Goal: Task Accomplishment & Management: Manage account settings

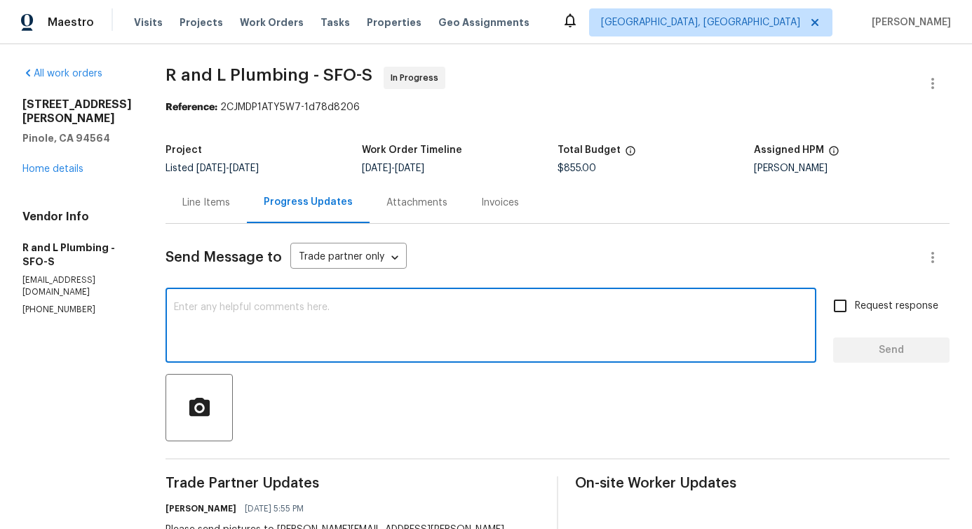
scroll to position [330, 0]
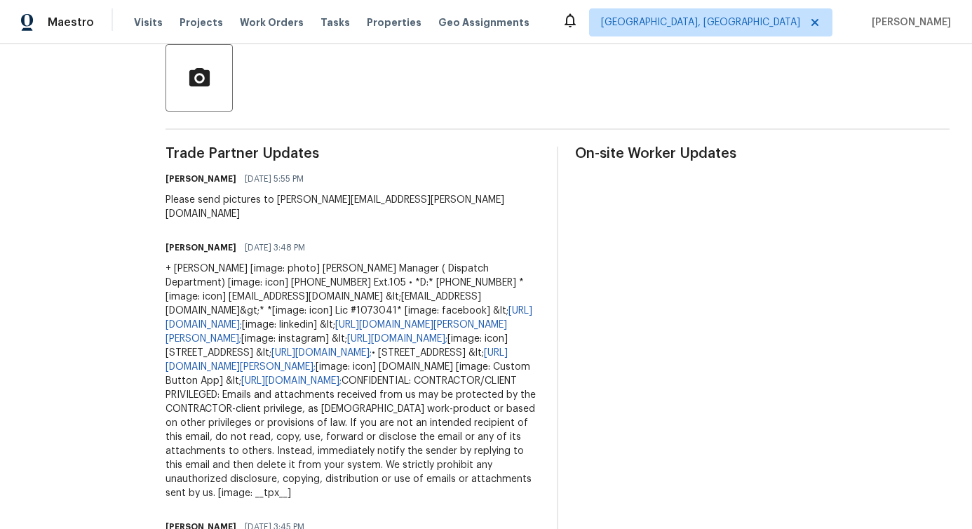
click at [303, 201] on div "Please send pictures to [PERSON_NAME][EMAIL_ADDRESS][PERSON_NAME][DOMAIN_NAME]" at bounding box center [353, 207] width 375 height 28
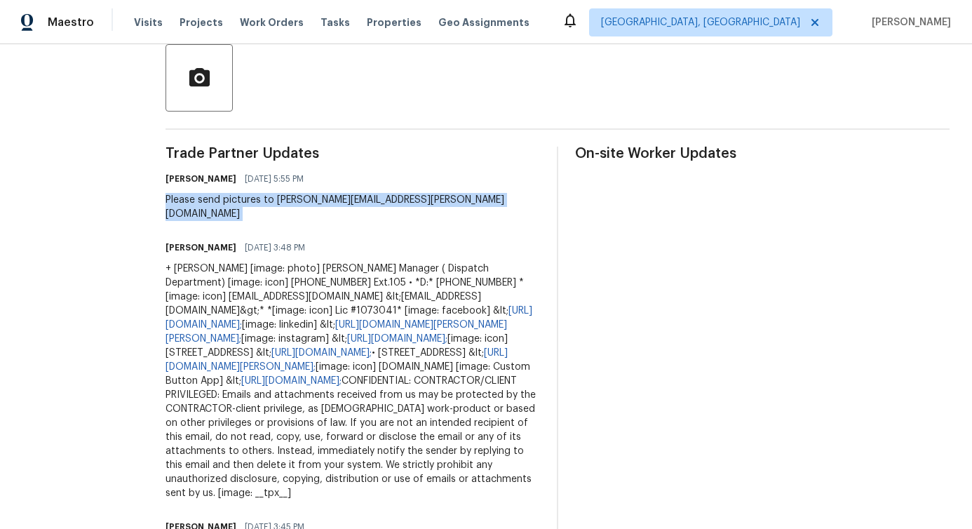
click at [303, 201] on div "Please send pictures to [PERSON_NAME][EMAIL_ADDRESS][PERSON_NAME][DOMAIN_NAME]" at bounding box center [353, 207] width 375 height 28
copy div "Please send pictures to [PERSON_NAME][EMAIL_ADDRESS][PERSON_NAME][DOMAIN_NAME]"
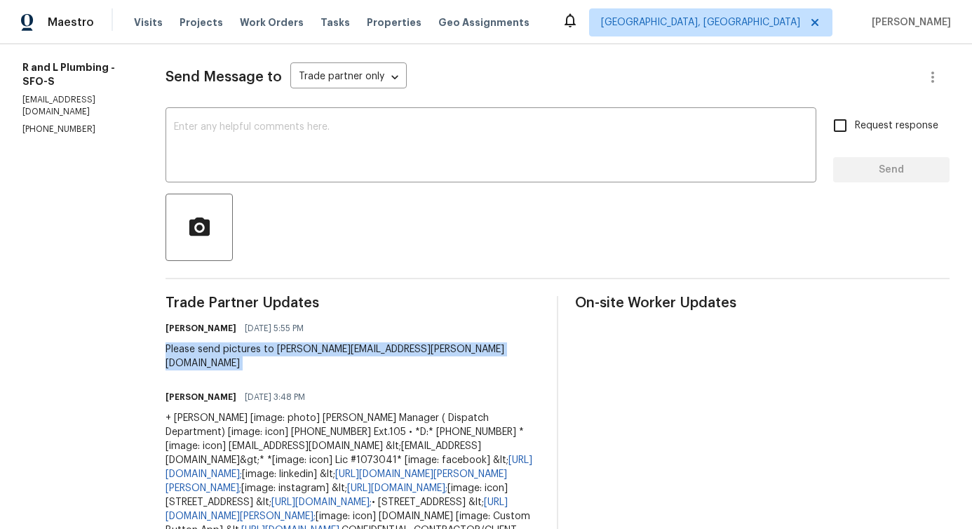
scroll to position [128, 0]
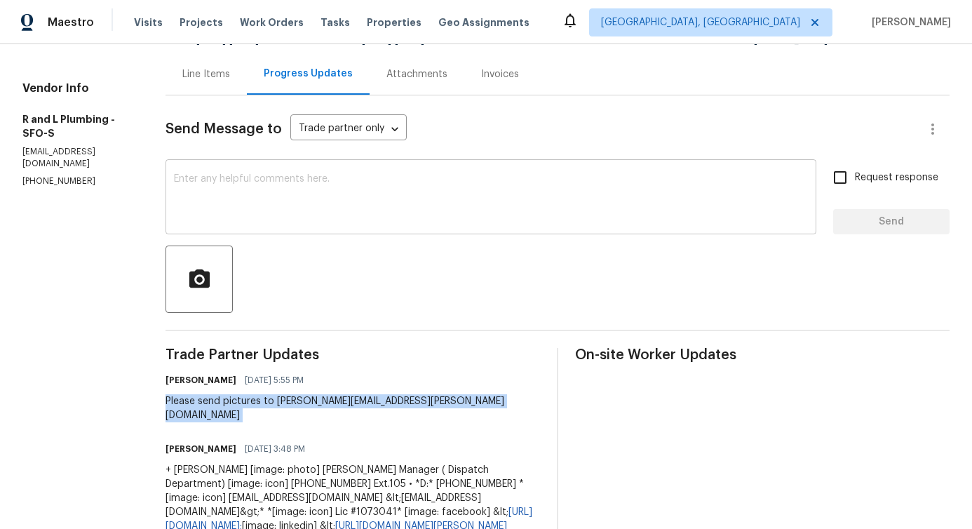
click at [336, 197] on textarea at bounding box center [491, 198] width 634 height 49
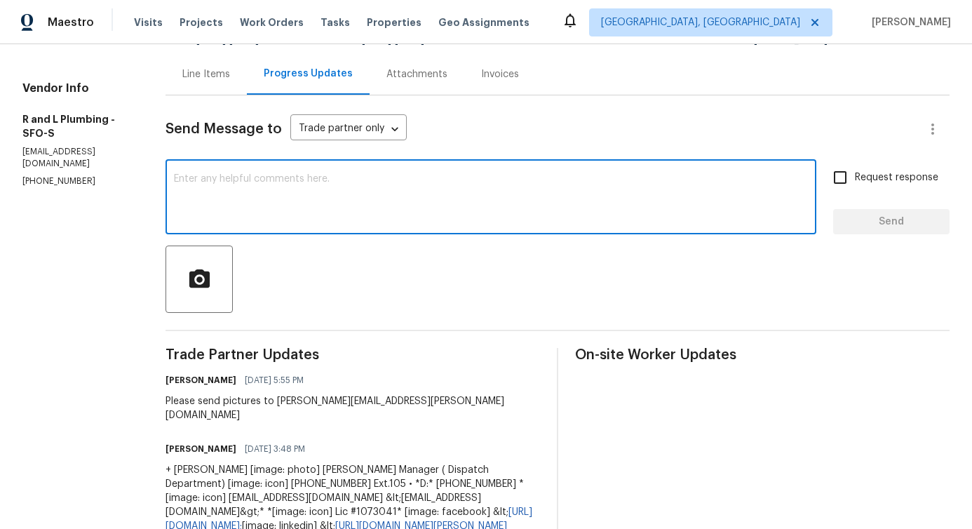
paste textarea "Please send pictures to [PERSON_NAME][EMAIL_ADDRESS][PERSON_NAME][DOMAIN_NAME]"
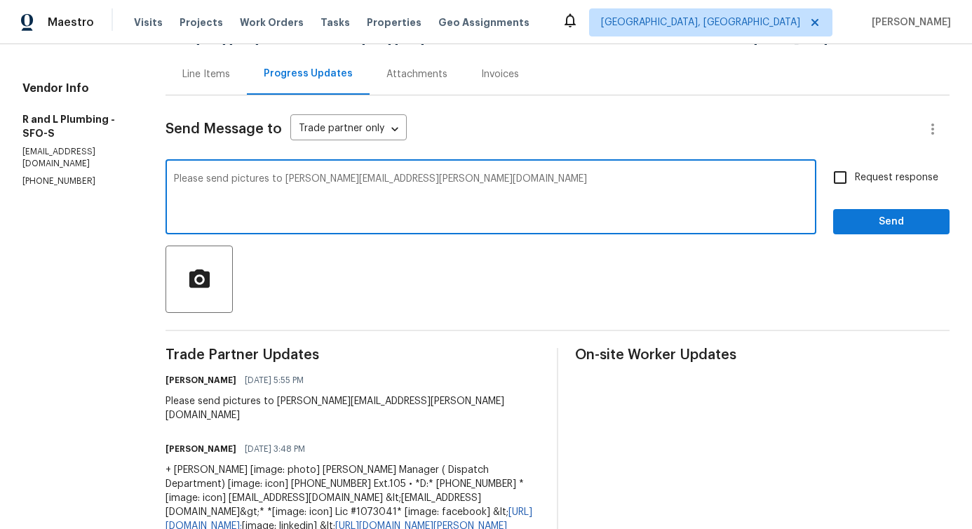
type textarea "Please send pictures to [PERSON_NAME][EMAIL_ADDRESS][PERSON_NAME][DOMAIN_NAME]"
click at [855, 180] on span "Request response" at bounding box center [896, 177] width 83 height 15
click at [850, 180] on input "Request response" at bounding box center [840, 177] width 29 height 29
checkbox input "true"
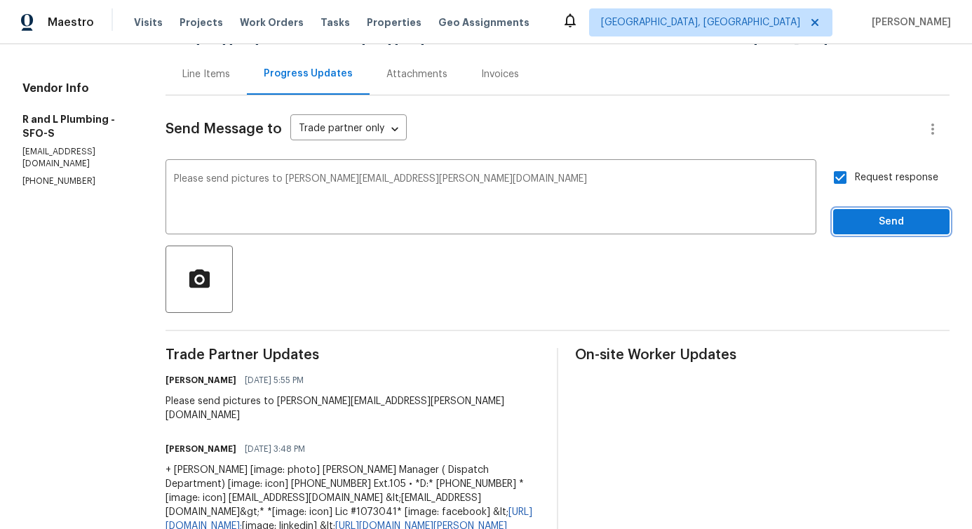
click at [870, 227] on span "Send" at bounding box center [892, 222] width 94 height 18
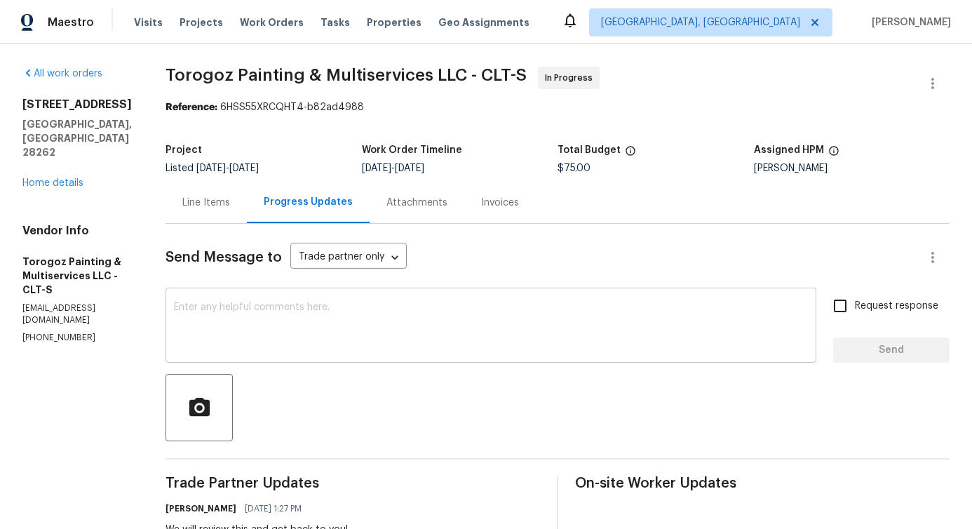
click at [460, 329] on textarea at bounding box center [491, 326] width 634 height 49
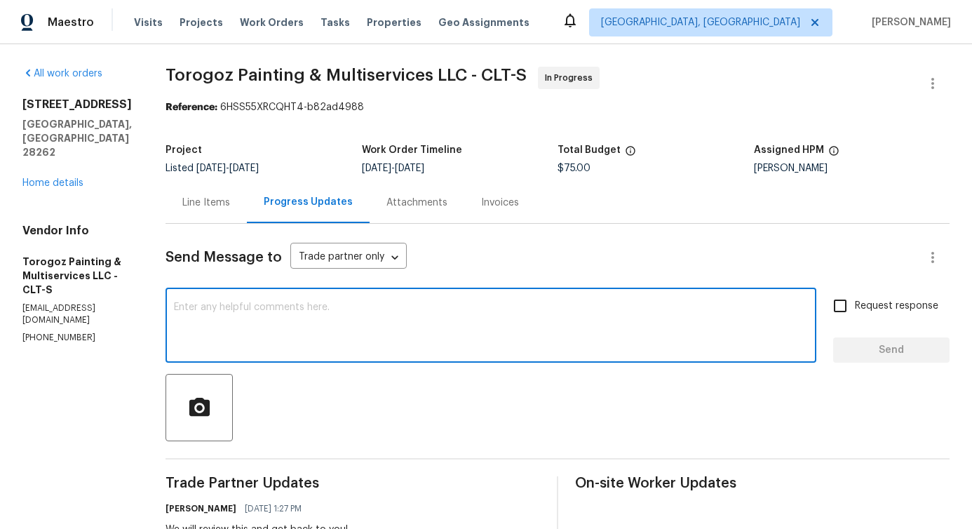
click at [247, 205] on div "Line Items" at bounding box center [206, 202] width 81 height 41
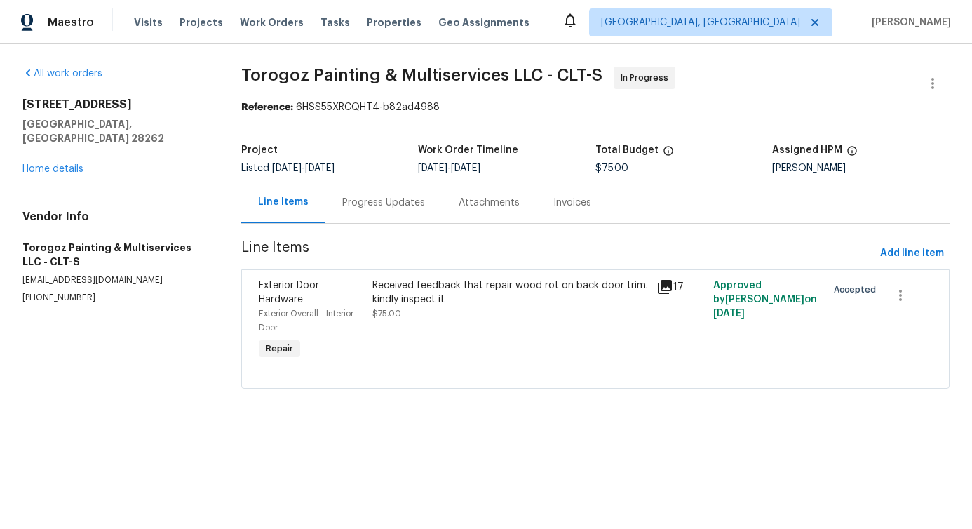
click at [478, 315] on div "Received feedback that repair wood rot on back door trim. kindly inspect it $75…" at bounding box center [511, 300] width 276 height 42
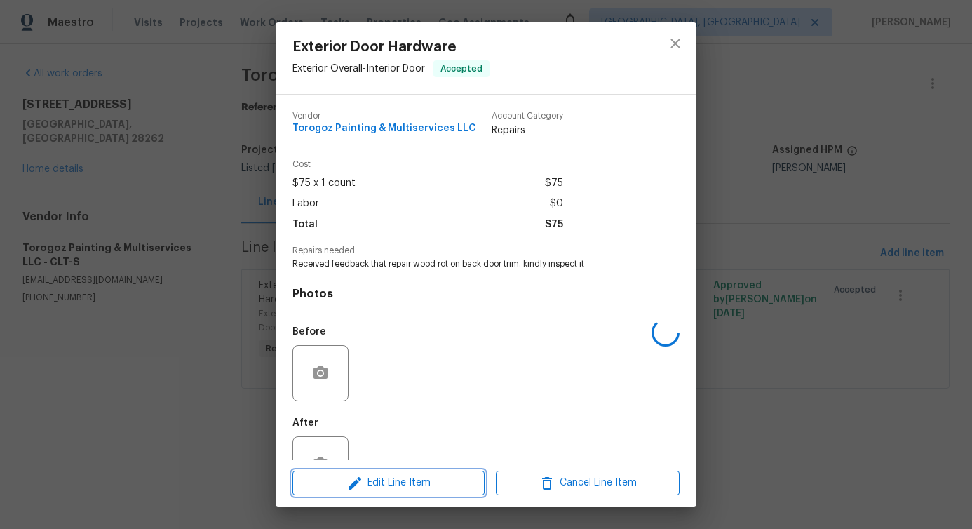
click at [401, 480] on span "Edit Line Item" at bounding box center [389, 483] width 184 height 18
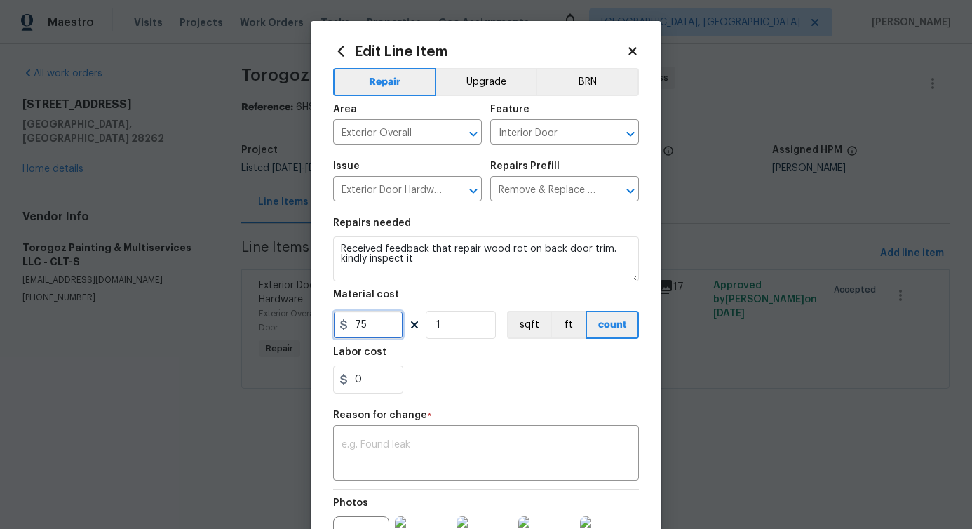
click at [361, 330] on input "75" at bounding box center [368, 325] width 70 height 28
type input "400"
click at [435, 440] on div "x ​" at bounding box center [486, 455] width 306 height 52
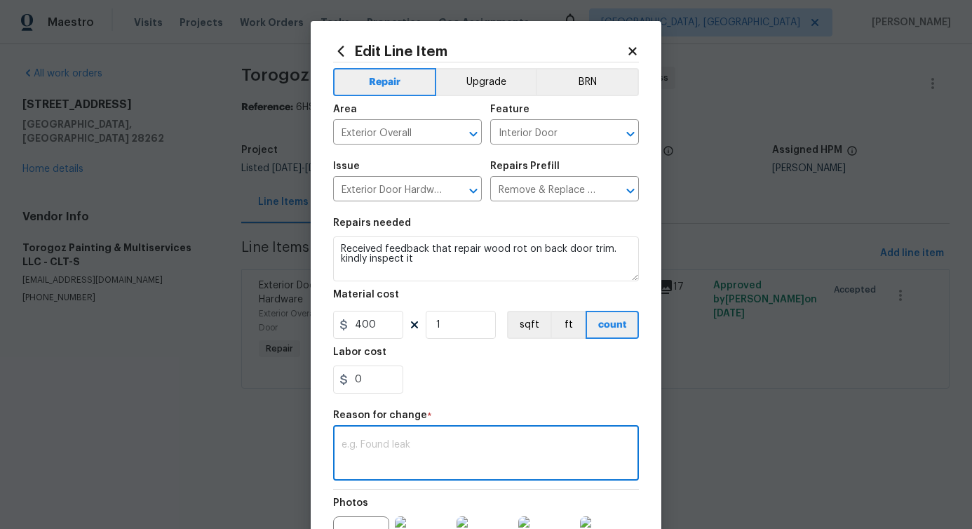
paste textarea "(PS) Updated cost per BR team approval."
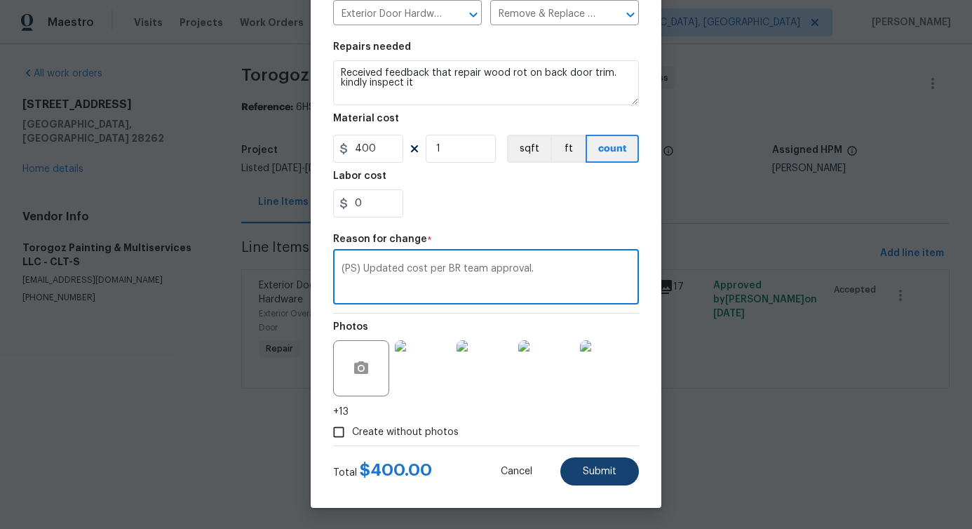
type textarea "(PS) Updated cost per BR team approval."
click at [584, 476] on span "Submit" at bounding box center [600, 472] width 34 height 11
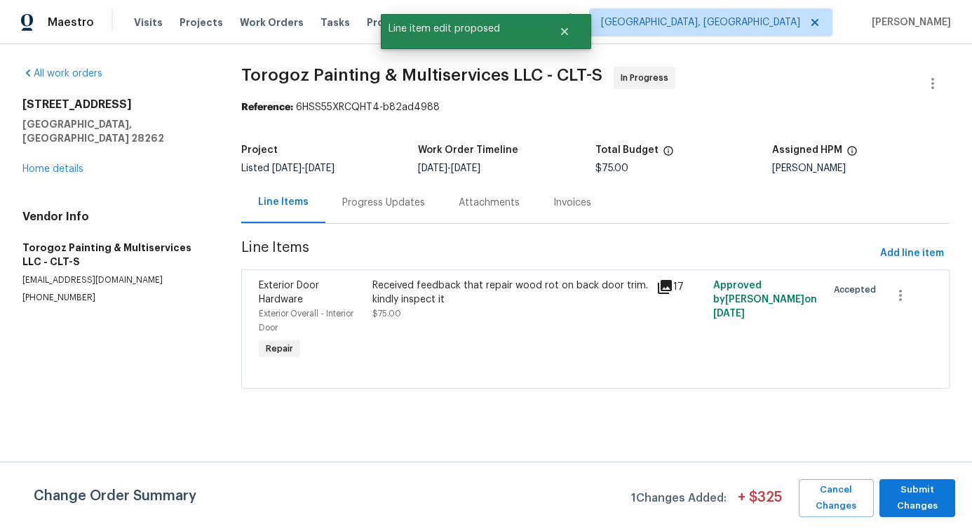
scroll to position [0, 0]
click at [921, 502] on span "Submit Changes" at bounding box center [918, 498] width 62 height 32
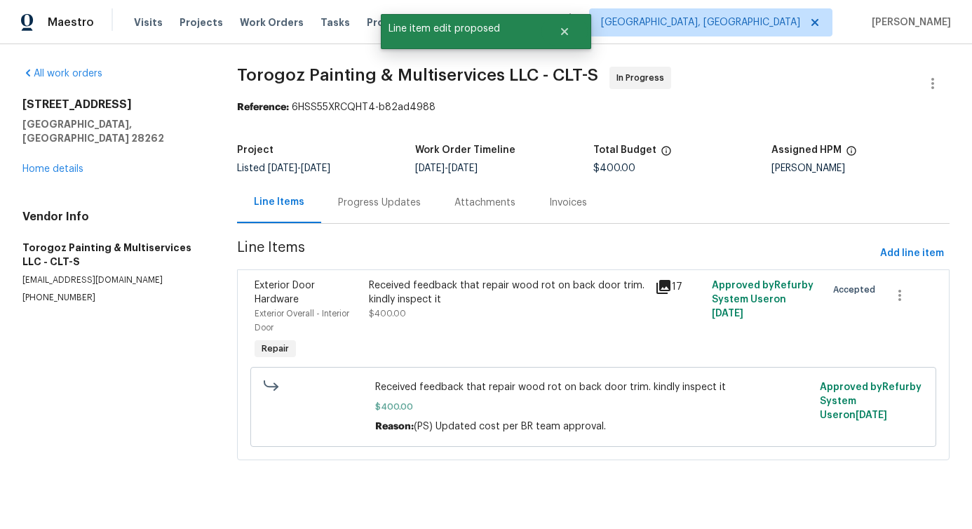
click at [396, 213] on div "Progress Updates" at bounding box center [379, 202] width 116 height 41
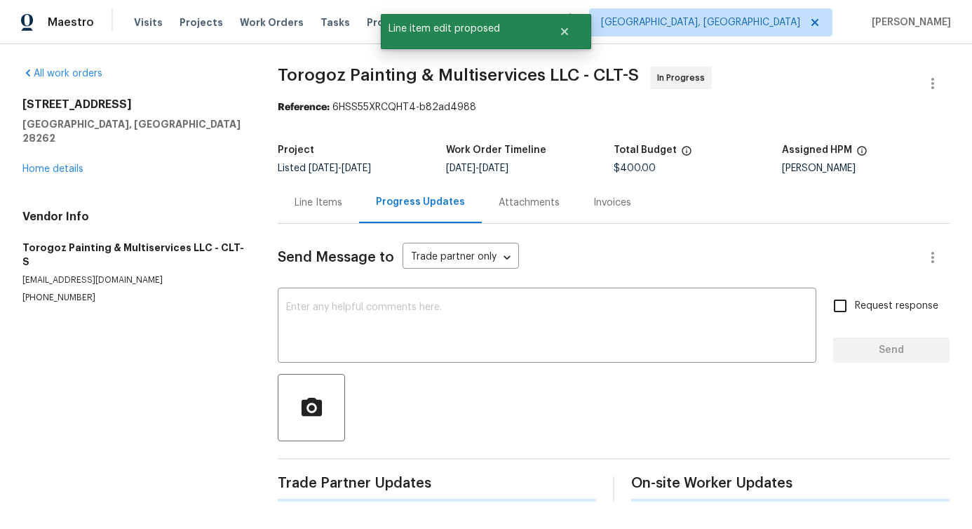
click at [396, 213] on div "Progress Updates" at bounding box center [420, 202] width 123 height 41
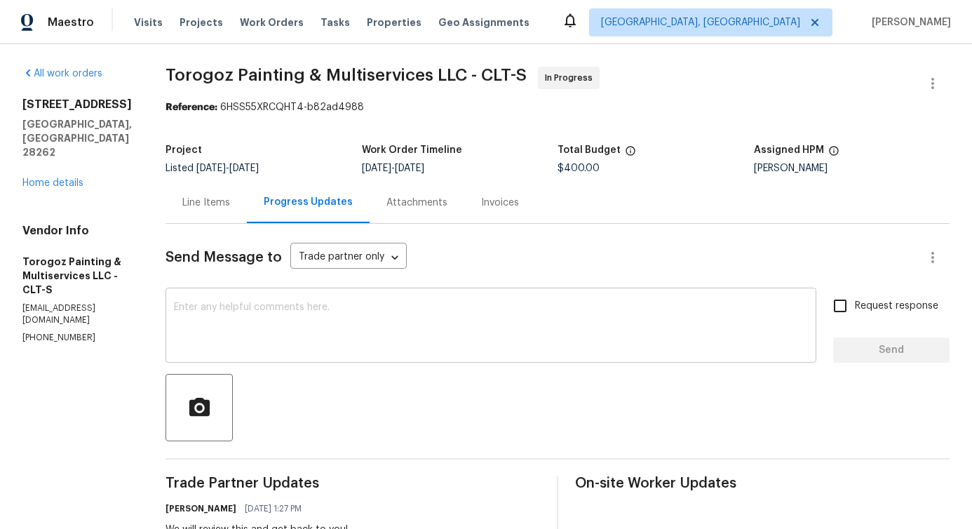
click at [449, 341] on textarea at bounding box center [491, 326] width 634 height 49
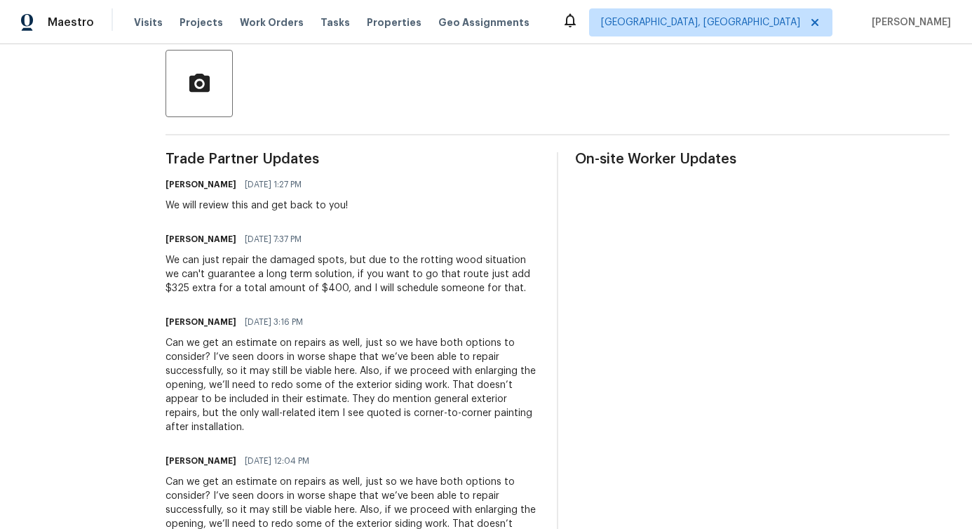
scroll to position [366, 0]
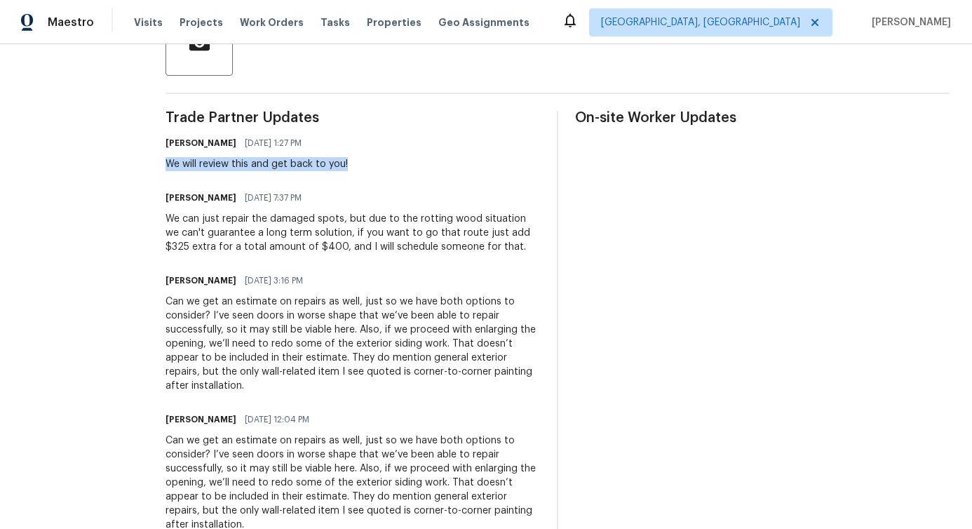
drag, startPoint x: 194, startPoint y: 157, endPoint x: 502, endPoint y: 161, distance: 308.0
click at [502, 161] on div "All work orders 13903 Mallard Roost Rd Charlotte, NC 28262 Home details Vendor …" at bounding box center [486, 387] width 972 height 1417
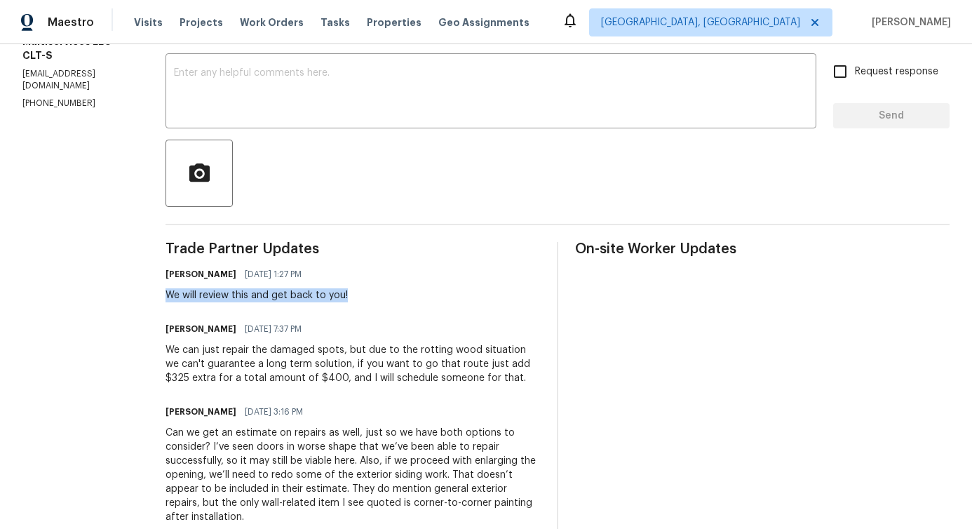
scroll to position [0, 0]
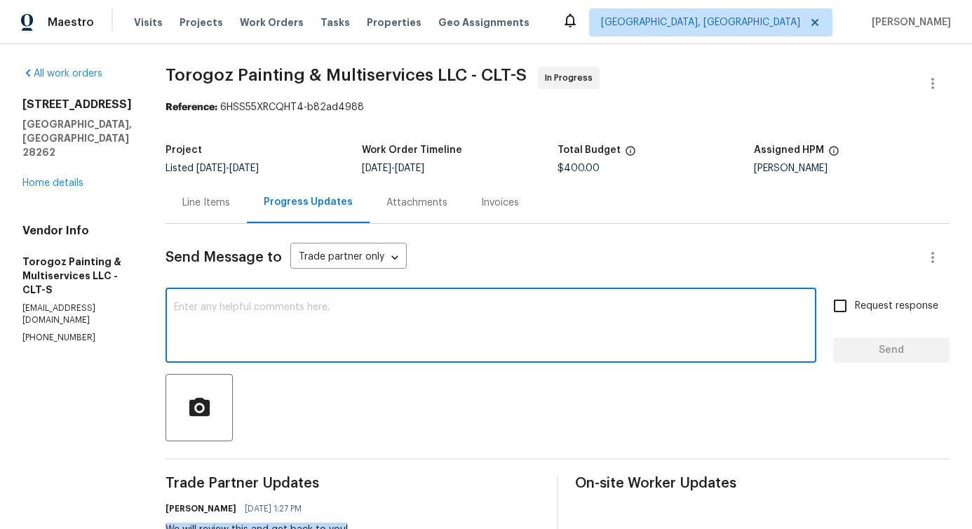
click at [355, 344] on textarea at bounding box center [491, 326] width 634 height 49
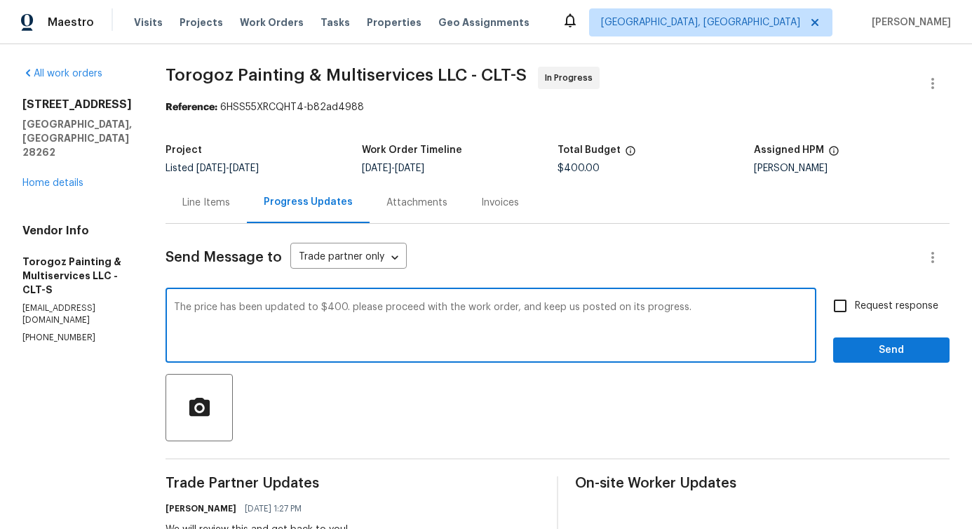
click at [0, 0] on span "Please" at bounding box center [0, 0] width 0 height 0
type textarea "The price has been updated to $400. Please proceed with the work order, and kee…"
click at [864, 301] on span "Request response" at bounding box center [896, 306] width 83 height 15
click at [855, 301] on input "Request response" at bounding box center [840, 305] width 29 height 29
checkbox input "true"
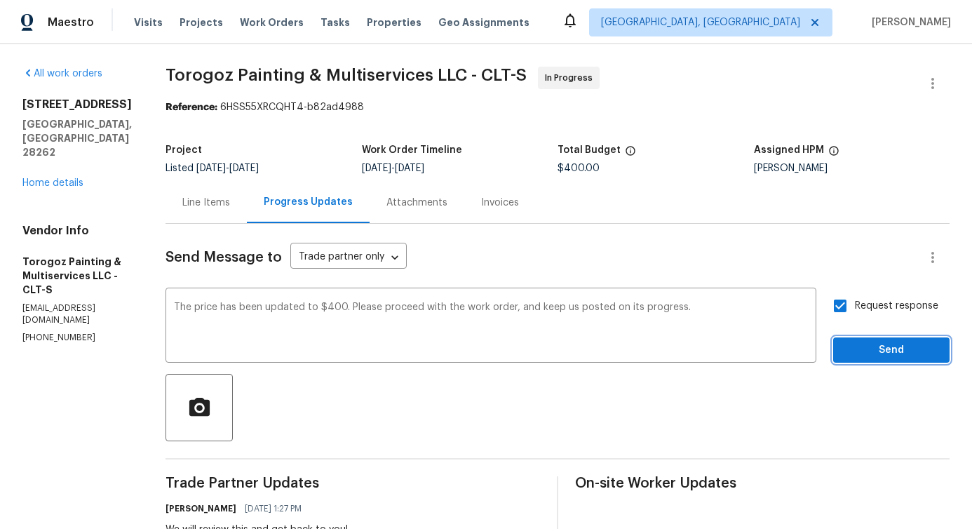
click at [866, 348] on span "Send" at bounding box center [892, 351] width 94 height 18
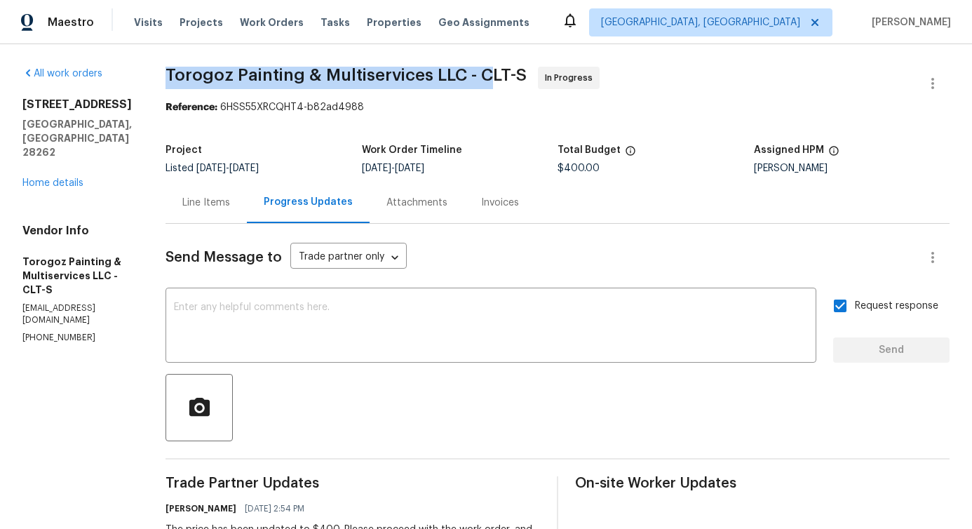
drag, startPoint x: 187, startPoint y: 65, endPoint x: 522, endPoint y: 68, distance: 334.7
drag, startPoint x: 199, startPoint y: 81, endPoint x: 507, endPoint y: 75, distance: 308.1
click at [507, 75] on span "Torogoz Painting & Multiservices LLC - CLT-S" at bounding box center [346, 75] width 361 height 17
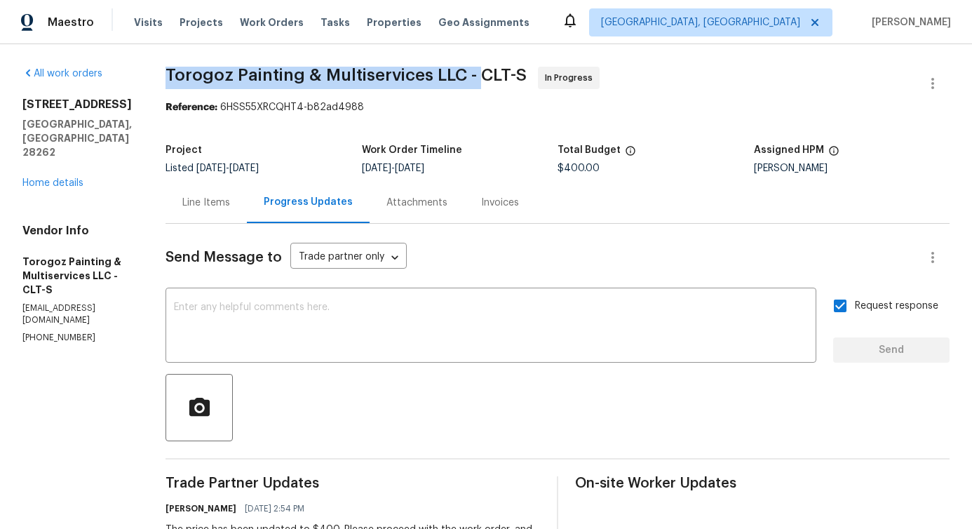
copy span "Torogoz Painting & Multiservices LLC -"
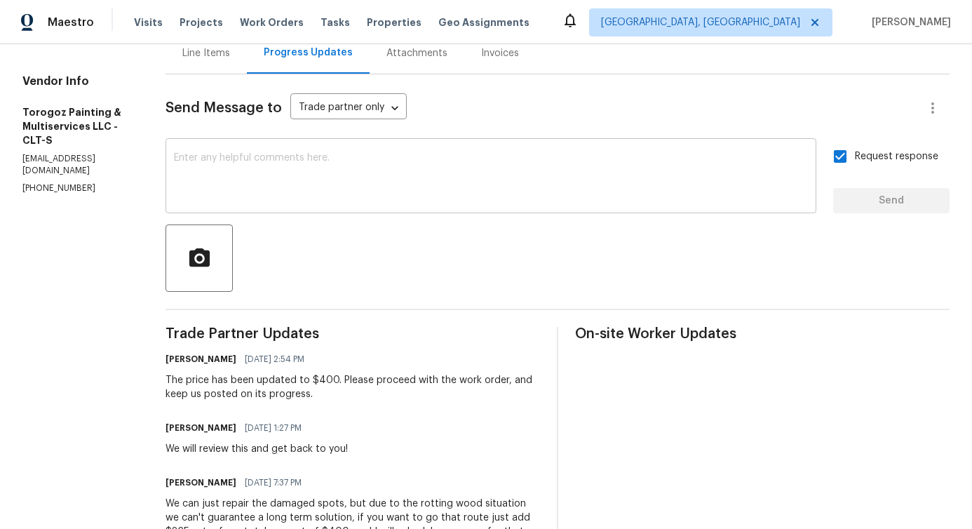
scroll to position [154, 0]
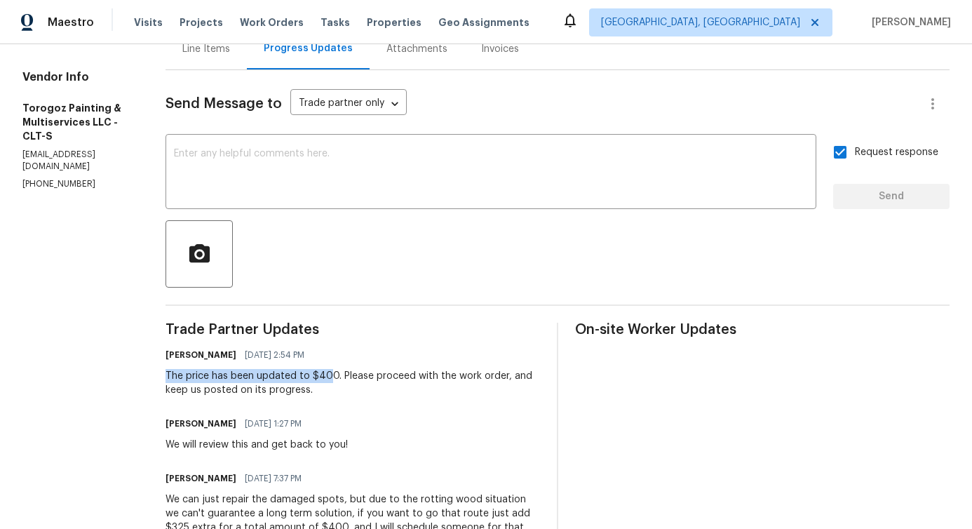
drag, startPoint x: 196, startPoint y: 374, endPoint x: 363, endPoint y: 377, distance: 166.3
drag, startPoint x: 199, startPoint y: 375, endPoint x: 368, endPoint y: 373, distance: 169.1
click at [368, 373] on div "The price has been updated to $400. Please proceed with the work order, and kee…" at bounding box center [353, 383] width 375 height 28
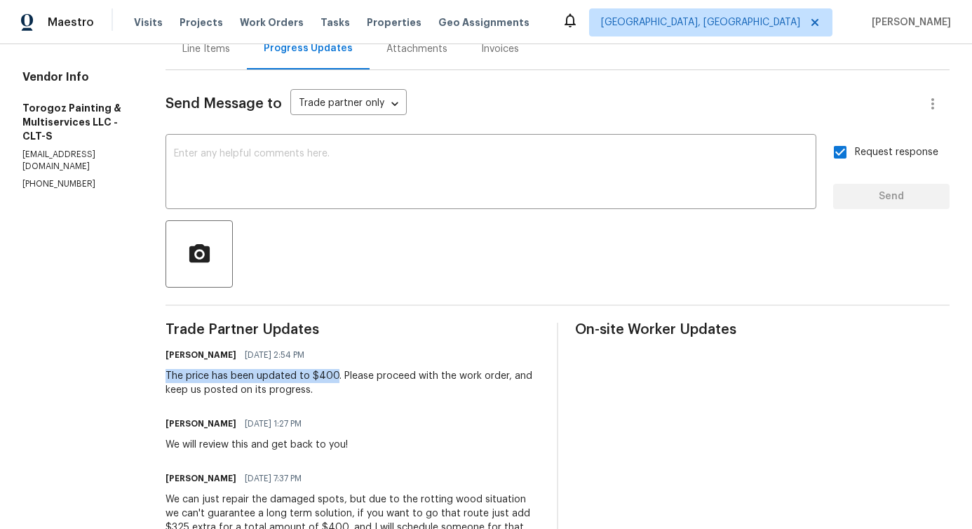
copy div "The price has been updated to $400"
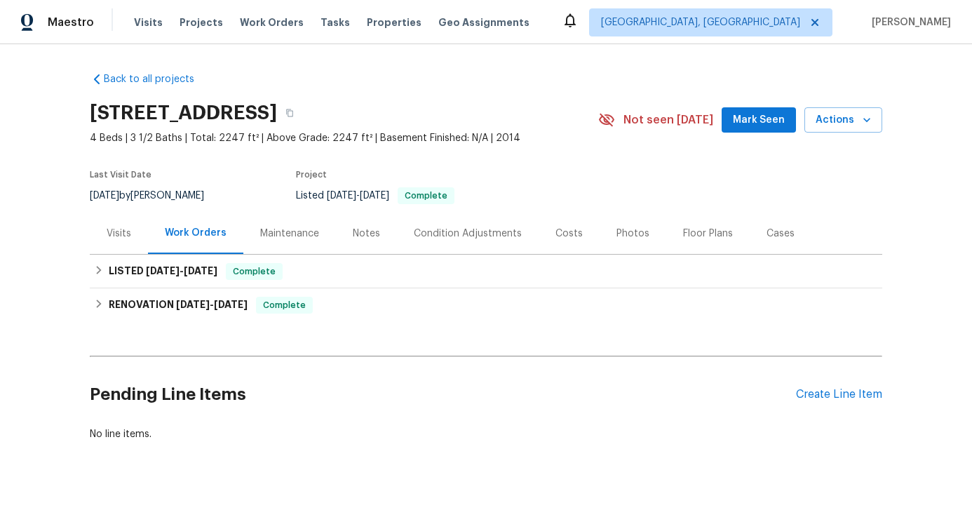
scroll to position [18, 0]
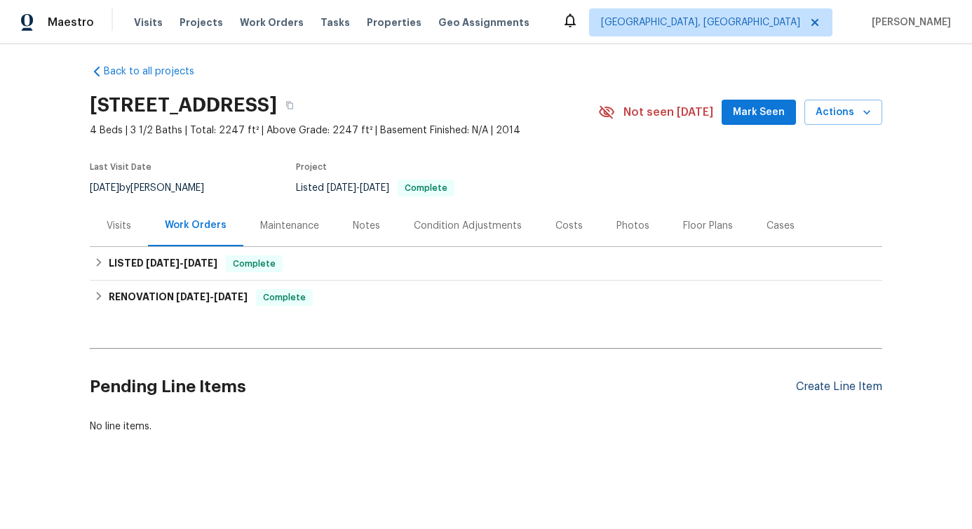
click at [813, 380] on div "Create Line Item" at bounding box center [839, 386] width 86 height 13
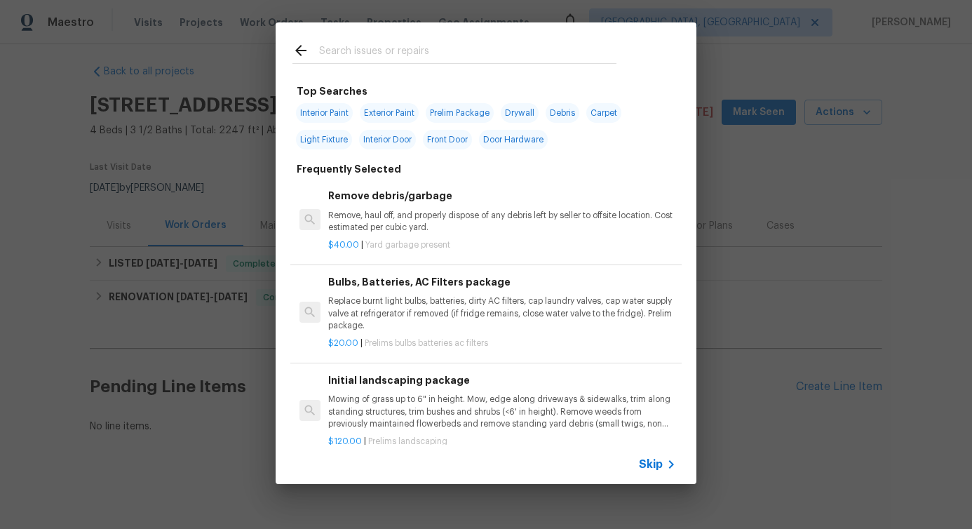
click at [890, 504] on div "Top Searches Interior Paint Exterior Paint Prelim Package Drywall Debris Carpet…" at bounding box center [486, 253] width 972 height 507
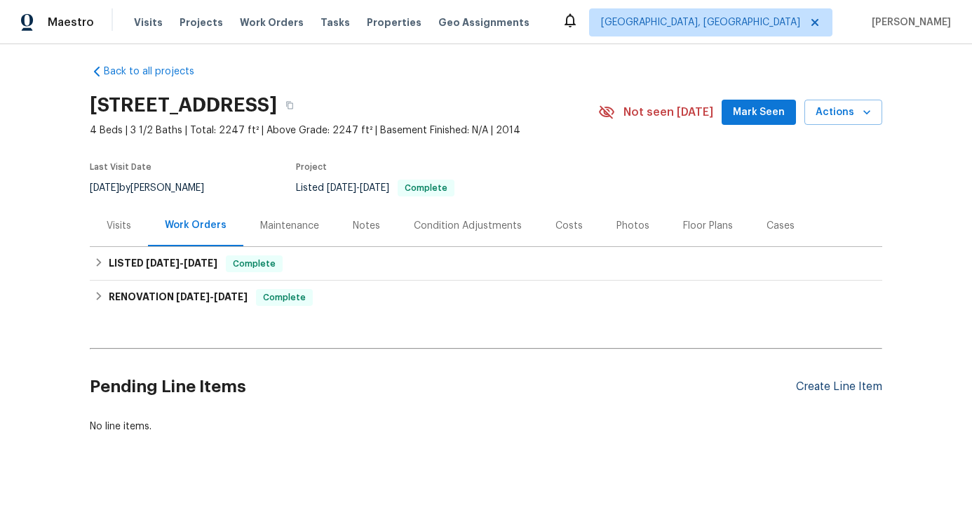
click at [818, 380] on div "Create Line Item" at bounding box center [839, 386] width 86 height 13
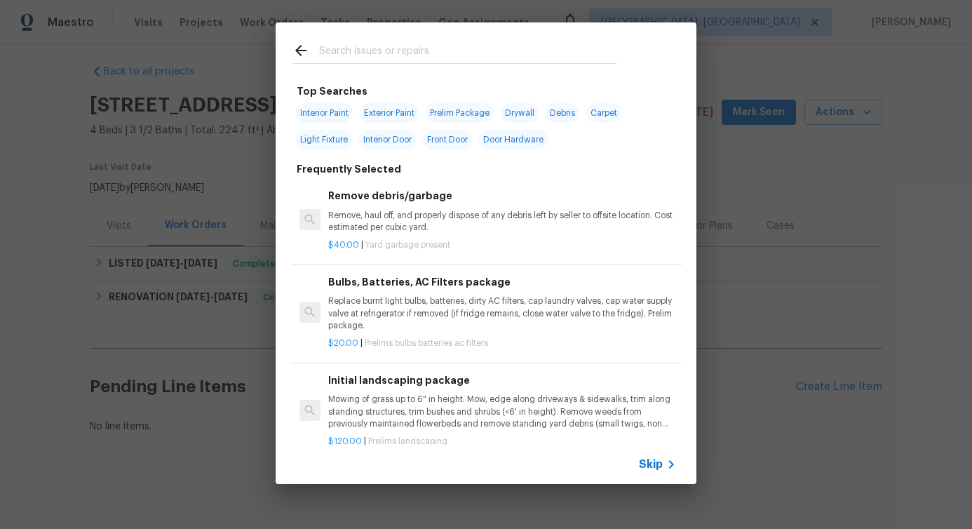
click at [417, 58] on input "text" at bounding box center [467, 52] width 297 height 21
type input "door"
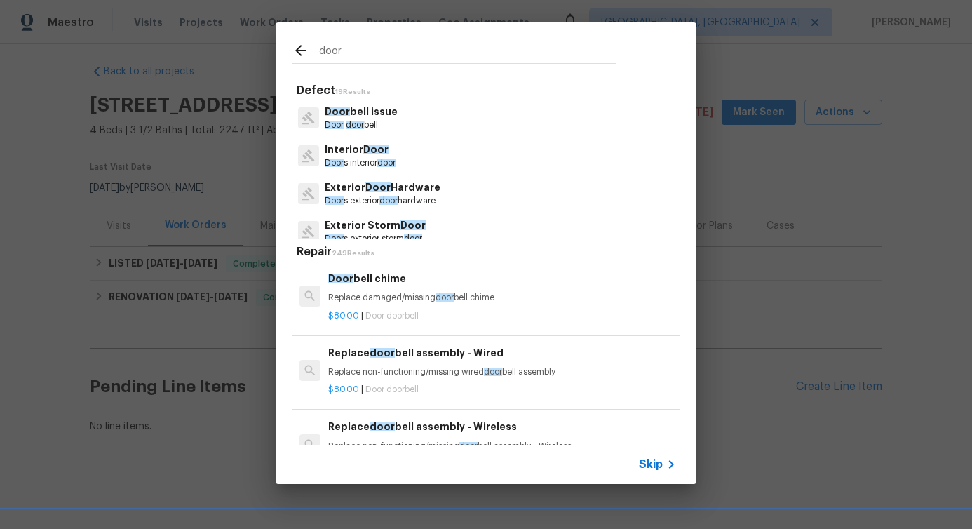
click at [382, 156] on p "Interior Door" at bounding box center [360, 149] width 71 height 15
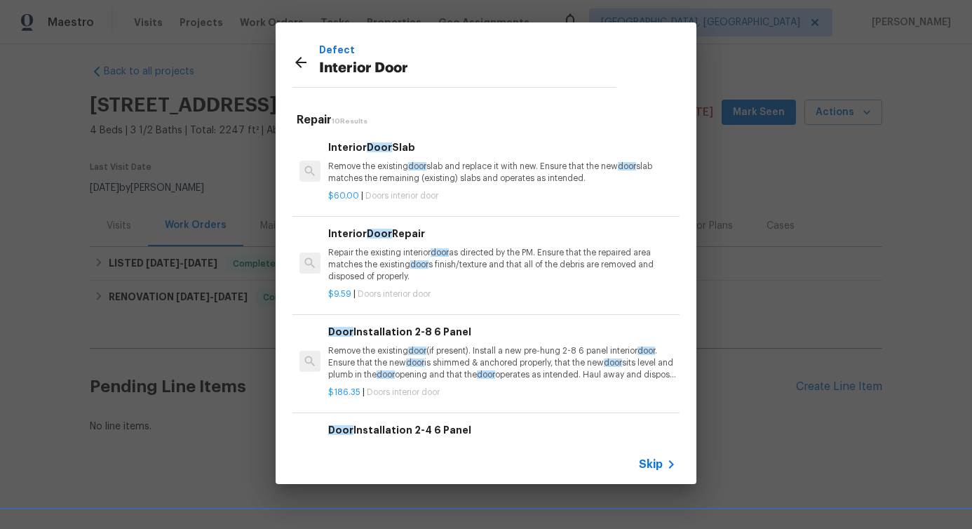
click at [373, 179] on p "Remove the existing door slab and replace it with new. Ensure that the new door…" at bounding box center [502, 173] width 348 height 24
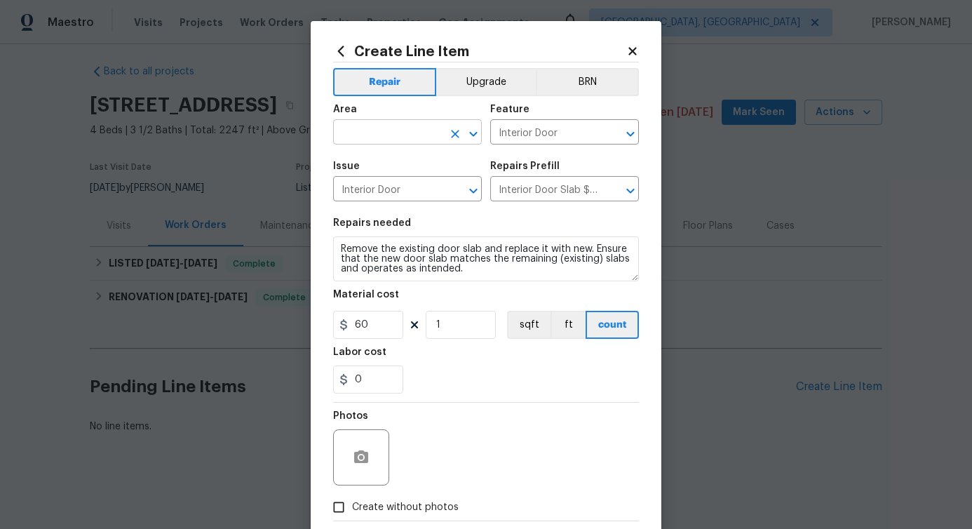
click at [375, 130] on input "text" at bounding box center [387, 134] width 109 height 22
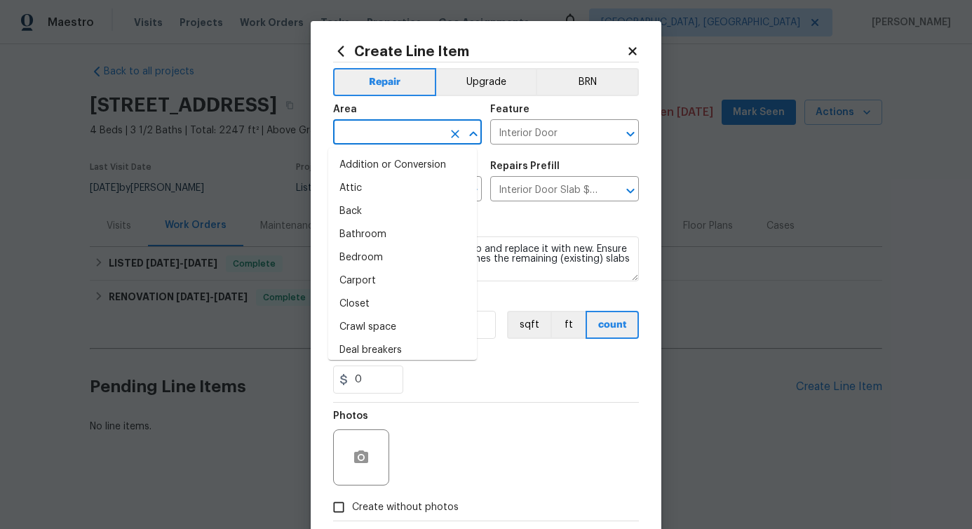
type input "i"
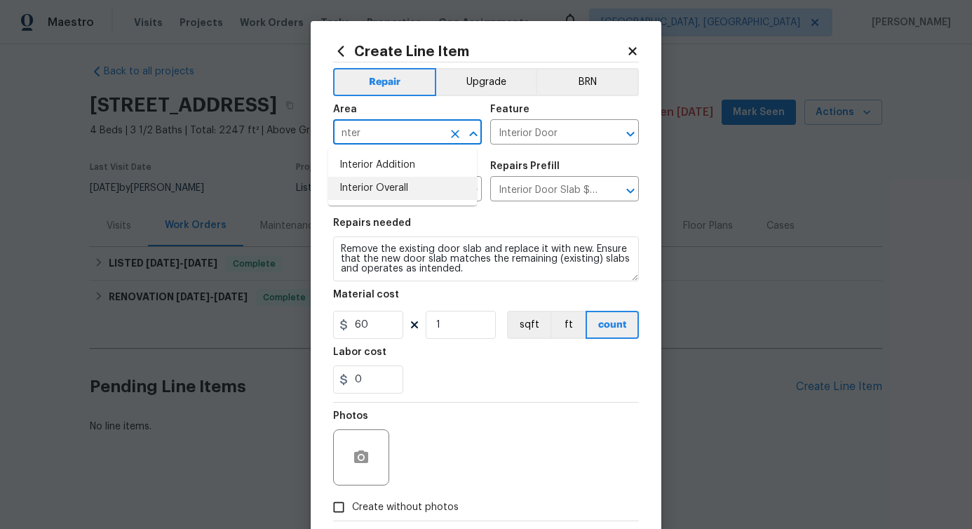
click at [381, 198] on li "Interior Overall" at bounding box center [402, 188] width 149 height 23
type input "Interior Overall"
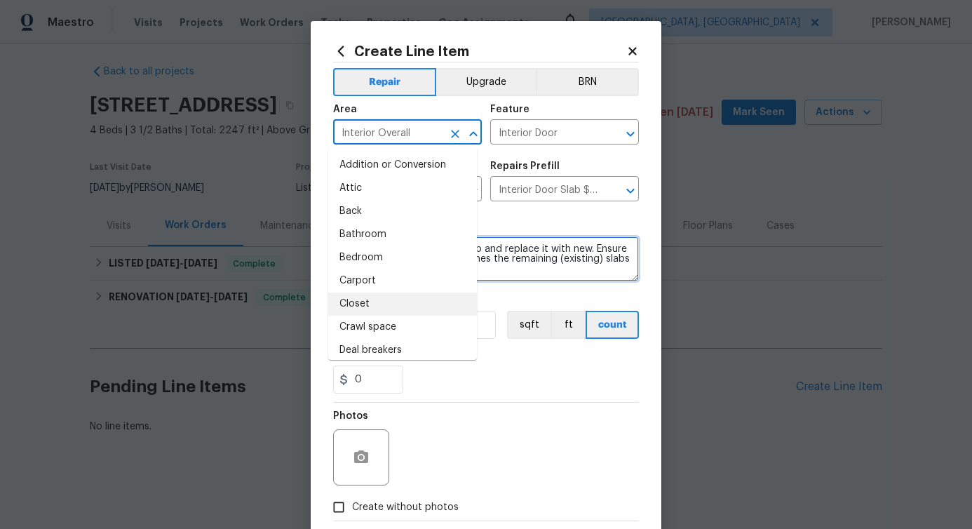
click at [513, 265] on textarea "Remove the existing door slab and replace it with new. Ensure that the new door…" at bounding box center [486, 258] width 306 height 45
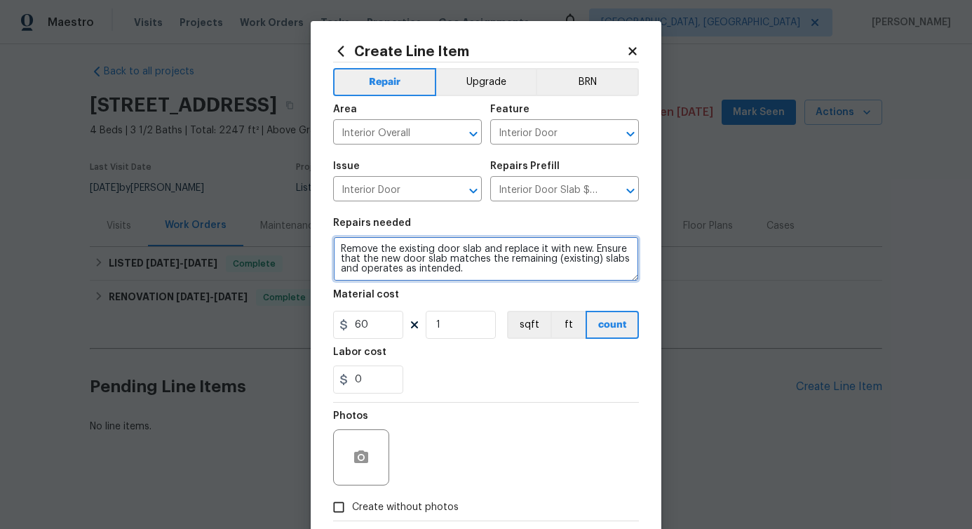
click at [513, 265] on textarea "Remove the existing door slab and replace it with new. Ensure that the new door…" at bounding box center [486, 258] width 306 height 45
paste textarea "Inspect and repair door keypad to stop constant beeping."
type textarea "Inspect and repair door keypad to stop constant beeping."
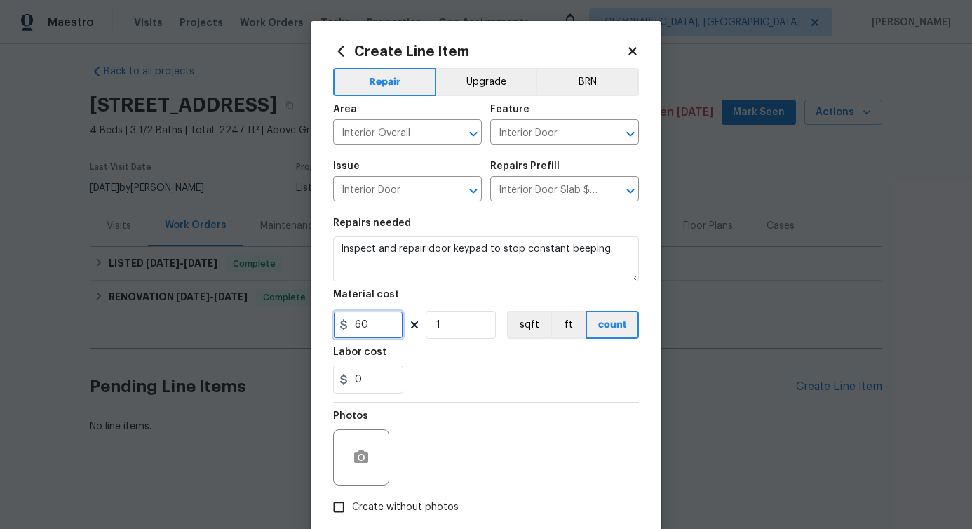
click at [354, 322] on input "60" at bounding box center [368, 325] width 70 height 28
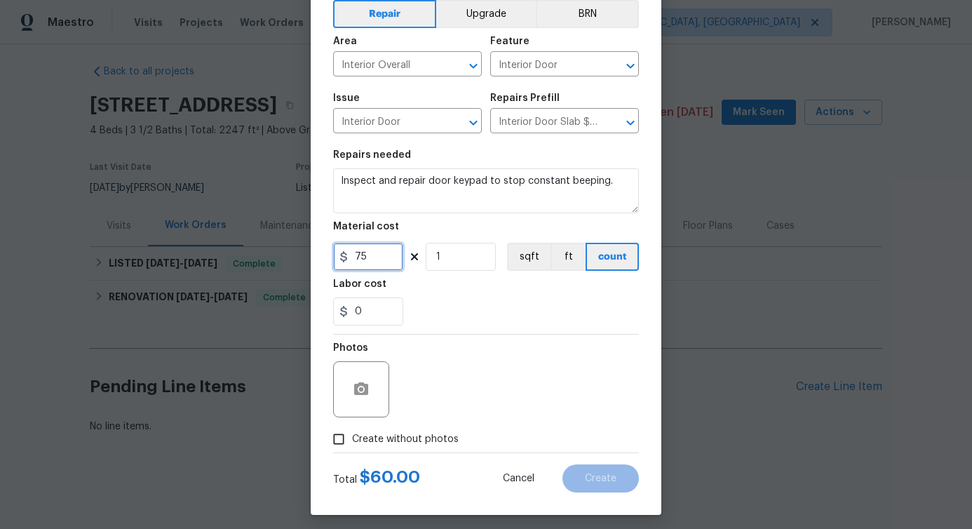
scroll to position [76, 0]
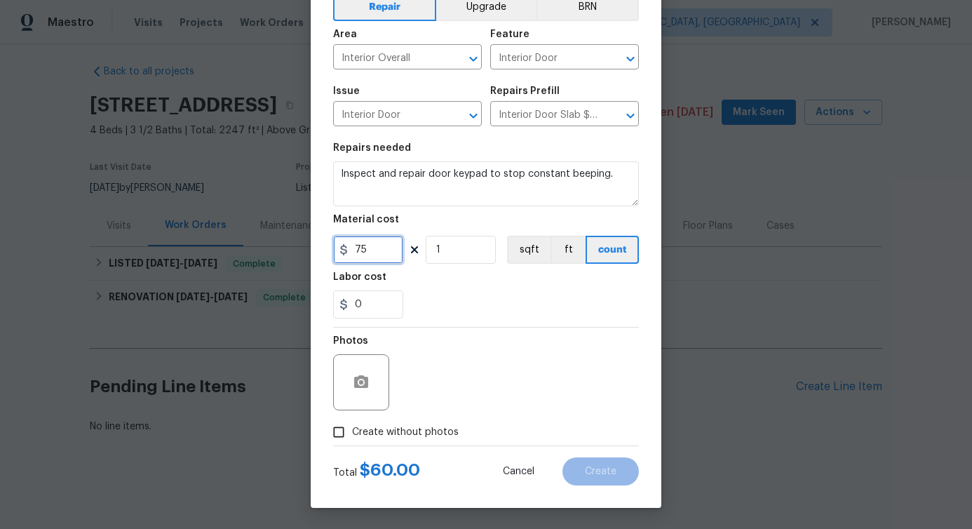
type input "75"
click at [377, 441] on label "Create without photos" at bounding box center [392, 432] width 133 height 27
click at [352, 441] on input "Create without photos" at bounding box center [339, 432] width 27 height 27
checkbox input "true"
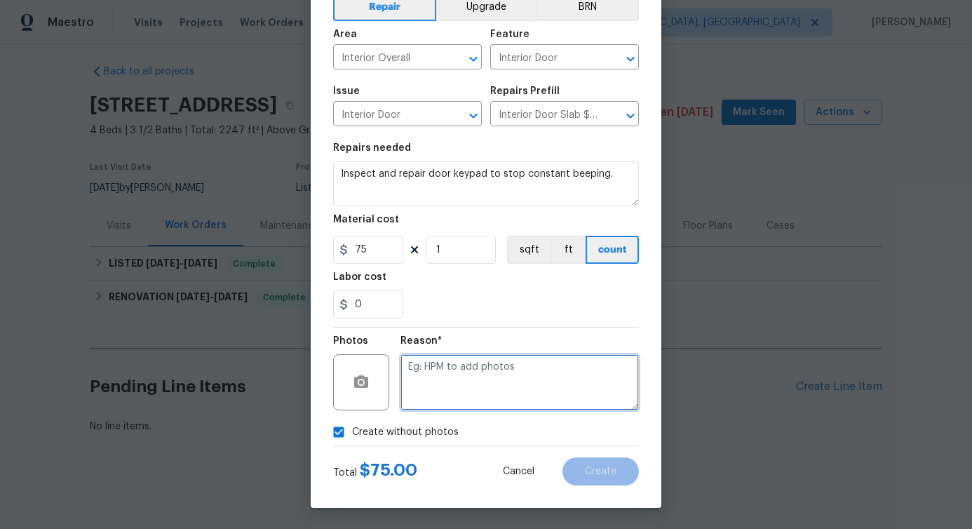
click at [485, 387] on textarea at bounding box center [520, 382] width 239 height 56
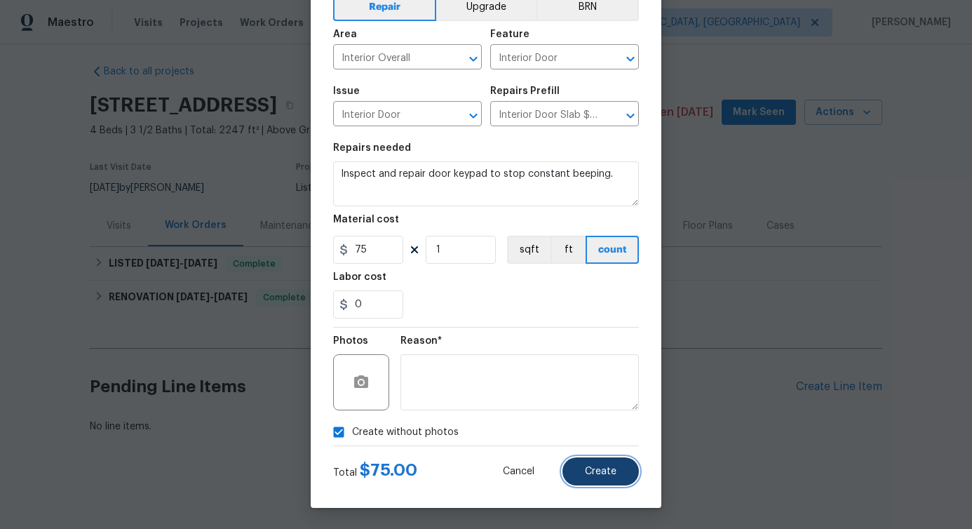
click at [608, 473] on span "Create" at bounding box center [601, 472] width 32 height 11
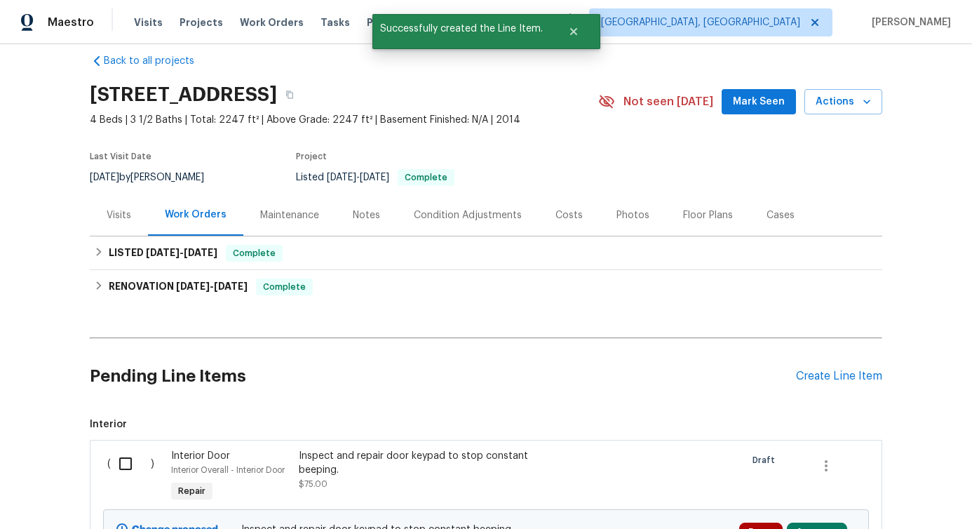
scroll to position [178, 0]
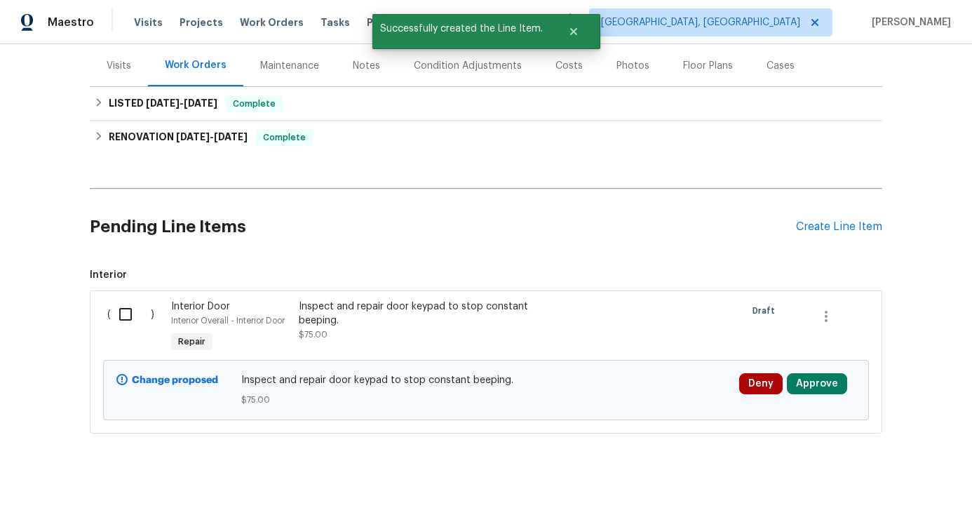
click at [125, 310] on input "checkbox" at bounding box center [131, 314] width 40 height 29
checkbox input "true"
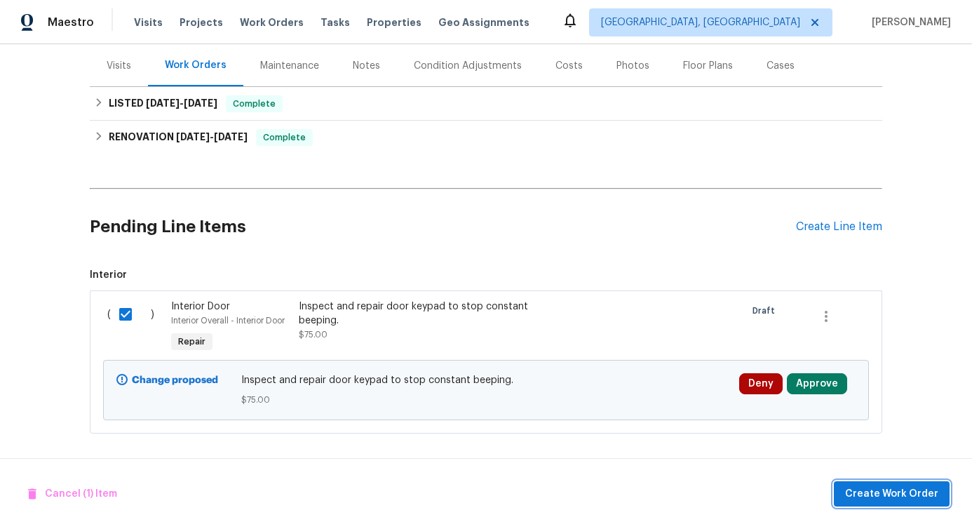
click at [869, 496] on span "Create Work Order" at bounding box center [891, 495] width 93 height 18
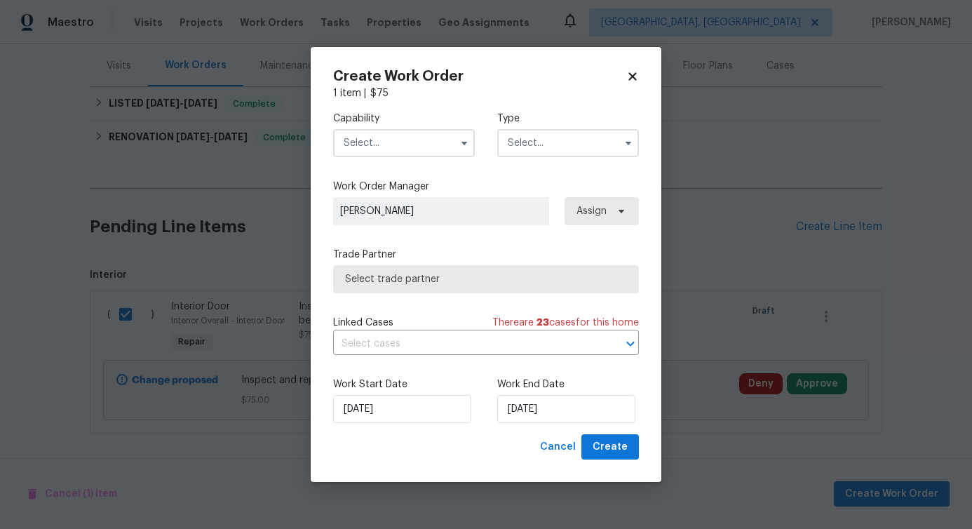
click at [449, 147] on input "text" at bounding box center [404, 143] width 142 height 28
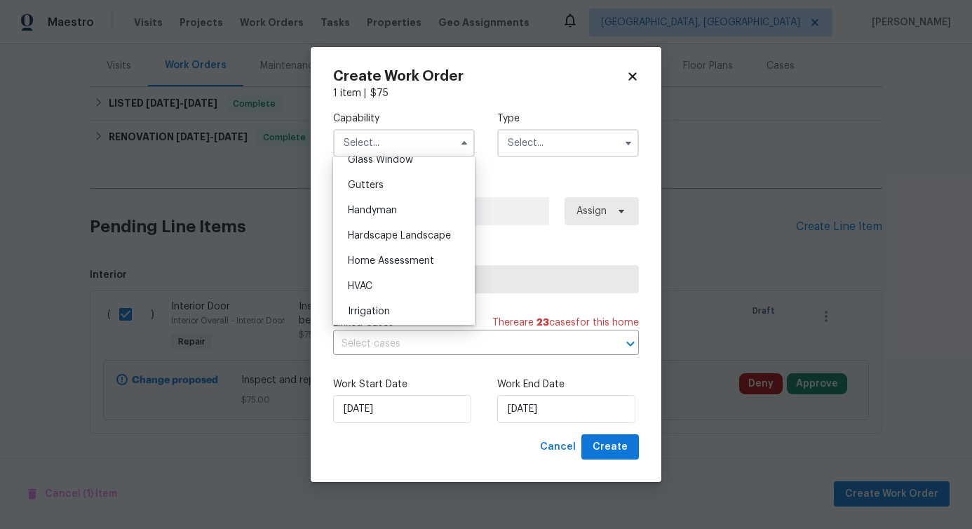
scroll to position [766, 0]
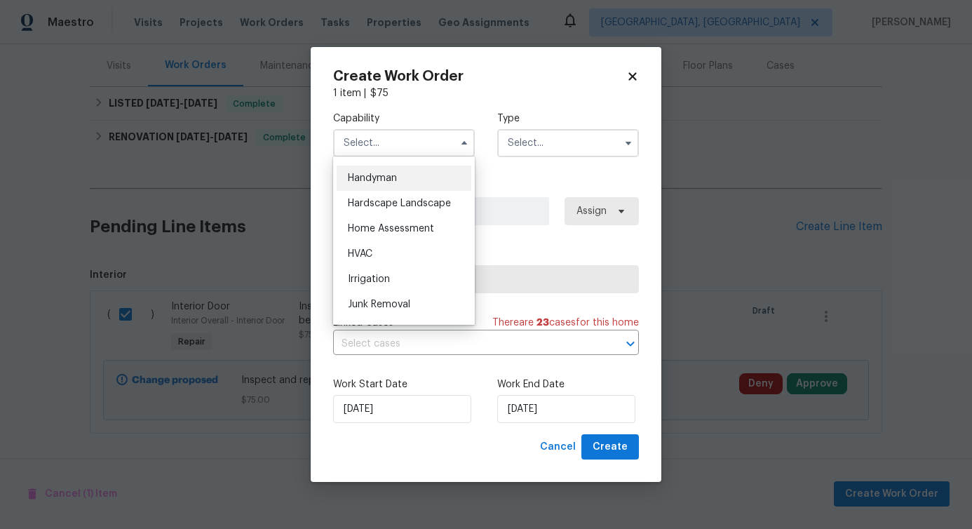
click at [373, 185] on div "Handyman" at bounding box center [404, 178] width 135 height 25
type input "Handyman"
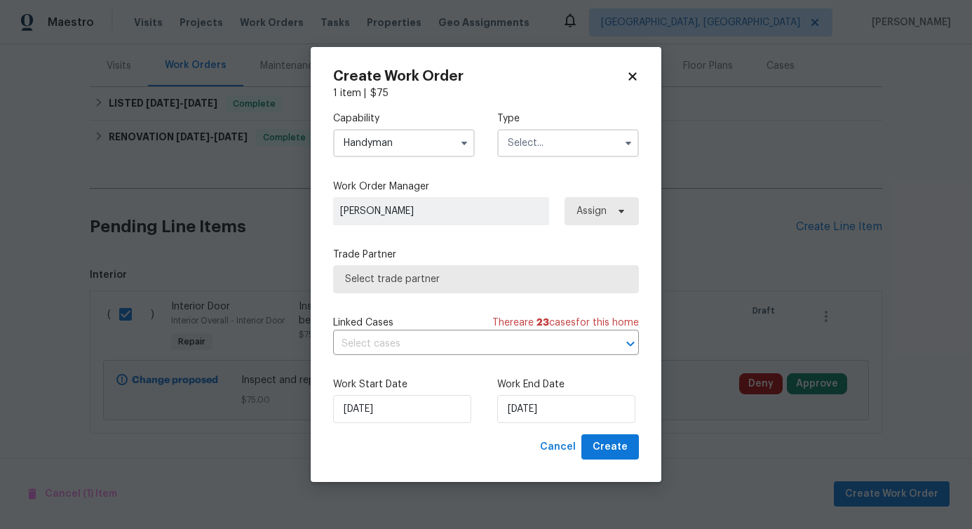
click at [534, 147] on input "text" at bounding box center [568, 143] width 142 height 28
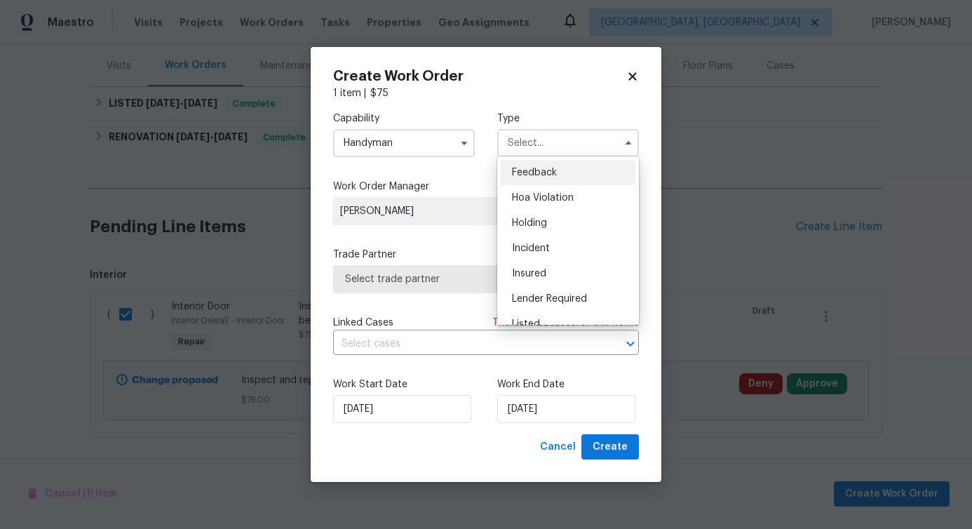
click at [535, 176] on span "Feedback" at bounding box center [534, 173] width 45 height 10
type input "Feedback"
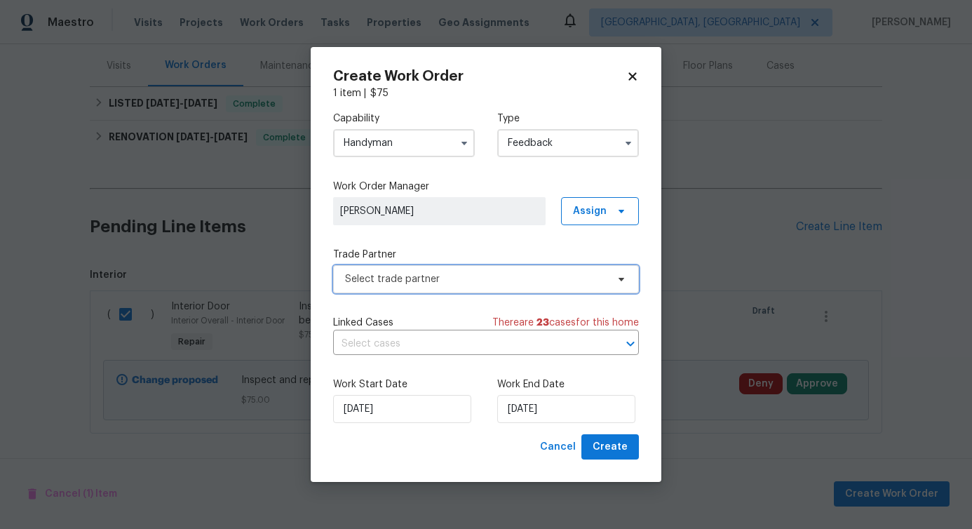
click at [410, 278] on span "Select trade partner" at bounding box center [476, 279] width 262 height 14
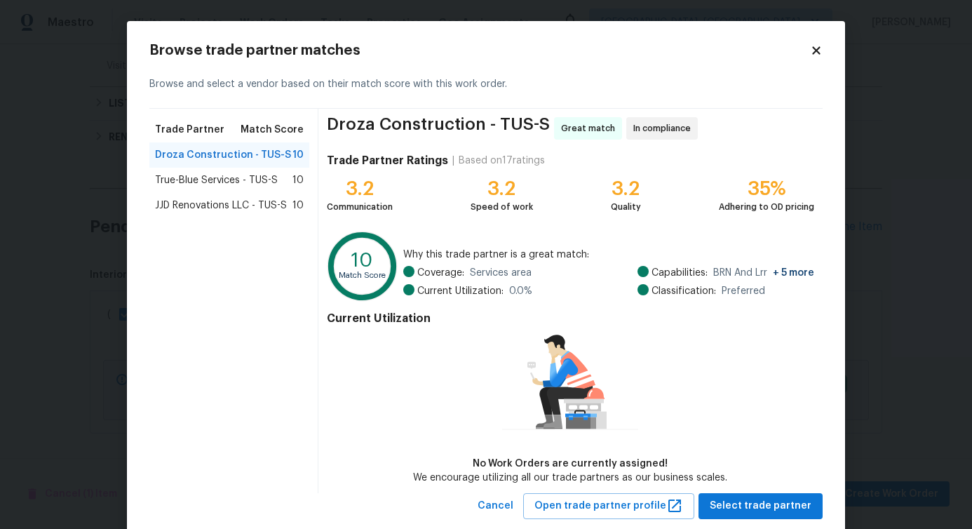
click at [208, 187] on span "True-Blue Services - TUS-S" at bounding box center [216, 180] width 123 height 14
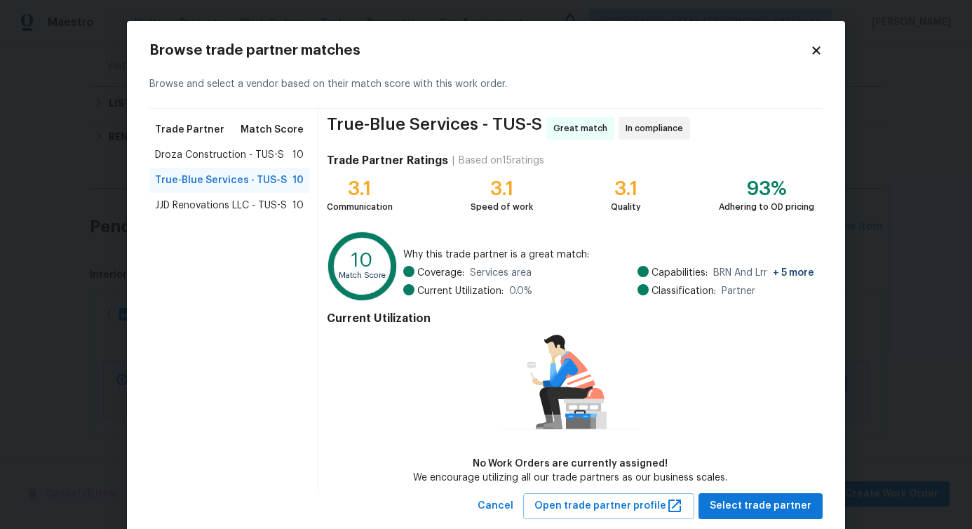
click at [217, 201] on span "JJD Renovations LLC - TUS-S" at bounding box center [221, 206] width 132 height 14
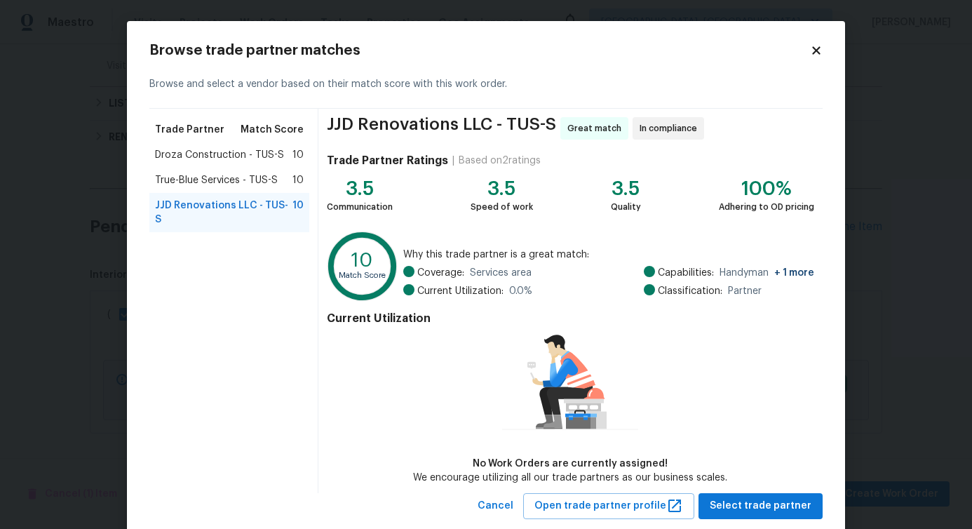
click at [222, 137] on div "Trade Partner Match Score" at bounding box center [229, 129] width 160 height 25
click at [217, 152] on span "Droza Construction - TUS-S" at bounding box center [219, 155] width 129 height 14
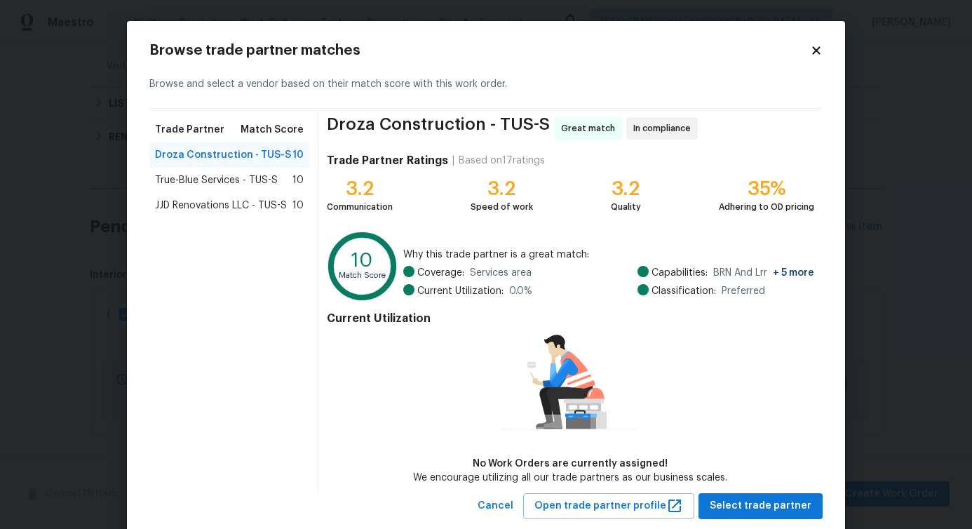
click at [246, 202] on span "JJD Renovations LLC - TUS-S" at bounding box center [221, 206] width 132 height 14
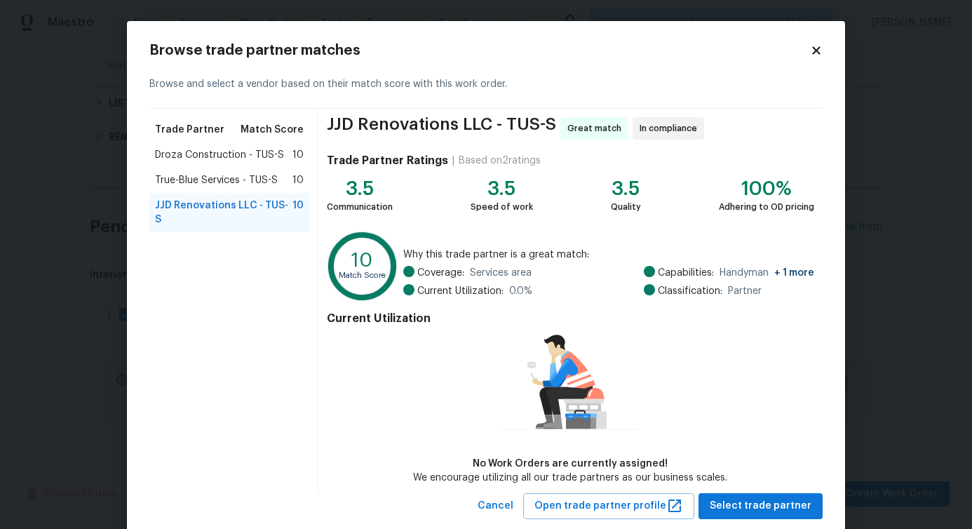
scroll to position [32, 0]
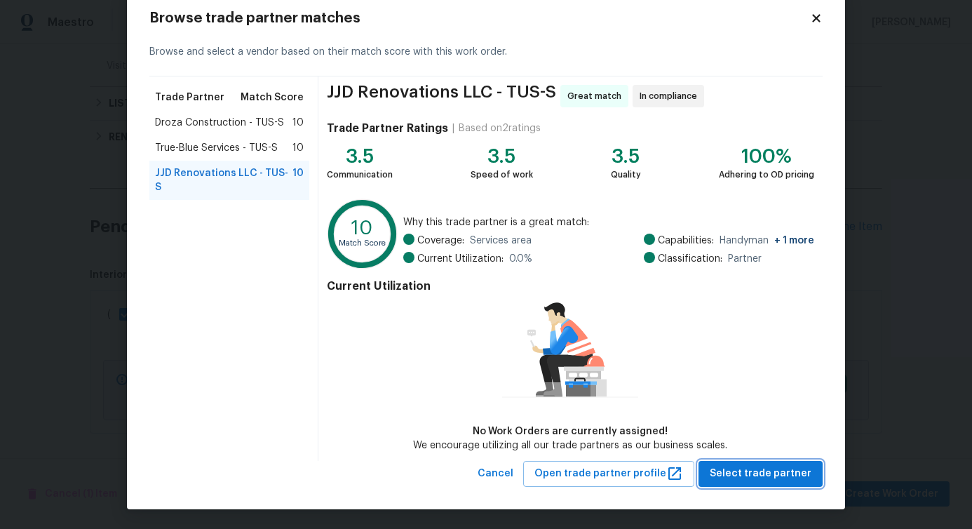
click at [750, 471] on span "Select trade partner" at bounding box center [761, 474] width 102 height 18
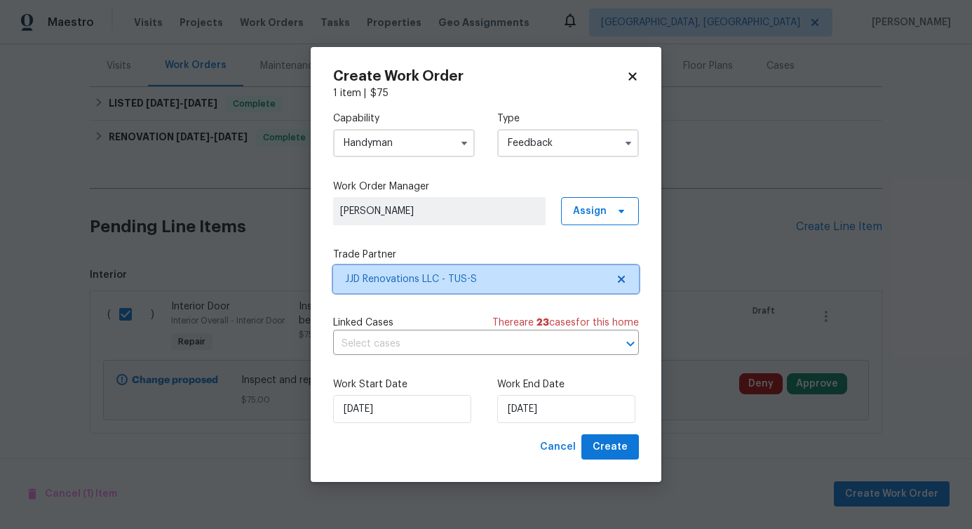
scroll to position [0, 0]
click at [414, 352] on input "text" at bounding box center [466, 344] width 267 height 22
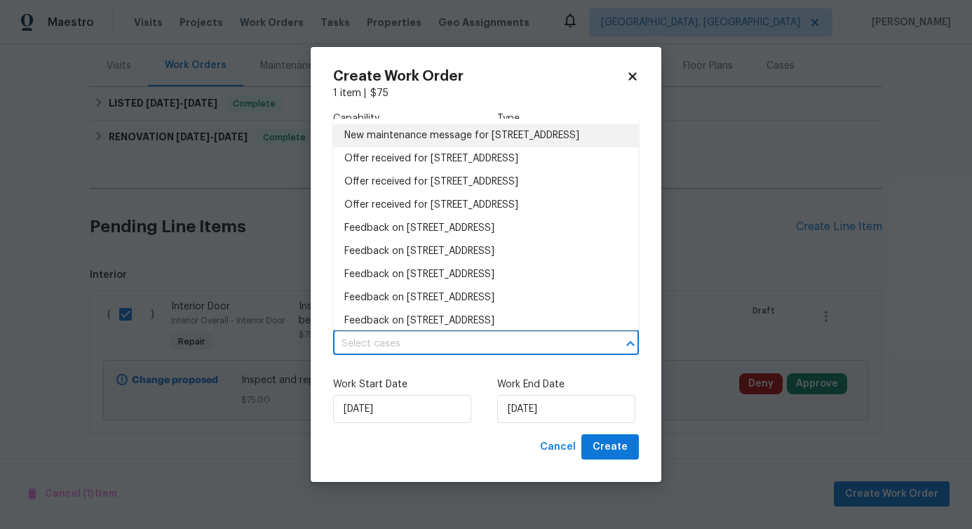
click at [436, 147] on li "New maintenance message for 11307 E Squash Blossom Loop , Tucson, AZ 85747" at bounding box center [486, 135] width 306 height 23
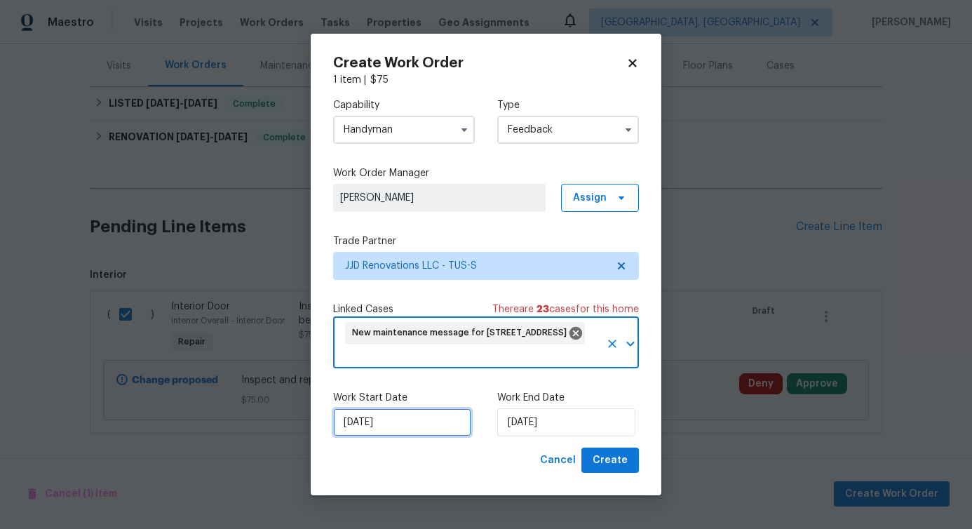
click at [391, 432] on input "8/20/2025" at bounding box center [402, 422] width 138 height 28
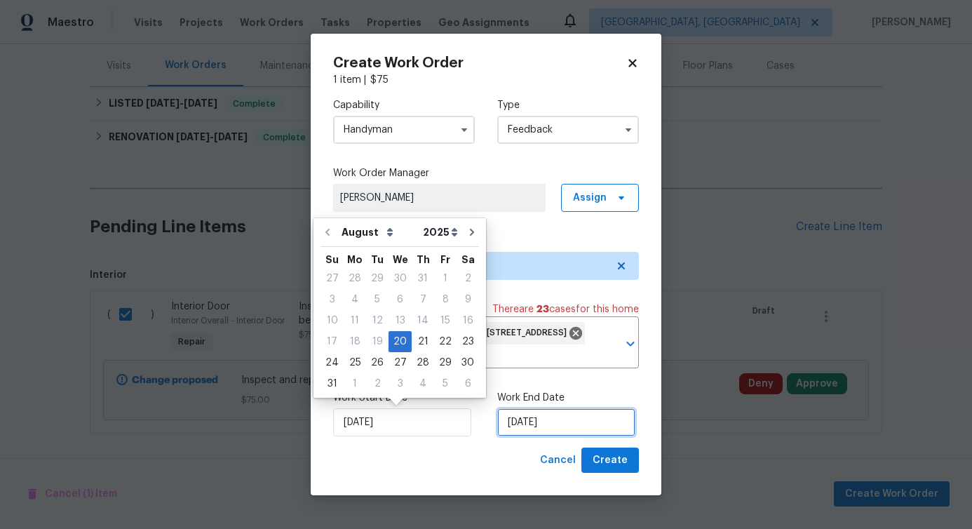
click at [535, 432] on input "8/20/2025" at bounding box center [566, 422] width 138 height 28
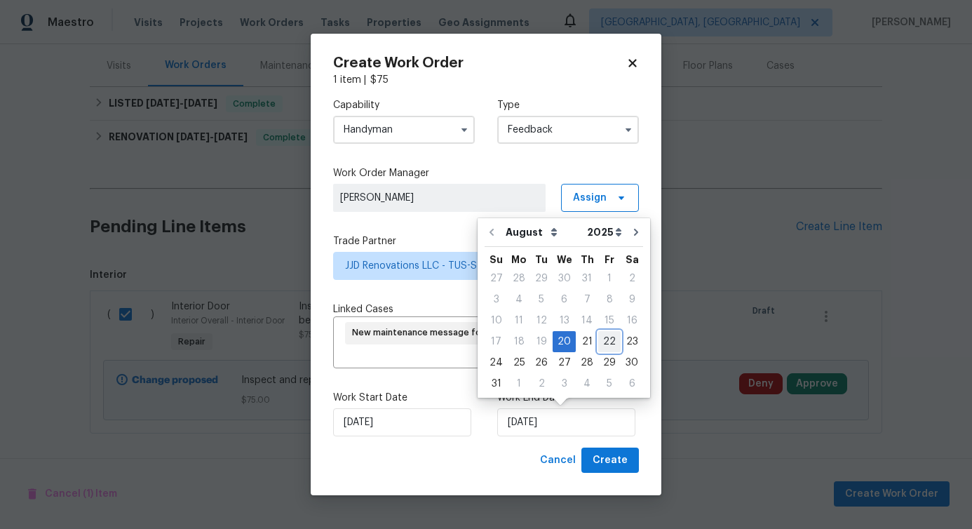
click at [608, 340] on div "22" at bounding box center [609, 342] width 22 height 20
type input "8/22/2025"
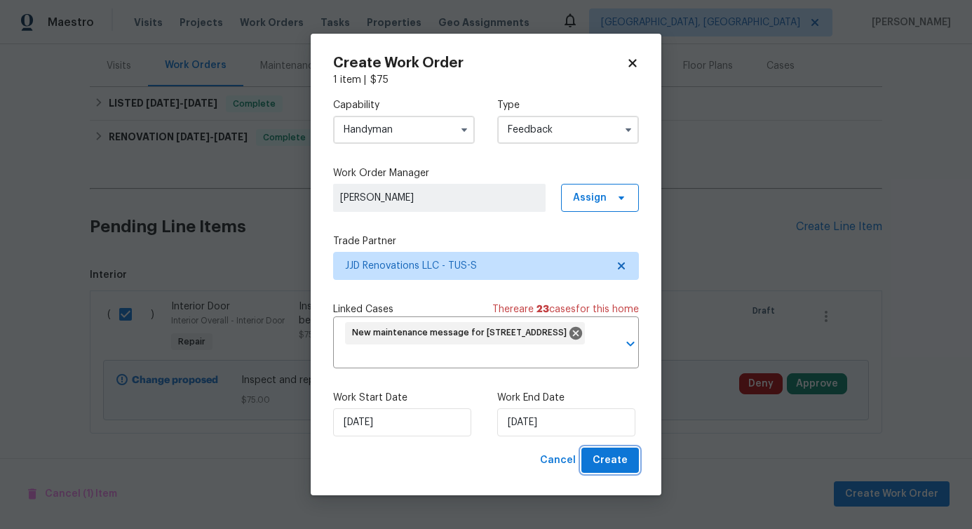
click at [625, 457] on span "Create" at bounding box center [610, 461] width 35 height 18
checkbox input "false"
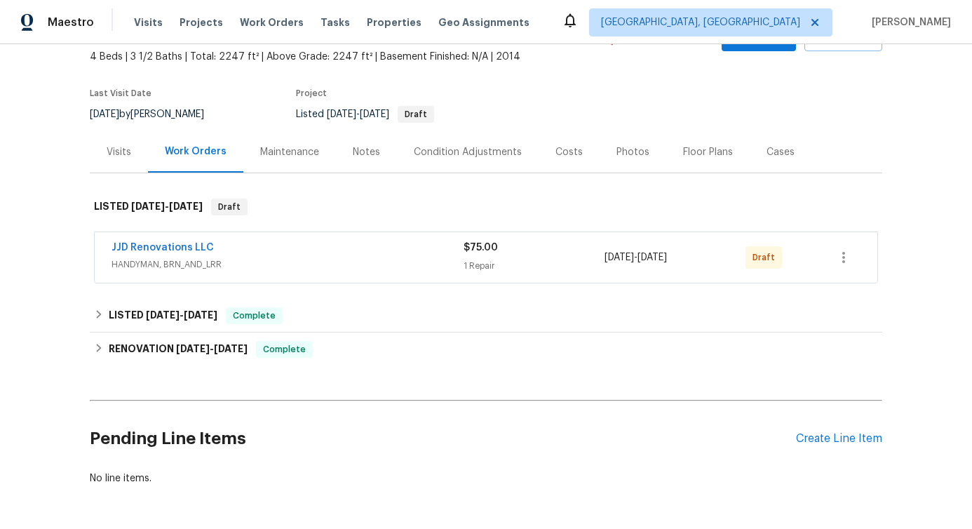
scroll to position [109, 0]
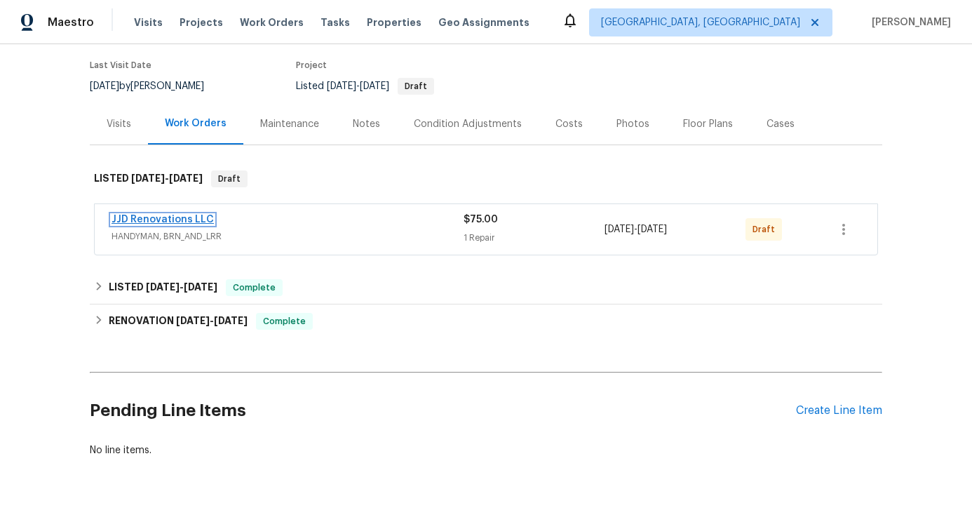
click at [168, 215] on link "JJD Renovations LLC" at bounding box center [163, 220] width 102 height 10
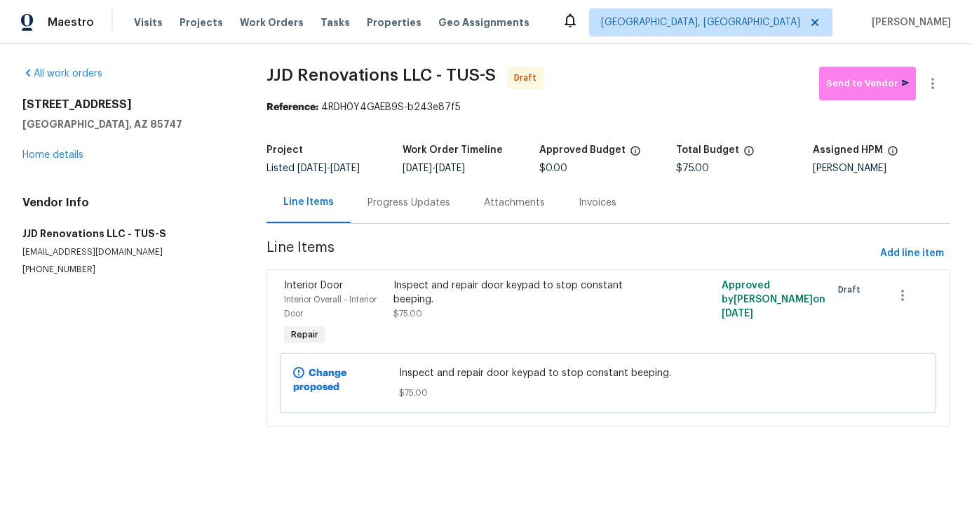
click at [388, 207] on div "Progress Updates" at bounding box center [409, 203] width 83 height 14
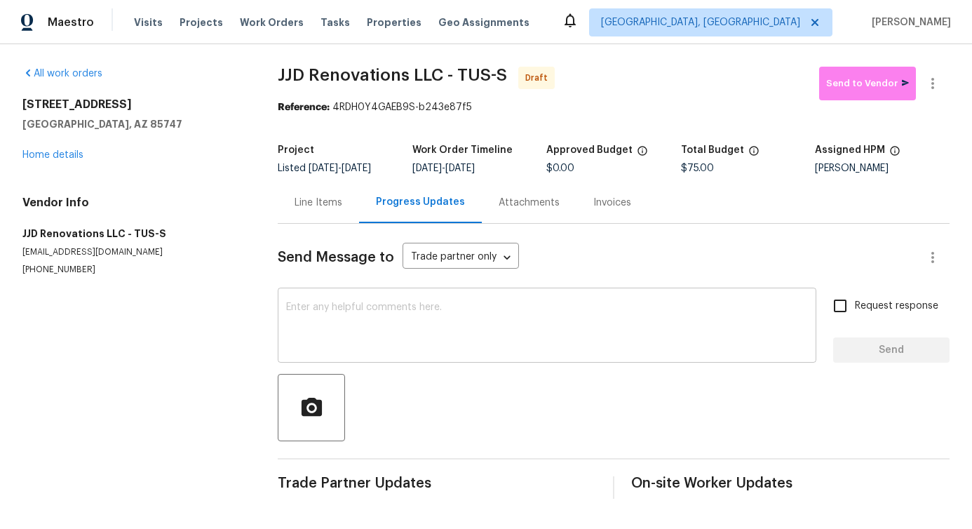
click at [388, 349] on textarea at bounding box center [547, 326] width 522 height 49
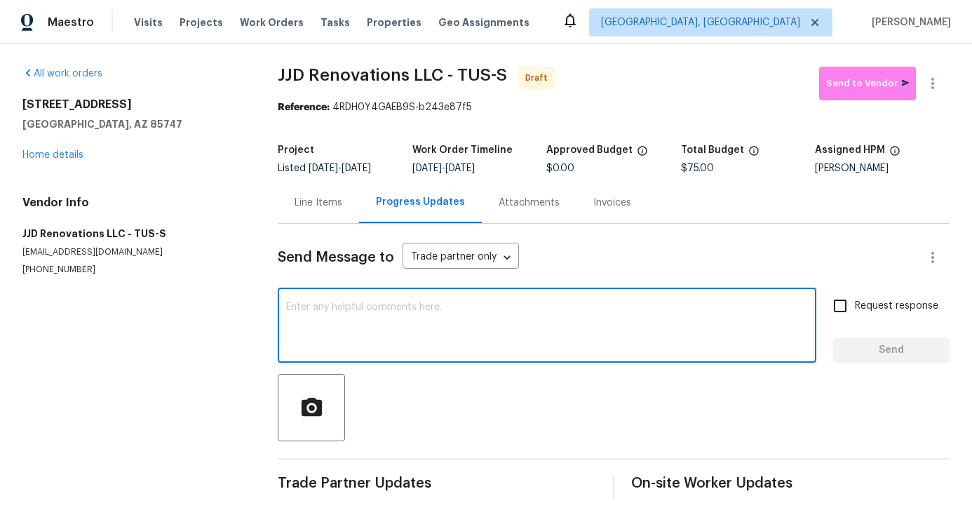
click at [445, 325] on textarea at bounding box center [547, 326] width 522 height 49
paste textarea "Hi, this is Pavithra with Opendoor. I’m confirming you received the WO for the …"
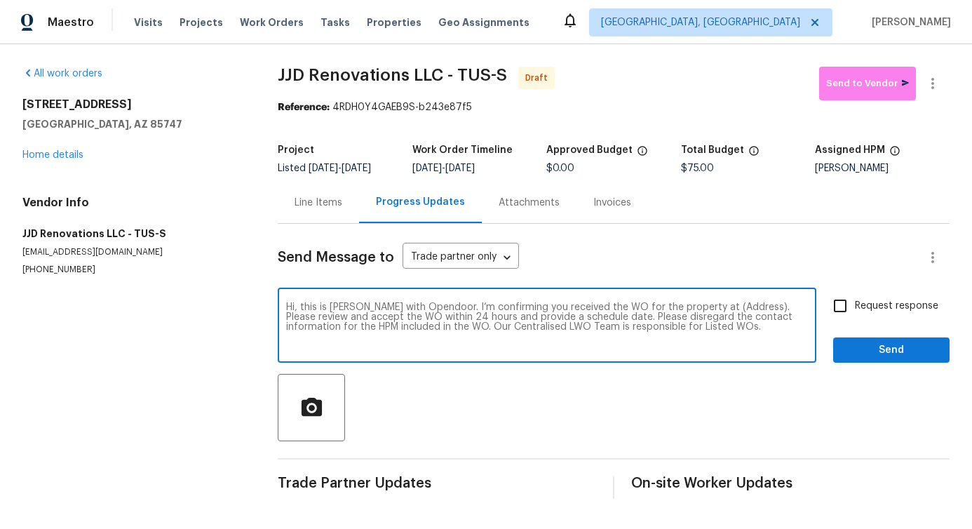
click at [714, 316] on textarea "Hi, this is Pavithra with Opendoor. I’m confirming you received the WO for the …" at bounding box center [547, 326] width 522 height 49
paste textarea "11307 E Squash Blossom Loop, Tucson, AZ 85747"
type textarea "Hi, this is Pavithra with Opendoor. I’m confirming you received the WO for the …"
click at [871, 314] on span "Request response" at bounding box center [896, 306] width 83 height 15
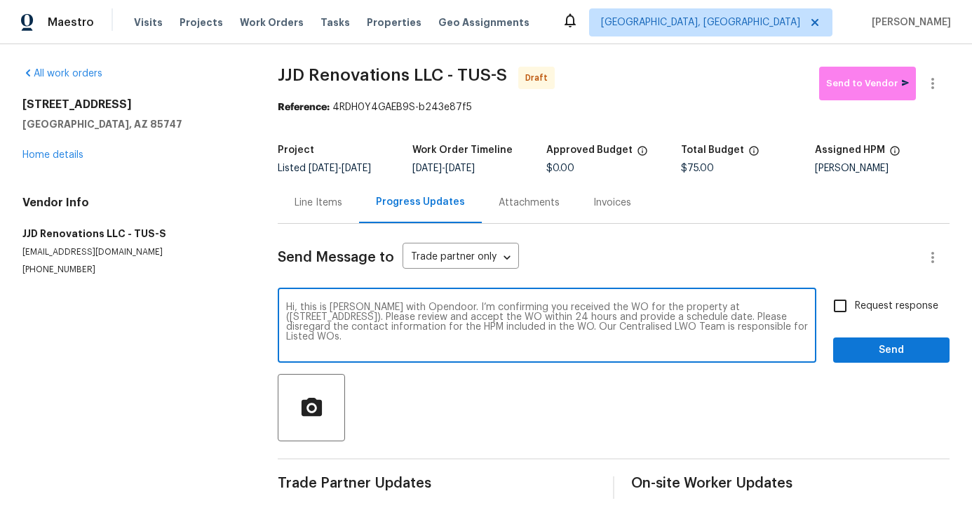
click at [855, 317] on input "Request response" at bounding box center [840, 305] width 29 height 29
checkbox input "true"
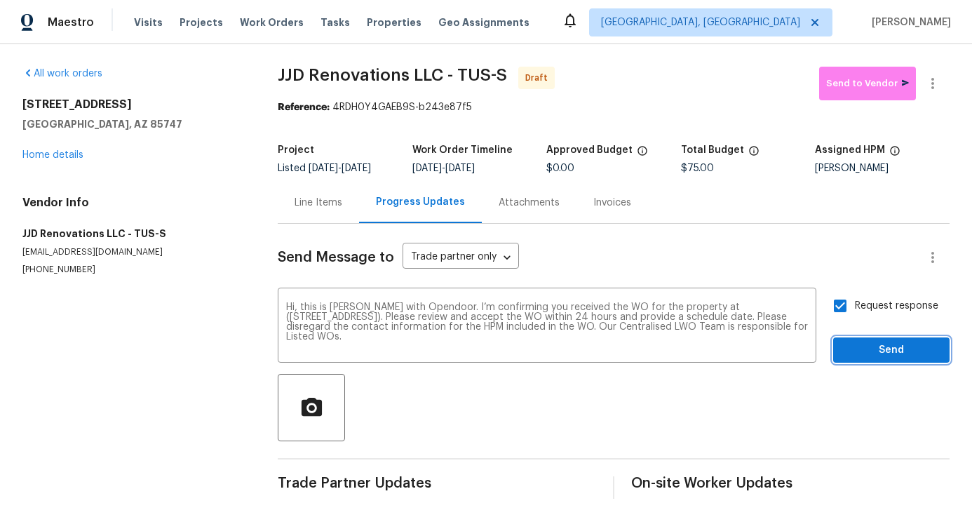
click at [881, 363] on button "Send" at bounding box center [892, 350] width 116 height 26
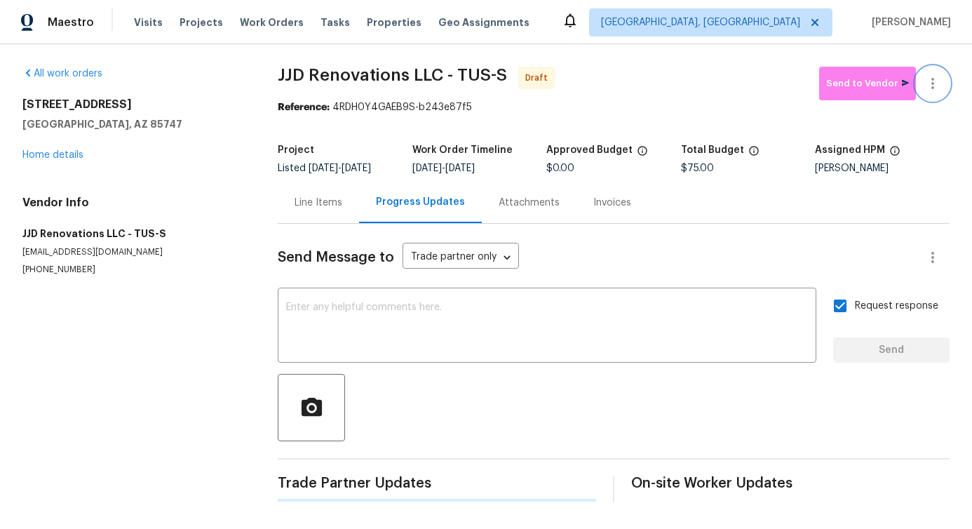
click at [925, 91] on icon "button" at bounding box center [933, 83] width 17 height 17
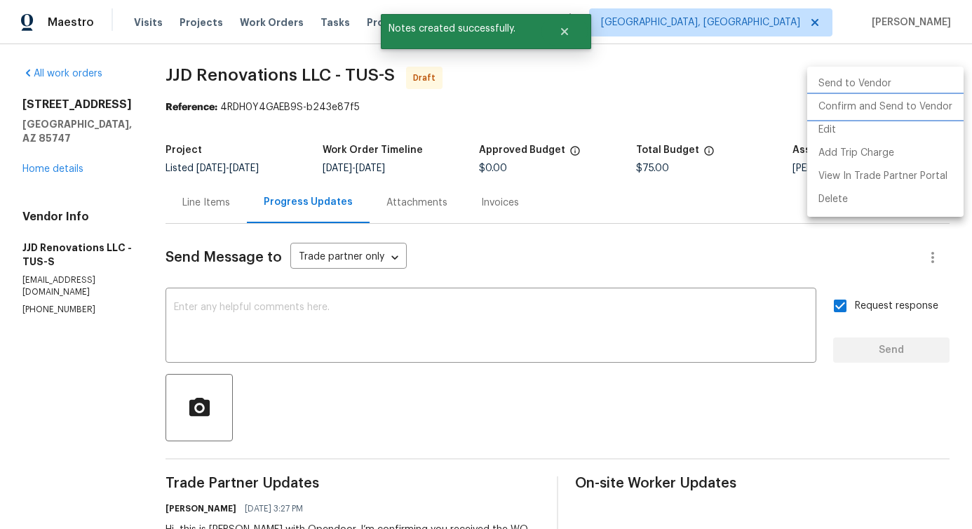
click at [885, 100] on li "Confirm and Send to Vendor" at bounding box center [886, 106] width 156 height 23
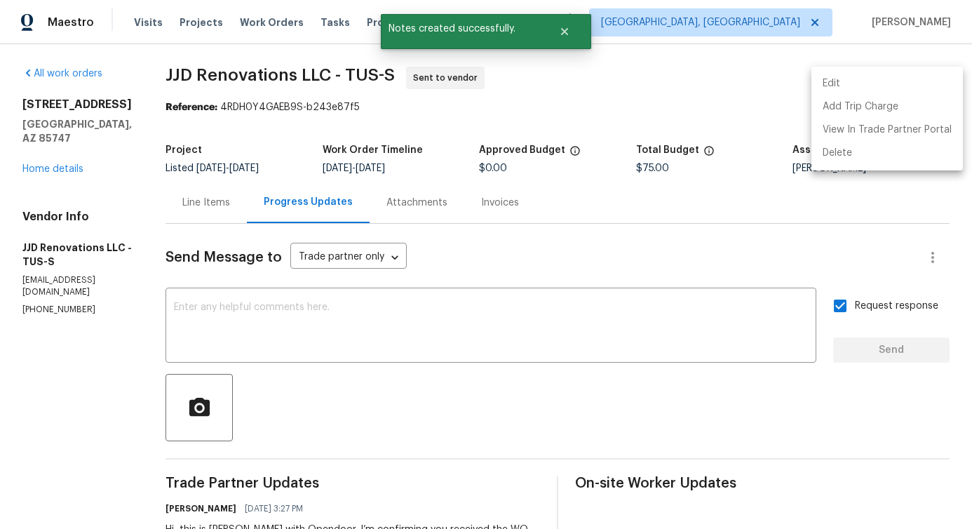
click at [481, 366] on div at bounding box center [486, 264] width 972 height 529
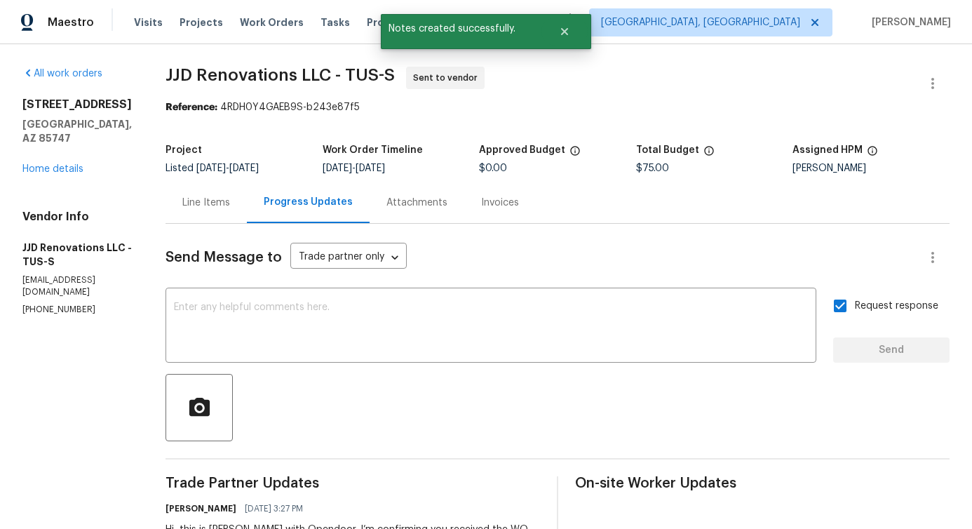
click at [492, 342] on textarea at bounding box center [491, 326] width 634 height 49
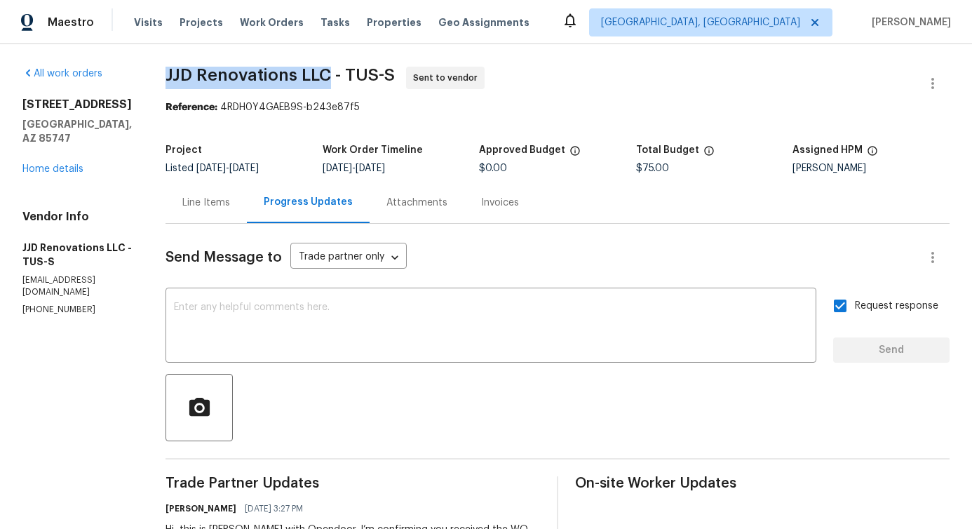
drag, startPoint x: 182, startPoint y: 74, endPoint x: 344, endPoint y: 75, distance: 162.8
click at [344, 75] on span "JJD Renovations LLC - TUS-S" at bounding box center [280, 75] width 229 height 17
copy span "JJD Renovations LLC"
click at [66, 175] on div "11307 E Squash Blossom Loop Tucson, AZ 85747 Home details" at bounding box center [76, 137] width 109 height 79
click at [69, 170] on link "Home details" at bounding box center [52, 169] width 61 height 10
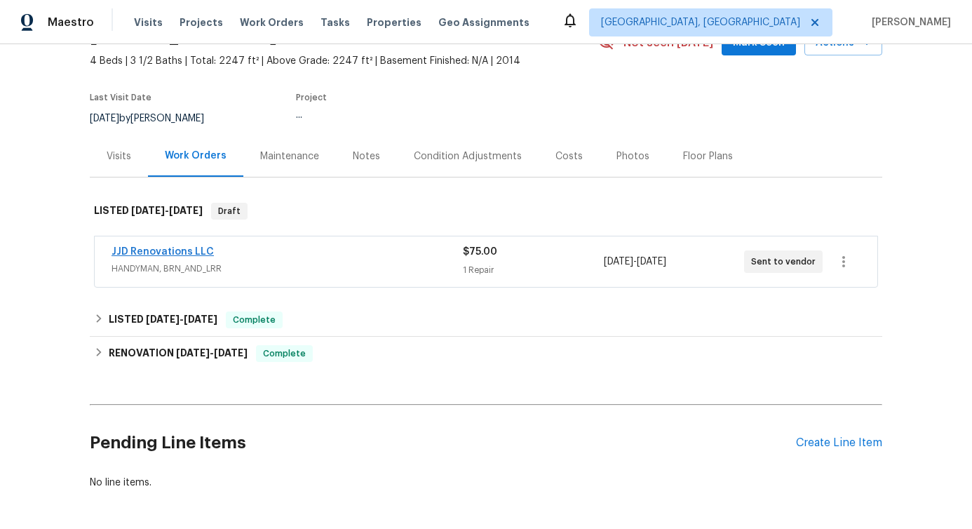
scroll to position [82, 0]
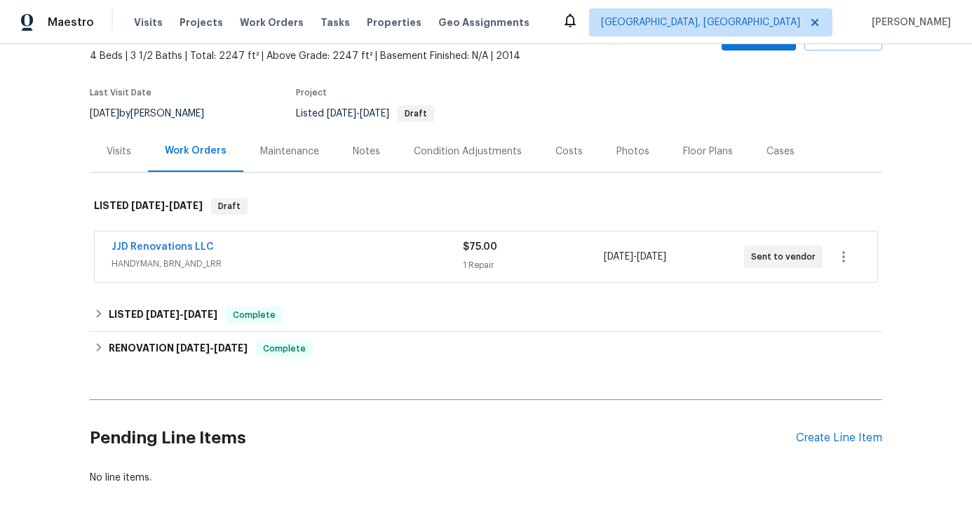
drag, startPoint x: 222, startPoint y: 236, endPoint x: 76, endPoint y: 239, distance: 146.0
click at [76, 239] on div "Back to all projects 11307 E Squash Blossom Loop, Tucson, AZ 85747 4 Beds | 3 1…" at bounding box center [486, 286] width 972 height 485
drag, startPoint x: 214, startPoint y: 244, endPoint x: 88, endPoint y: 246, distance: 126.3
click at [90, 246] on div "JJD Renovations LLC HANDYMAN, BRN_AND_LRR $75.00 1 Repair 8/20/2025 - 8/22/2025…" at bounding box center [486, 258] width 793 height 58
copy link "JJD Renovations LLC"
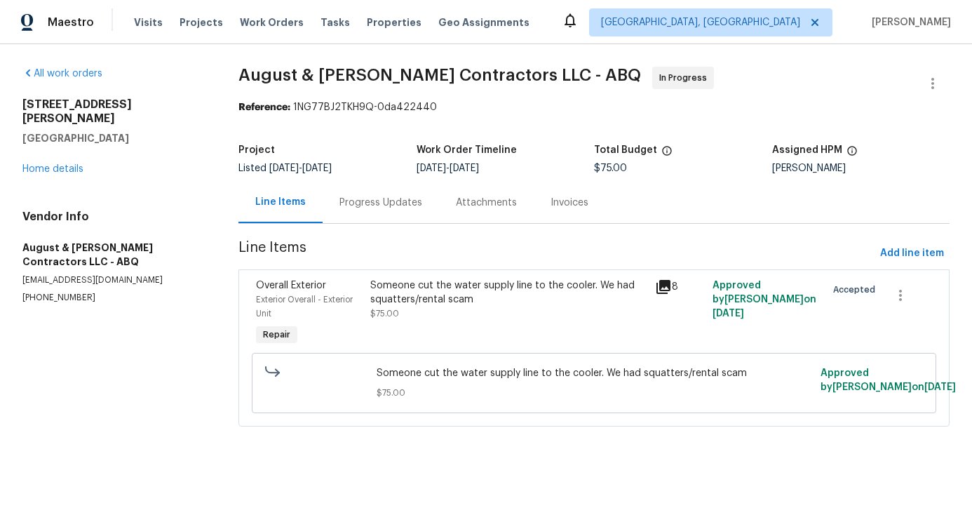
click at [375, 208] on div "Progress Updates" at bounding box center [381, 203] width 83 height 14
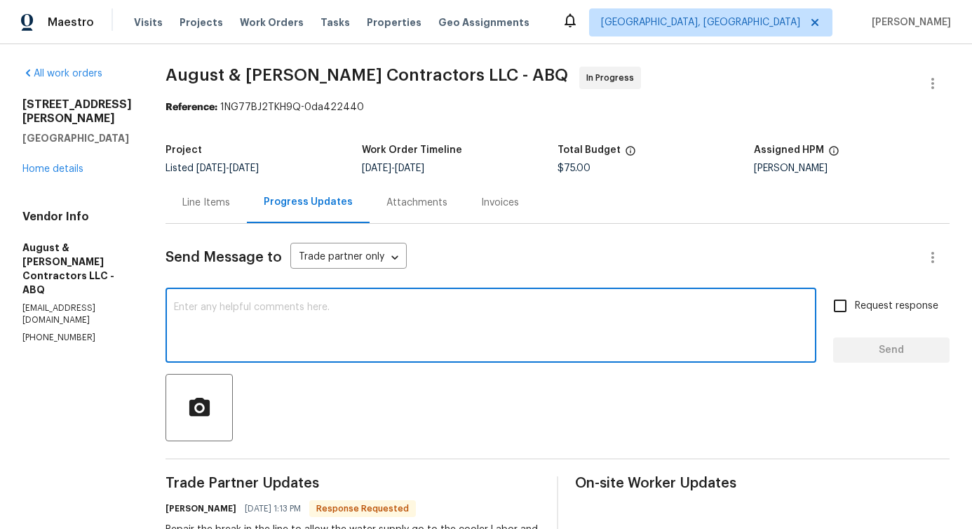
click at [365, 329] on textarea at bounding box center [491, 326] width 634 height 49
click at [214, 214] on div "Line Items" at bounding box center [206, 202] width 81 height 41
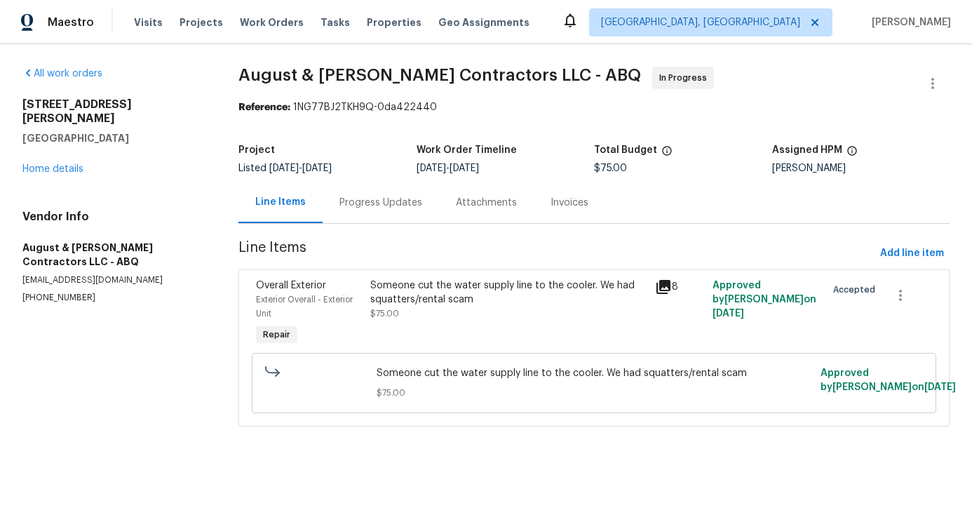
click at [448, 313] on div "Someone cut the water supply line to the cooler. We had squatters/rental scam $…" at bounding box center [508, 300] width 276 height 42
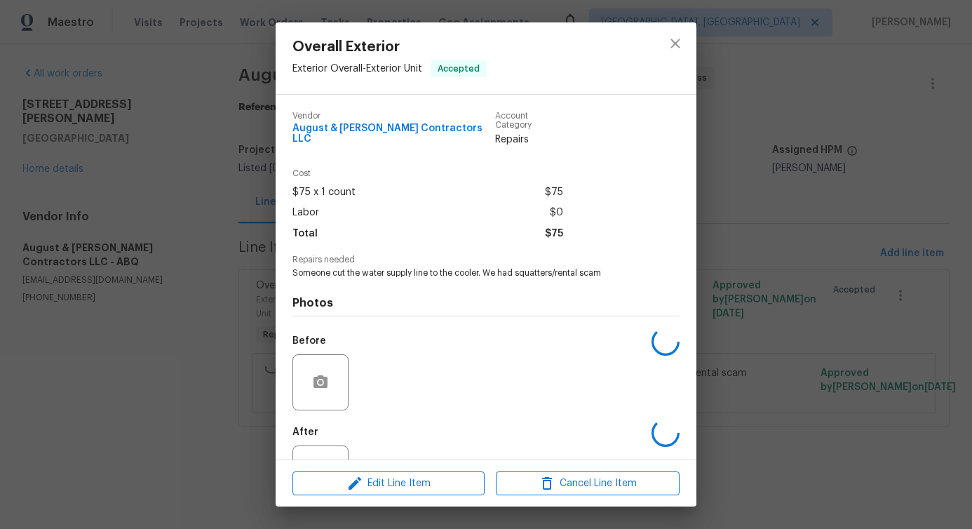
scroll to position [47, 0]
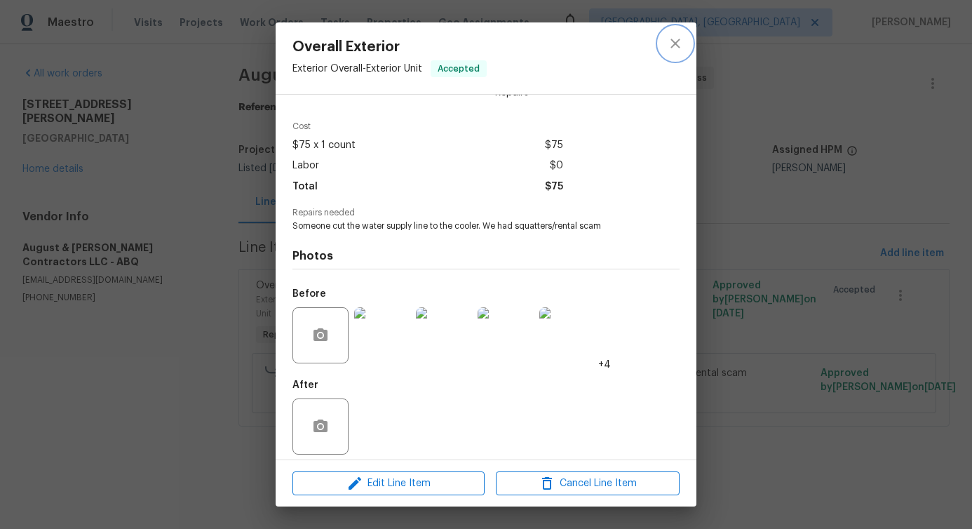
click at [673, 48] on icon "close" at bounding box center [675, 43] width 17 height 17
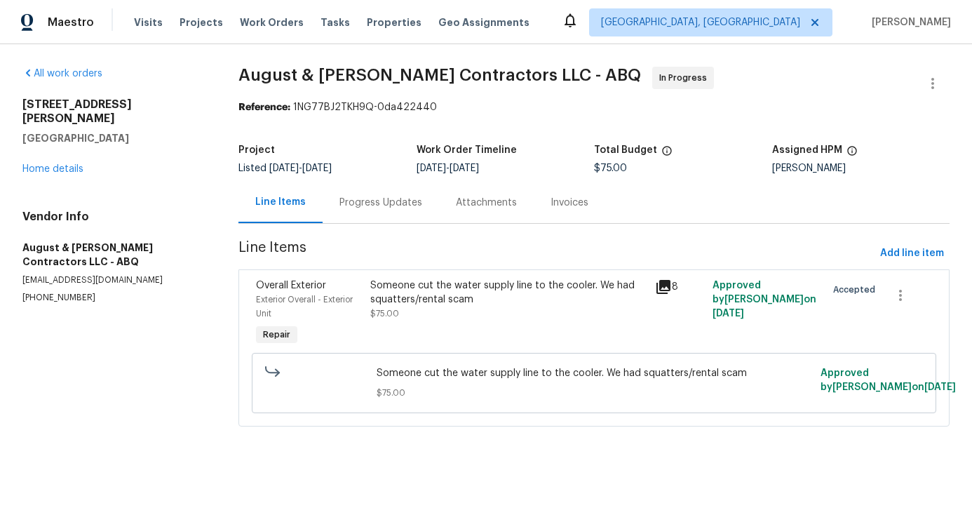
click at [427, 312] on div "Someone cut the water supply line to the cooler. We had squatters/rental scam $…" at bounding box center [508, 300] width 276 height 42
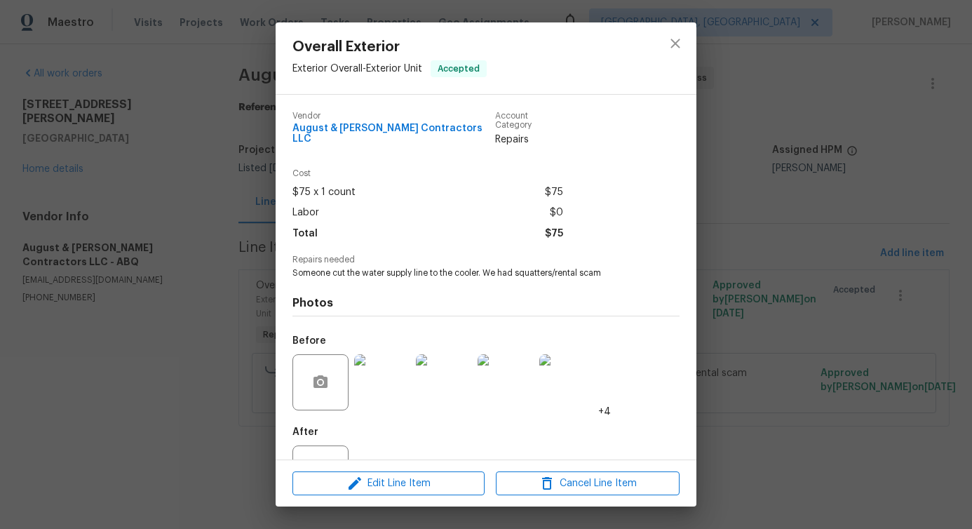
click at [398, 368] on img at bounding box center [382, 382] width 56 height 56
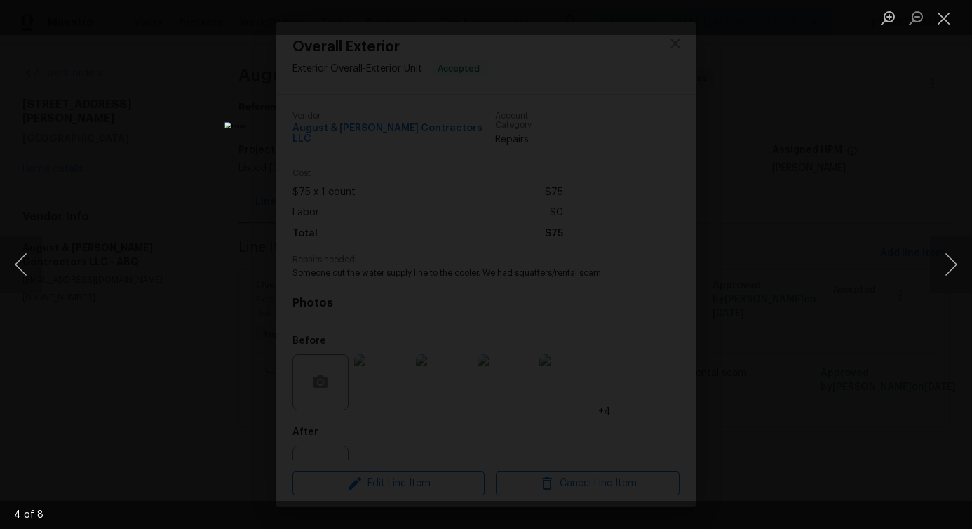
click at [718, 158] on div "Lightbox" at bounding box center [486, 264] width 972 height 529
click at [724, 152] on div "Lightbox" at bounding box center [486, 264] width 972 height 529
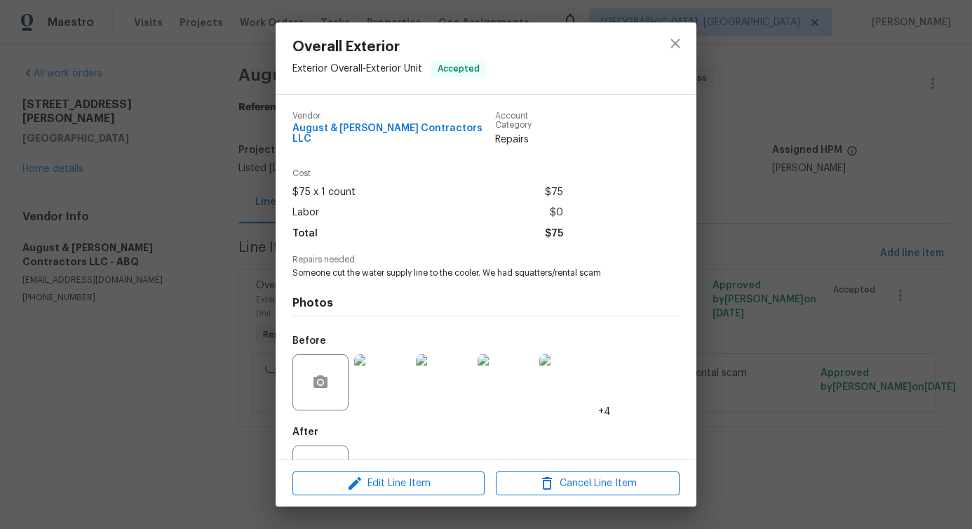
click at [724, 152] on div "Overall Exterior Exterior Overall - Exterior Unit Accepted Vendor August & Sutt…" at bounding box center [486, 264] width 972 height 529
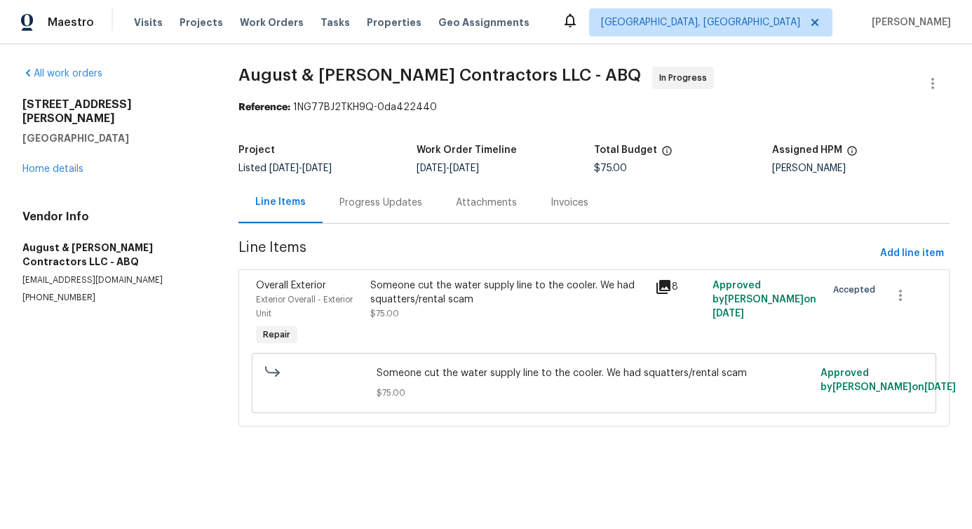
click at [406, 216] on div "Progress Updates" at bounding box center [381, 202] width 116 height 41
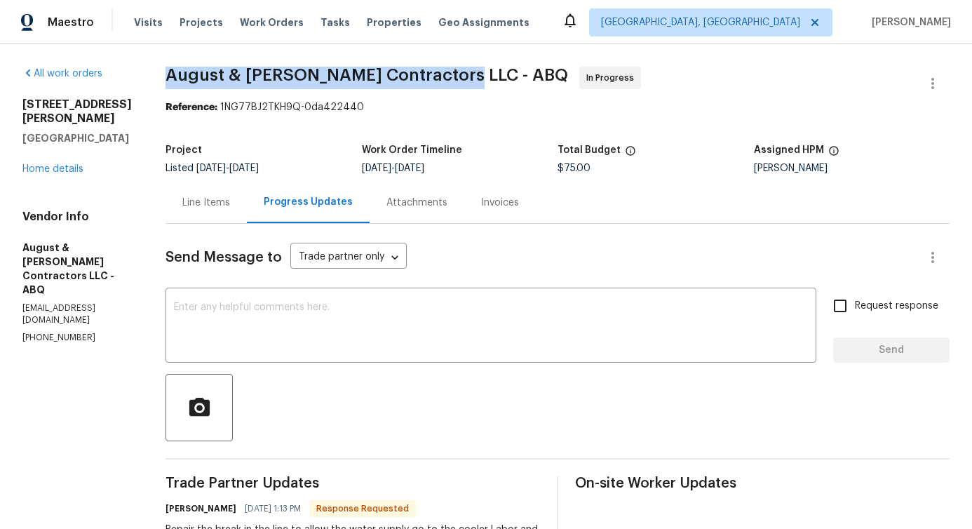
drag, startPoint x: 169, startPoint y: 71, endPoint x: 446, endPoint y: 75, distance: 276.5
click at [446, 75] on span "August & Suttles Contractors LLC - ABQ" at bounding box center [367, 75] width 403 height 17
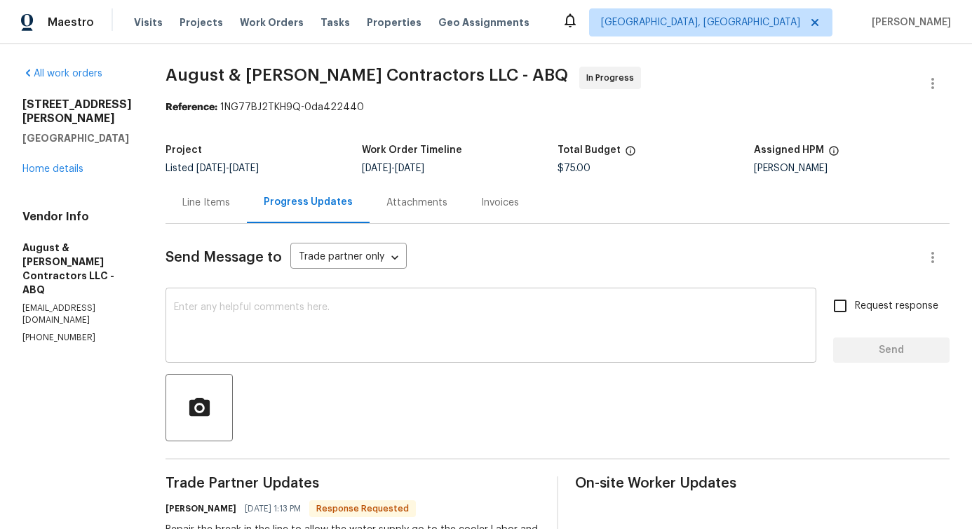
click at [380, 326] on textarea at bounding box center [491, 326] width 634 height 49
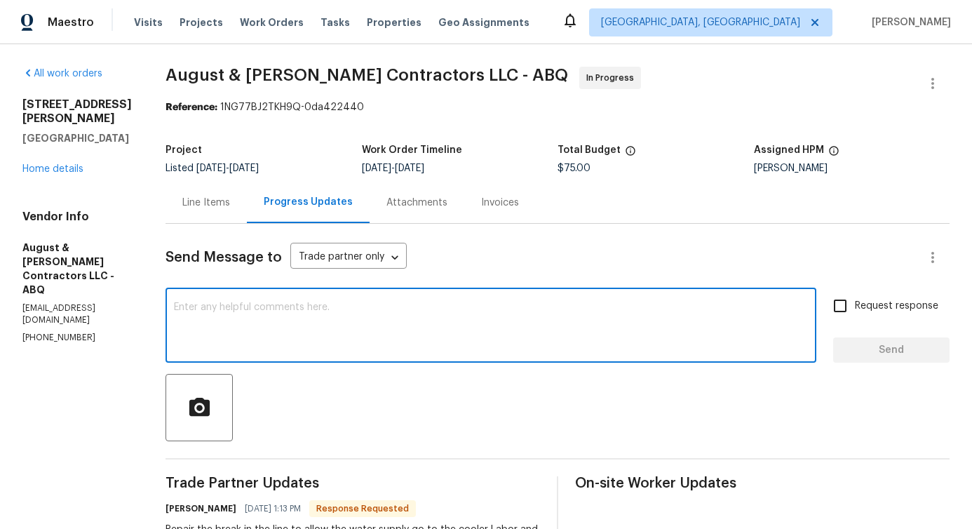
paste textarea "We have been advised to hold this specific work order as of right now. We will …"
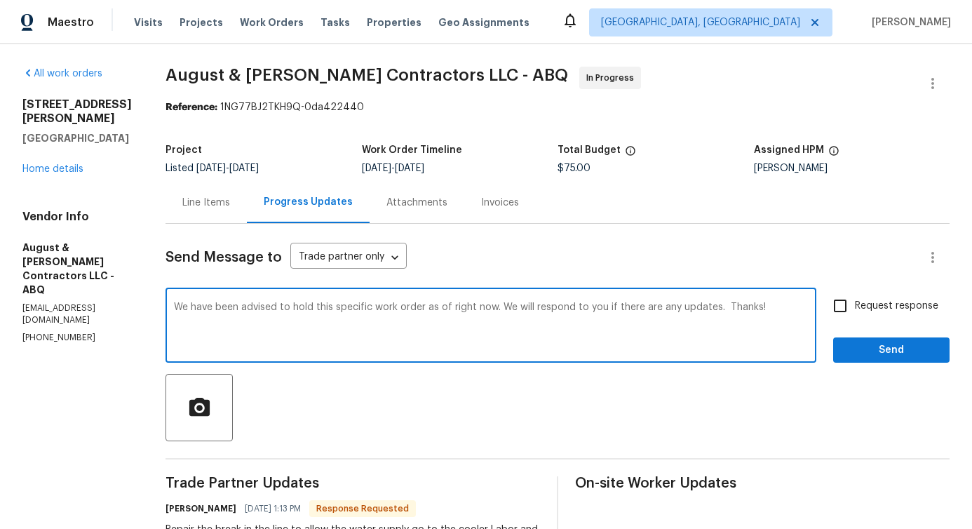
click at [0, 0] on span "updates." at bounding box center [0, 0] width 0 height 0
type textarea "We have been advised to hold this specific work order as of right now. We will …"
click at [869, 349] on span "Send" at bounding box center [892, 351] width 94 height 18
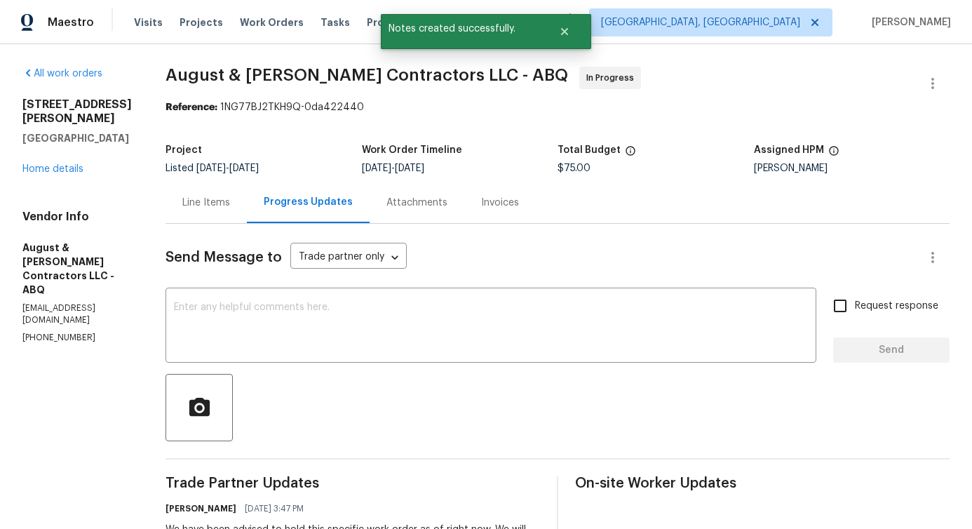
click at [206, 201] on div "Line Items" at bounding box center [206, 203] width 48 height 14
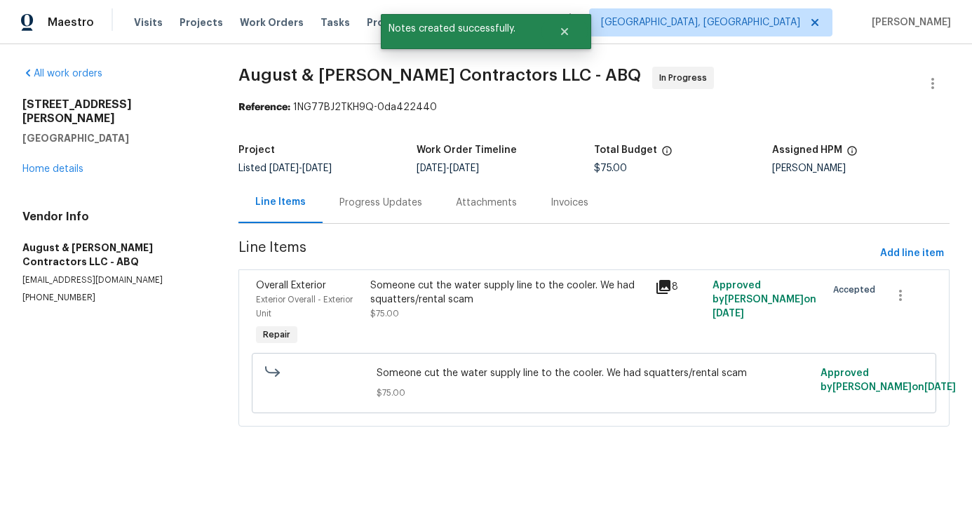
click at [481, 327] on div "Someone cut the water supply line to the cooler. We had squatters/rental scam $…" at bounding box center [508, 313] width 285 height 79
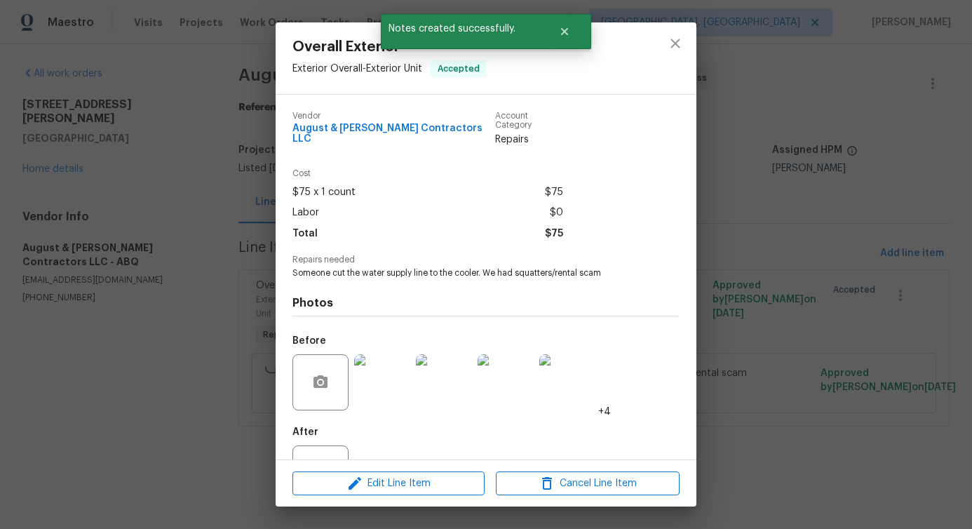
scroll to position [47, 0]
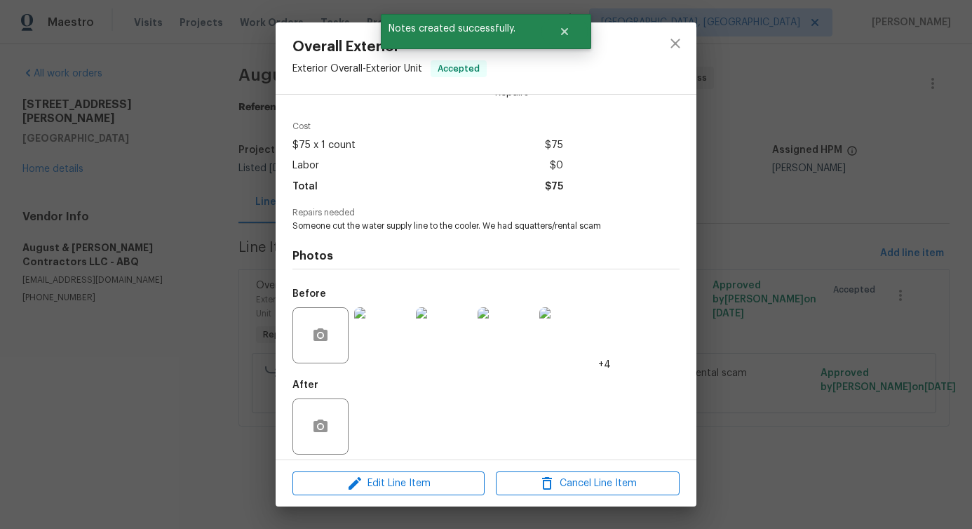
click at [436, 220] on span "Someone cut the water supply line to the cooler. We had squatters/rental scam" at bounding box center [467, 226] width 349 height 12
copy span "Someone cut the water supply line to the cooler. We had squatters/rental scam"
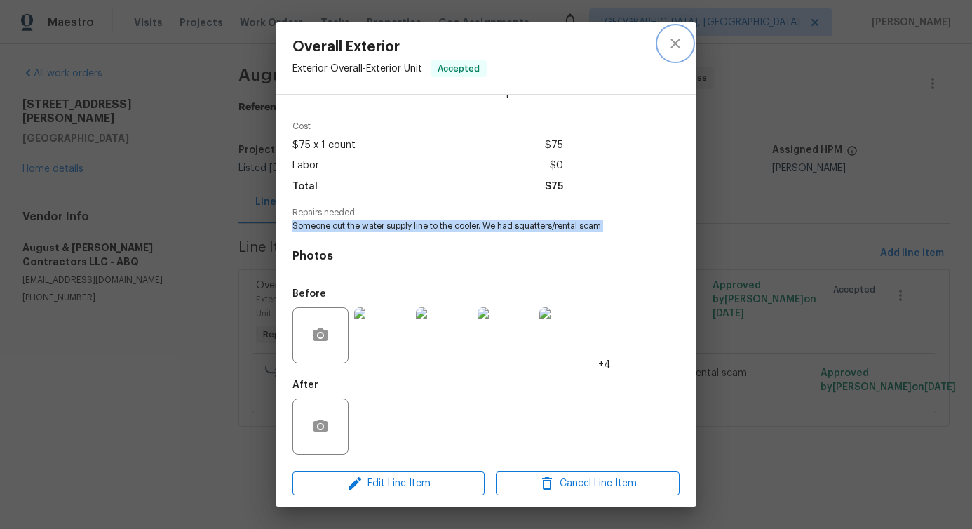
click at [669, 46] on icon "close" at bounding box center [675, 43] width 17 height 17
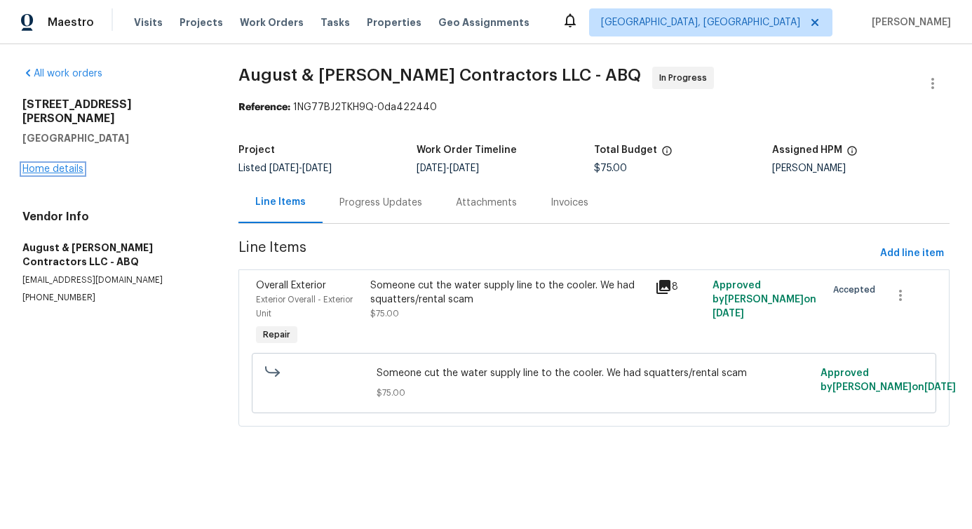
click at [79, 164] on link "Home details" at bounding box center [52, 169] width 61 height 10
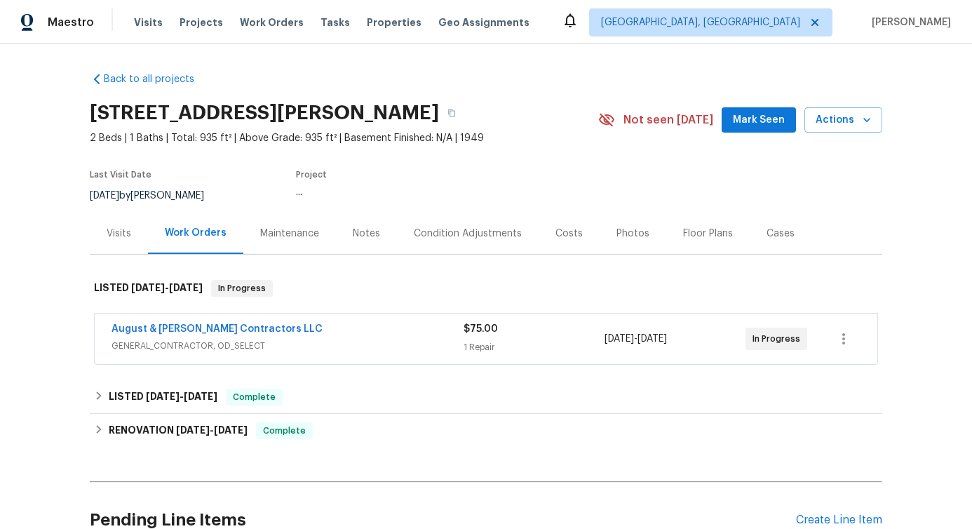
scroll to position [144, 0]
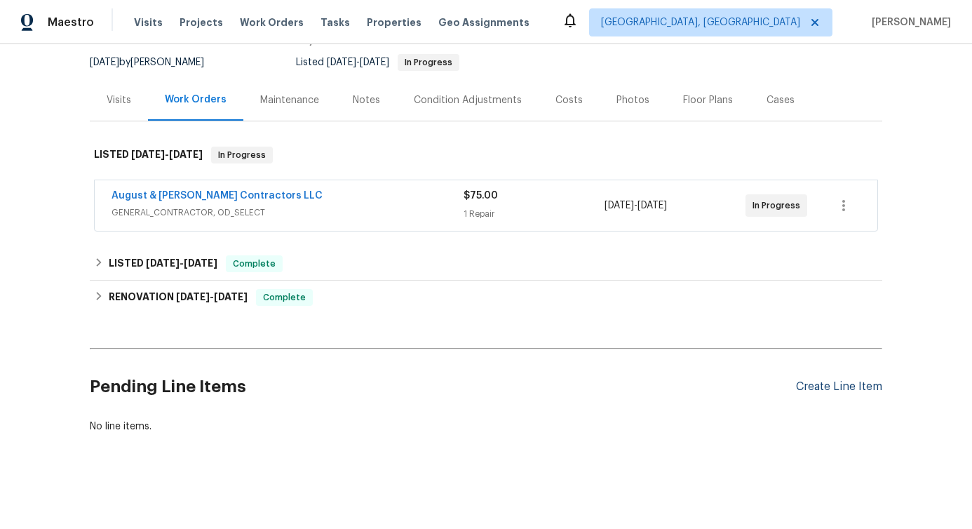
click at [815, 380] on div "Create Line Item" at bounding box center [839, 386] width 86 height 13
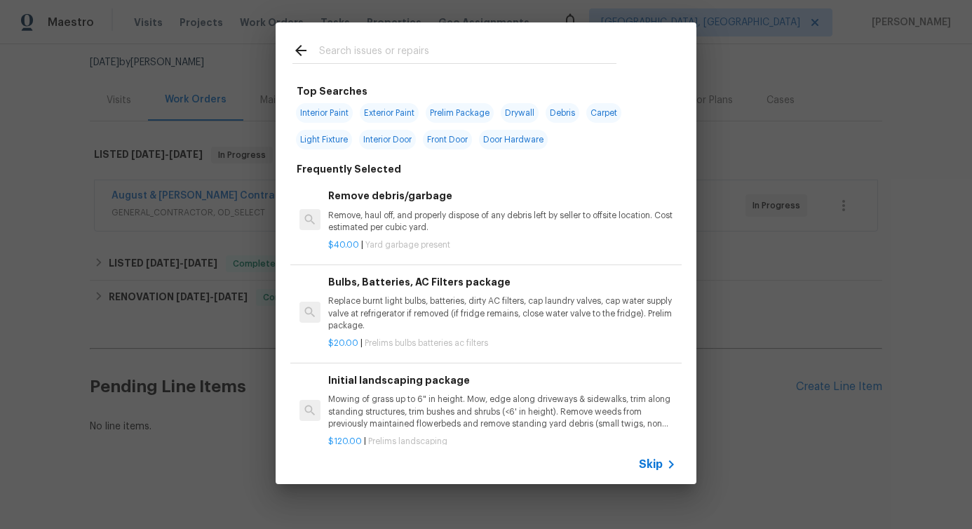
click at [425, 54] on input "text" at bounding box center [467, 52] width 297 height 21
click at [650, 464] on span "Skip" at bounding box center [651, 464] width 24 height 14
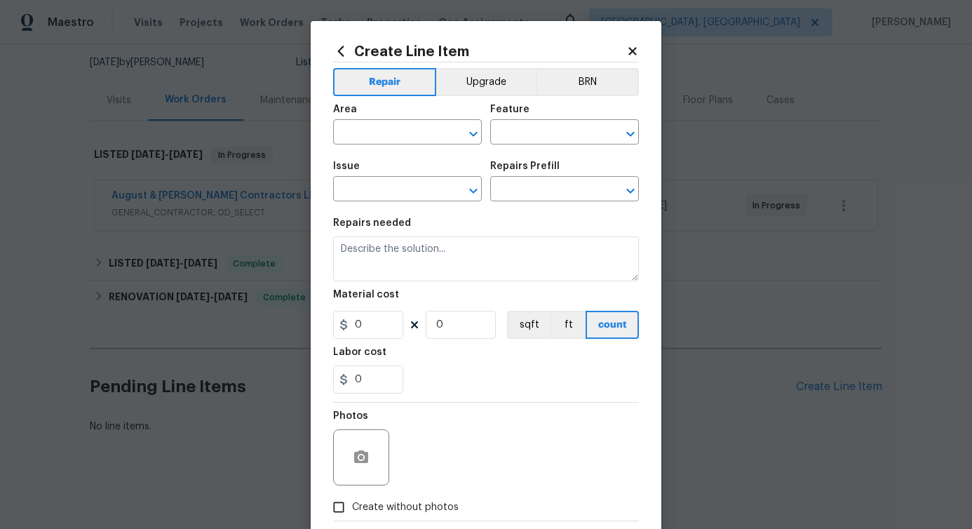
click at [629, 51] on icon at bounding box center [633, 51] width 8 height 8
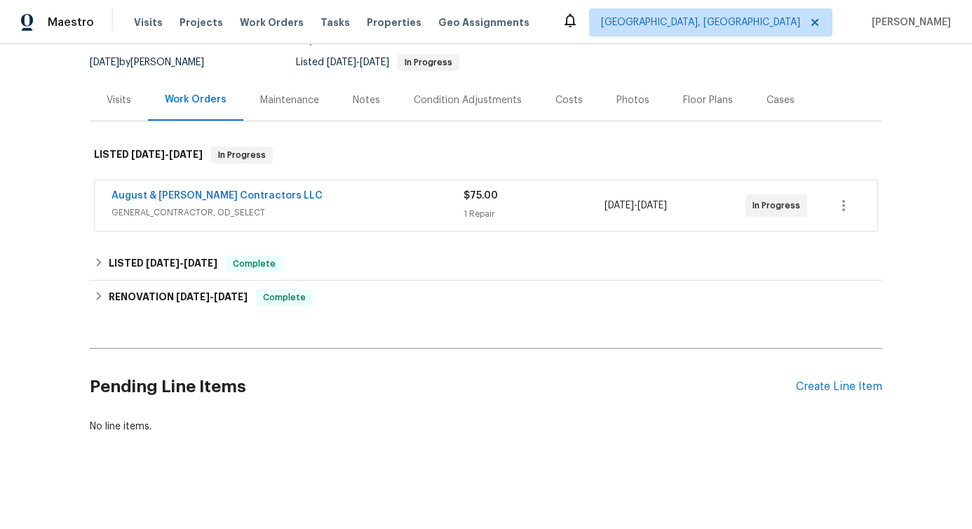
click at [319, 206] on span "GENERAL_CONTRACTOR, OD_SELECT" at bounding box center [288, 213] width 352 height 14
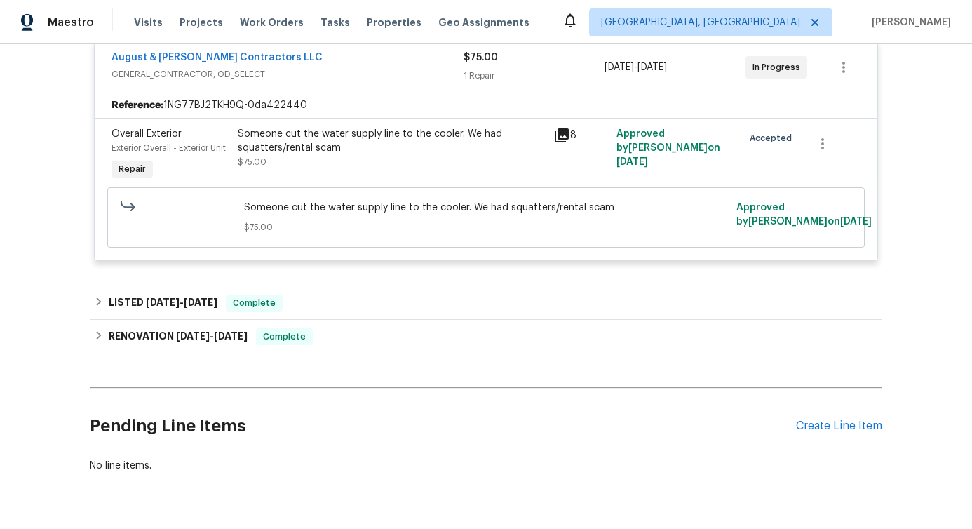
scroll to position [332, 0]
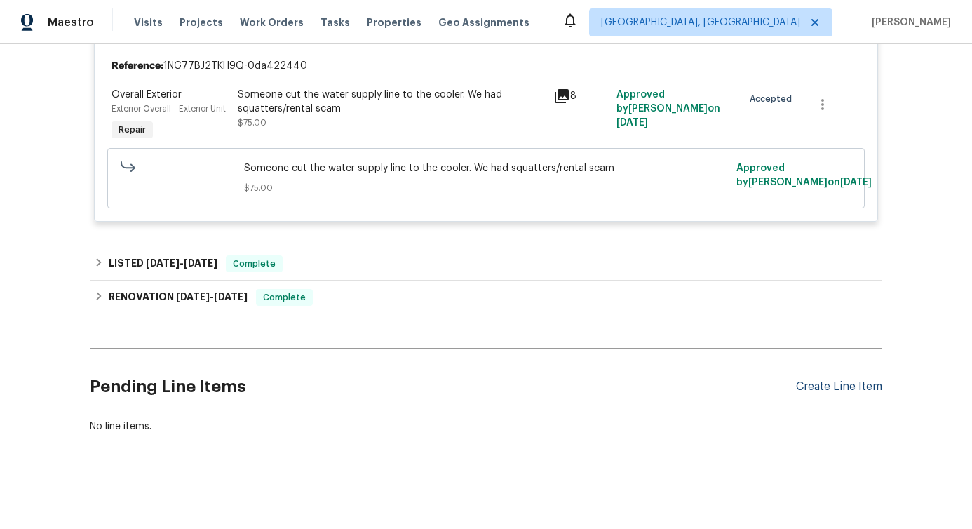
click at [839, 380] on div "Create Line Item" at bounding box center [839, 386] width 86 height 13
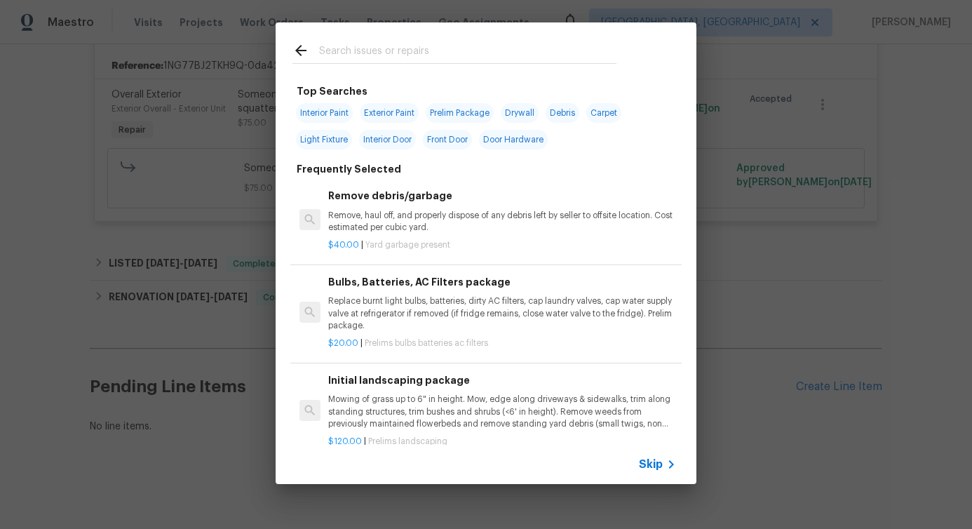
click at [455, 60] on input "text" at bounding box center [467, 52] width 297 height 21
type input "exter"
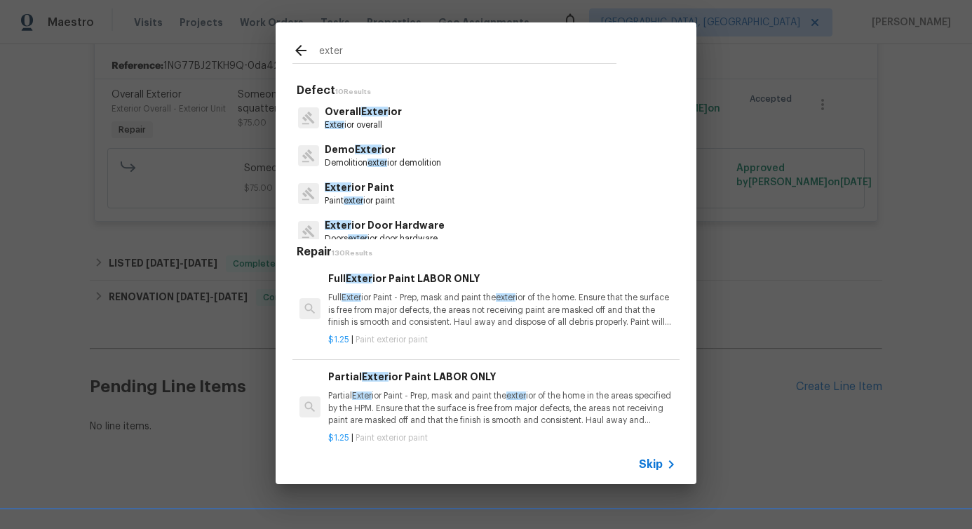
click at [353, 124] on p "Exter ior overall" at bounding box center [363, 125] width 77 height 12
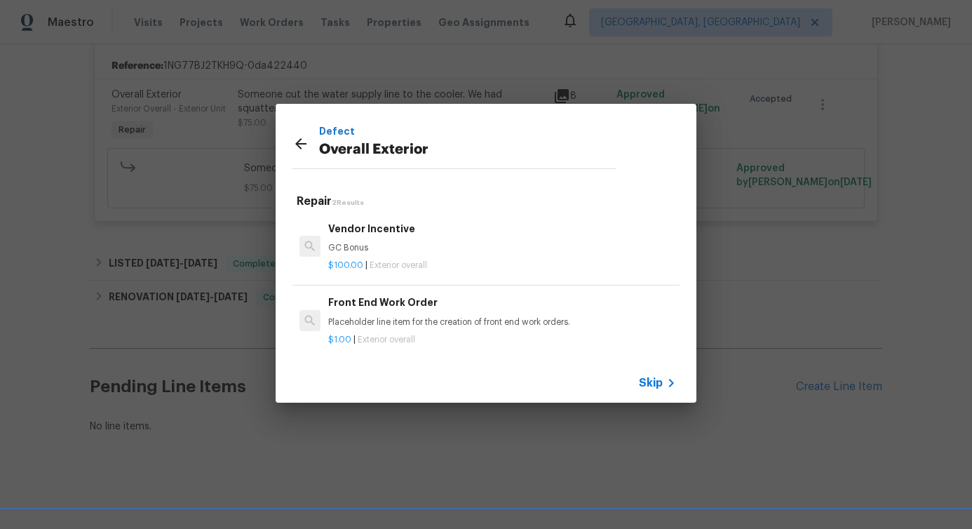
click at [362, 316] on p "Placeholder line item for the creation of front end work orders." at bounding box center [502, 322] width 348 height 12
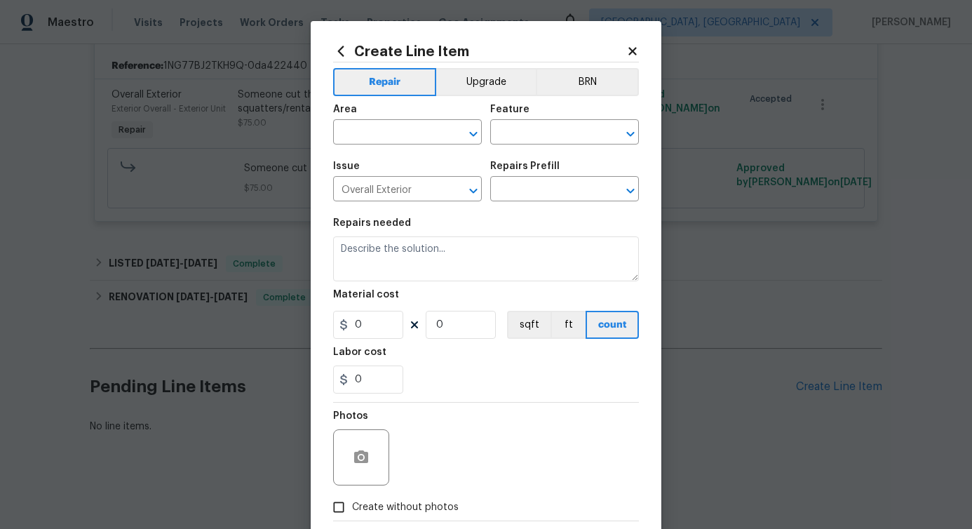
type input "Front End Work Order $1.00"
type textarea "Placeholder line item for the creation of front end work orders."
type input "1"
click at [401, 126] on input "text" at bounding box center [387, 134] width 109 height 22
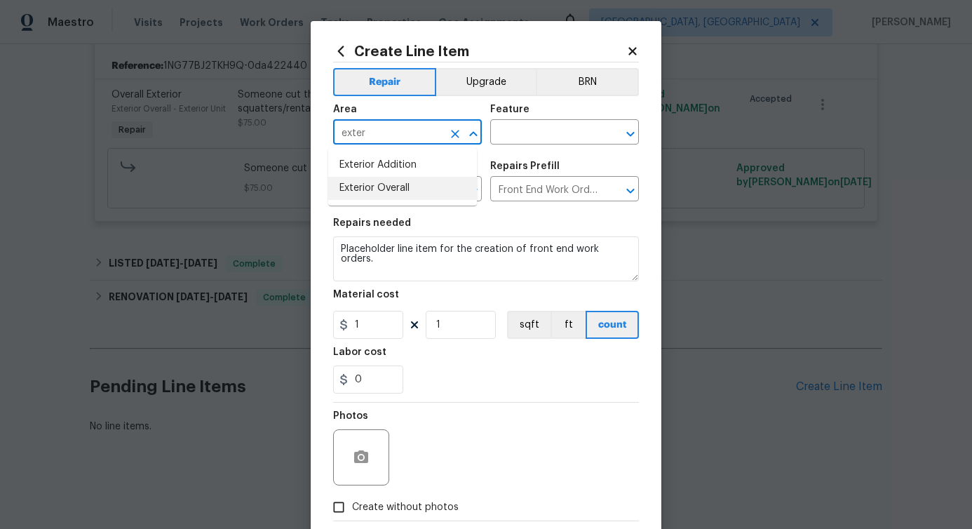
click at [373, 196] on li "Exterior Overall" at bounding box center [402, 188] width 149 height 23
type input "Exterior Overall"
click at [521, 135] on input "text" at bounding box center [544, 134] width 109 height 22
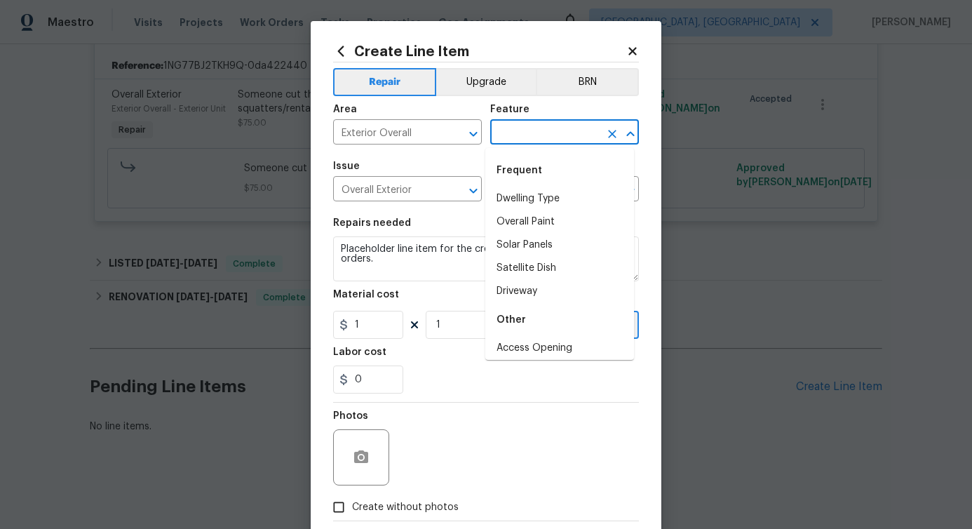
click at [516, 161] on div "Frequent" at bounding box center [560, 171] width 149 height 34
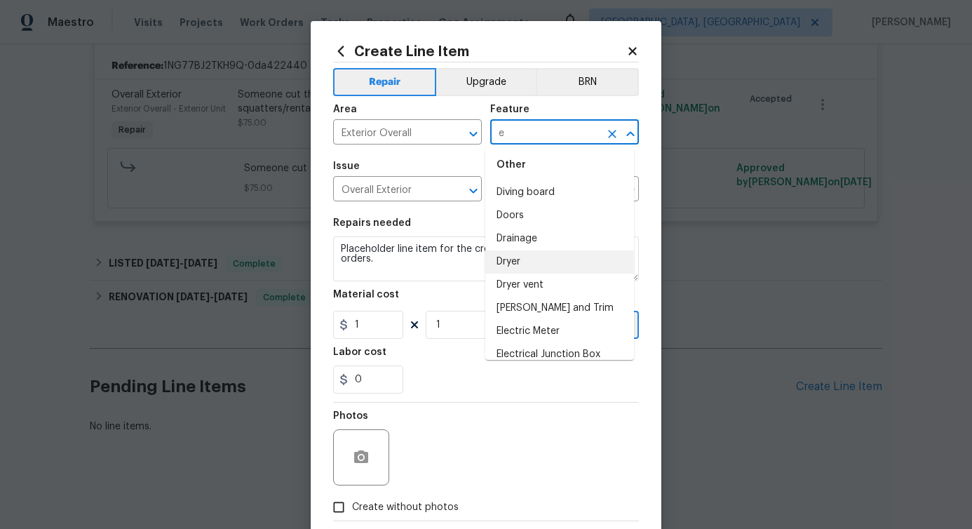
scroll to position [0, 0]
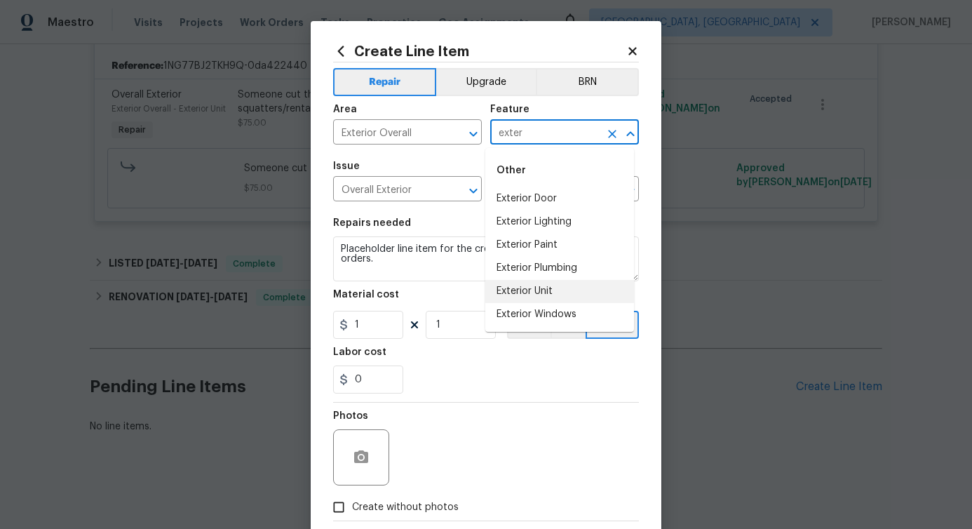
click at [534, 281] on li "Exterior Unit" at bounding box center [560, 291] width 149 height 23
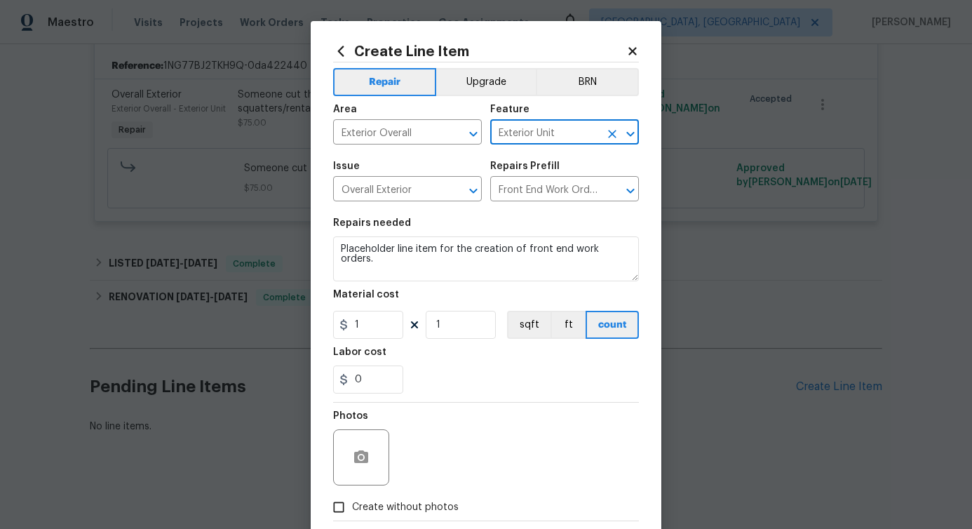
type input "Exterior Unit"
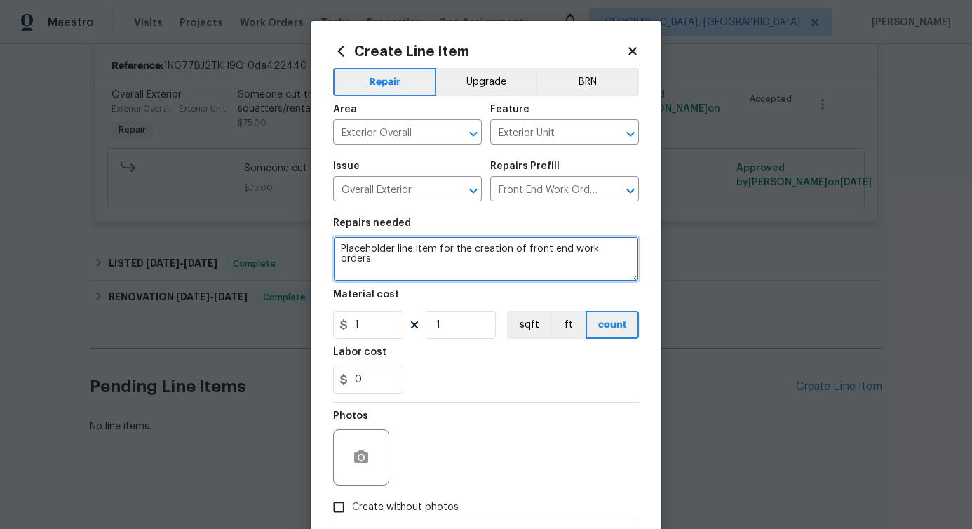
click at [415, 253] on textarea "Placeholder line item for the creation of front end work orders." at bounding box center [486, 258] width 306 height 45
paste textarea "Someone cut the water supply line to the cooler. We had squatters/rental scam"
type textarea "Someone cut the water supply line to the cooler. We had squatters/rental scam"
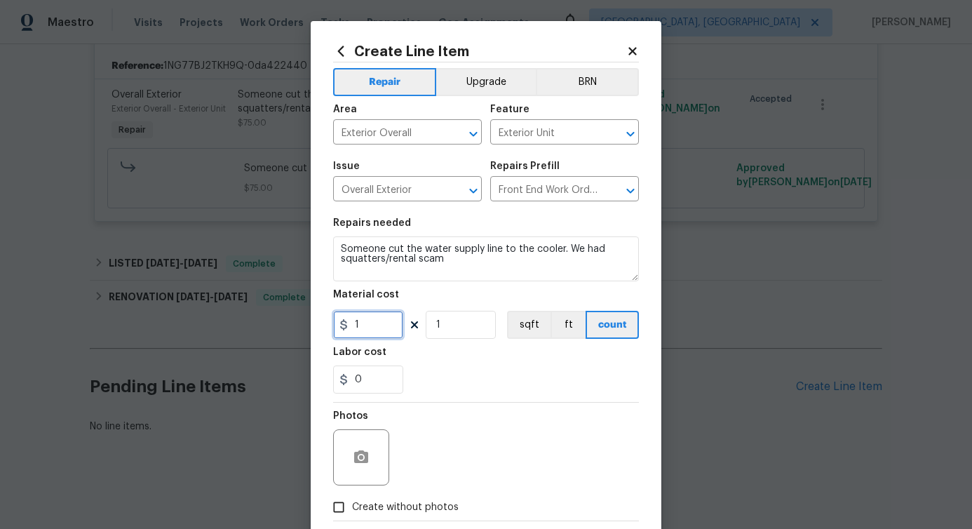
click at [362, 323] on input "1" at bounding box center [368, 325] width 70 height 28
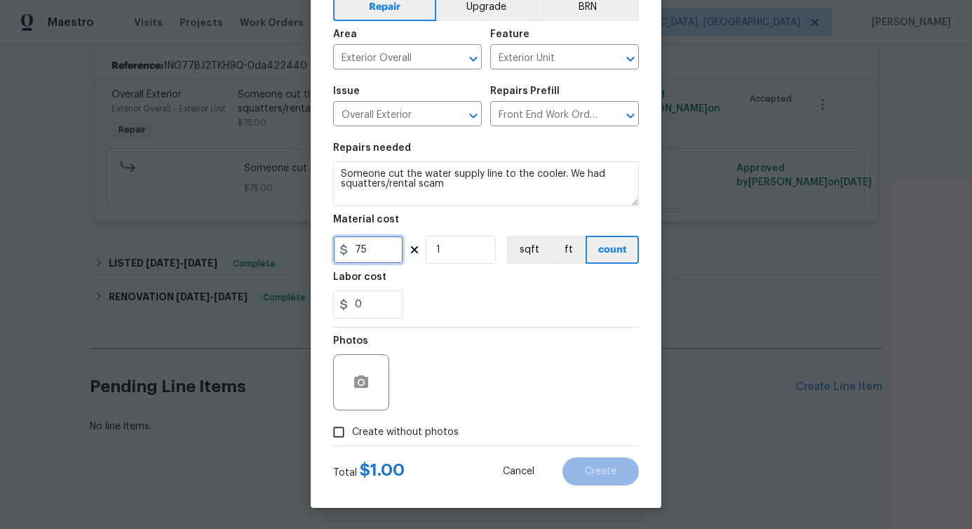
type input "75"
click at [361, 384] on icon "button" at bounding box center [361, 381] width 14 height 13
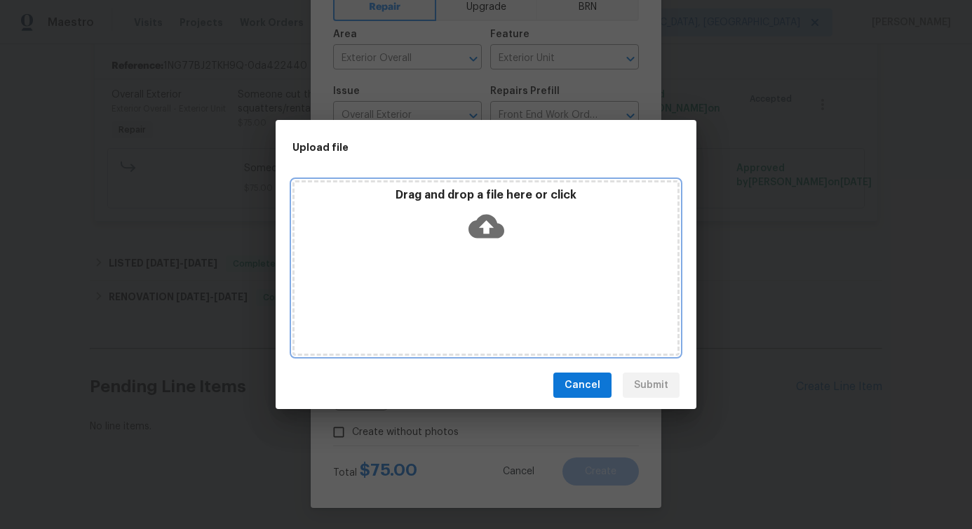
click at [492, 229] on icon at bounding box center [487, 227] width 36 height 24
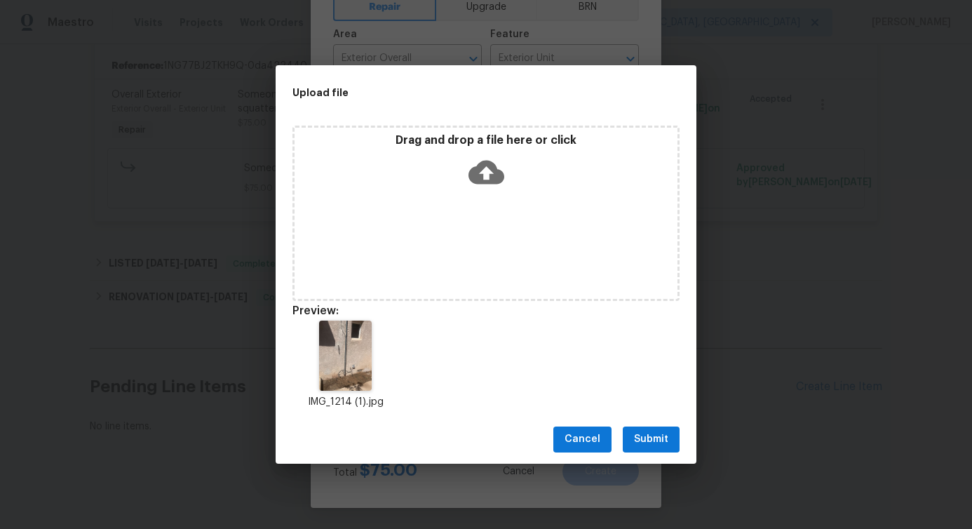
click at [667, 444] on span "Submit" at bounding box center [651, 440] width 34 height 18
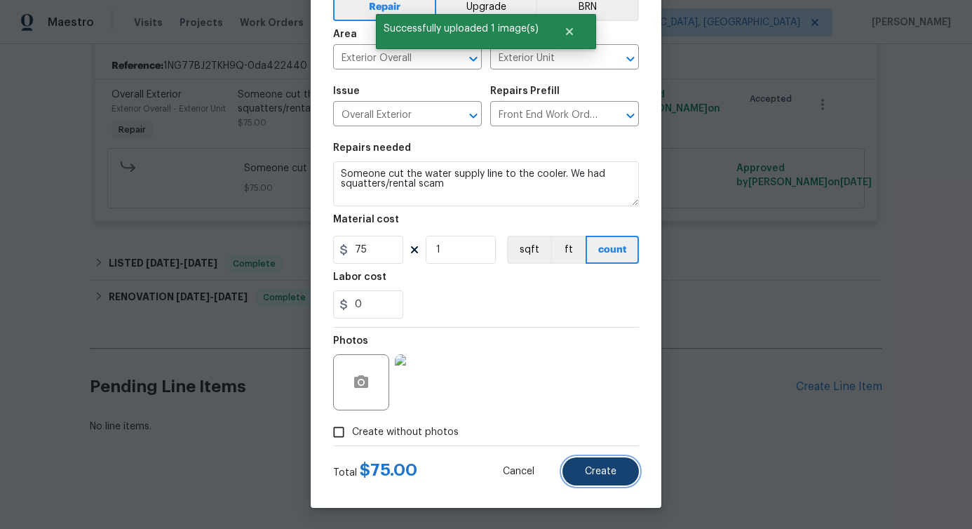
click at [578, 484] on button "Create" at bounding box center [601, 471] width 76 height 28
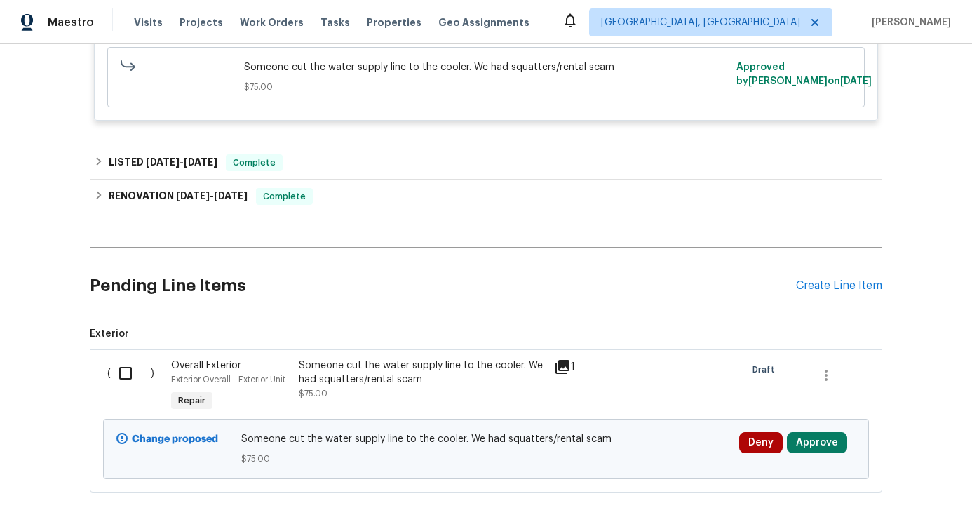
scroll to position [493, 0]
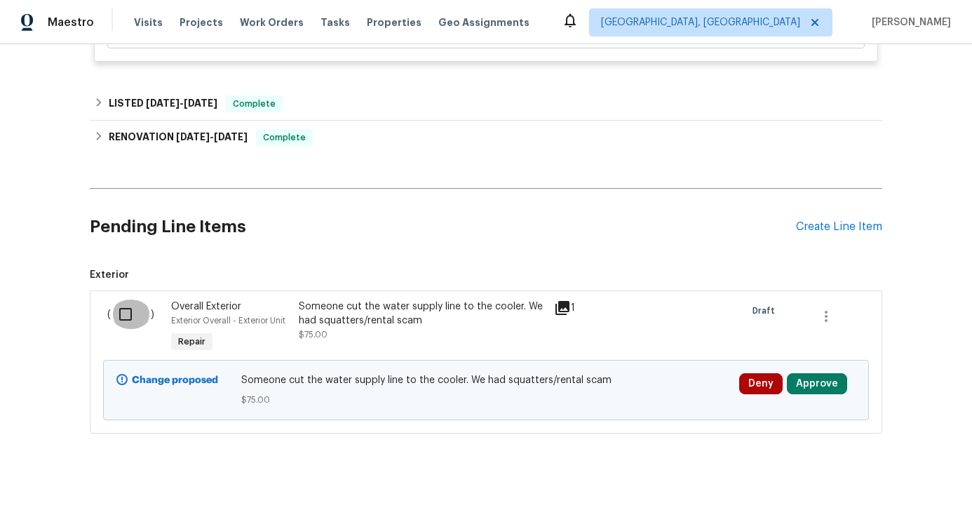
click at [115, 300] on input "checkbox" at bounding box center [131, 314] width 40 height 29
checkbox input "true"
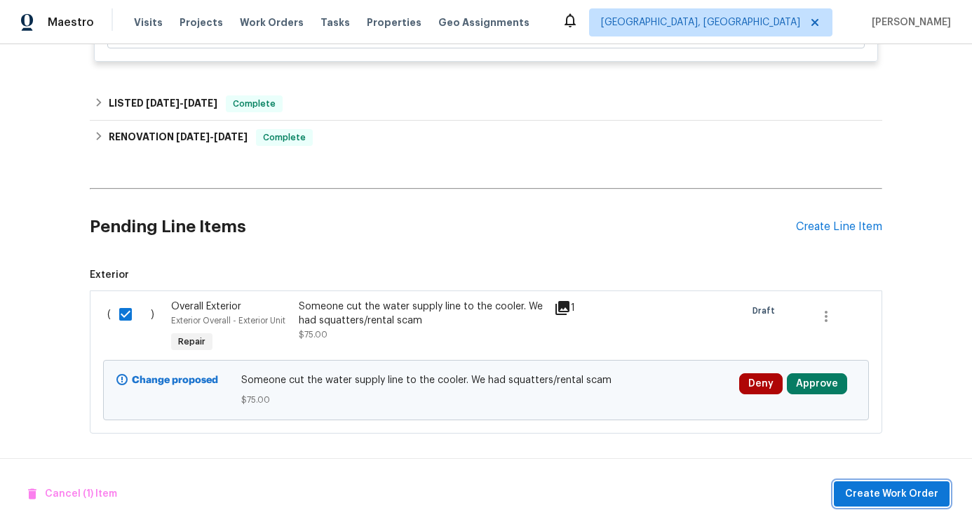
click at [847, 501] on button "Create Work Order" at bounding box center [892, 494] width 116 height 26
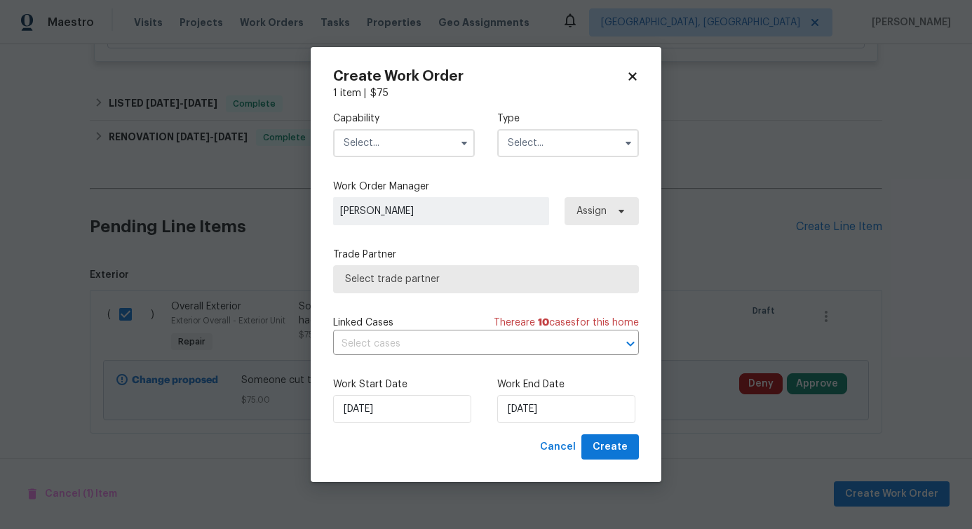
click at [409, 146] on input "text" at bounding box center [404, 143] width 142 height 28
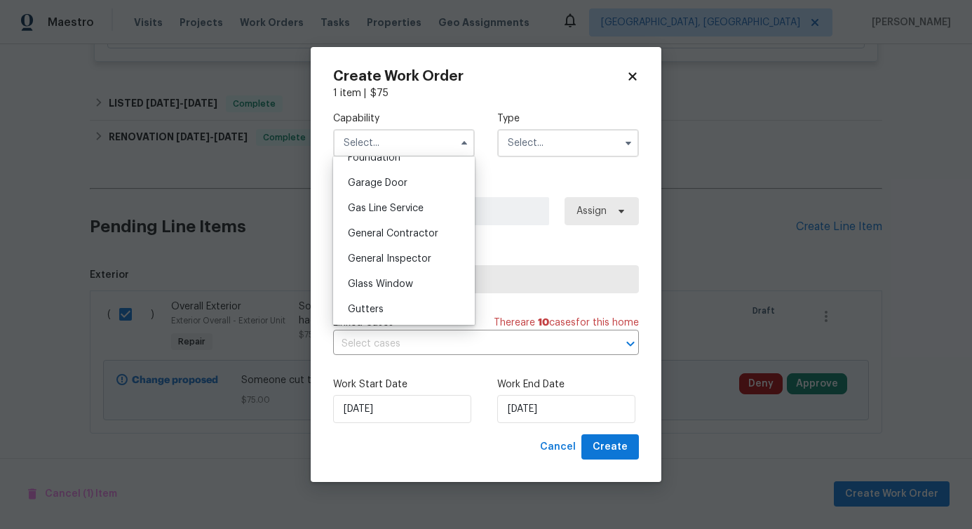
scroll to position [609, 0]
click at [394, 239] on span "General Contractor" at bounding box center [393, 234] width 91 height 10
type input "General Contractor"
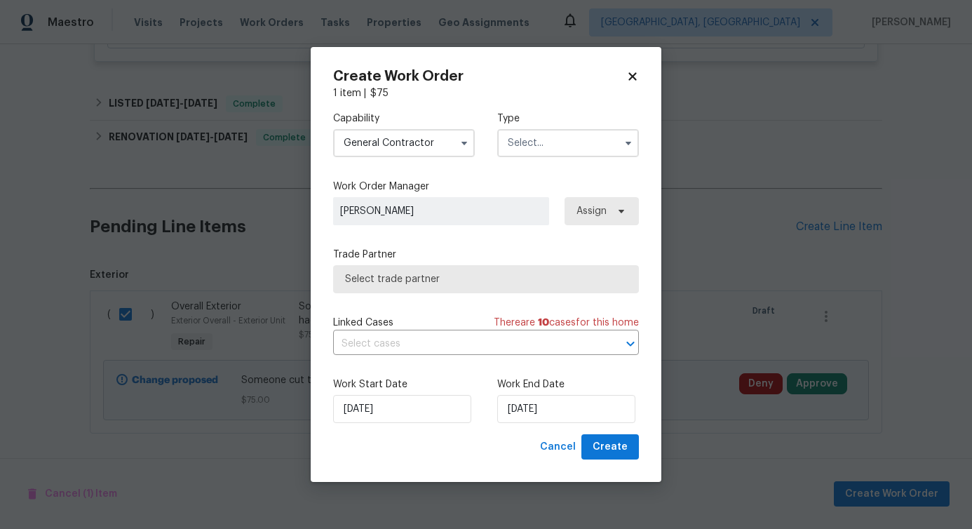
click at [536, 148] on input "text" at bounding box center [568, 143] width 142 height 28
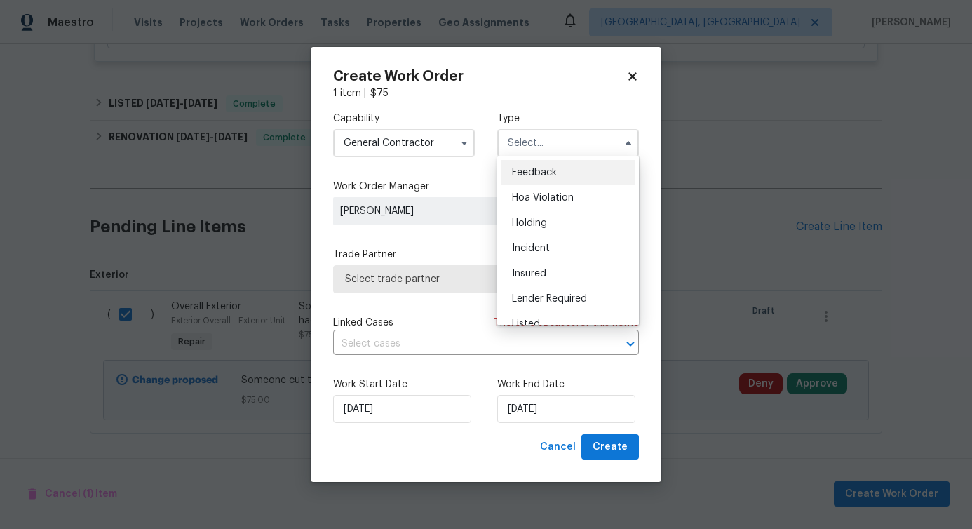
click at [523, 177] on span "Feedback" at bounding box center [534, 173] width 45 height 10
type input "Feedback"
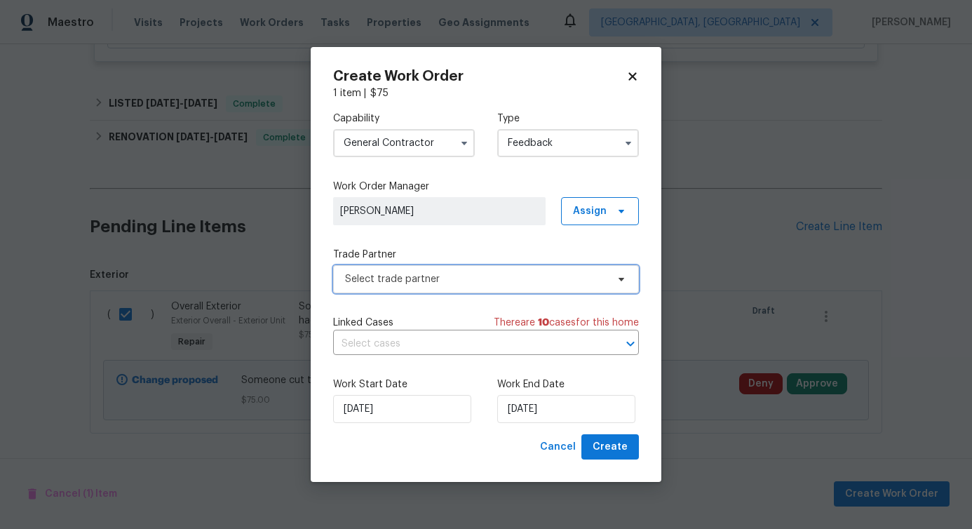
click at [420, 277] on span "Select trade partner" at bounding box center [476, 279] width 262 height 14
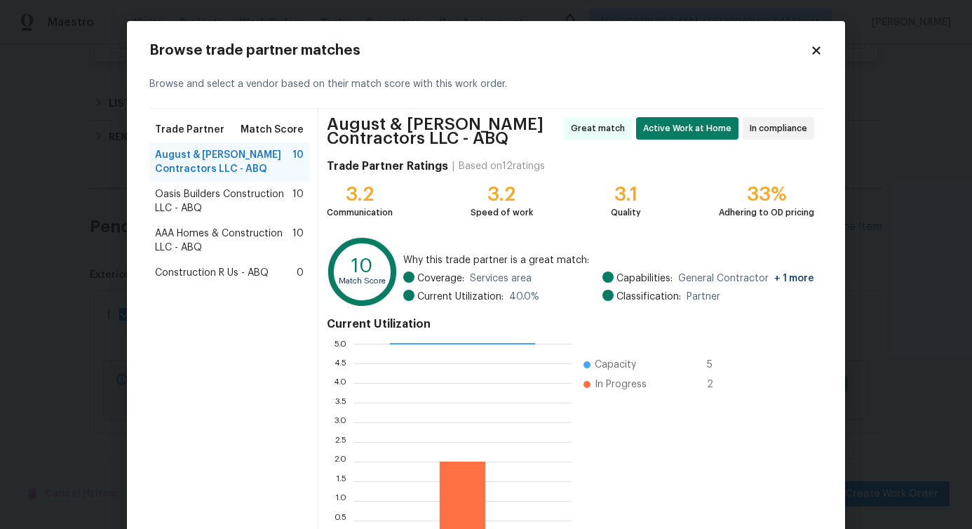
scroll to position [95, 0]
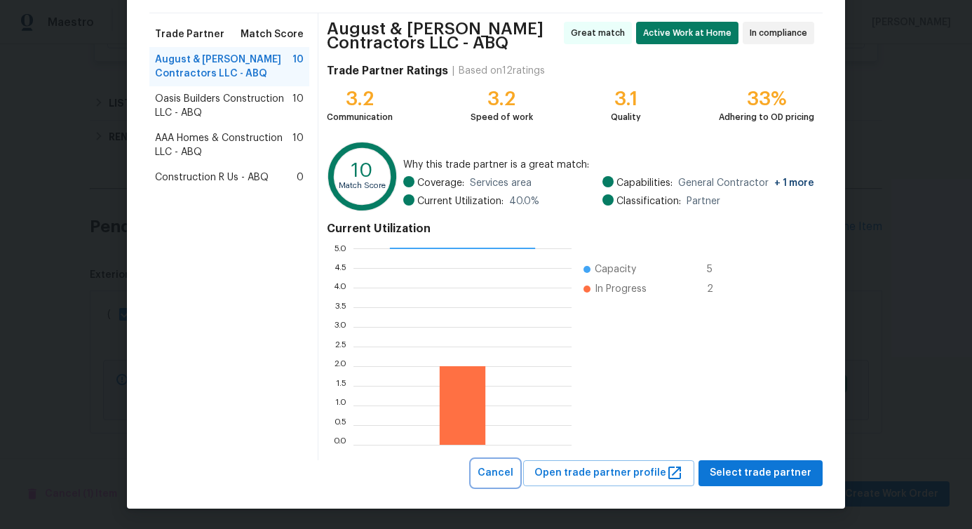
click at [502, 469] on span "Cancel" at bounding box center [496, 473] width 36 height 18
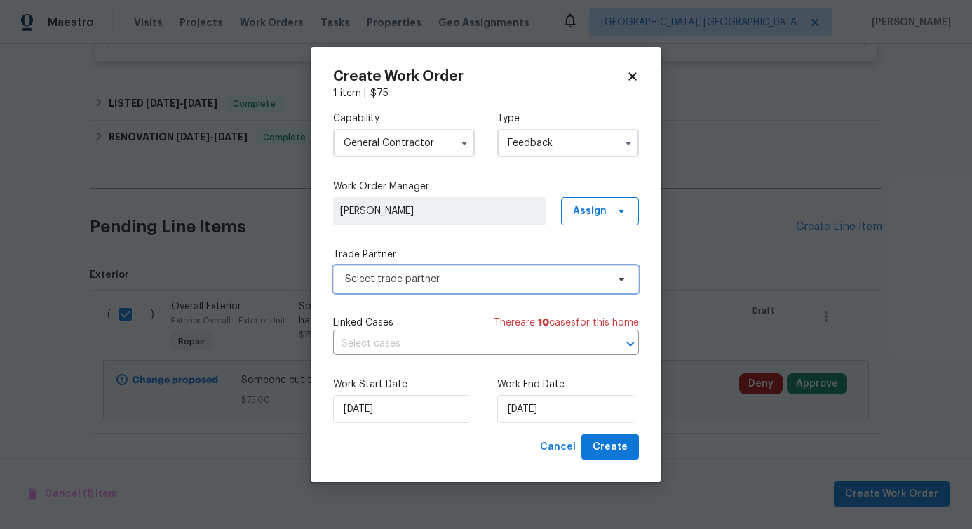
scroll to position [0, 0]
click at [393, 149] on input "General Contractor" at bounding box center [404, 143] width 142 height 28
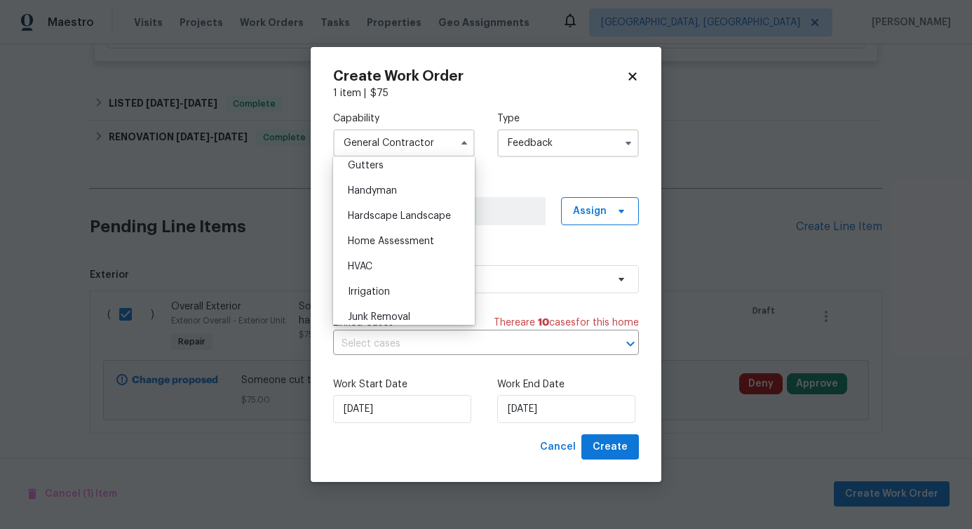
scroll to position [752, 0]
click at [387, 198] on div "Handyman" at bounding box center [404, 192] width 135 height 25
type input "Handyman"
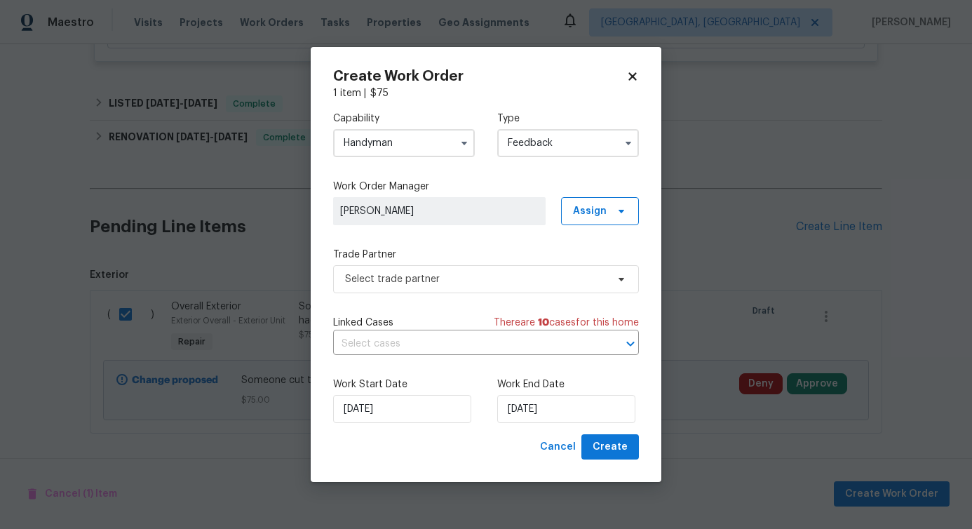
click at [531, 145] on input "Feedback" at bounding box center [568, 143] width 142 height 28
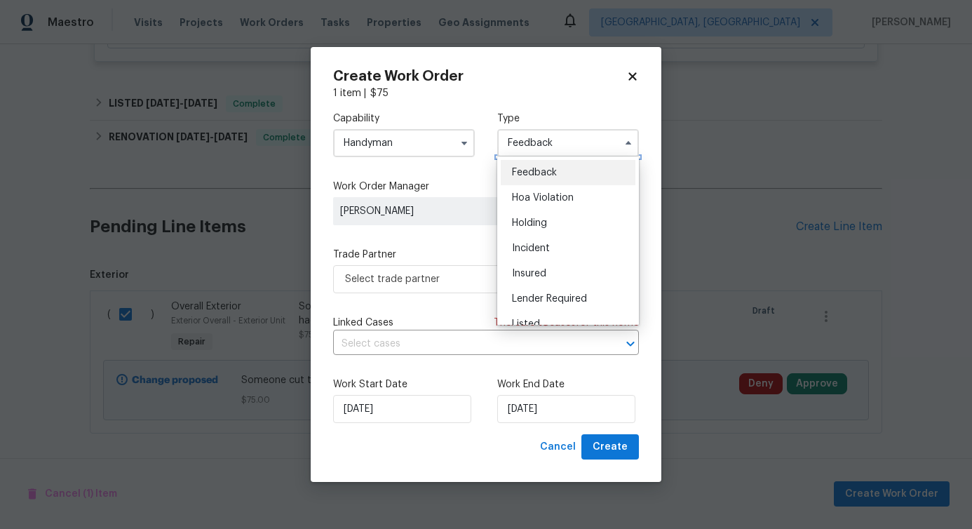
click at [531, 145] on input "Feedback" at bounding box center [568, 143] width 142 height 28
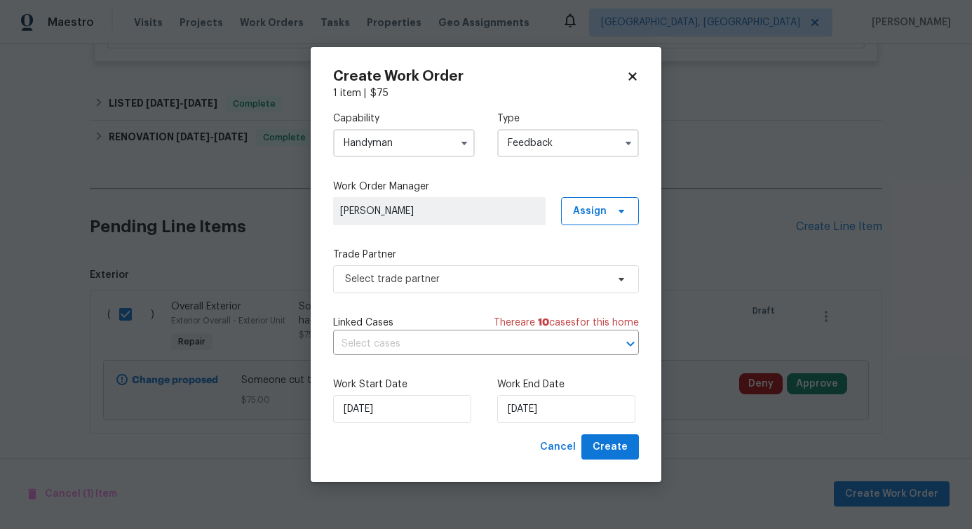
click at [531, 145] on input "Feedback" at bounding box center [568, 143] width 142 height 28
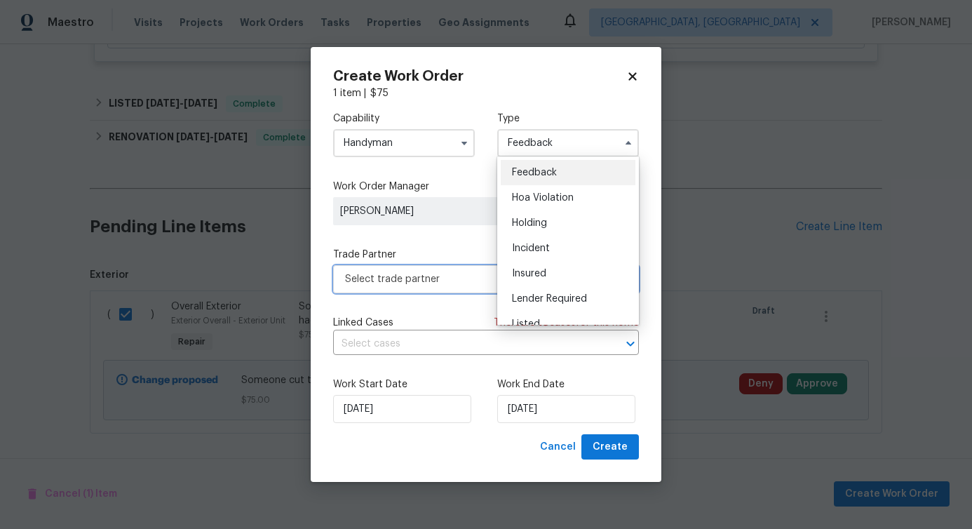
click at [399, 274] on span "Select trade partner" at bounding box center [476, 279] width 262 height 14
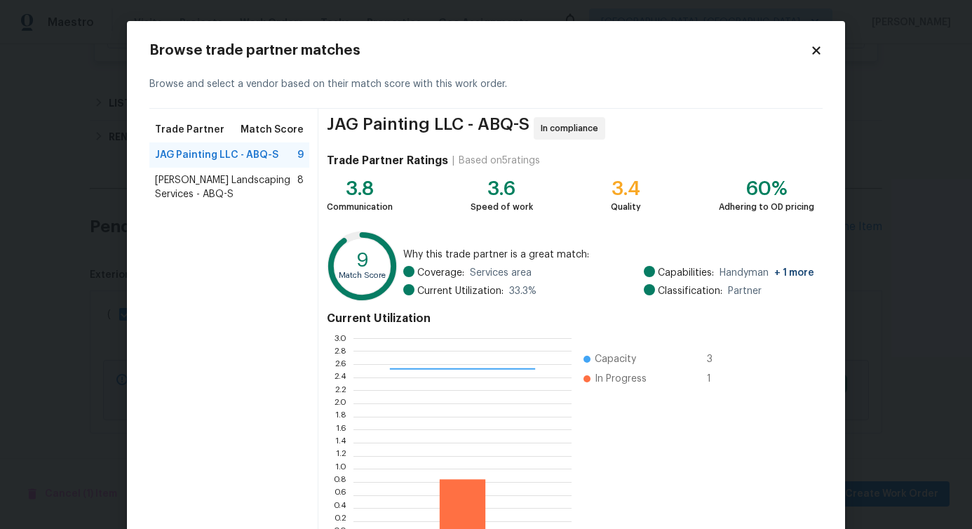
scroll to position [90, 0]
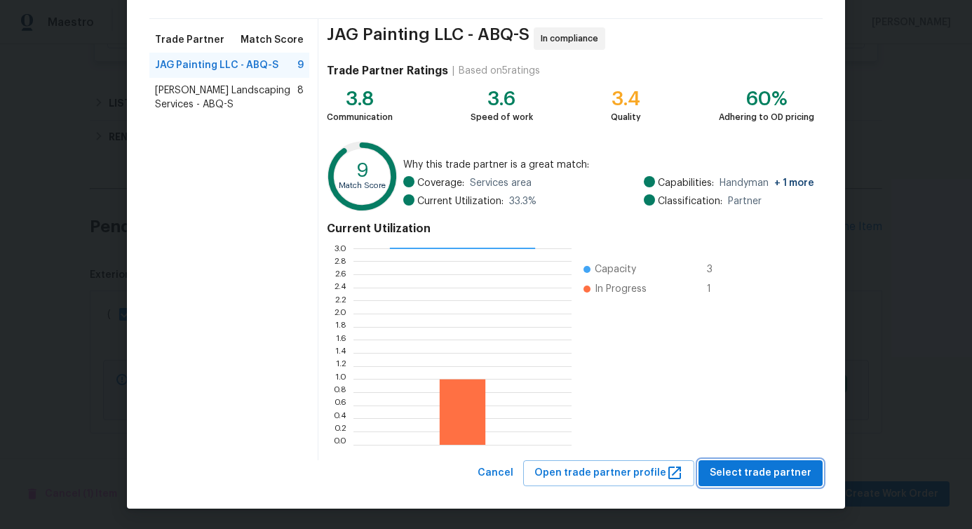
click at [761, 474] on span "Select trade partner" at bounding box center [761, 473] width 102 height 18
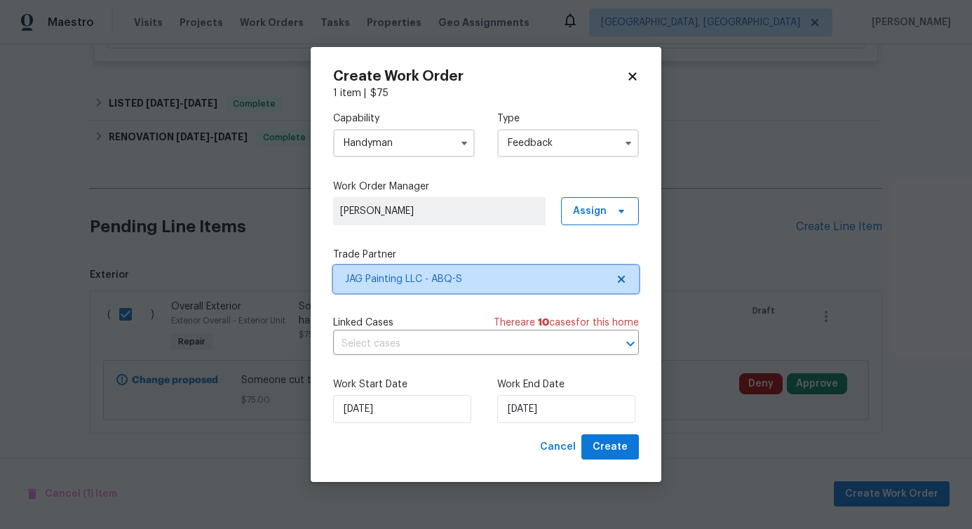
scroll to position [0, 0]
click at [410, 339] on input "text" at bounding box center [466, 344] width 267 height 22
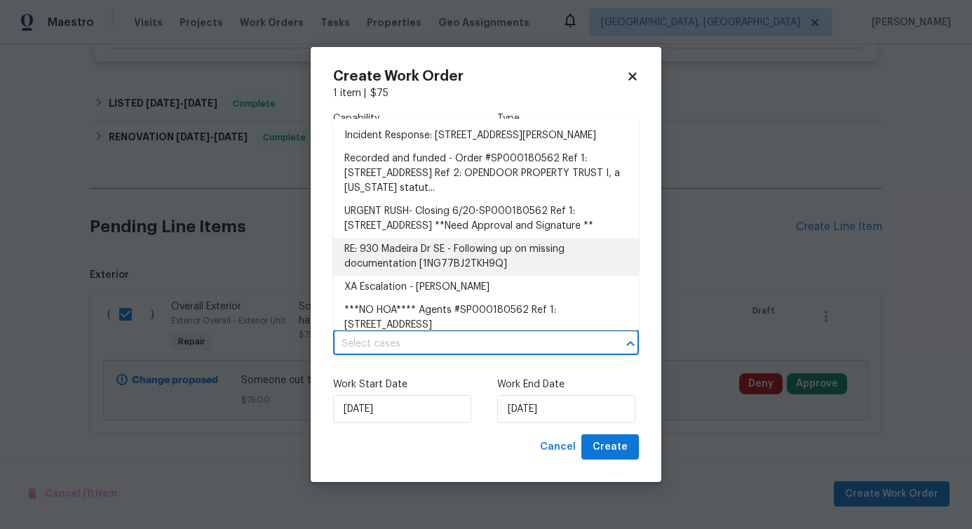
scroll to position [121, 0]
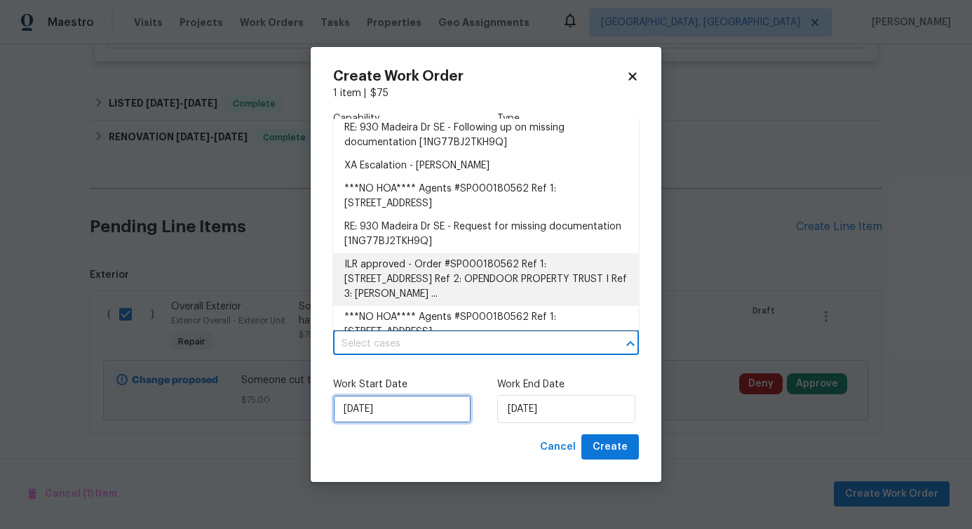
click at [391, 404] on input "8/20/2025" at bounding box center [402, 409] width 138 height 28
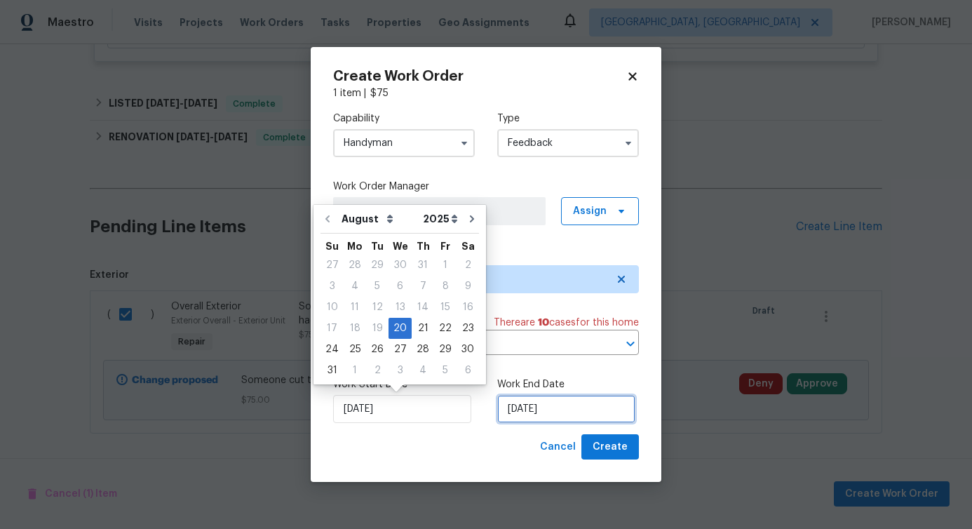
click at [538, 420] on input "8/20/2025" at bounding box center [566, 409] width 138 height 28
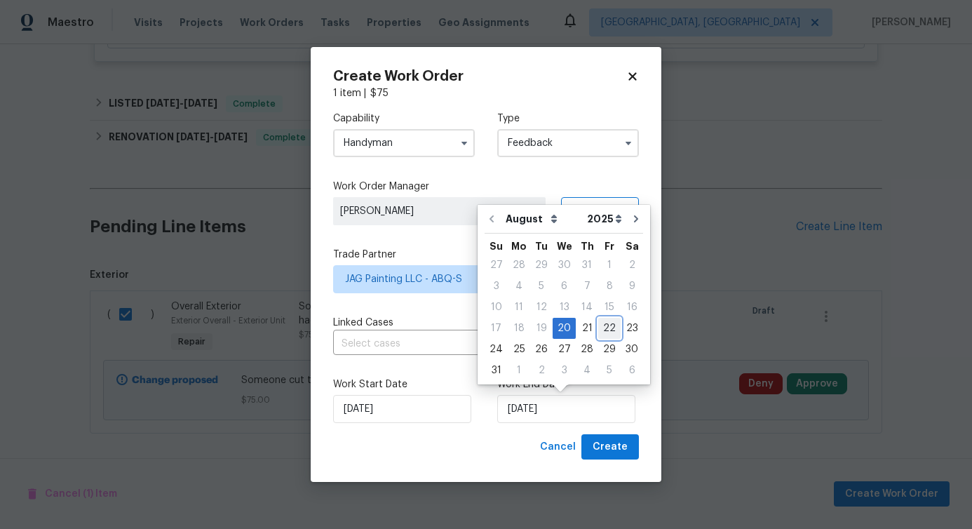
click at [604, 332] on div "22" at bounding box center [609, 329] width 22 height 20
type input "8/22/2025"
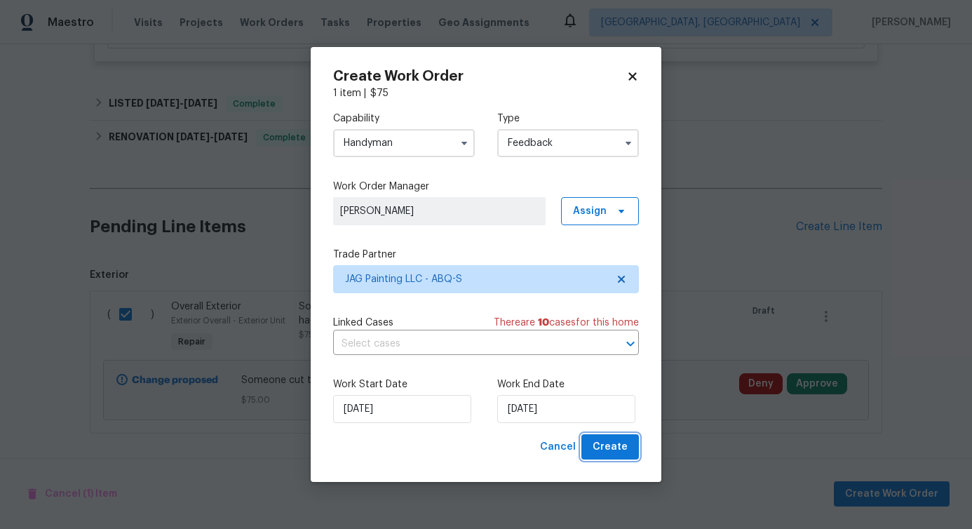
click at [614, 434] on button "Create" at bounding box center [611, 447] width 58 height 26
checkbox input "false"
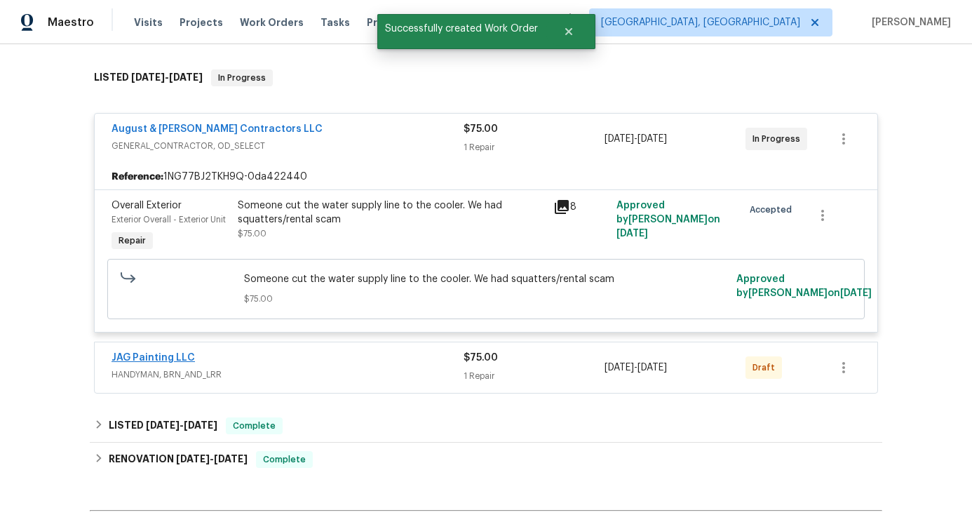
scroll to position [250, 0]
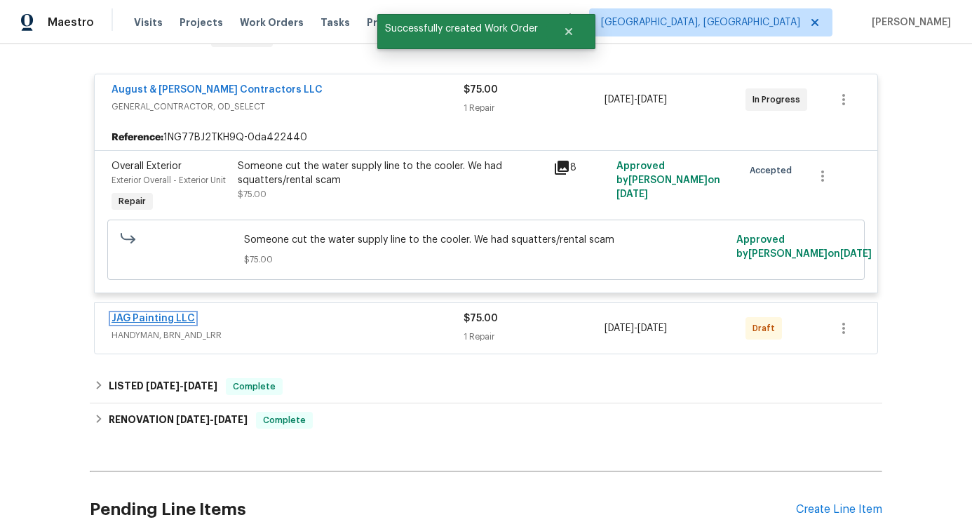
click at [136, 321] on link "JAG Painting LLC" at bounding box center [153, 319] width 83 height 10
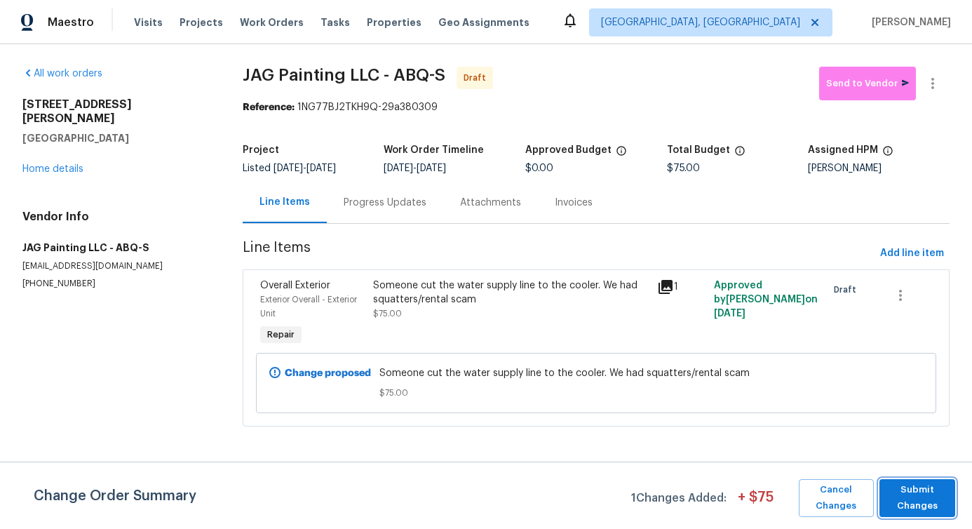
click at [925, 504] on span "Submit Changes" at bounding box center [918, 498] width 62 height 32
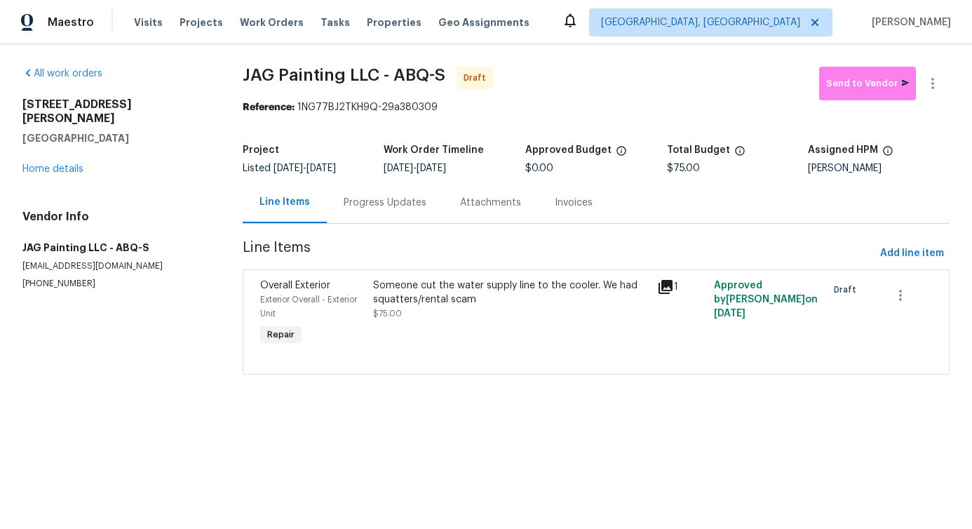
click at [395, 203] on div "Progress Updates" at bounding box center [385, 203] width 83 height 14
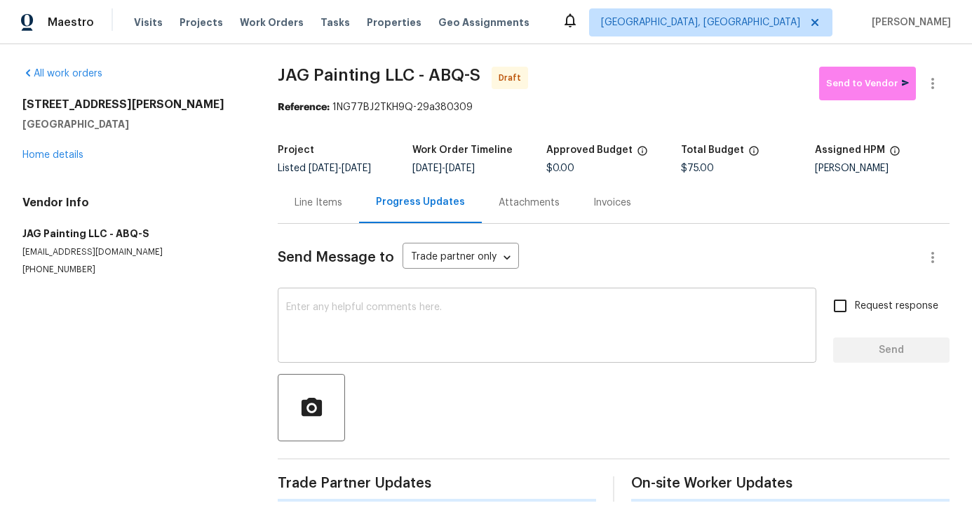
click at [391, 323] on textarea at bounding box center [547, 326] width 522 height 49
paste textarea "Hi, this is Pavithra with Opendoor. I’m confirming you received the WO for the …"
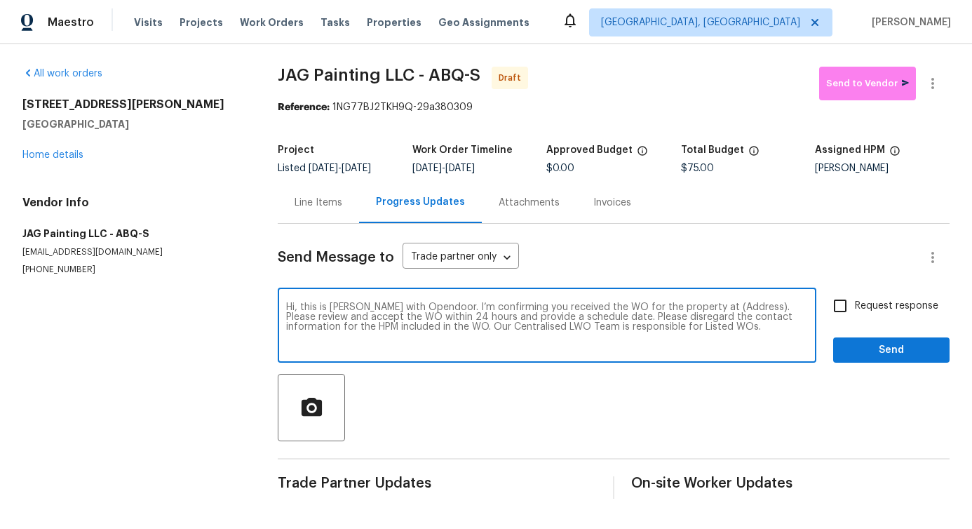
click at [714, 310] on textarea "Hi, this is Pavithra with Opendoor. I’m confirming you received the WO for the …" at bounding box center [547, 326] width 522 height 49
paste textarea "930 Madeira Dr SE, Albuquerque, NM 87108"
type textarea "Hi, this is Pavithra with Opendoor. I’m confirming you received the WO for the …"
click at [876, 310] on span "Request response" at bounding box center [896, 306] width 83 height 15
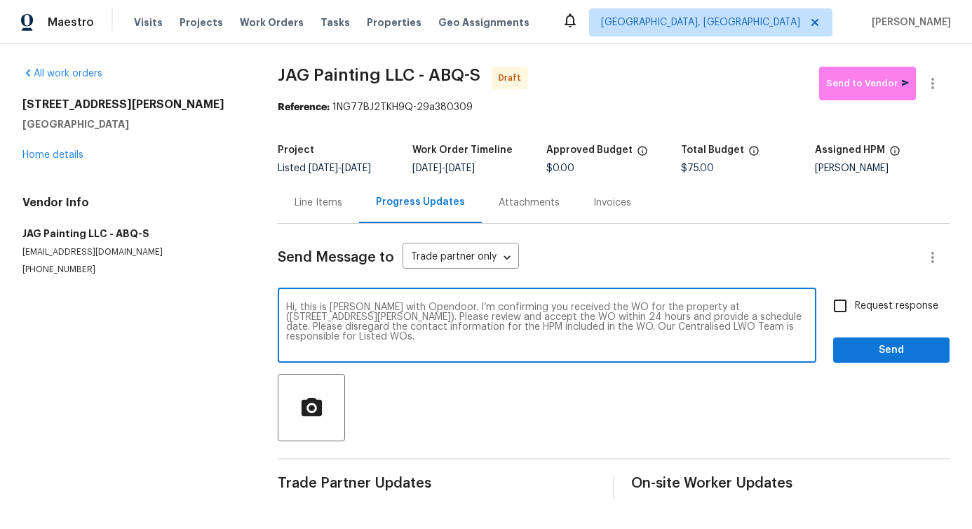
click at [855, 310] on input "Request response" at bounding box center [840, 305] width 29 height 29
checkbox input "true"
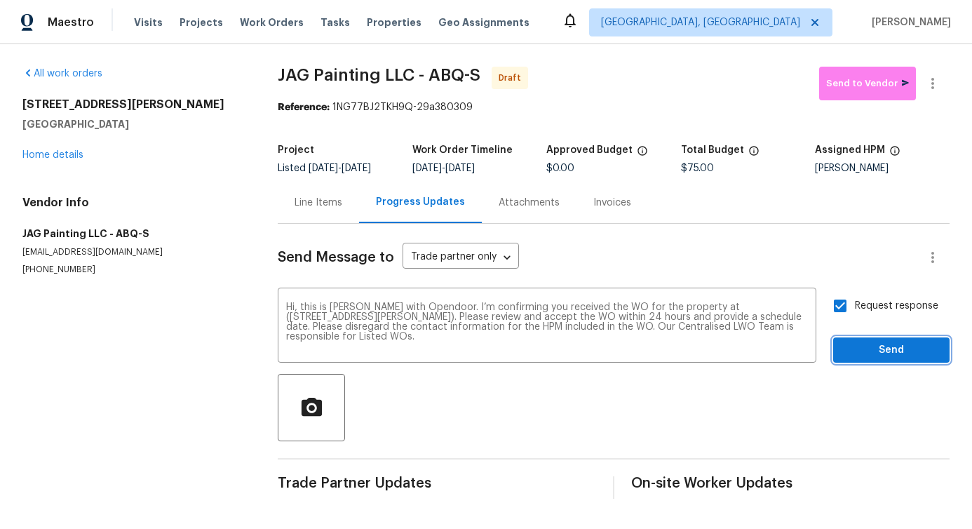
click at [881, 361] on button "Send" at bounding box center [892, 350] width 116 height 26
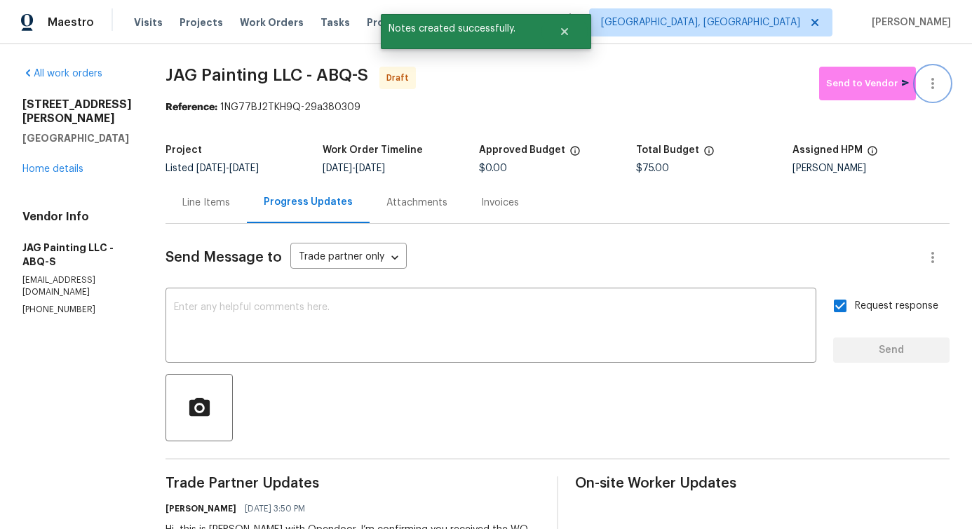
click at [925, 80] on icon "button" at bounding box center [933, 83] width 17 height 17
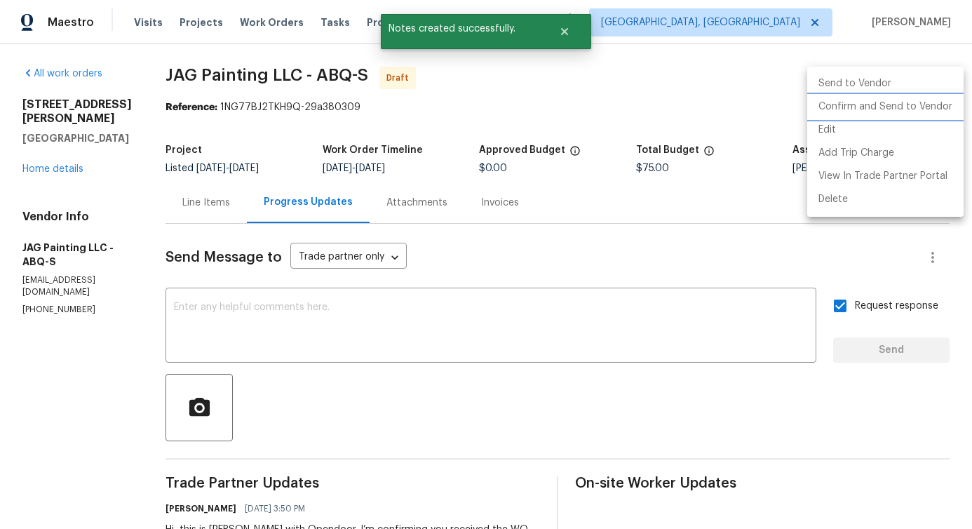
click at [848, 98] on li "Confirm and Send to Vendor" at bounding box center [886, 106] width 156 height 23
click at [422, 348] on div at bounding box center [486, 264] width 972 height 529
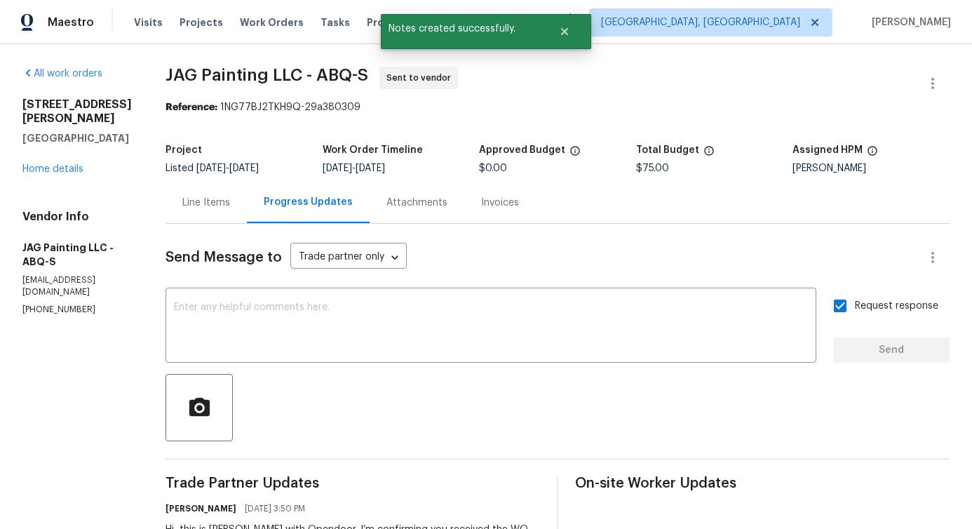
click at [206, 199] on div "Line Items" at bounding box center [206, 203] width 48 height 14
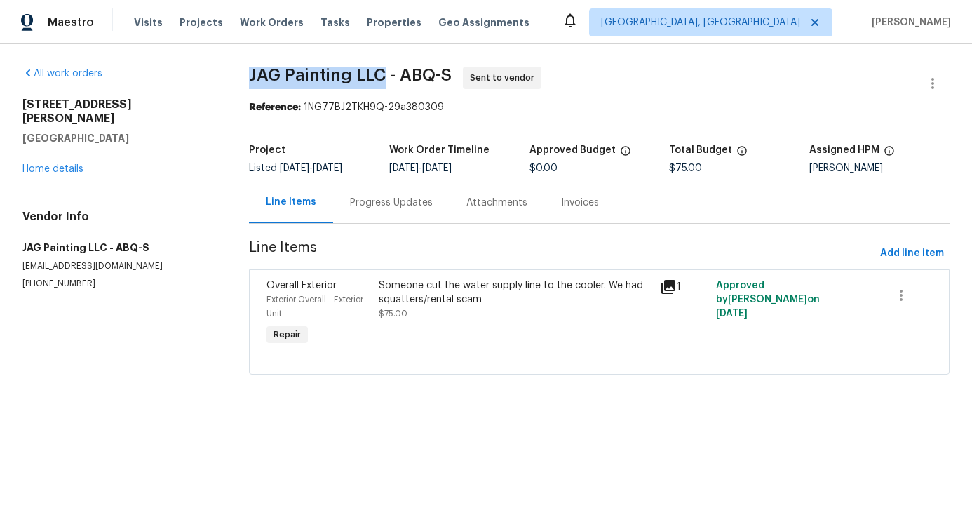
drag, startPoint x: 241, startPoint y: 76, endPoint x: 382, endPoint y: 74, distance: 140.3
click at [382, 74] on div "All work orders 930 Madeira Dr SE Albuquerque, NM 87108 Home details Vendor Inf…" at bounding box center [486, 229] width 972 height 370
copy span "JAG Painting LLC"
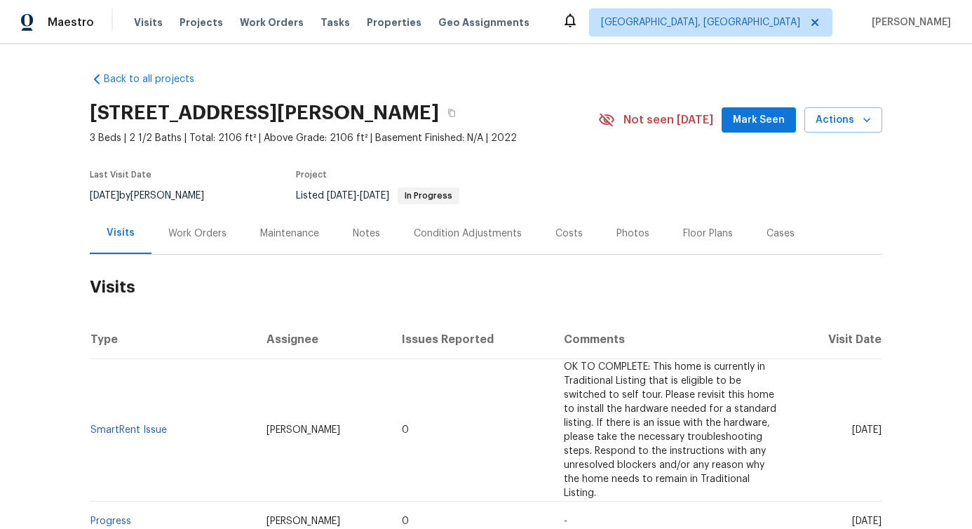
click at [187, 246] on div "Work Orders" at bounding box center [198, 233] width 92 height 41
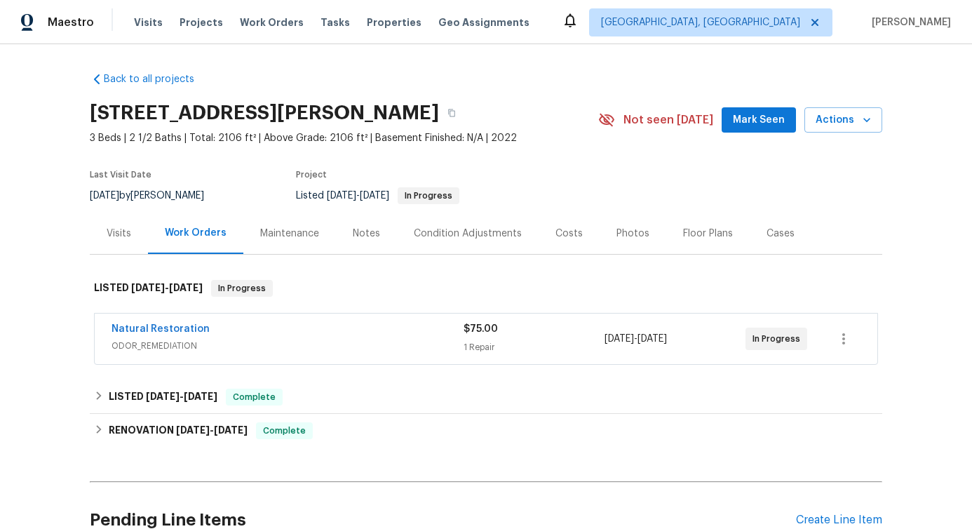
scroll to position [32, 0]
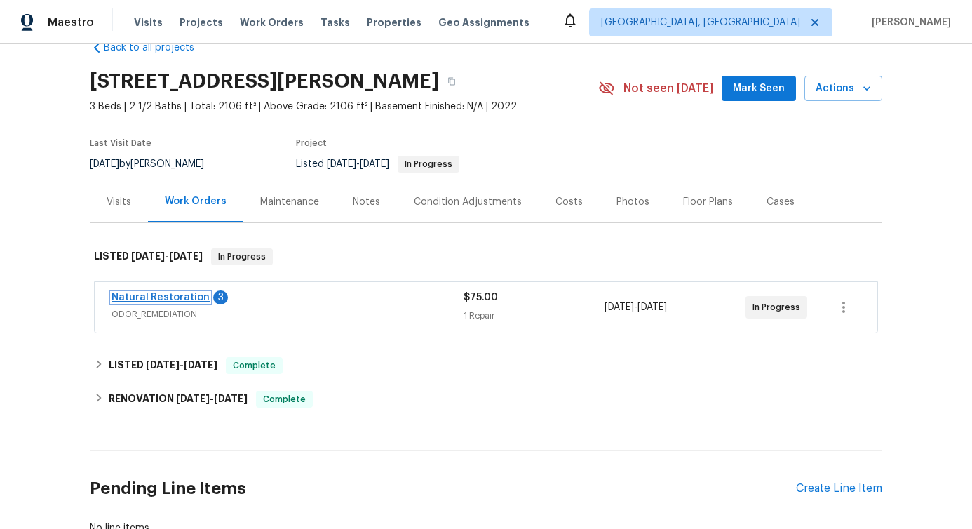
click at [175, 293] on link "Natural Restoration" at bounding box center [161, 298] width 98 height 10
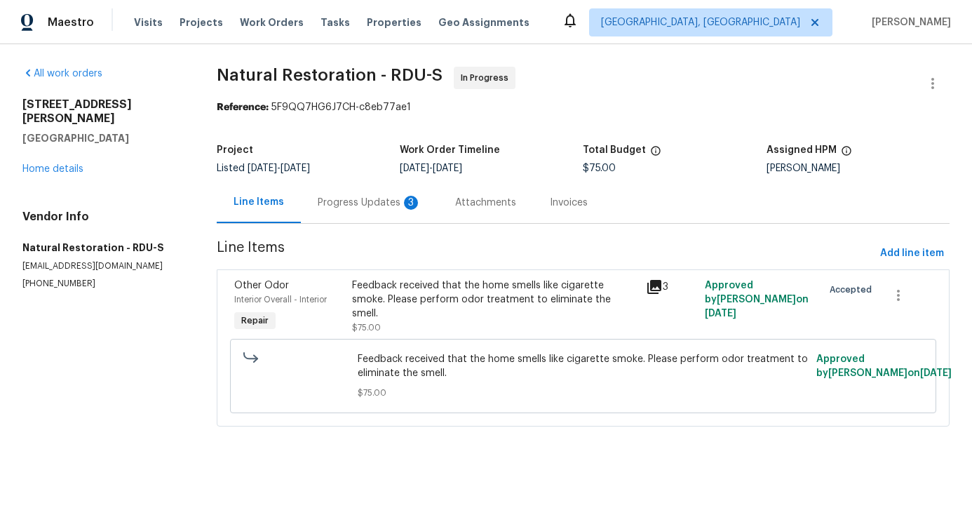
click at [344, 201] on div "Progress Updates 3" at bounding box center [370, 203] width 104 height 14
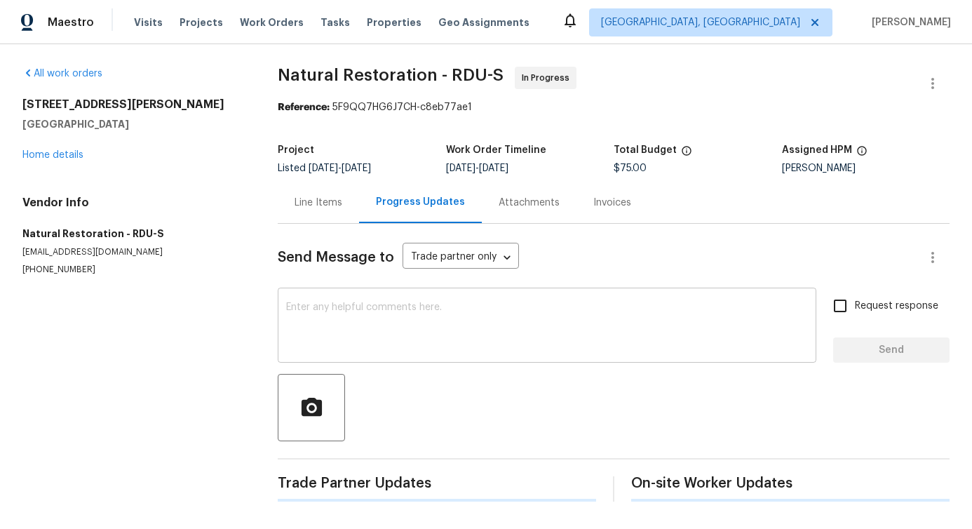
click at [382, 340] on textarea at bounding box center [547, 326] width 522 height 49
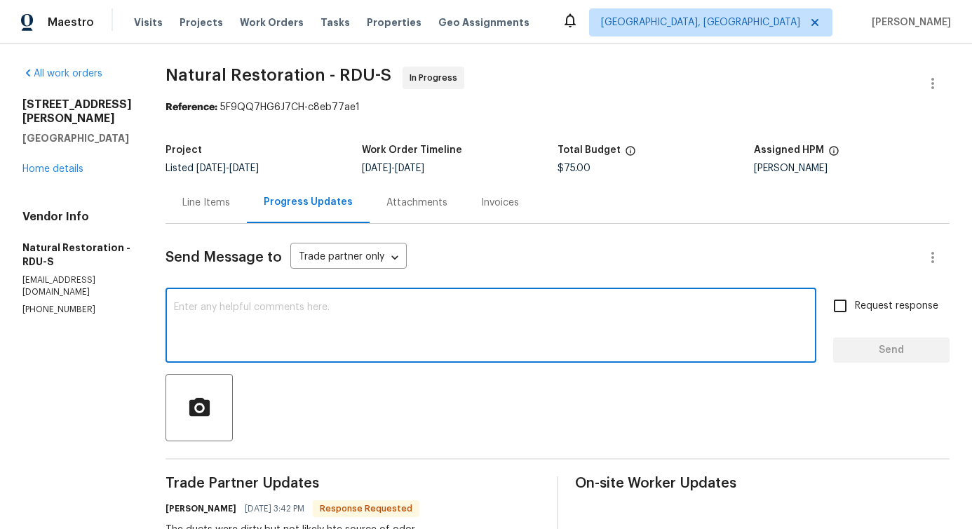
click at [220, 201] on div "Line Items" at bounding box center [206, 203] width 48 height 14
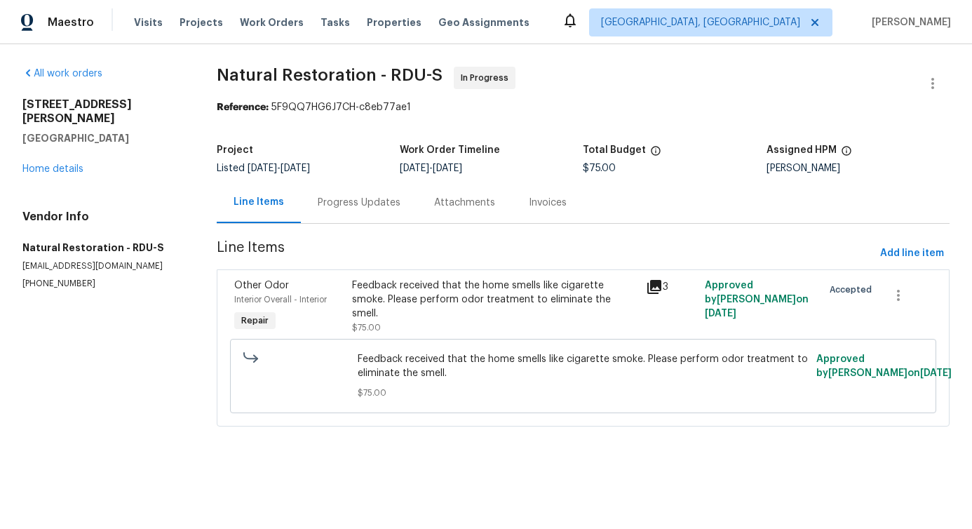
click at [467, 330] on div "Feedback received that the home smells like cigarette smoke. Please perform odo…" at bounding box center [495, 306] width 295 height 65
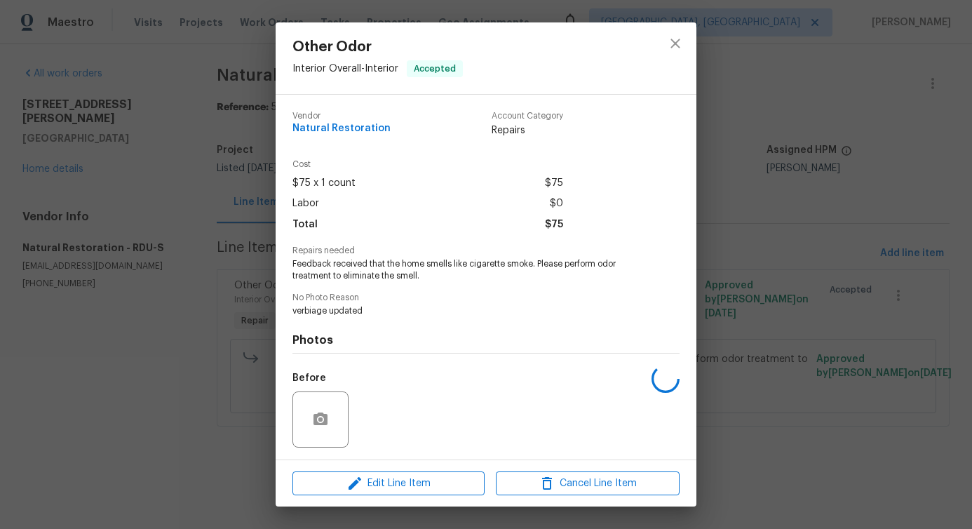
scroll to position [93, 0]
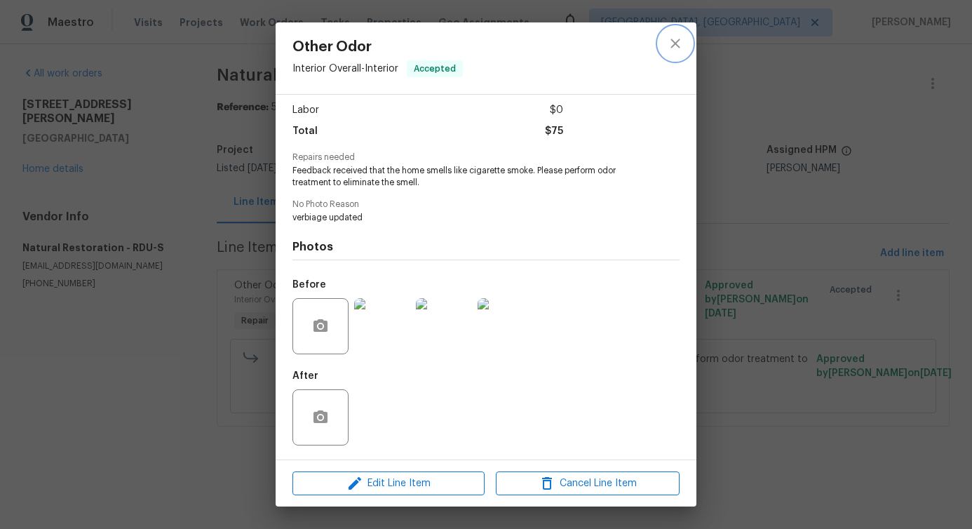
click at [677, 46] on icon "close" at bounding box center [675, 43] width 17 height 17
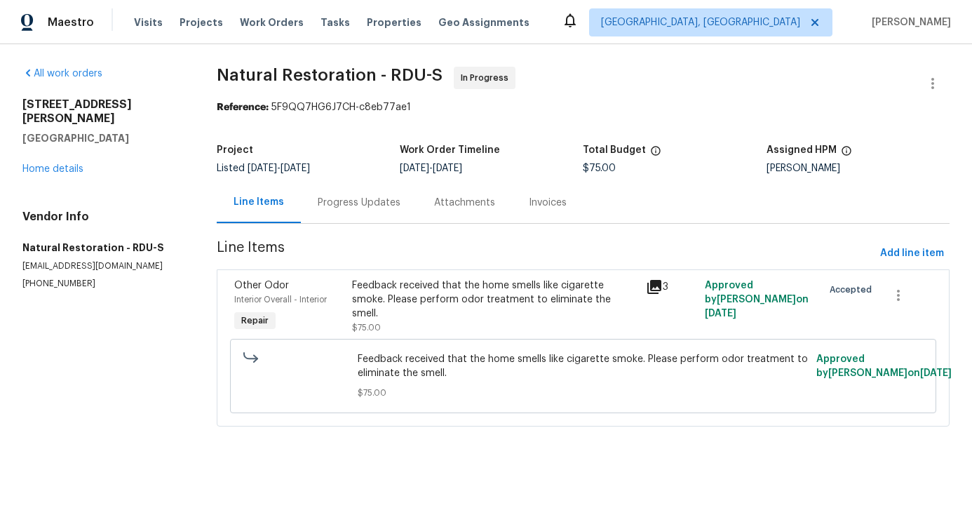
click at [364, 201] on div "Progress Updates" at bounding box center [359, 203] width 83 height 14
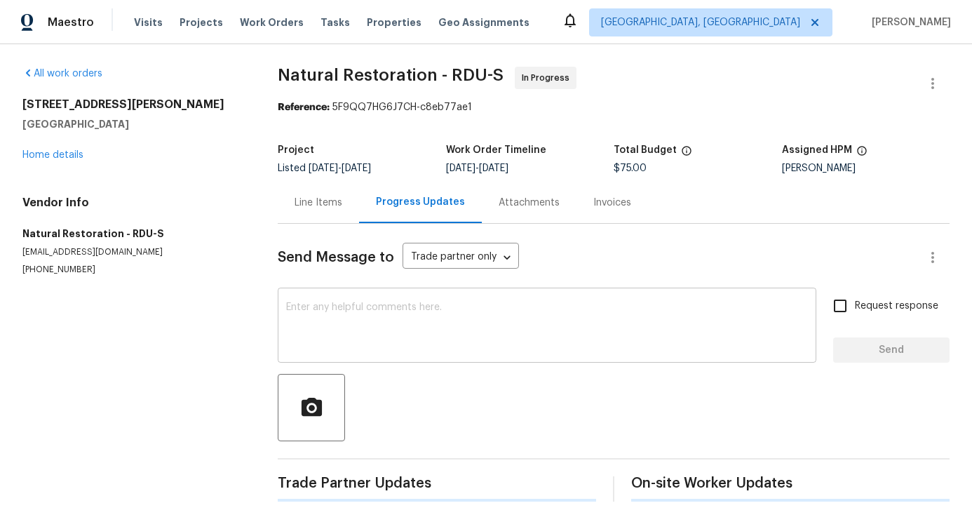
click at [394, 351] on textarea at bounding box center [547, 326] width 522 height 49
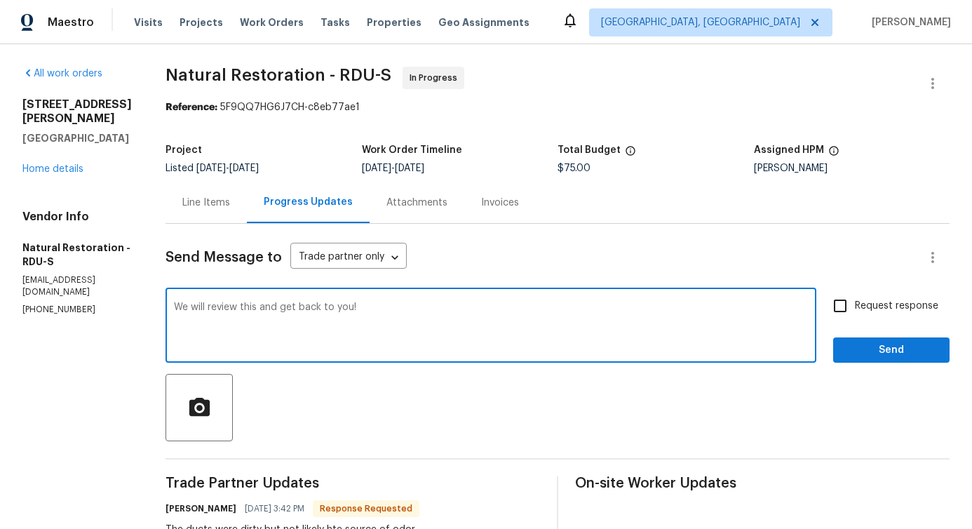
type textarea "We will review this and get back to you!"
click at [894, 352] on span "Send" at bounding box center [892, 351] width 94 height 18
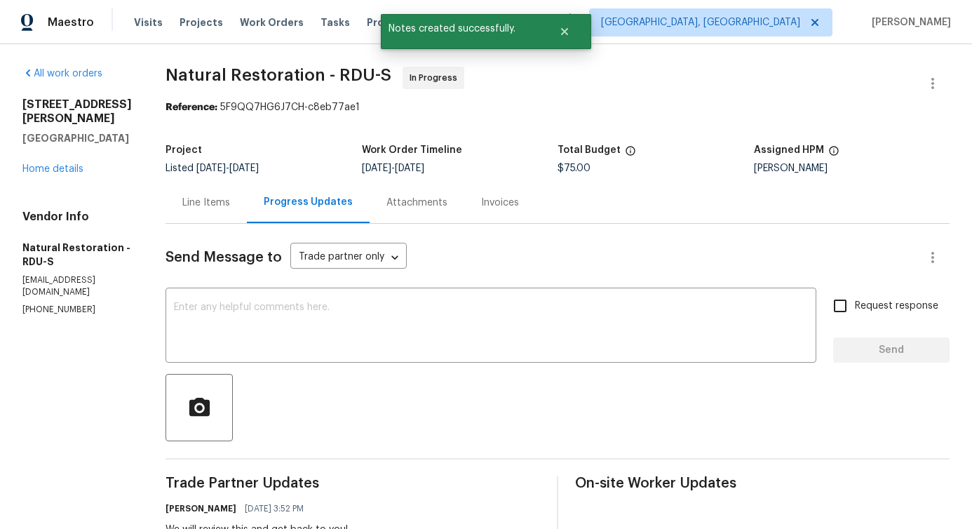
click at [221, 213] on div "Line Items" at bounding box center [206, 202] width 81 height 41
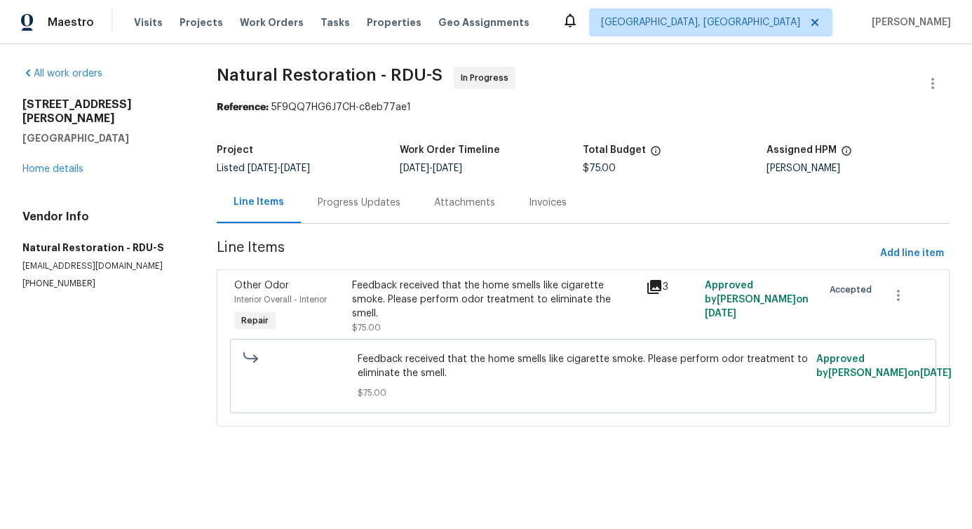
click at [379, 200] on div "Progress Updates" at bounding box center [359, 203] width 83 height 14
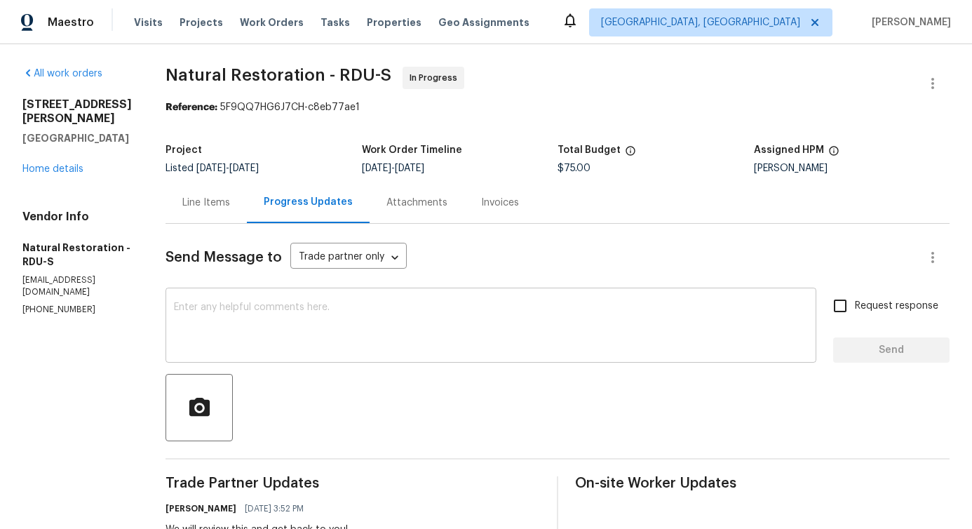
click at [368, 328] on textarea at bounding box center [491, 326] width 634 height 49
click at [204, 203] on div "Line Items" at bounding box center [206, 203] width 48 height 14
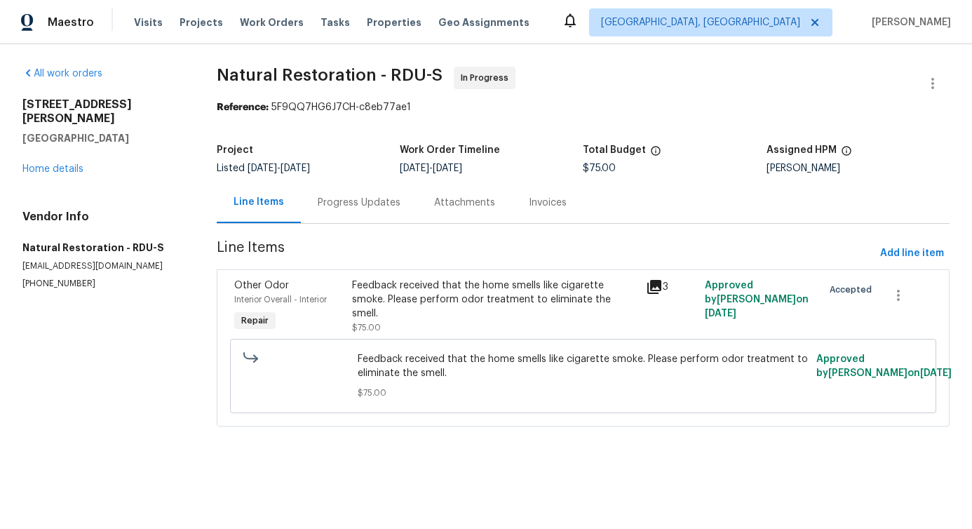
click at [379, 312] on div "Feedback received that the home smells like cigarette smoke. Please perform odo…" at bounding box center [495, 307] width 286 height 56
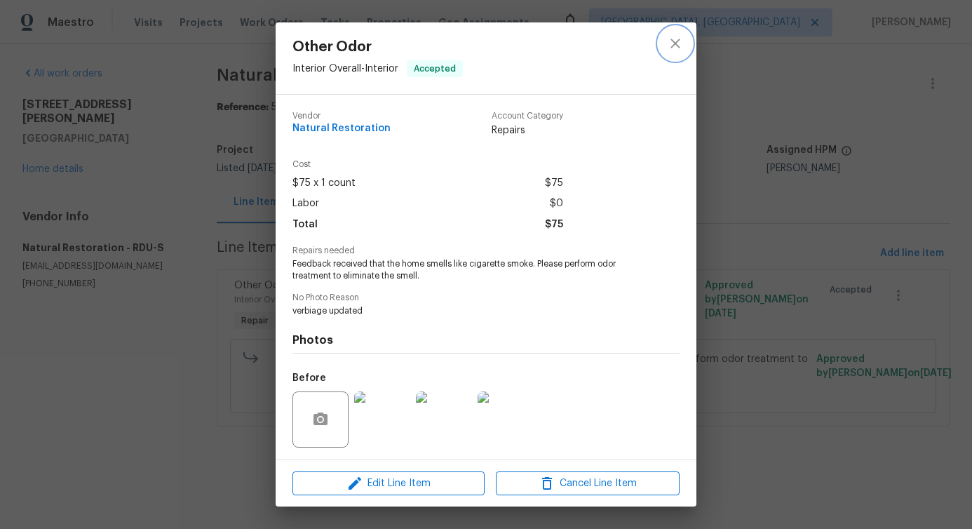
click at [681, 40] on icon "close" at bounding box center [675, 43] width 17 height 17
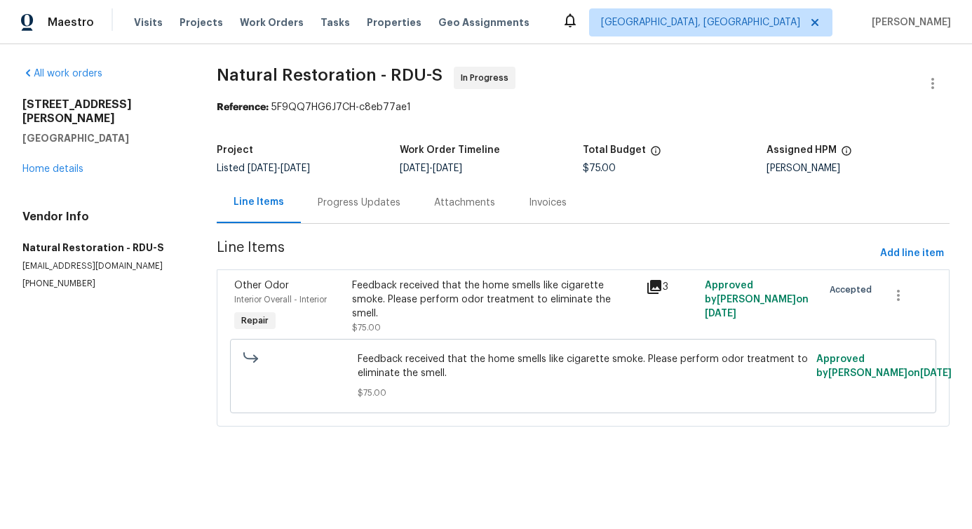
click at [370, 210] on div "Progress Updates" at bounding box center [359, 202] width 116 height 41
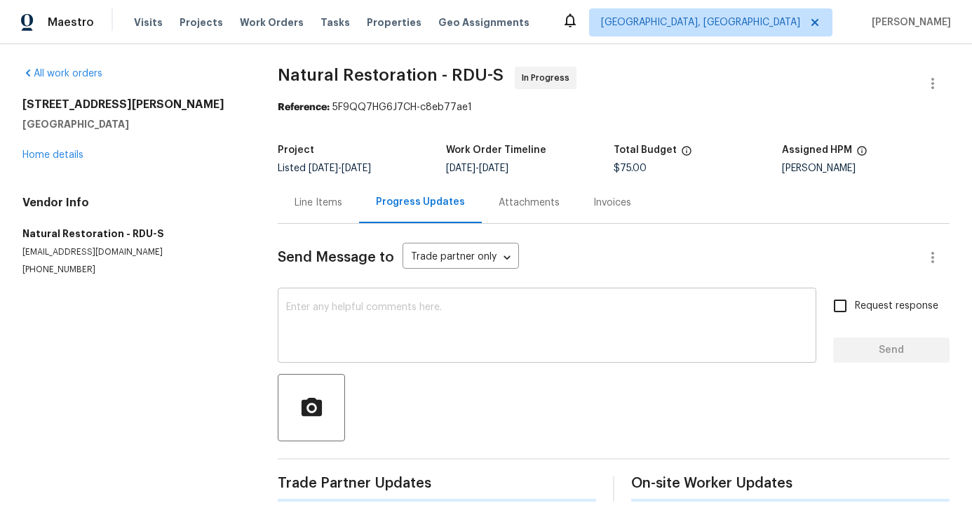
click at [387, 335] on textarea at bounding box center [547, 326] width 522 height 49
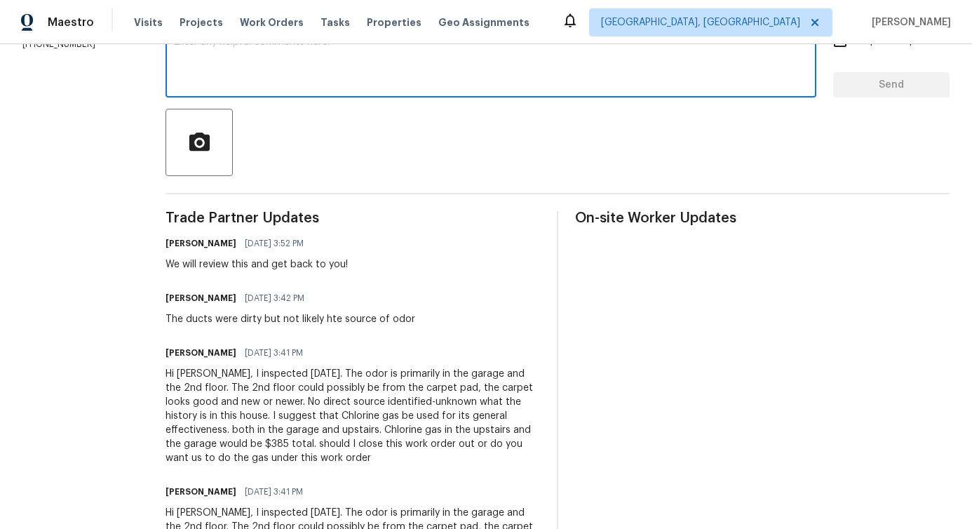
scroll to position [308, 0]
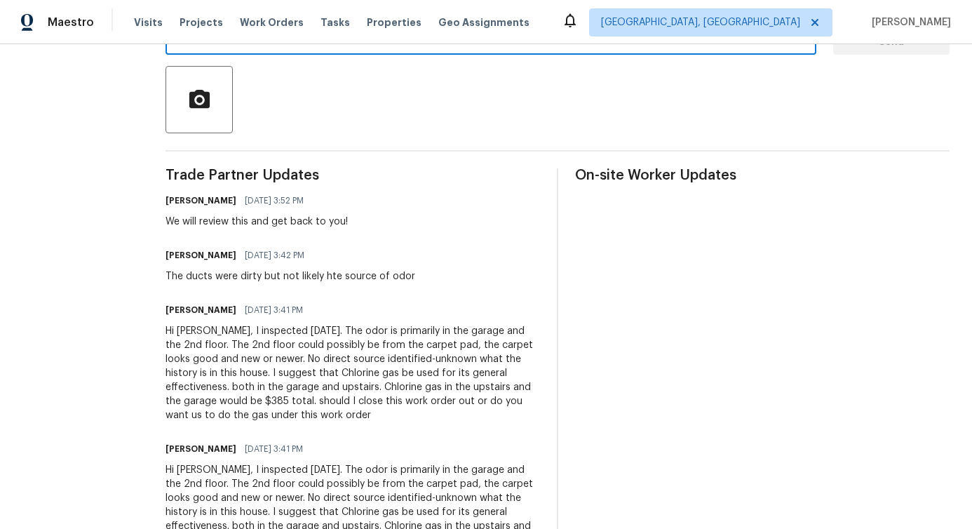
click at [311, 359] on div "Hi Pavithra, I inspected today. The odor is primarily in the garage and the 2nd…" at bounding box center [353, 373] width 375 height 98
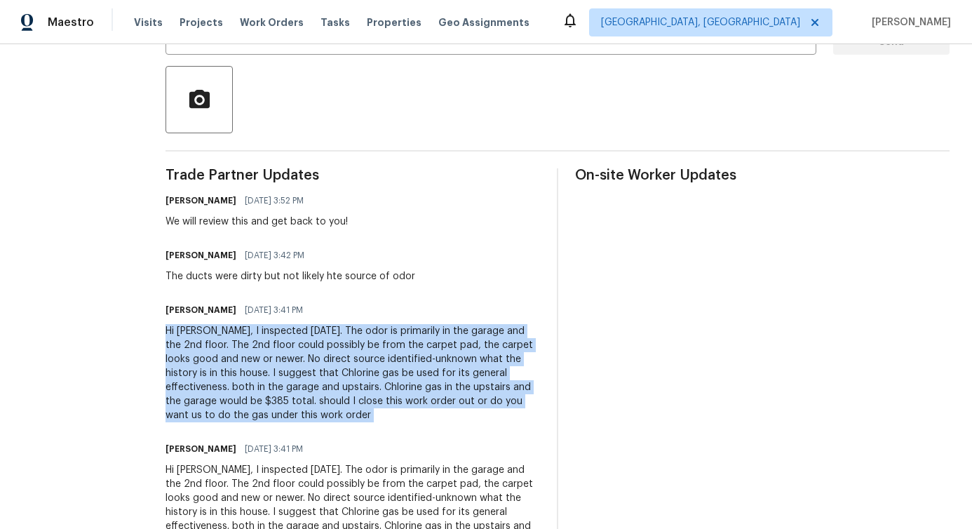
copy div "Hi Pavithra, I inspected today. The odor is primarily in the garage and the 2nd…"
click at [367, 272] on div "The ducts were dirty but not likely hte source of odor" at bounding box center [291, 276] width 250 height 14
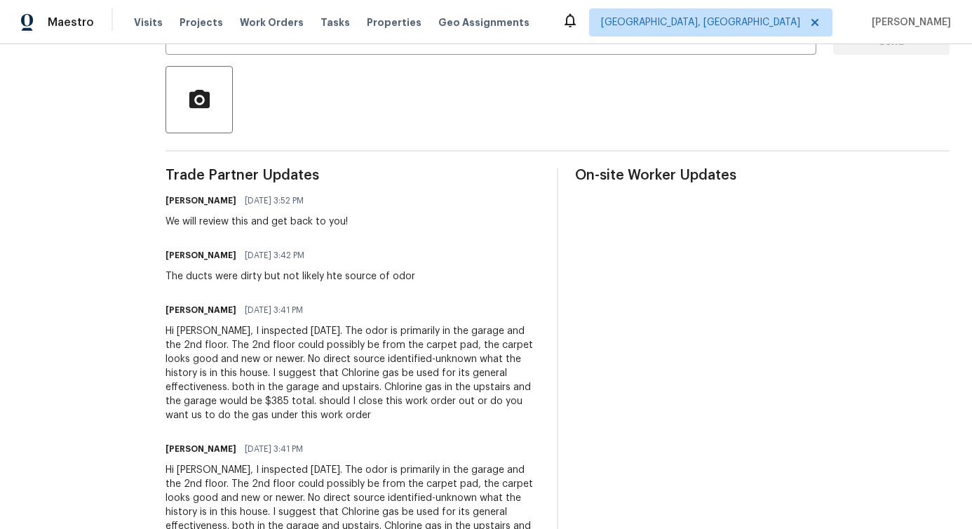
click at [367, 272] on div "The ducts were dirty but not likely hte source of odor" at bounding box center [291, 276] width 250 height 14
copy div "The ducts were dirty but not likely hte source of odor"
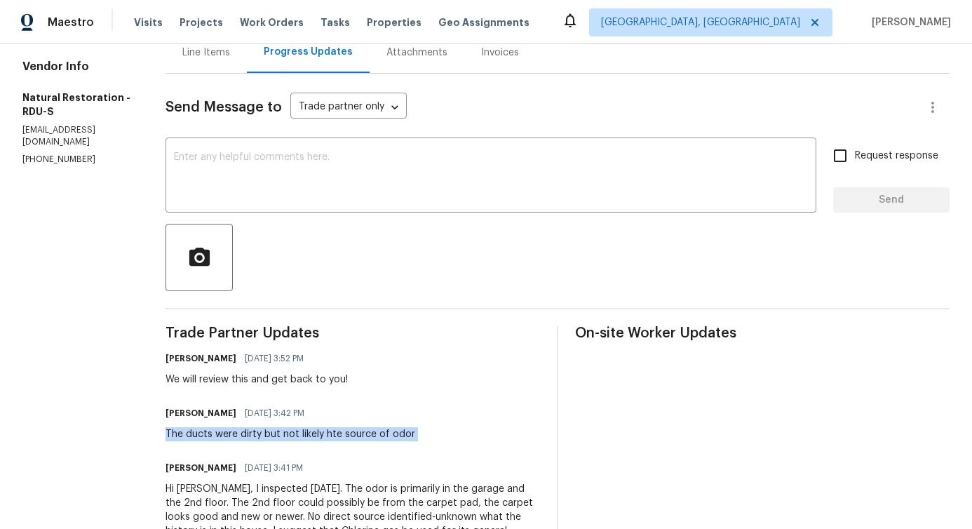
scroll to position [0, 0]
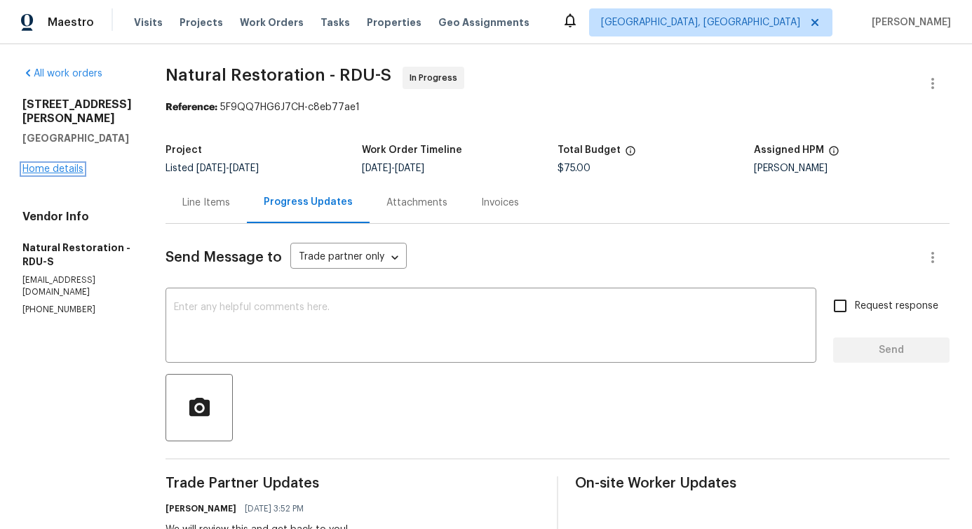
click at [43, 169] on link "Home details" at bounding box center [52, 169] width 61 height 10
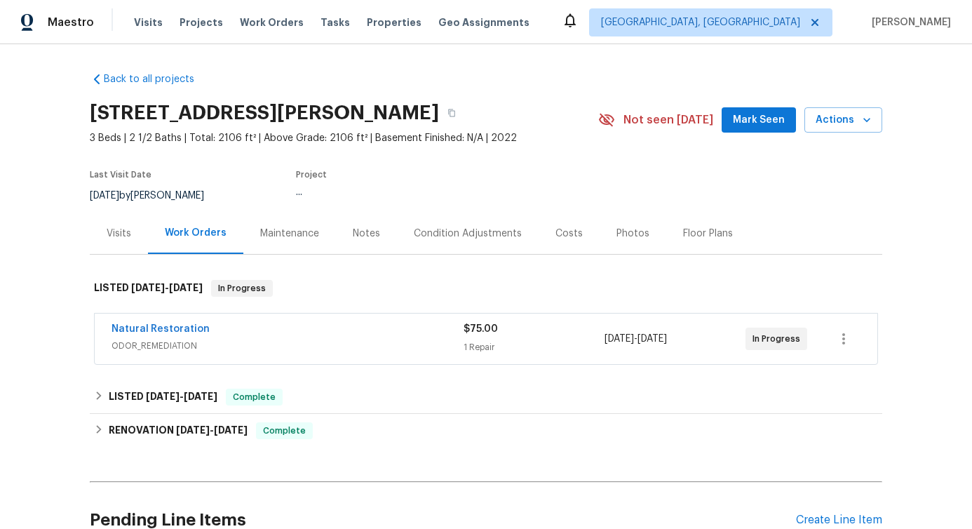
scroll to position [66, 0]
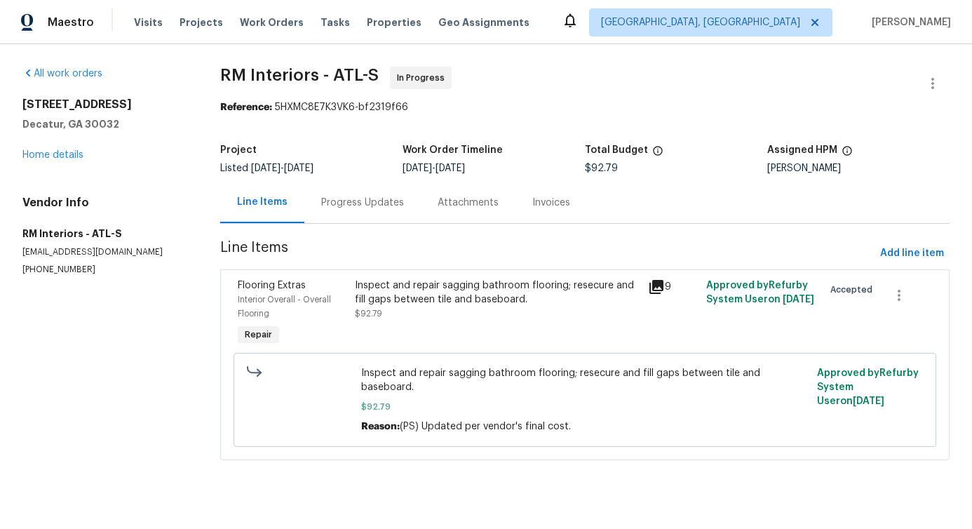
click at [352, 206] on div "Progress Updates" at bounding box center [362, 203] width 83 height 14
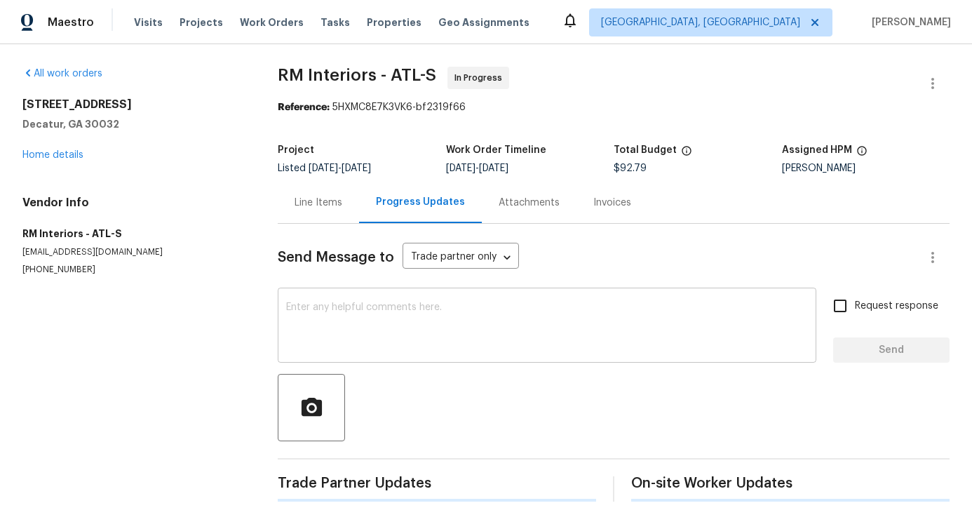
click at [357, 315] on textarea at bounding box center [547, 326] width 522 height 49
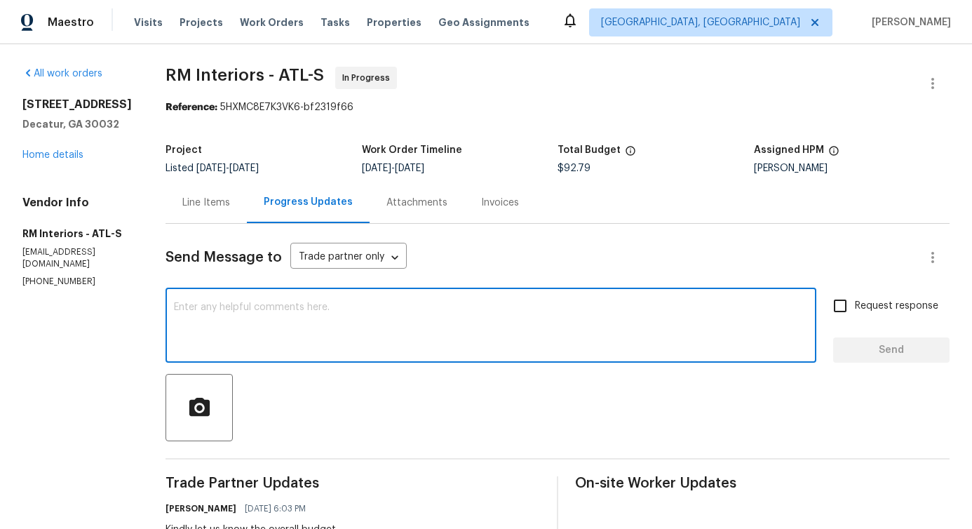
scroll to position [266, 0]
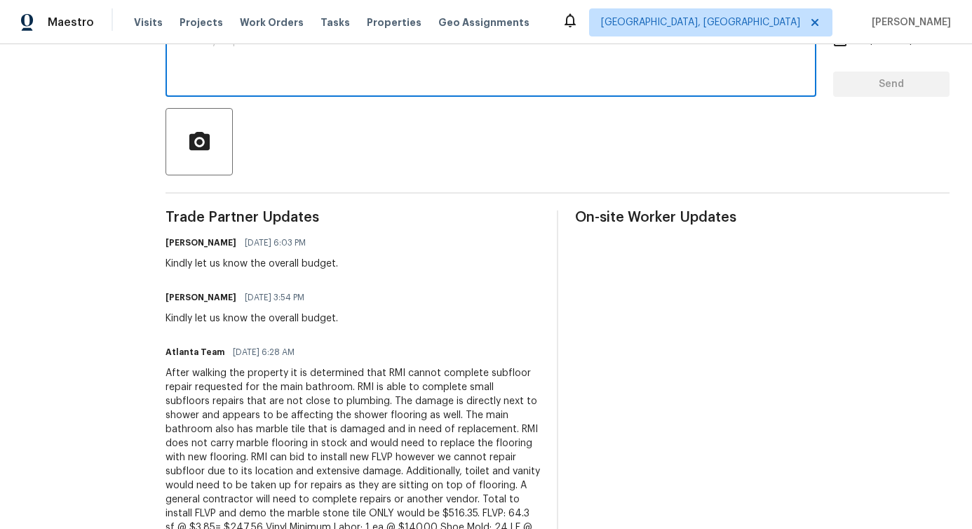
click at [257, 316] on div "Kindly let us know the overall budget." at bounding box center [252, 319] width 173 height 14
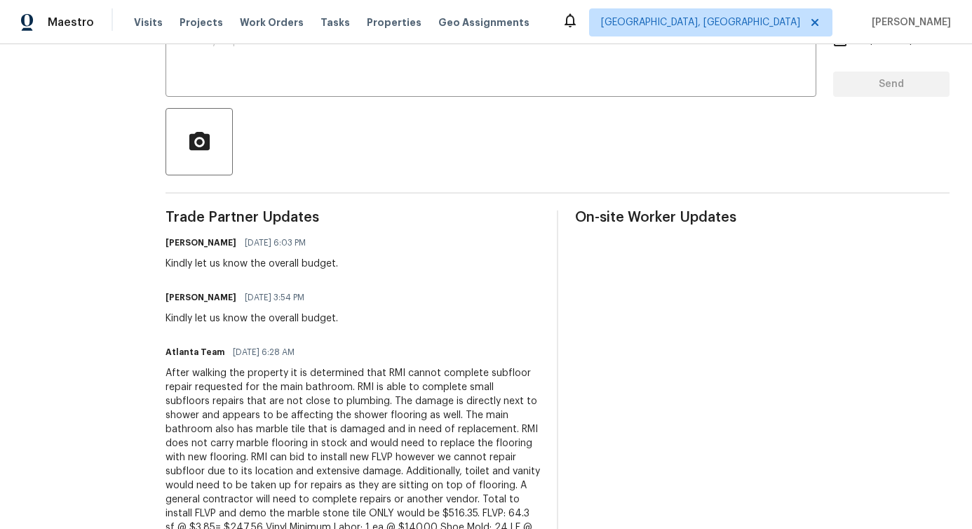
click at [257, 316] on div "Kindly let us know the overall budget." at bounding box center [252, 319] width 173 height 14
copy div "Kindly let us know the overall budget."
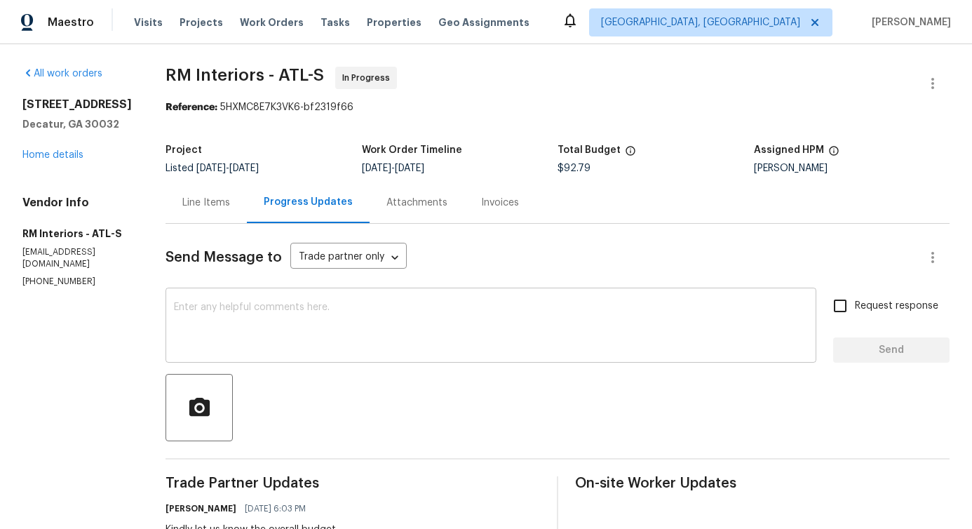
click at [288, 321] on textarea at bounding box center [491, 326] width 634 height 49
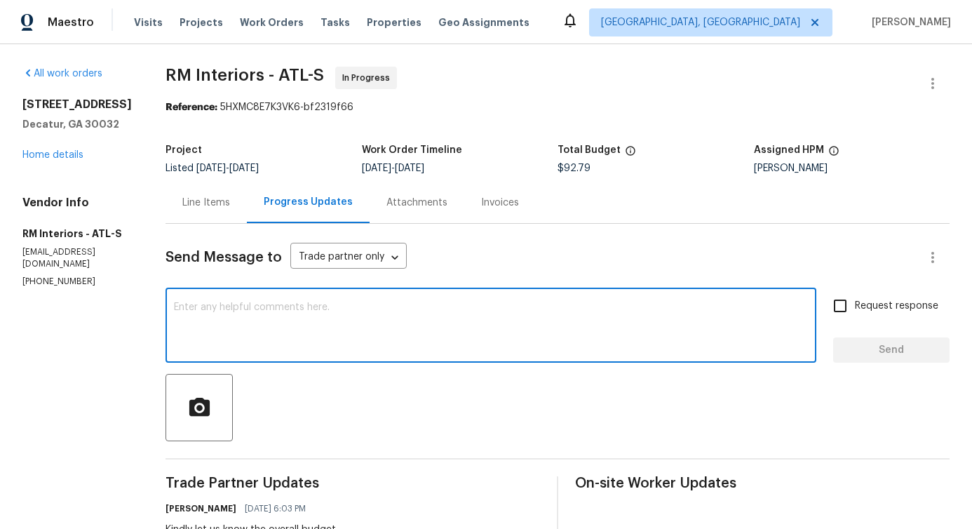
paste textarea "Kindly let us know the overall budget."
type textarea "Kindly let us know the overall budget."
click at [849, 297] on label "Request response" at bounding box center [882, 305] width 113 height 29
click at [849, 297] on input "Request response" at bounding box center [840, 305] width 29 height 29
checkbox input "true"
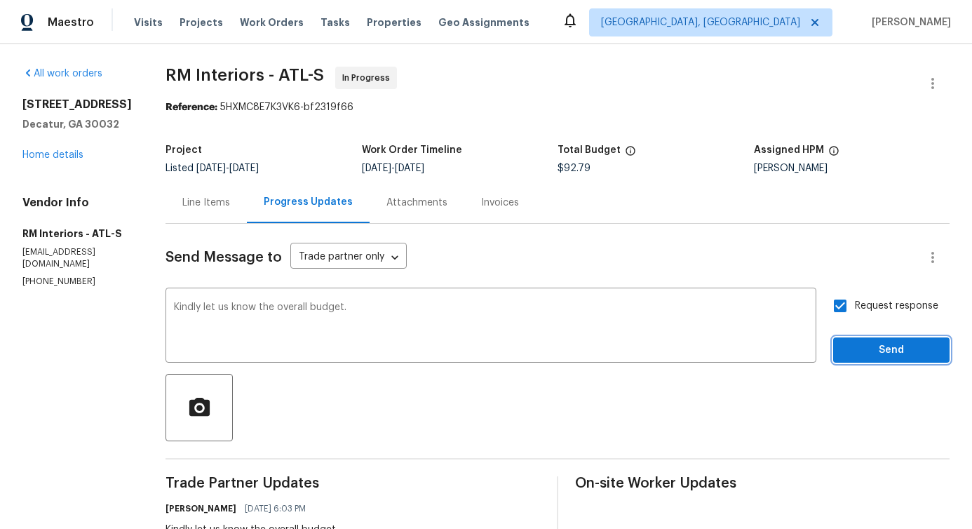
click at [869, 354] on span "Send" at bounding box center [892, 351] width 94 height 18
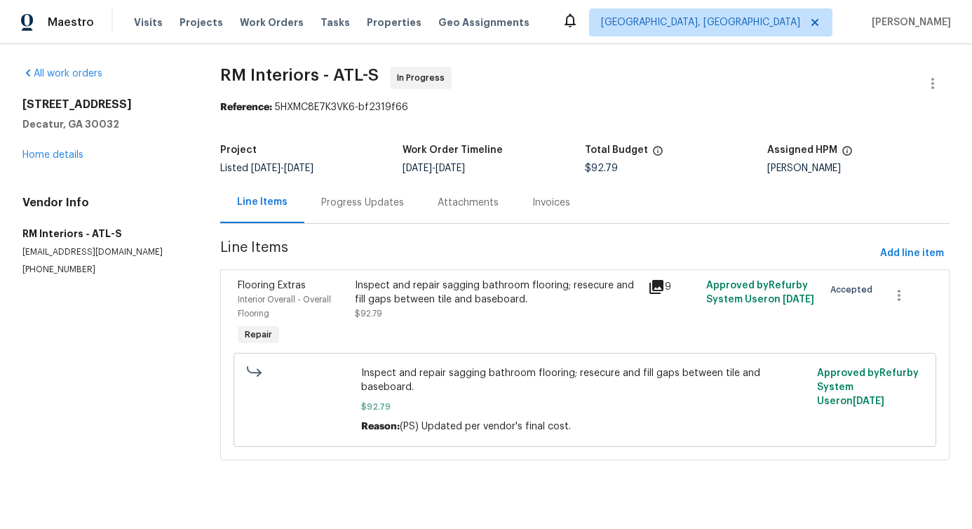
click at [368, 203] on div "Progress Updates" at bounding box center [362, 203] width 83 height 14
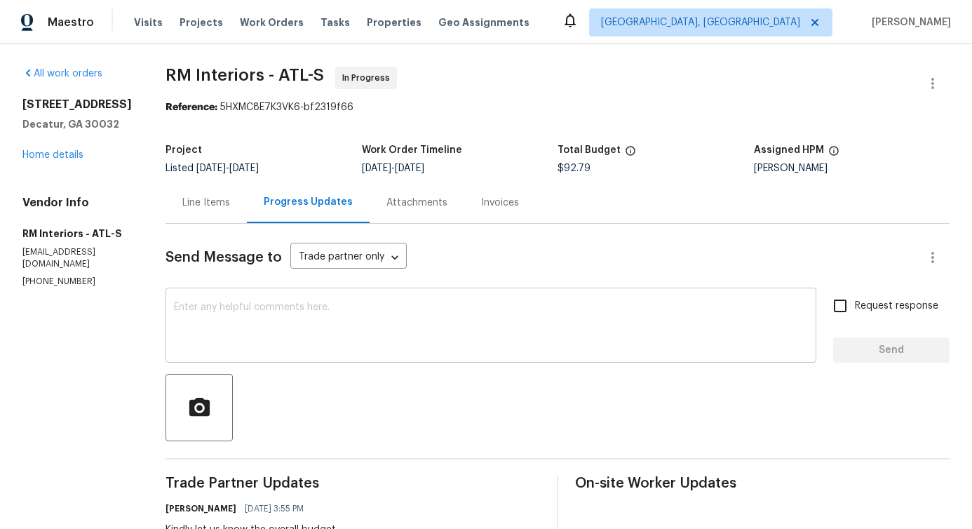
click at [384, 321] on textarea at bounding box center [491, 326] width 634 height 49
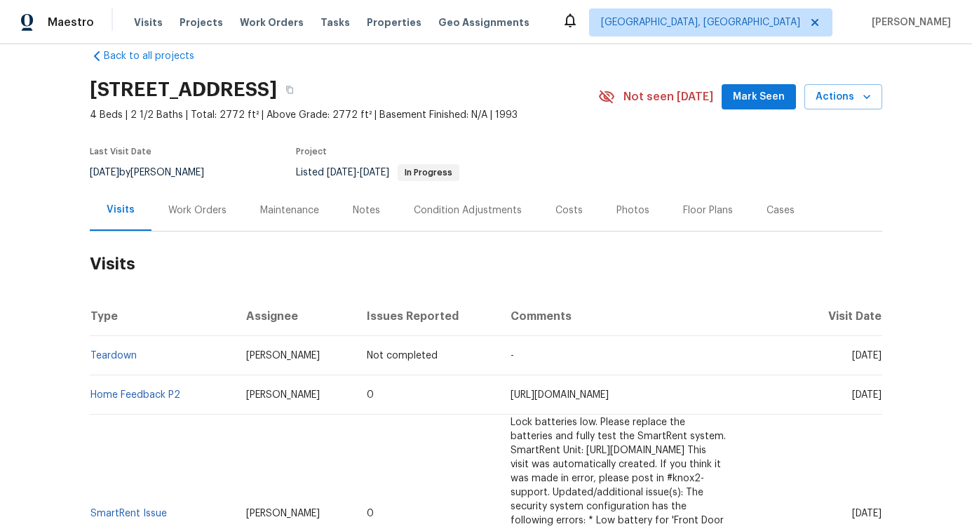
scroll to position [25, 0]
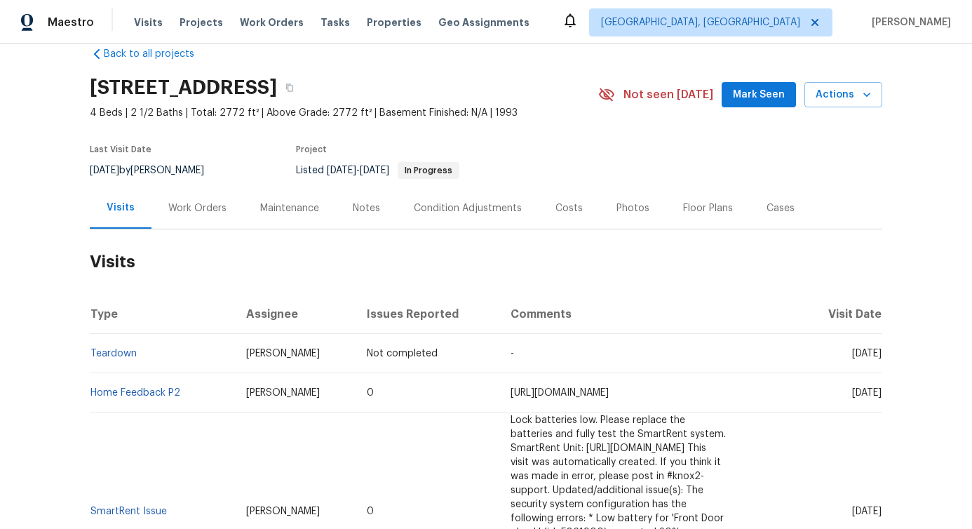
click at [200, 228] on div "Work Orders" at bounding box center [198, 207] width 92 height 41
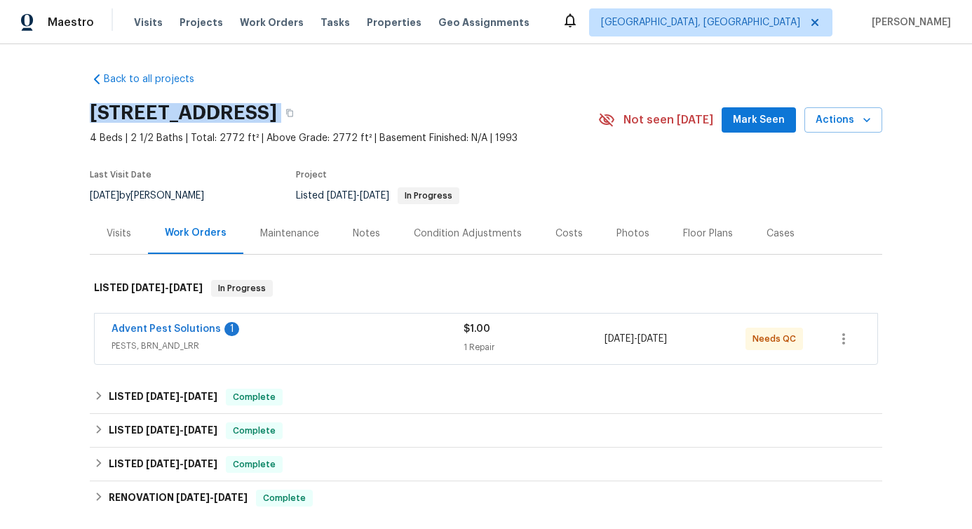
drag, startPoint x: 83, startPoint y: 108, endPoint x: 469, endPoint y: 107, distance: 385.9
click at [469, 107] on div "Back to all projects [STREET_ADDRESS] 4 Beds | 2 1/2 Baths | Total: 2772 ft² | …" at bounding box center [486, 286] width 972 height 485
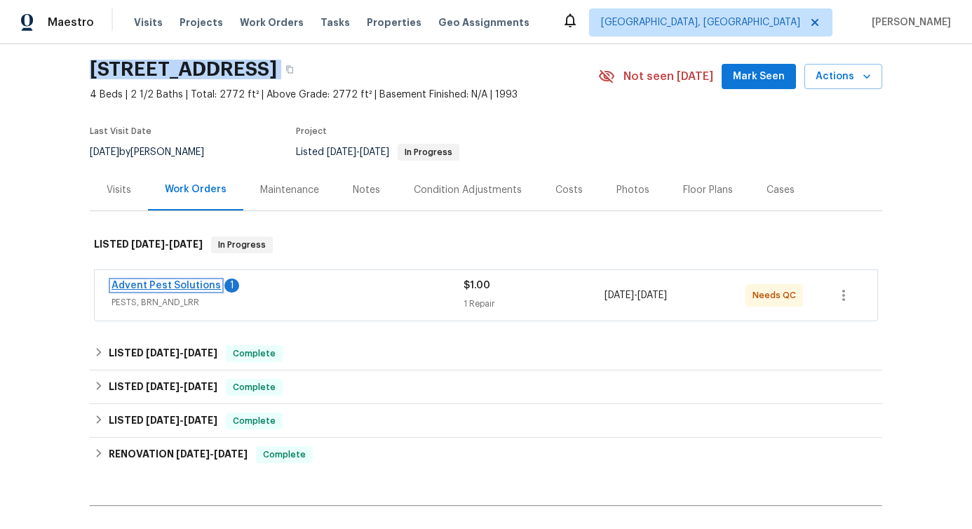
click at [138, 287] on link "Advent Pest Solutions" at bounding box center [166, 286] width 109 height 10
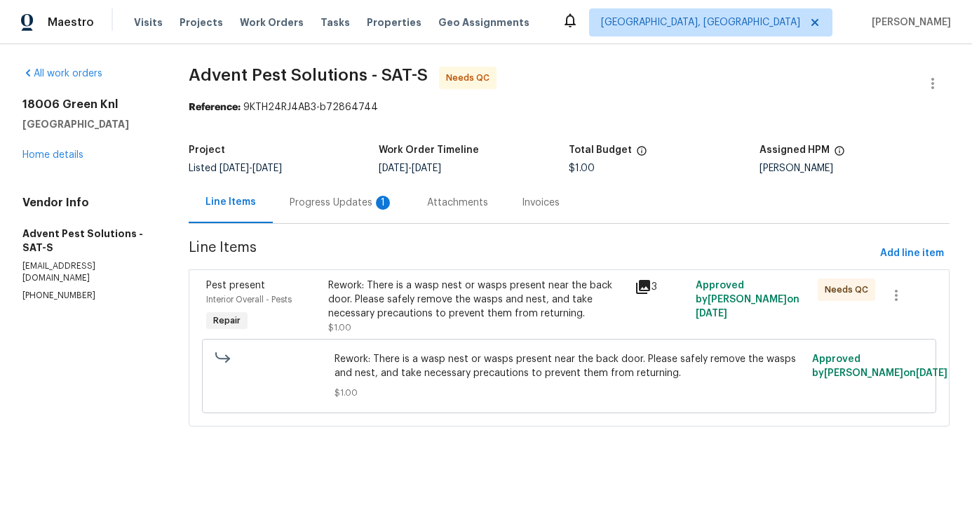
click at [370, 206] on div "Progress Updates 1" at bounding box center [342, 203] width 104 height 14
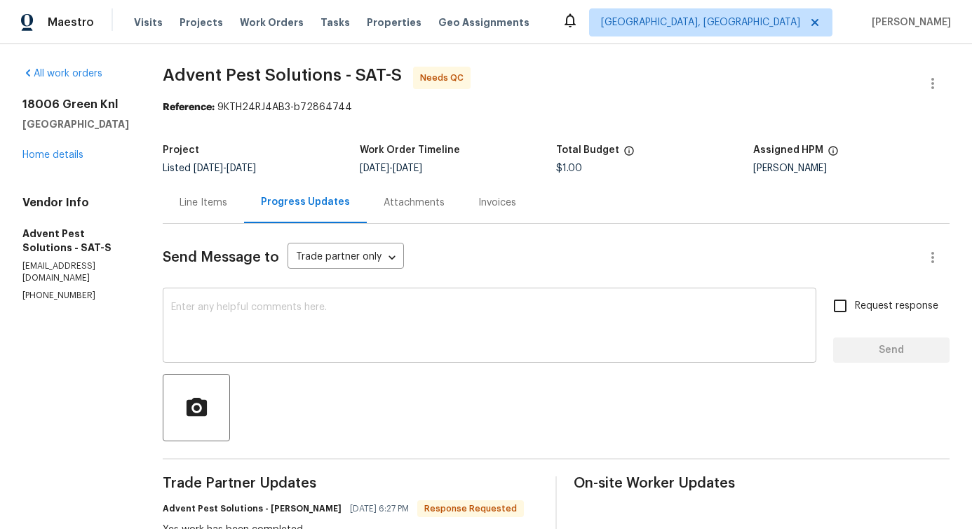
click at [380, 323] on textarea at bounding box center [489, 326] width 637 height 49
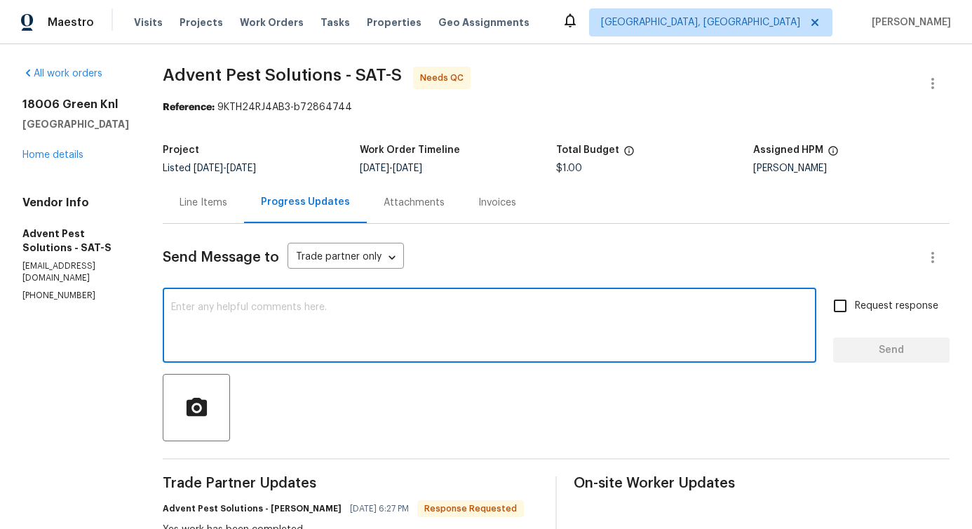
scroll to position [223, 0]
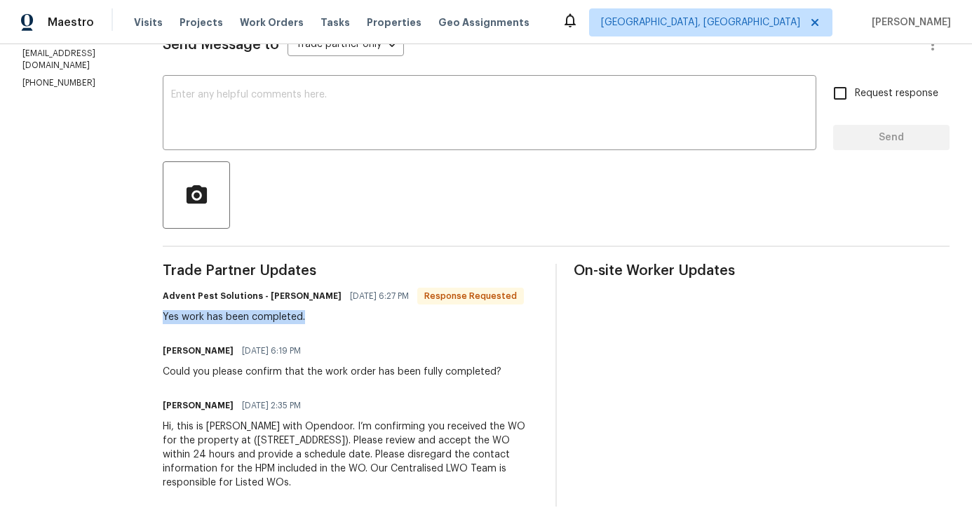
drag, startPoint x: 189, startPoint y: 309, endPoint x: 391, endPoint y: 314, distance: 202.1
click at [391, 314] on div "Trade Partner Updates Advent Pest Solutions - [PERSON_NAME] [DATE] 6:27 PM Resp…" at bounding box center [351, 385] width 376 height 243
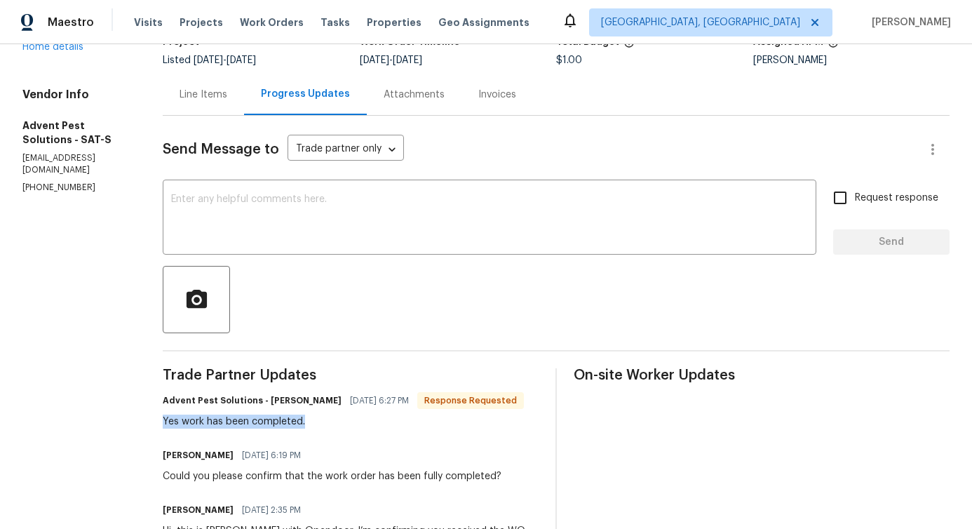
scroll to position [0, 0]
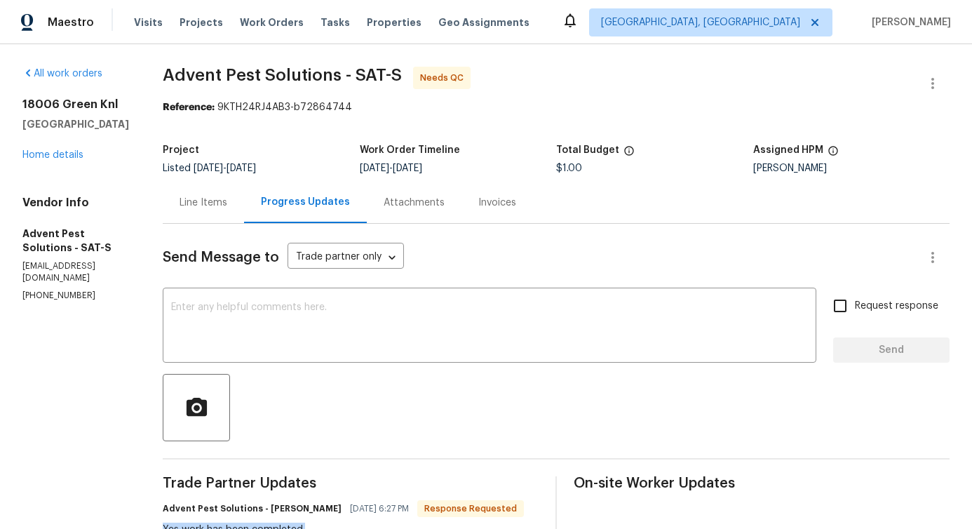
click at [224, 201] on div "Line Items" at bounding box center [204, 203] width 48 height 14
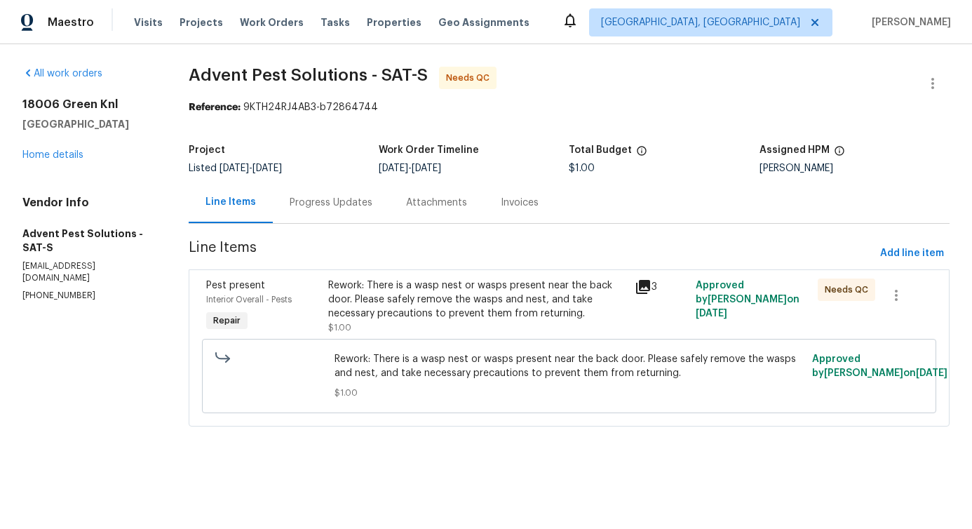
click at [436, 297] on div "Rework: There is a wasp nest or wasps present near the back door. Please safely…" at bounding box center [476, 300] width 297 height 42
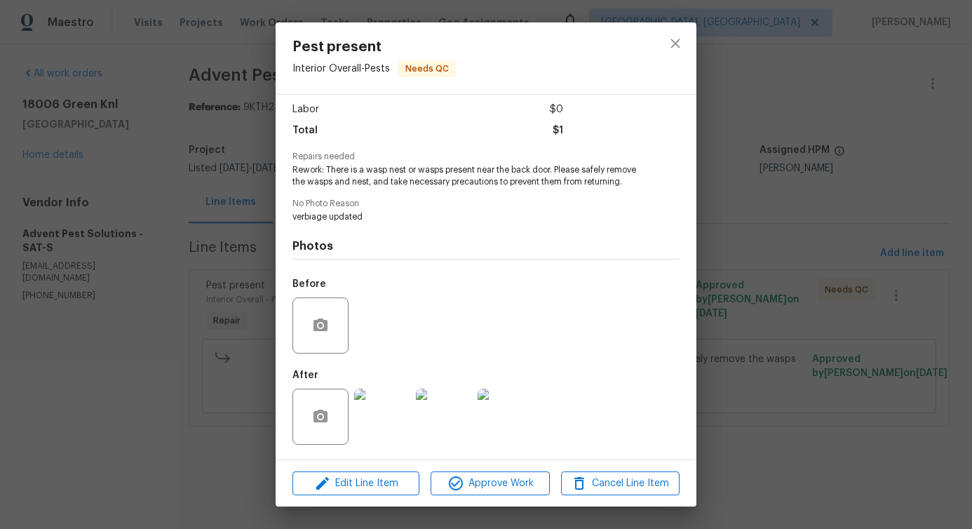
scroll to position [105, 0]
click at [685, 46] on button "close" at bounding box center [676, 44] width 34 height 34
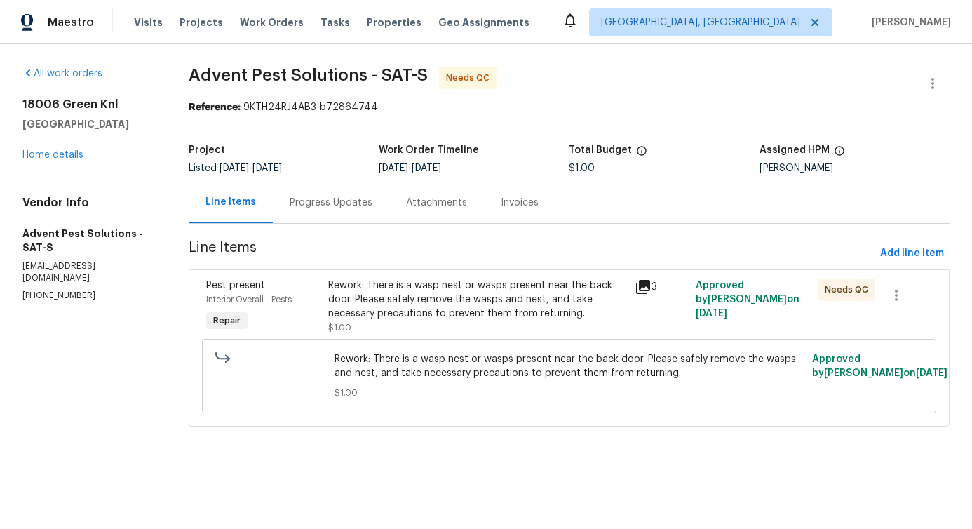
click at [513, 293] on div "Rework: There is a wasp nest or wasps present near the back door. Please safely…" at bounding box center [476, 300] width 297 height 42
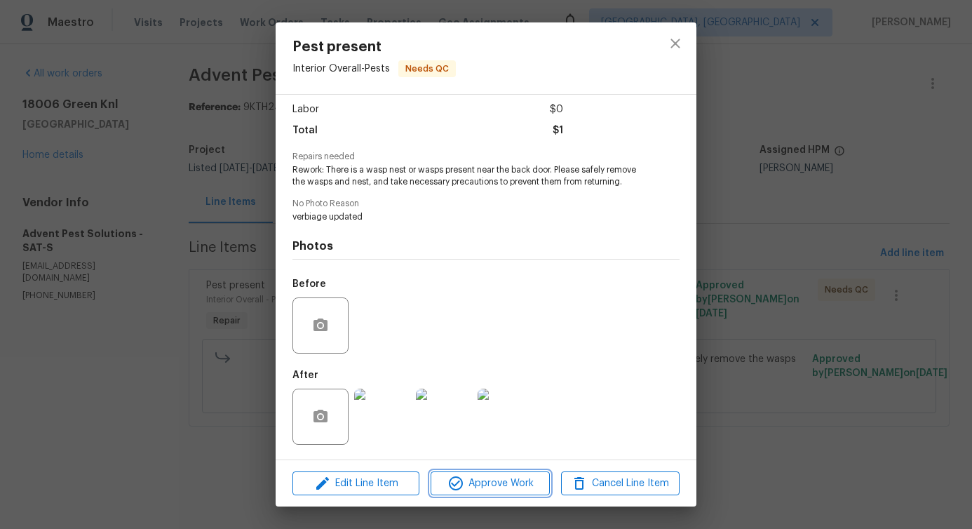
click at [485, 482] on span "Approve Work" at bounding box center [490, 484] width 110 height 18
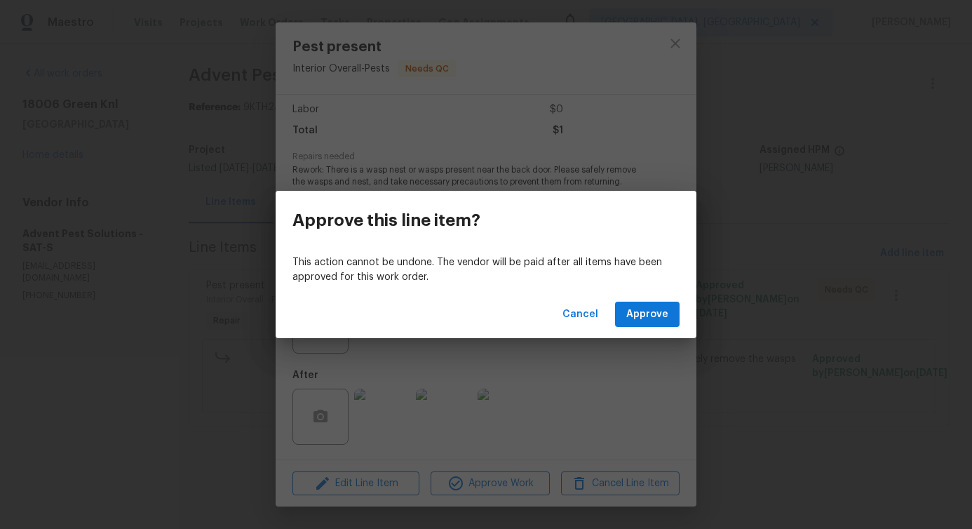
click at [643, 329] on div "Cancel Approve" at bounding box center [486, 314] width 421 height 48
click at [646, 316] on span "Approve" at bounding box center [648, 315] width 42 height 18
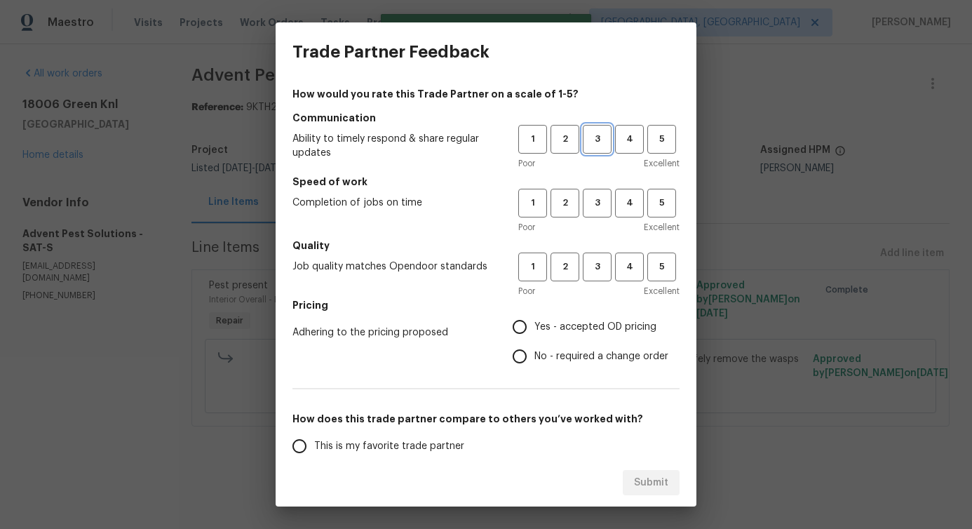
click at [593, 140] on span "3" at bounding box center [597, 139] width 26 height 16
click at [584, 206] on span "3" at bounding box center [597, 203] width 26 height 16
click at [591, 257] on button "3" at bounding box center [597, 267] width 29 height 29
click at [542, 352] on span "No - required a change order" at bounding box center [602, 356] width 134 height 15
click at [535, 352] on input "No - required a change order" at bounding box center [519, 356] width 29 height 29
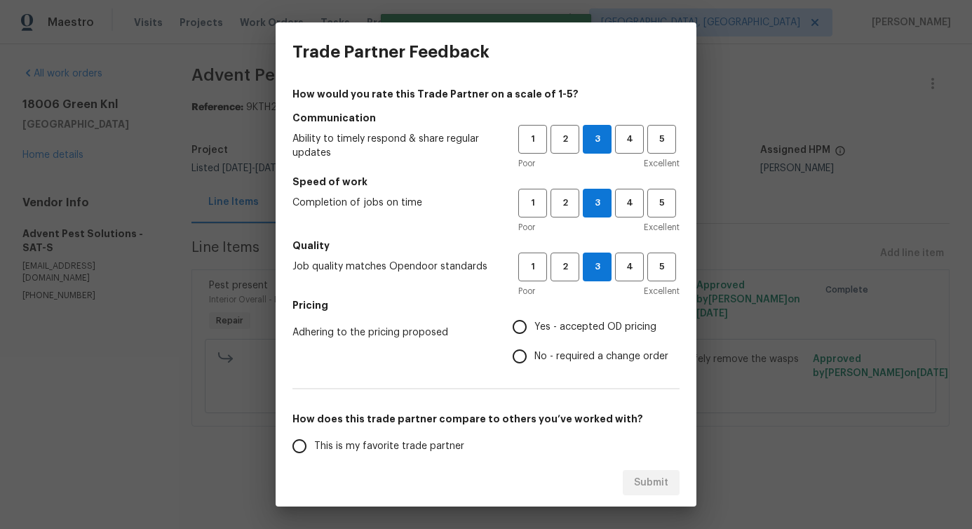
radio input "true"
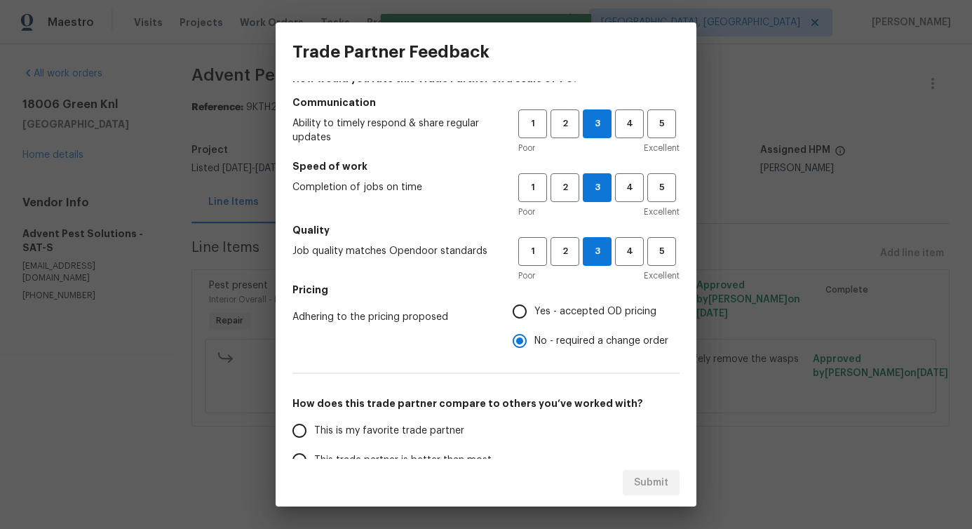
click at [525, 322] on input "Yes - accepted OD pricing" at bounding box center [519, 311] width 29 height 29
radio input "true"
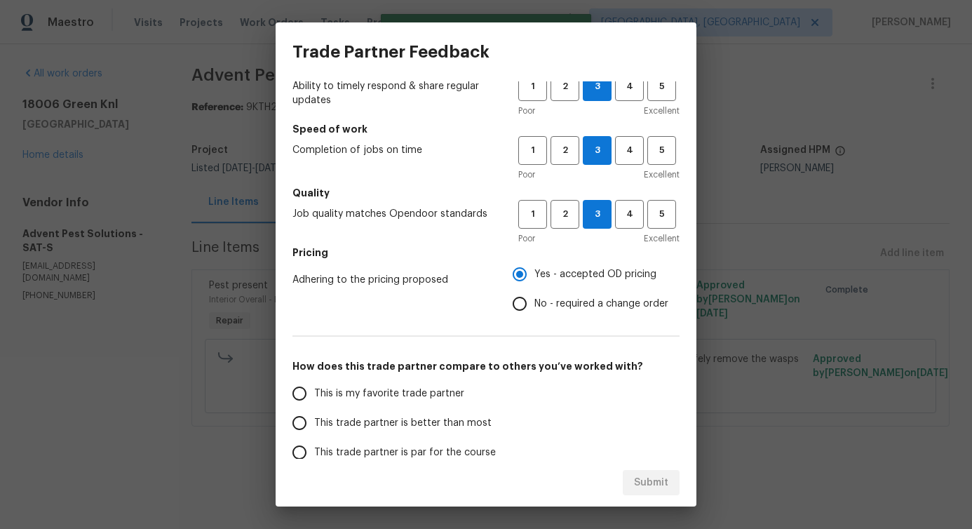
scroll to position [62, 0]
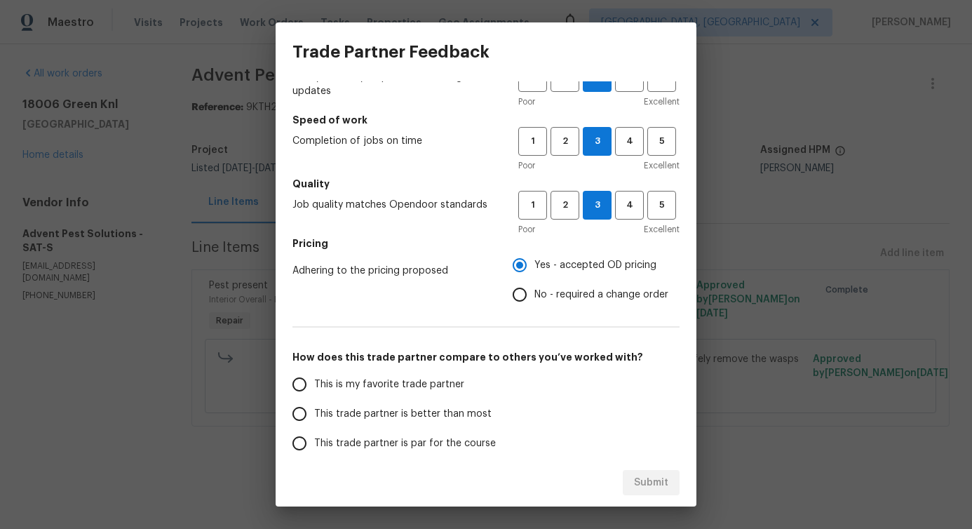
click at [422, 415] on span "This trade partner is better than most" at bounding box center [403, 414] width 178 height 15
click at [314, 415] on input "This trade partner is better than most" at bounding box center [299, 413] width 29 height 29
click at [640, 479] on span "Submit" at bounding box center [651, 483] width 34 height 18
radio input "true"
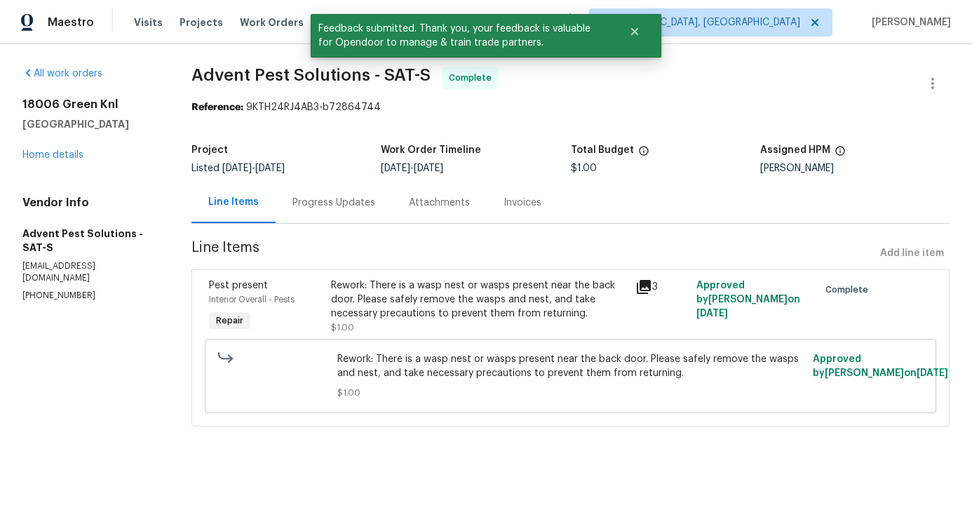
click at [343, 210] on div "Progress Updates" at bounding box center [334, 202] width 116 height 41
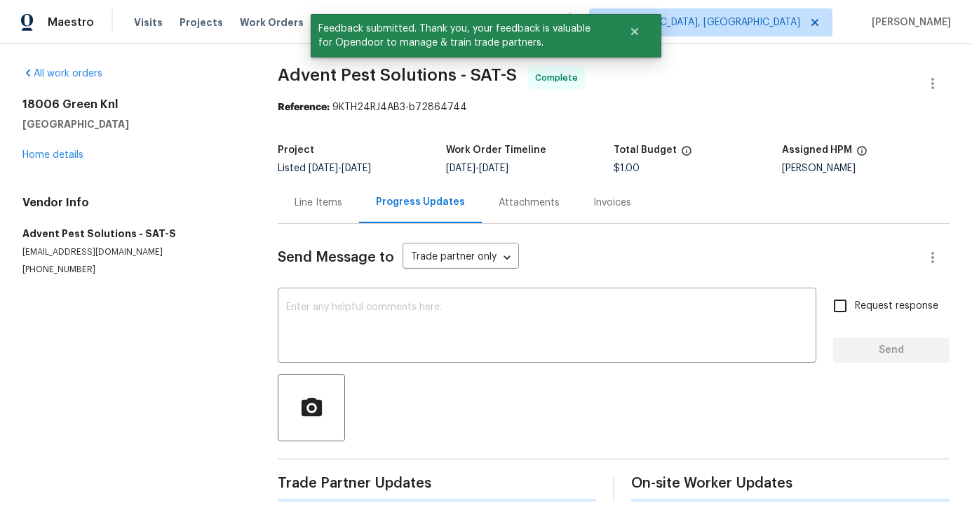
click at [361, 314] on textarea at bounding box center [547, 326] width 522 height 49
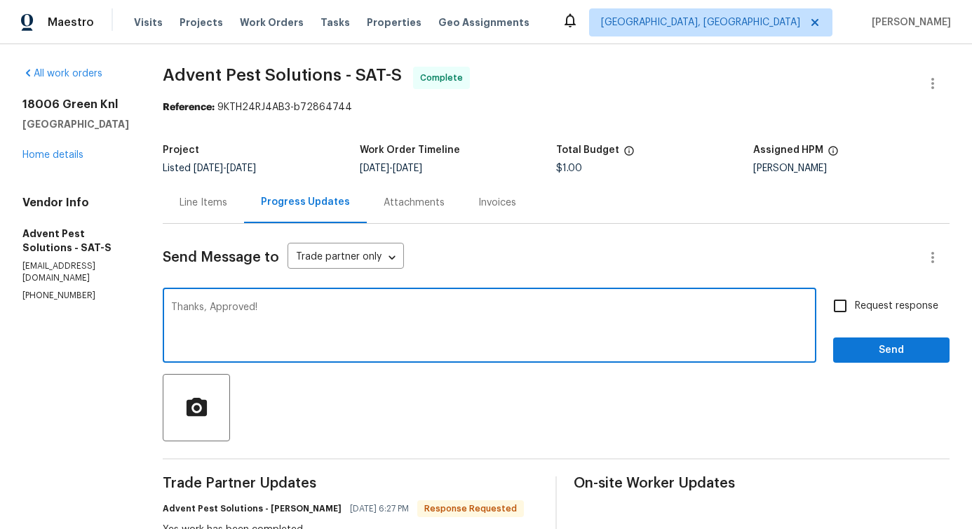
type textarea "Thanks, Approved!"
click at [866, 343] on span "Send" at bounding box center [892, 351] width 94 height 18
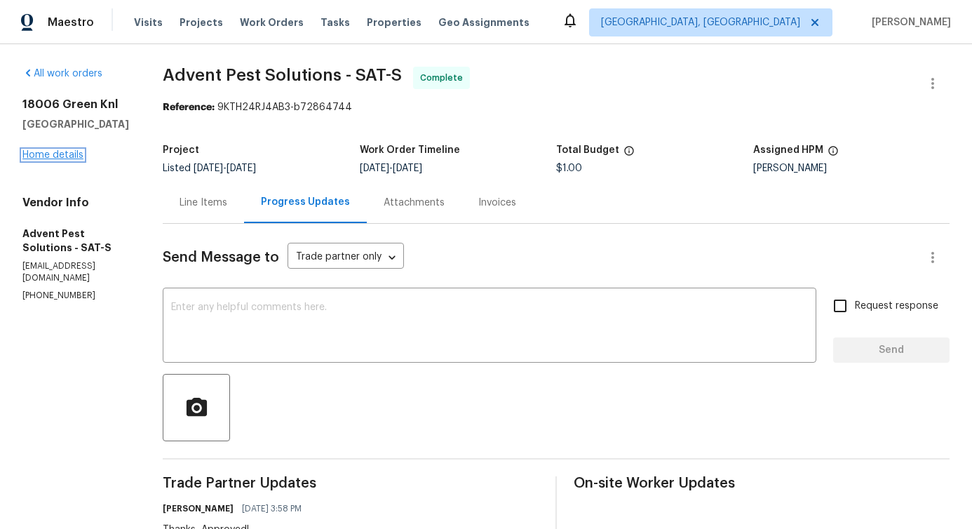
click at [55, 155] on link "Home details" at bounding box center [52, 155] width 61 height 10
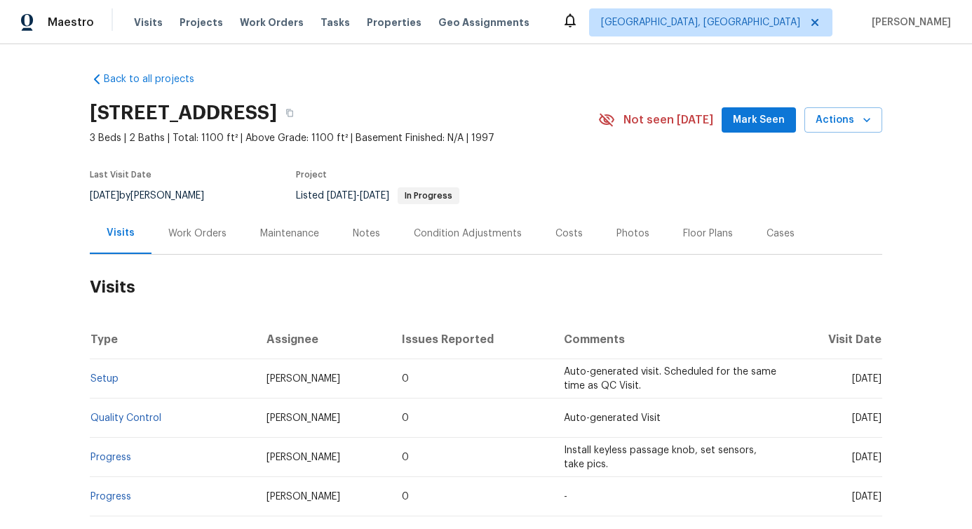
click at [182, 225] on div "Work Orders" at bounding box center [198, 233] width 92 height 41
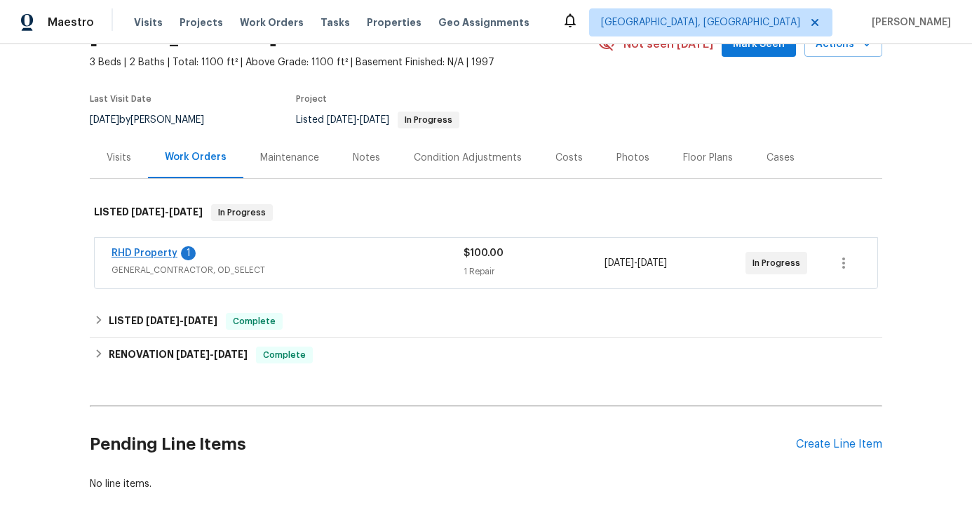
scroll to position [80, 0]
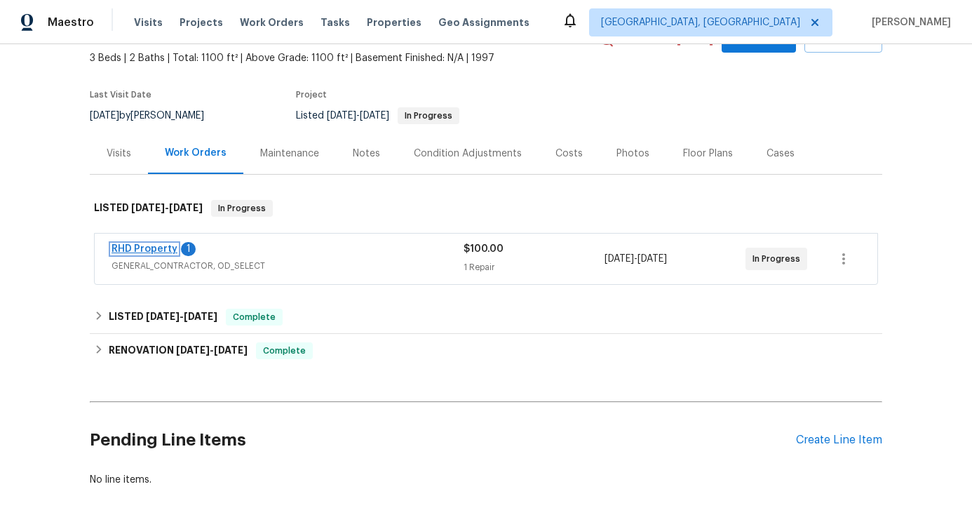
click at [139, 252] on link "RHD Property" at bounding box center [145, 249] width 66 height 10
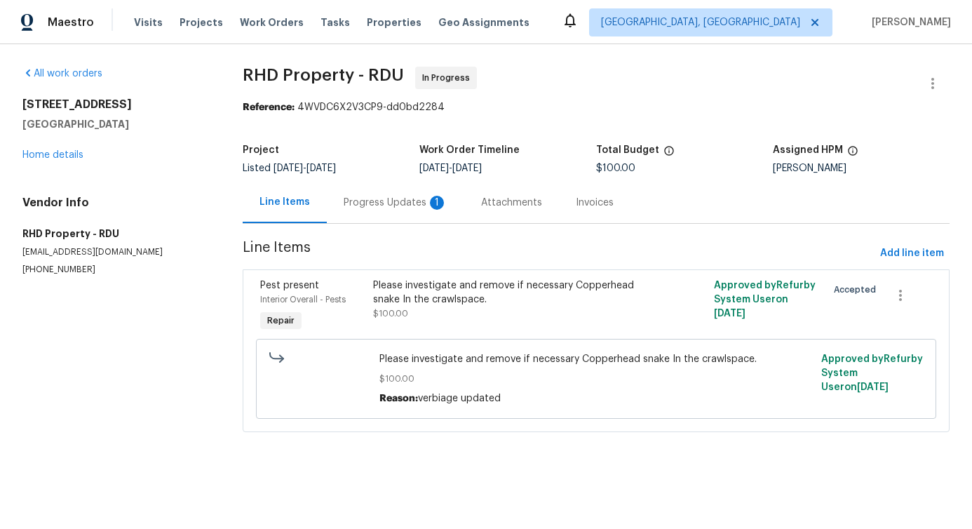
click at [388, 206] on div "Progress Updates 1" at bounding box center [396, 203] width 104 height 14
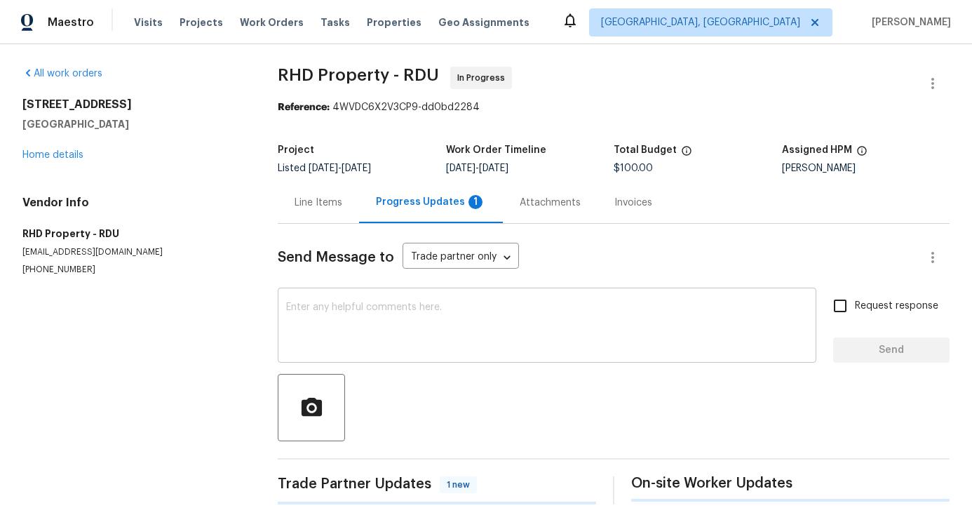
click at [381, 323] on textarea at bounding box center [547, 326] width 522 height 49
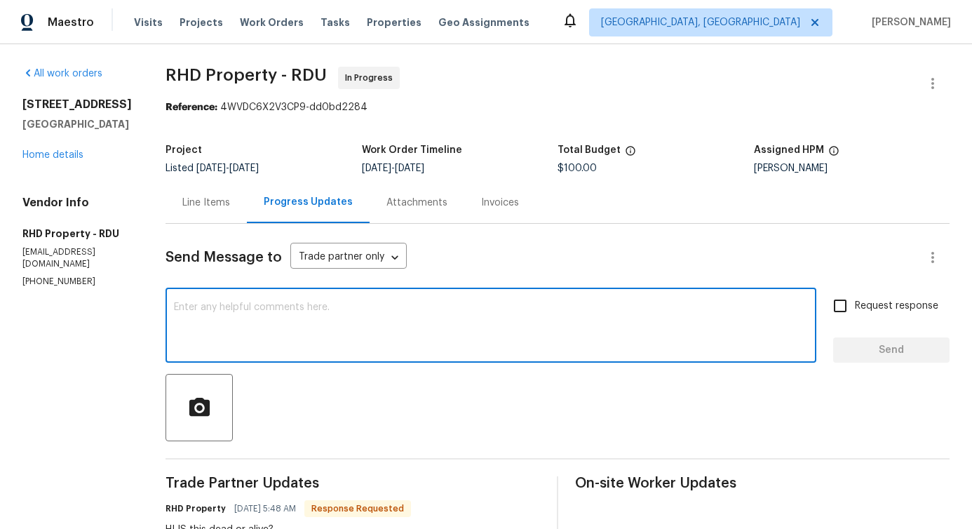
click at [226, 216] on div "Line Items" at bounding box center [206, 202] width 81 height 41
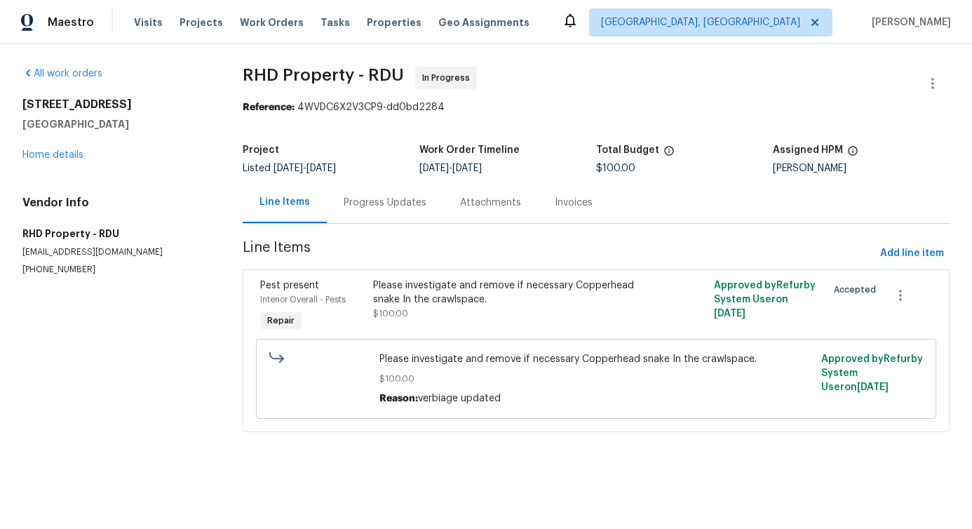
click at [371, 206] on div "Progress Updates" at bounding box center [385, 203] width 83 height 14
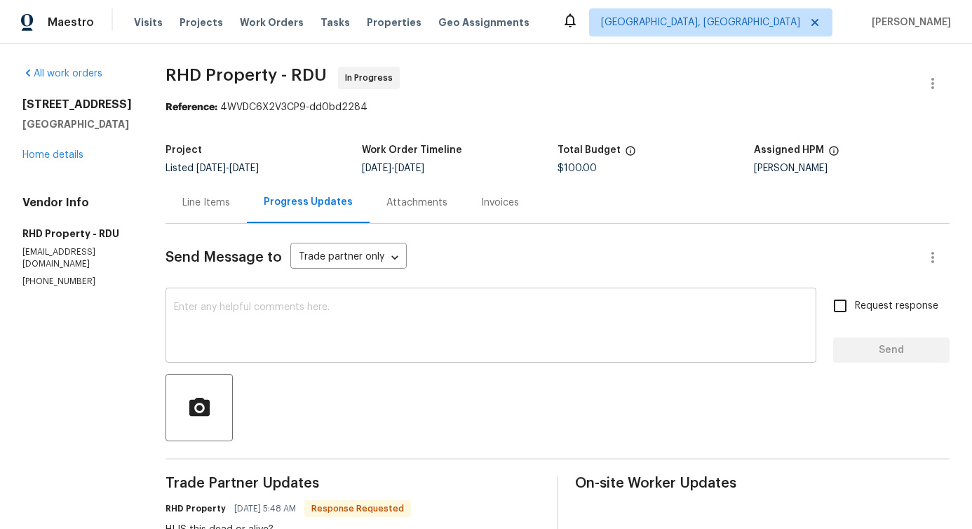
click at [369, 338] on textarea at bounding box center [491, 326] width 634 height 49
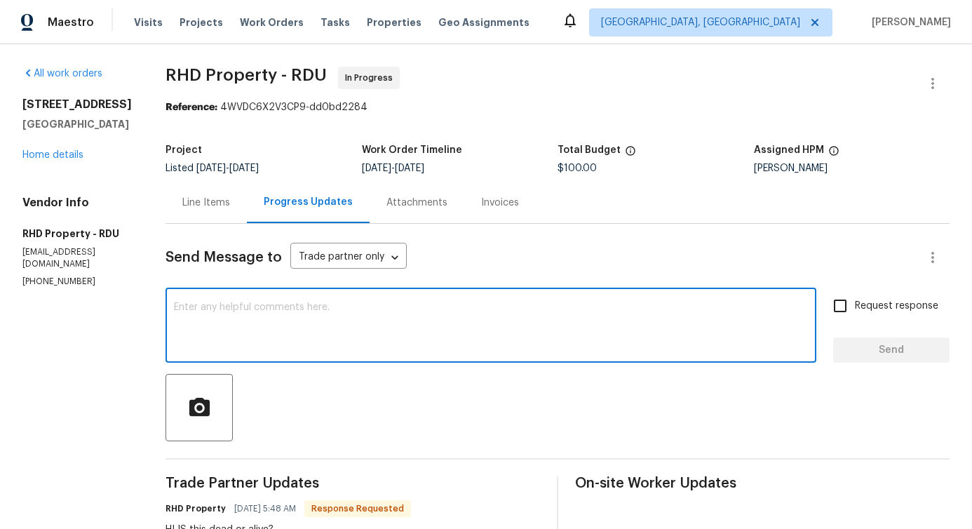
click at [225, 214] on div "Line Items" at bounding box center [206, 202] width 81 height 41
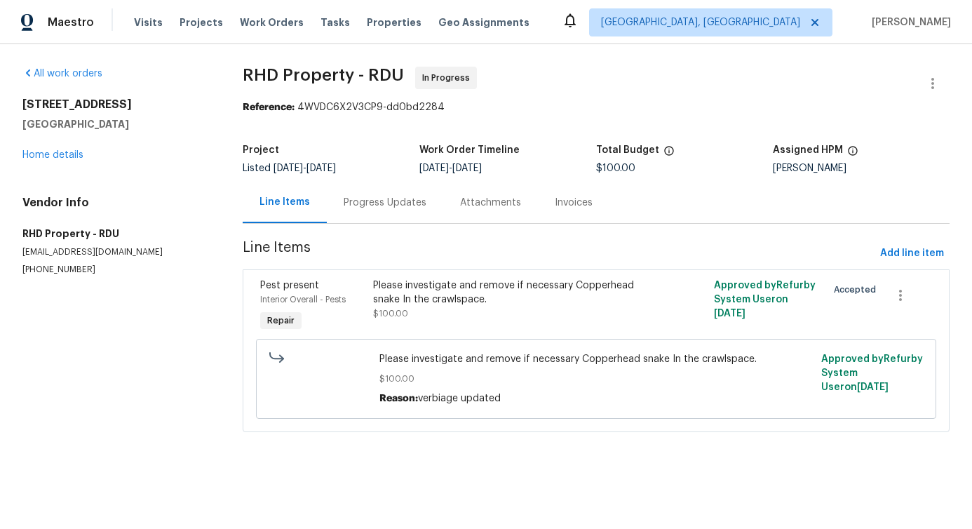
click at [375, 202] on div "Progress Updates" at bounding box center [385, 203] width 83 height 14
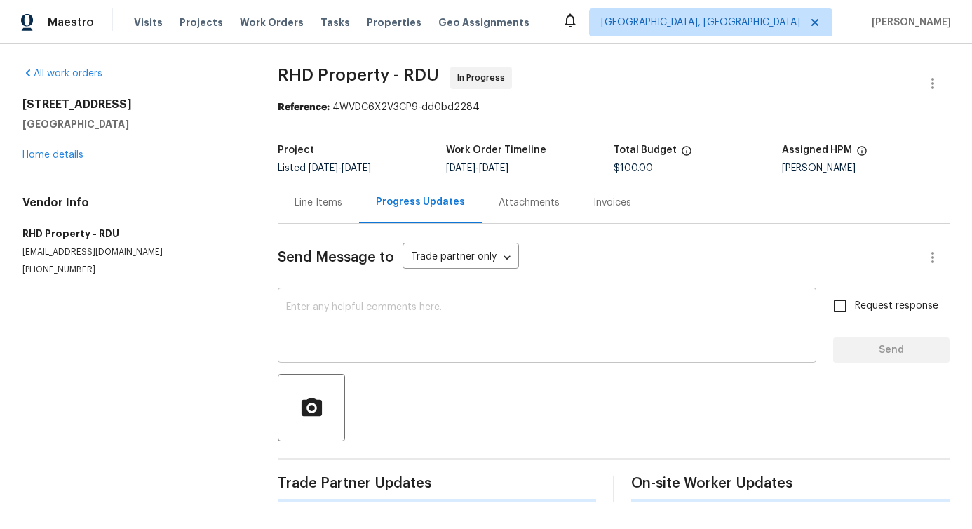
click at [381, 314] on textarea at bounding box center [547, 326] width 522 height 49
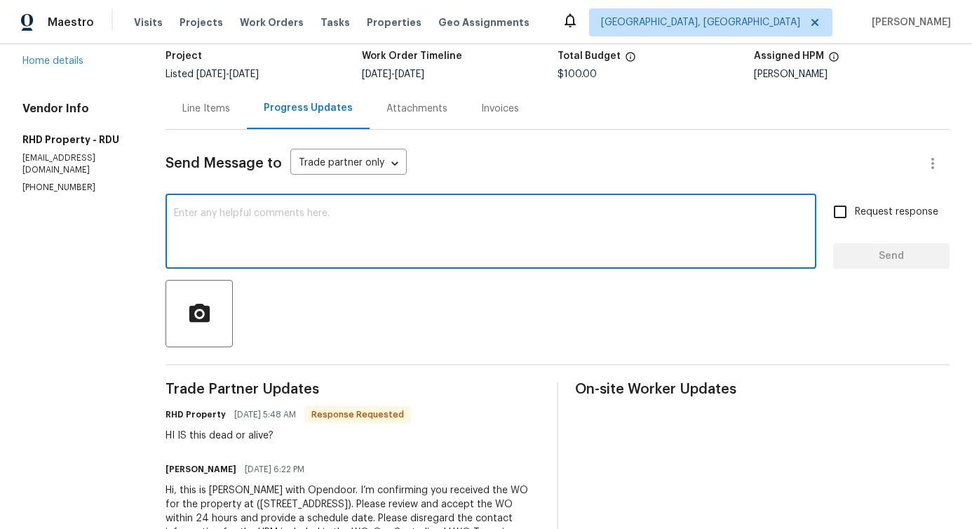
scroll to position [104, 0]
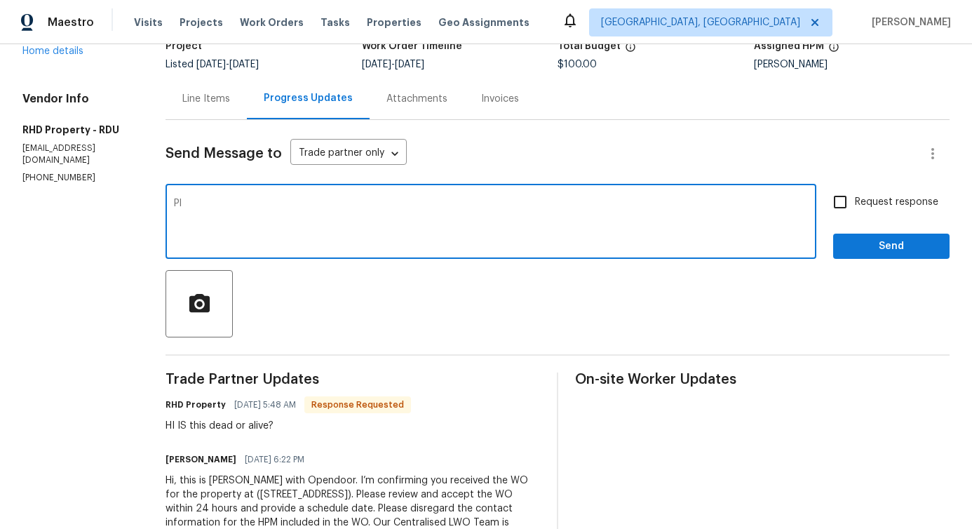
type textarea "P"
type textarea "Please inspect the property, and proceed accordingly."
click at [339, 220] on textarea "Please inspect the property, and proceed accordingly." at bounding box center [491, 223] width 634 height 49
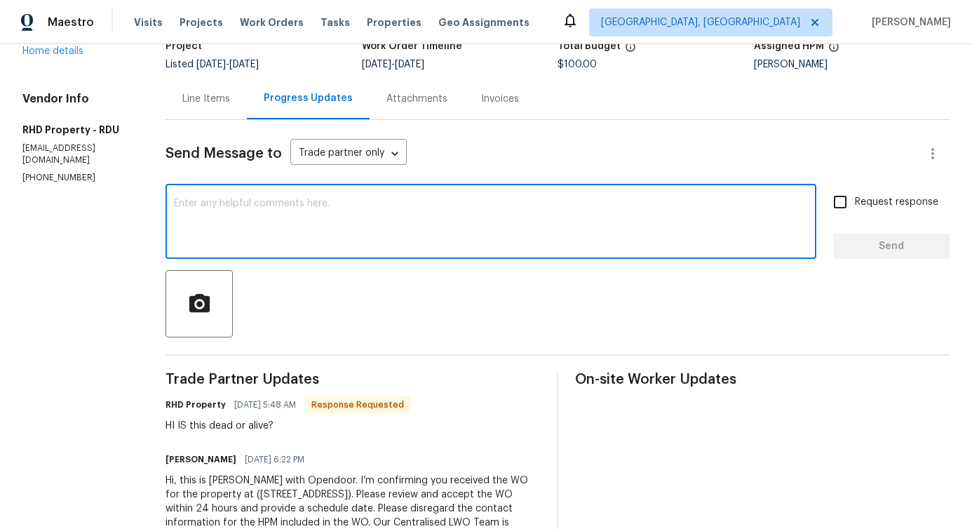
paste textarea "Conduct an inspection of the property and proceed as needed."
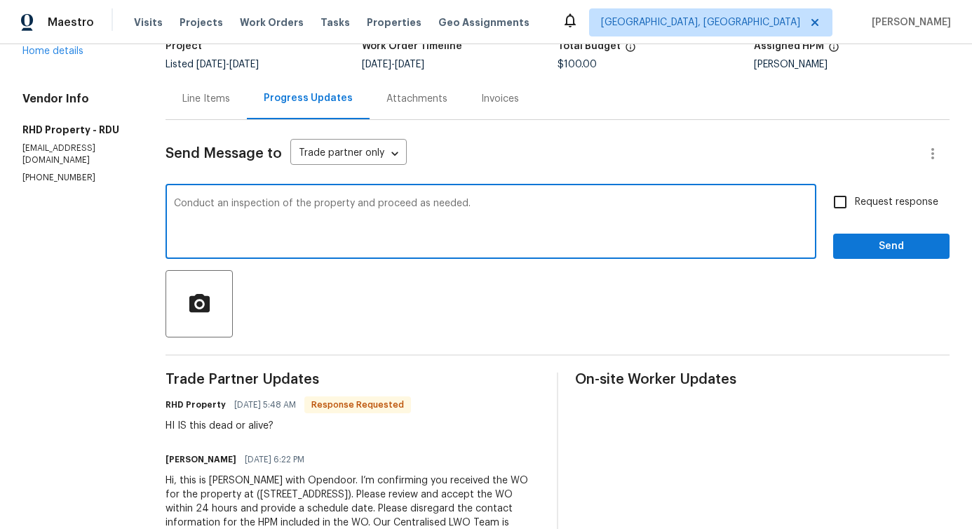
type textarea "Conduct an inspection of the property and proceed as needed."
click at [871, 208] on span "Request response" at bounding box center [896, 202] width 83 height 15
click at [855, 208] on input "Request response" at bounding box center [840, 201] width 29 height 29
checkbox input "true"
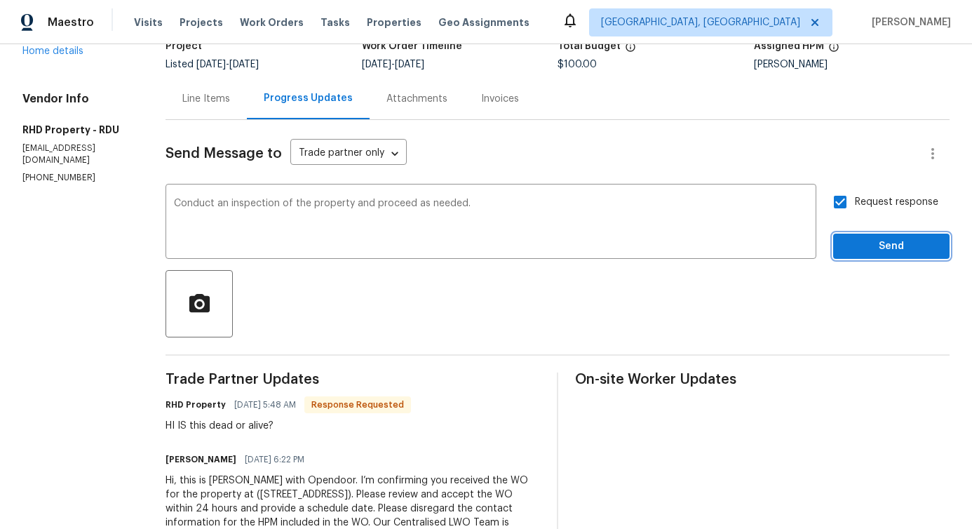
click at [869, 248] on span "Send" at bounding box center [892, 247] width 94 height 18
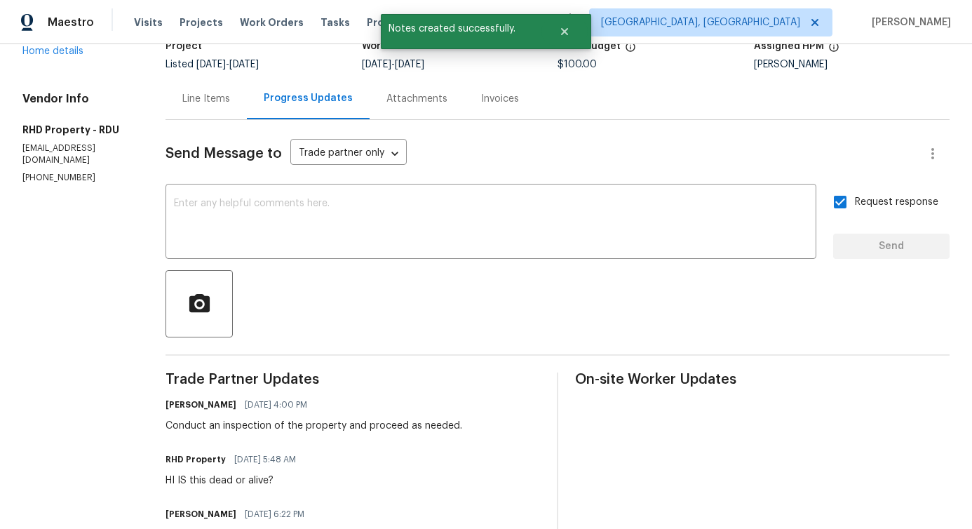
scroll to position [0, 0]
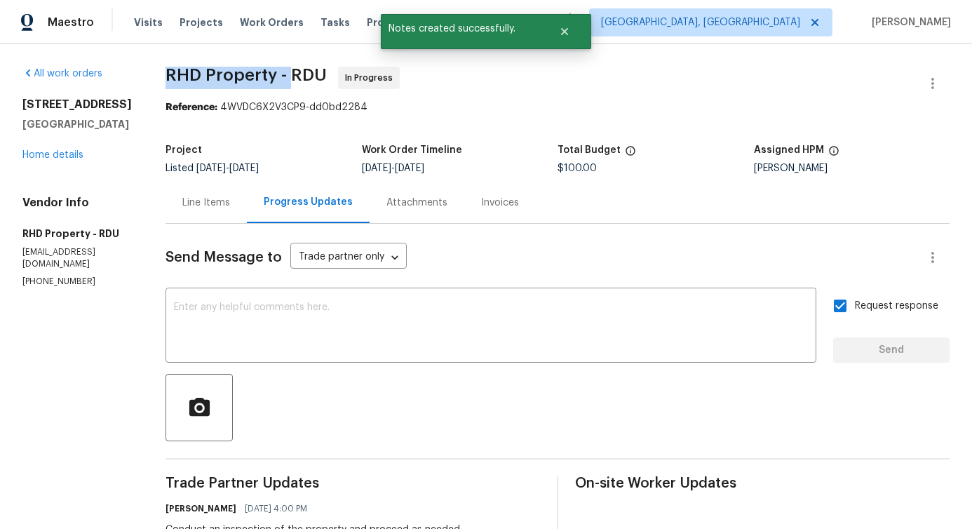
drag, startPoint x: 185, startPoint y: 69, endPoint x: 312, endPoint y: 79, distance: 127.4
click at [312, 79] on div "All work orders 448 Chinaberry Ln Angier, NC 27501 Home details Vendor Info RHD…" at bounding box center [486, 392] width 972 height 697
copy span "RHD Property -"
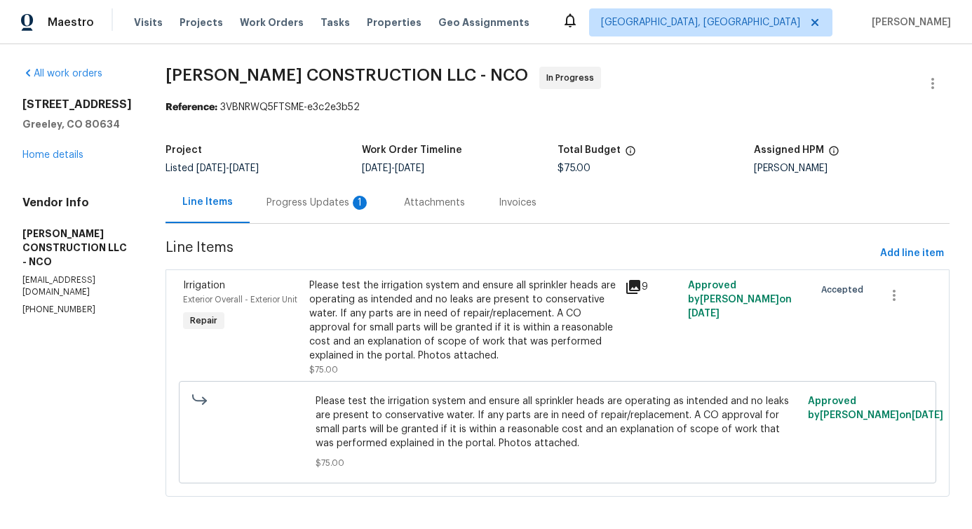
click at [321, 205] on div "Progress Updates 1" at bounding box center [319, 203] width 104 height 14
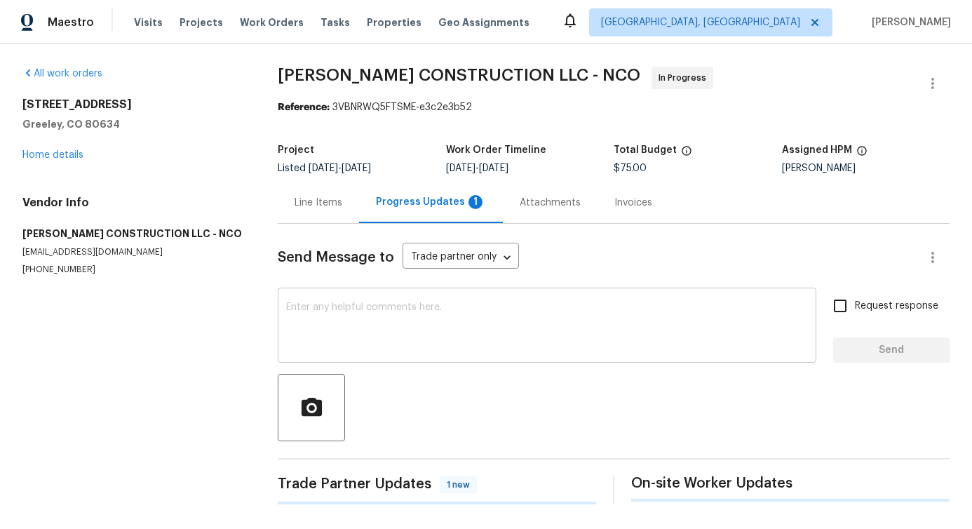
click at [346, 304] on textarea at bounding box center [547, 326] width 522 height 49
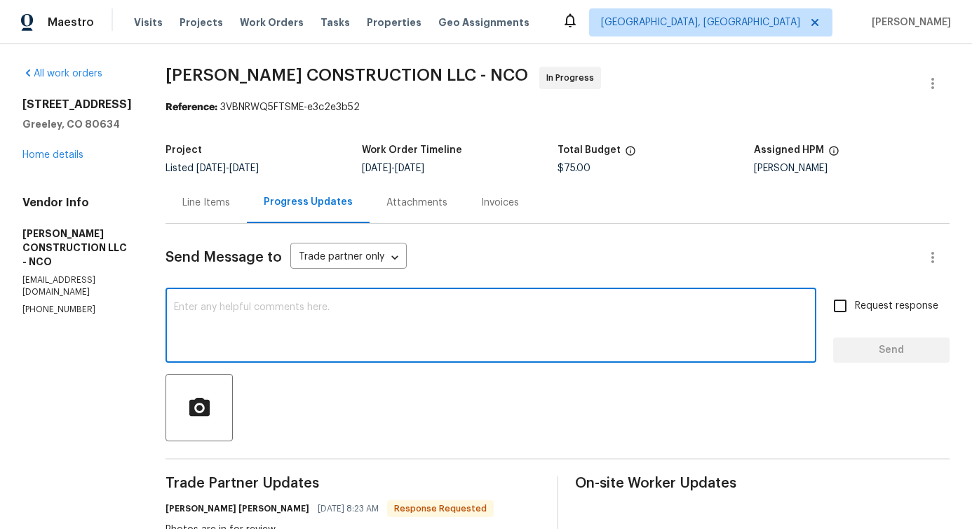
click at [217, 201] on div "Line Items" at bounding box center [206, 203] width 48 height 14
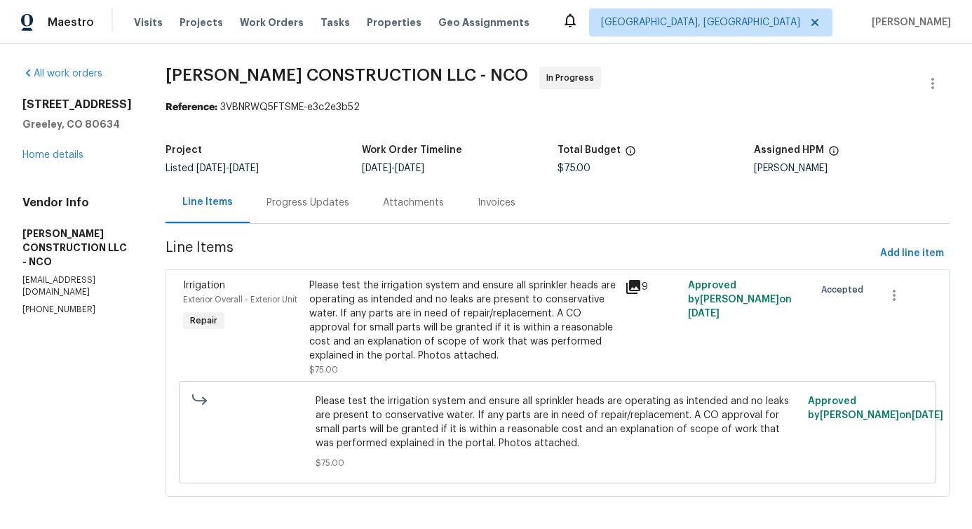
scroll to position [18, 0]
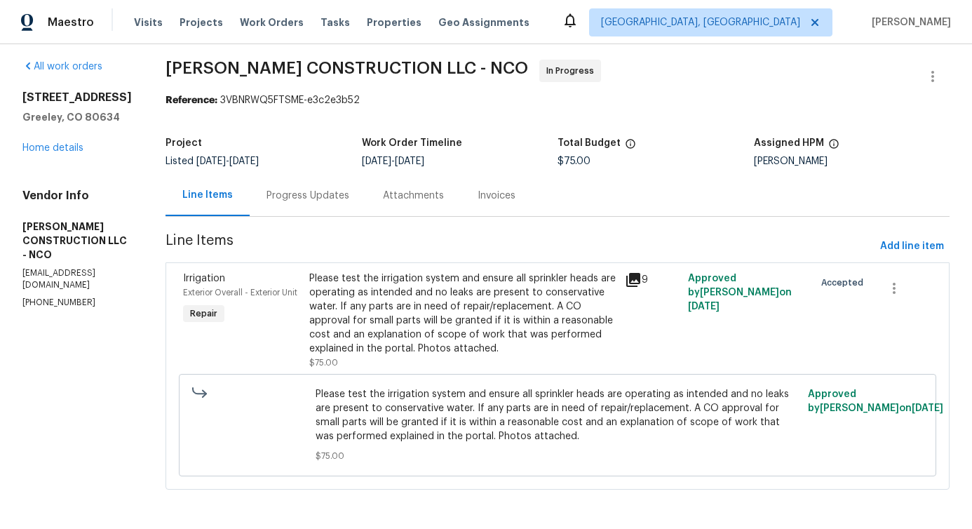
click at [426, 286] on div "Please test the irrigation system and ensure all sprinkler heads are operating …" at bounding box center [462, 314] width 307 height 84
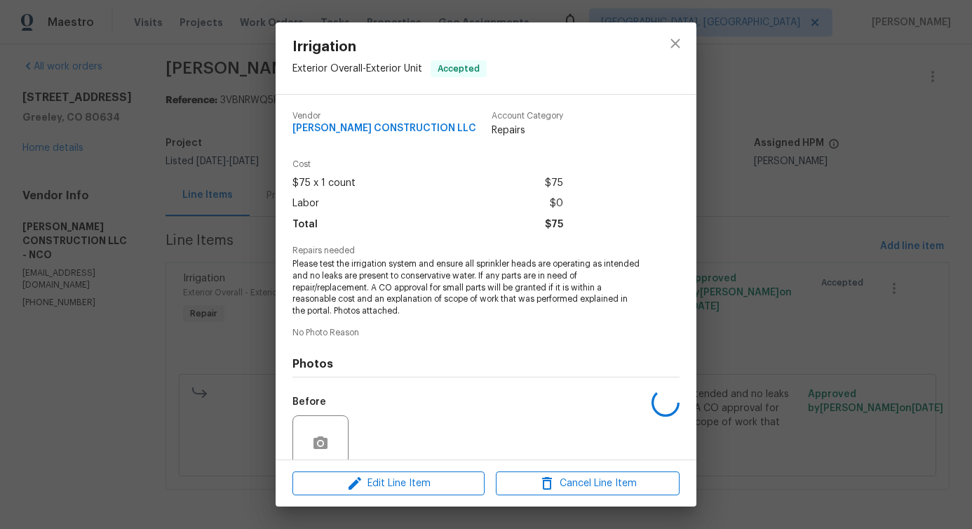
scroll to position [117, 0]
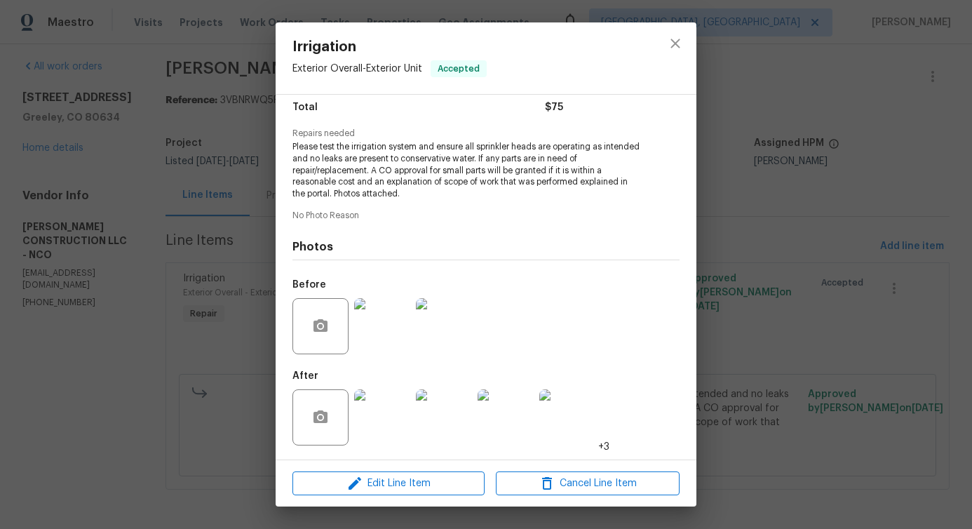
click at [377, 319] on img at bounding box center [382, 326] width 56 height 56
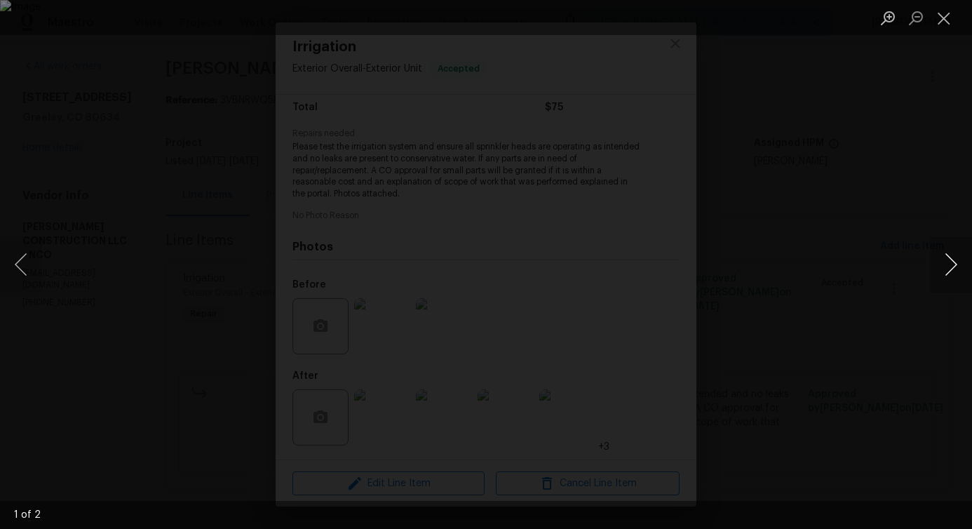
click at [958, 263] on button "Next image" at bounding box center [951, 264] width 42 height 56
click at [938, 18] on button "Close lightbox" at bounding box center [944, 18] width 28 height 25
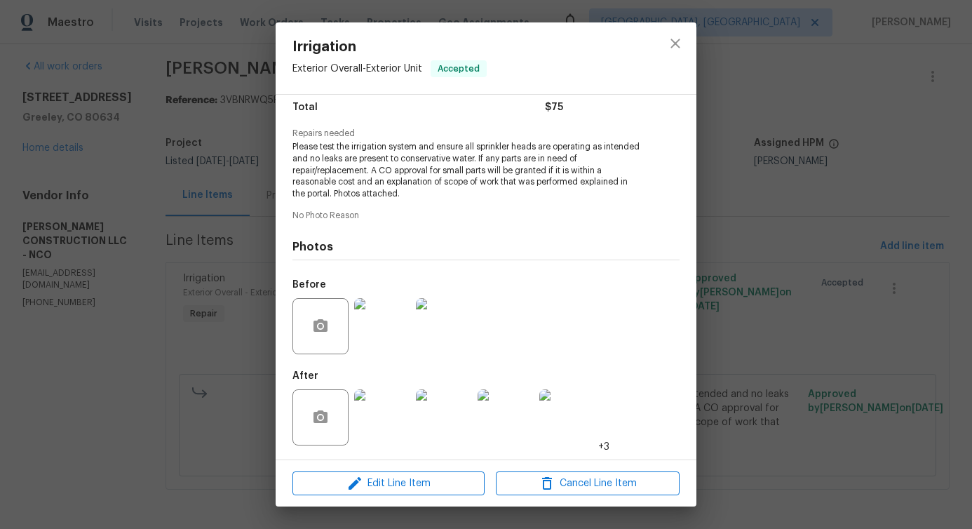
click at [375, 417] on img at bounding box center [382, 417] width 56 height 56
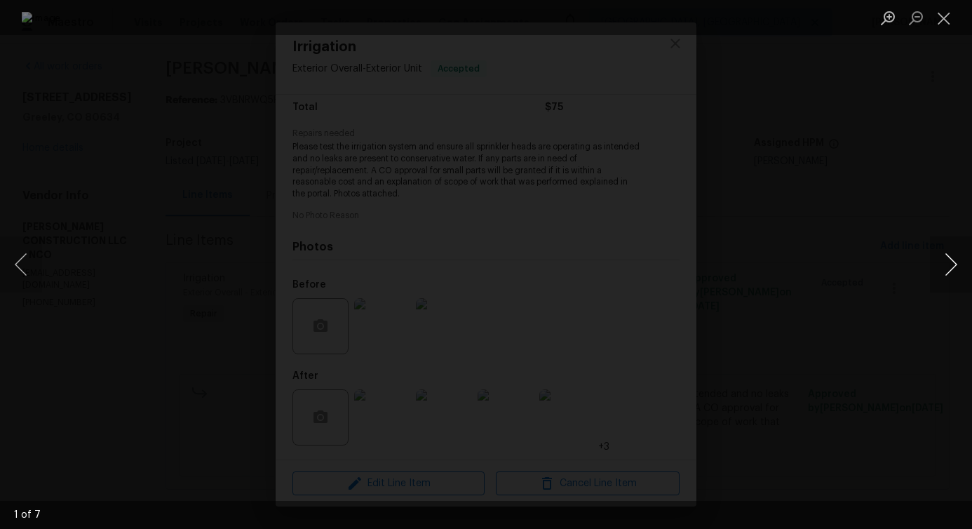
click at [948, 271] on button "Next image" at bounding box center [951, 264] width 42 height 56
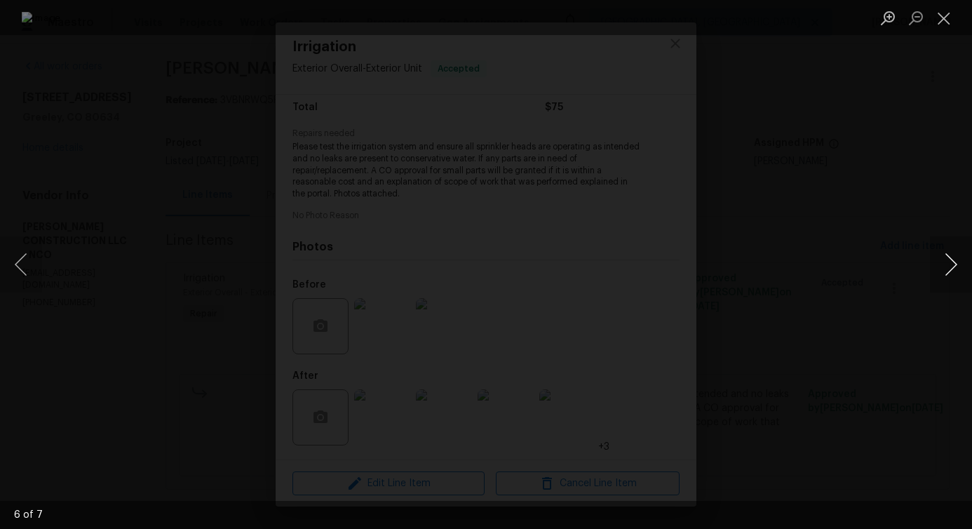
click at [948, 271] on button "Next image" at bounding box center [951, 264] width 42 height 56
click at [943, 21] on button "Close lightbox" at bounding box center [944, 18] width 28 height 25
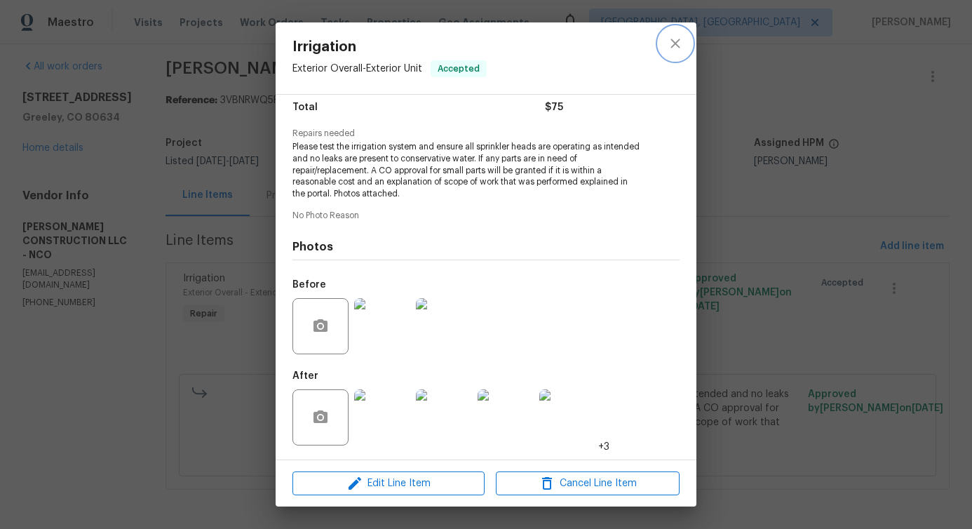
click at [668, 39] on icon "close" at bounding box center [675, 43] width 17 height 17
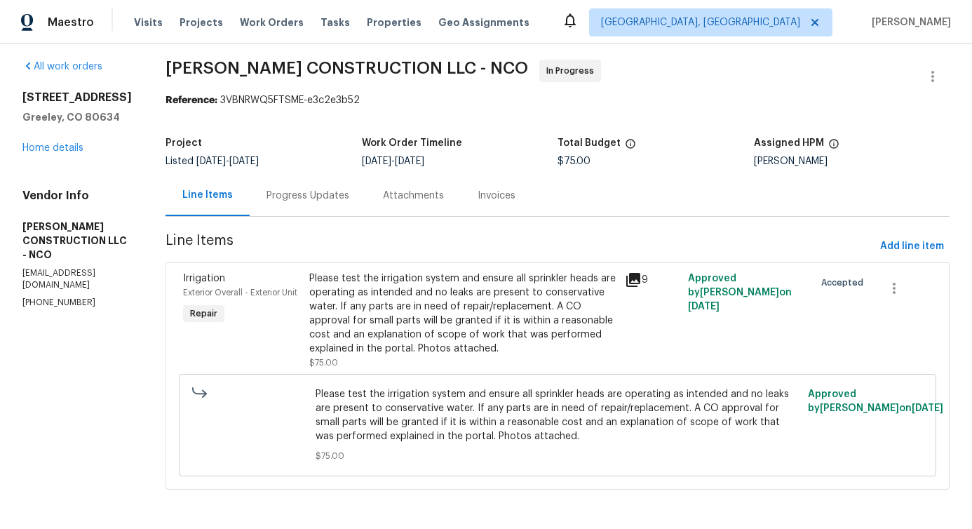
click at [315, 192] on div "Progress Updates" at bounding box center [308, 196] width 83 height 14
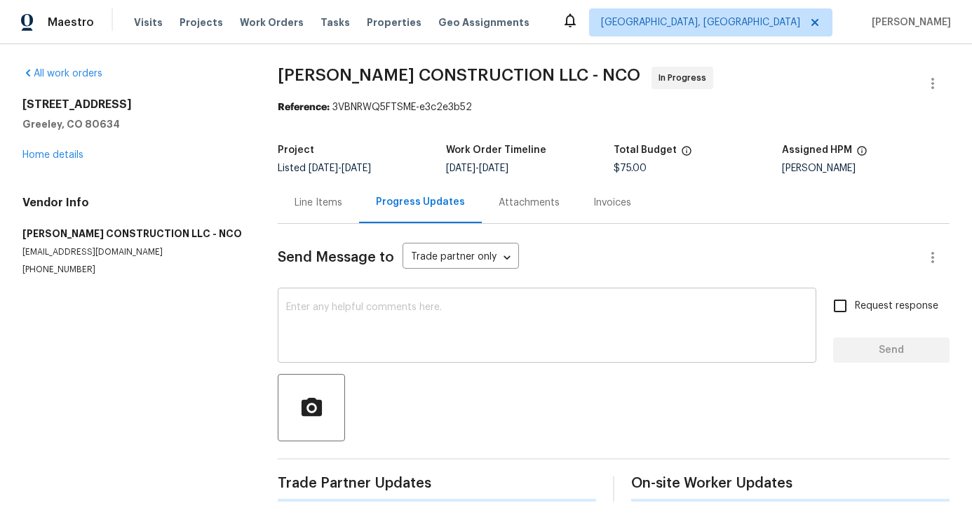
click at [386, 328] on textarea at bounding box center [547, 326] width 522 height 49
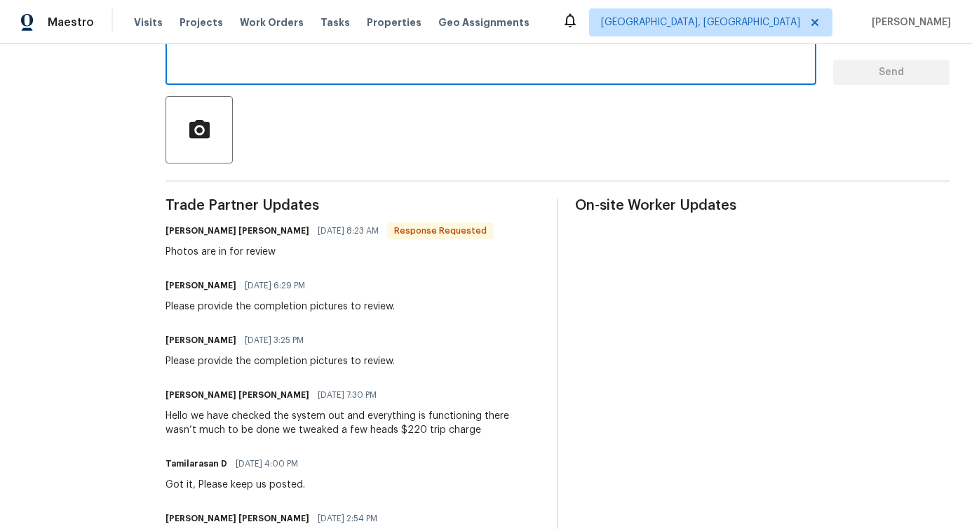
scroll to position [459, 0]
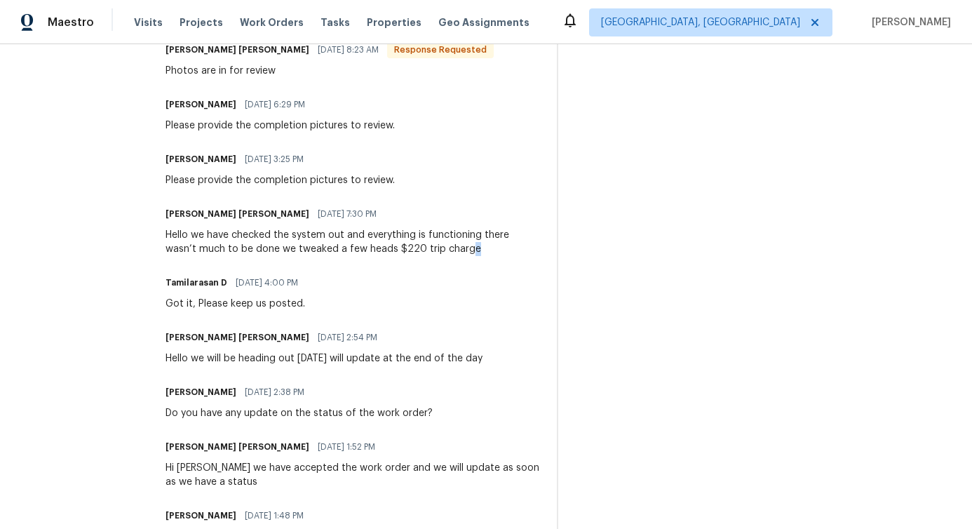
drag, startPoint x: 274, startPoint y: 259, endPoint x: 421, endPoint y: 253, distance: 146.7
click at [421, 253] on div "Trade Partner Updates ABEL ORLANDO ESPINO AMARO 08/20/2025 8:23 AM Response Req…" at bounding box center [353, 317] width 375 height 599
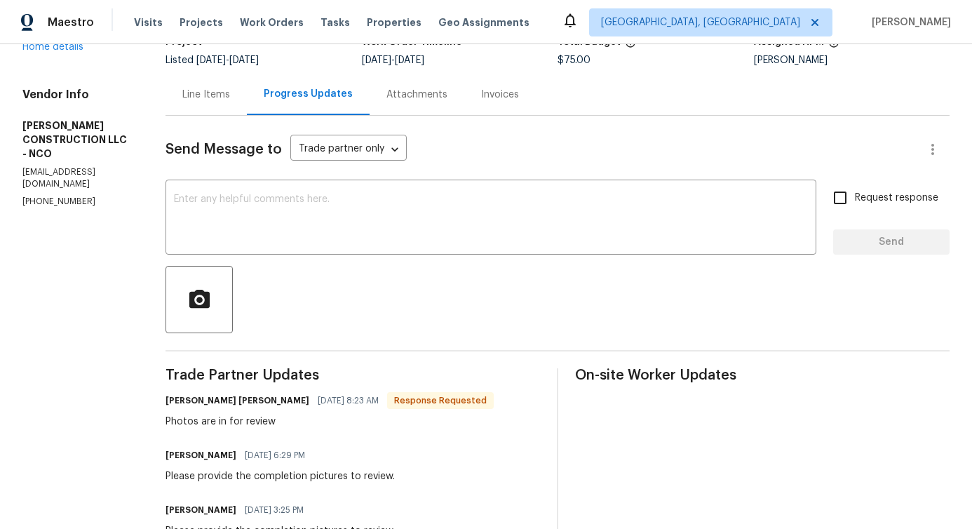
scroll to position [0, 0]
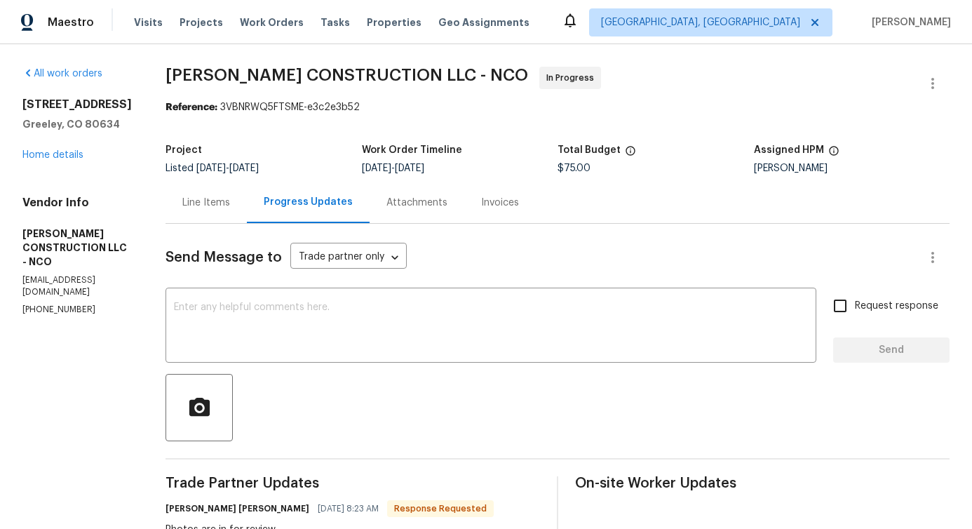
click at [196, 199] on div "Line Items" at bounding box center [206, 203] width 48 height 14
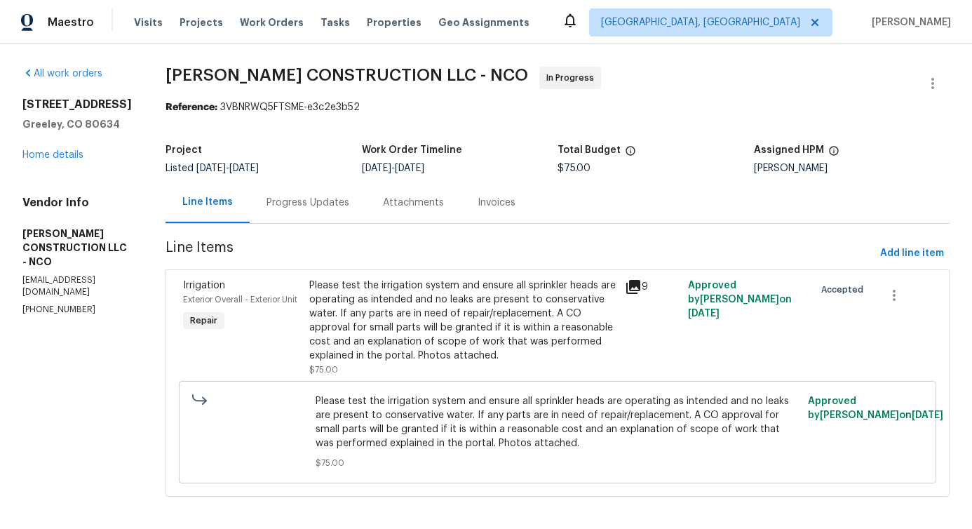
click at [466, 315] on div "Please test the irrigation system and ensure all sprinkler heads are operating …" at bounding box center [462, 321] width 307 height 84
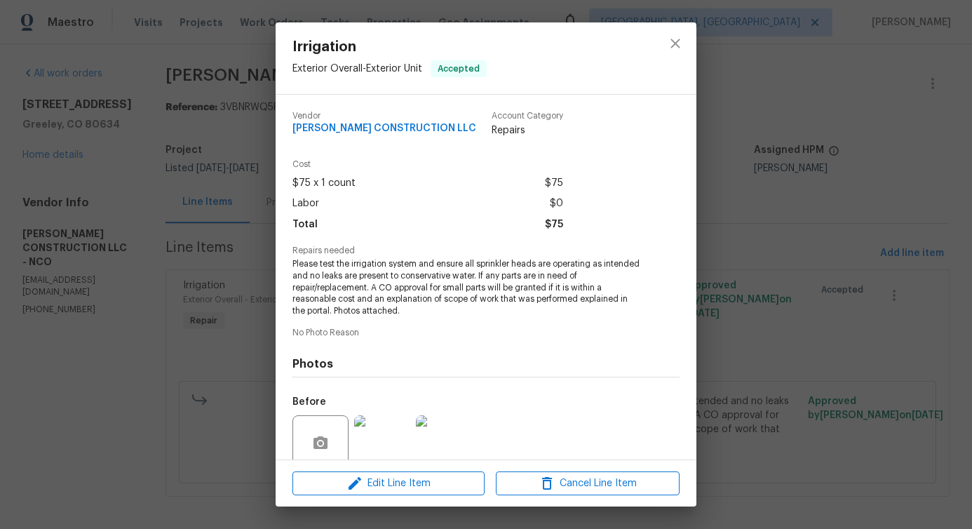
scroll to position [117, 0]
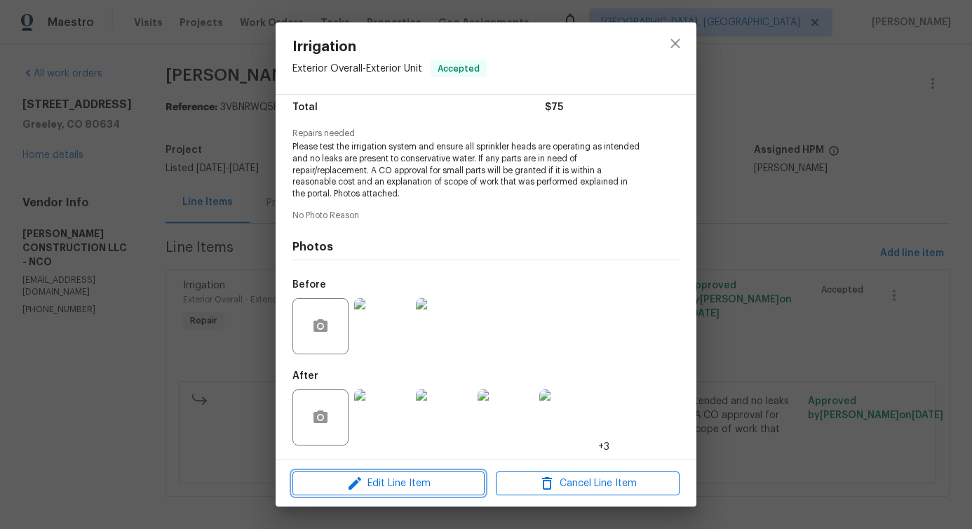
click at [362, 491] on icon "button" at bounding box center [355, 483] width 17 height 17
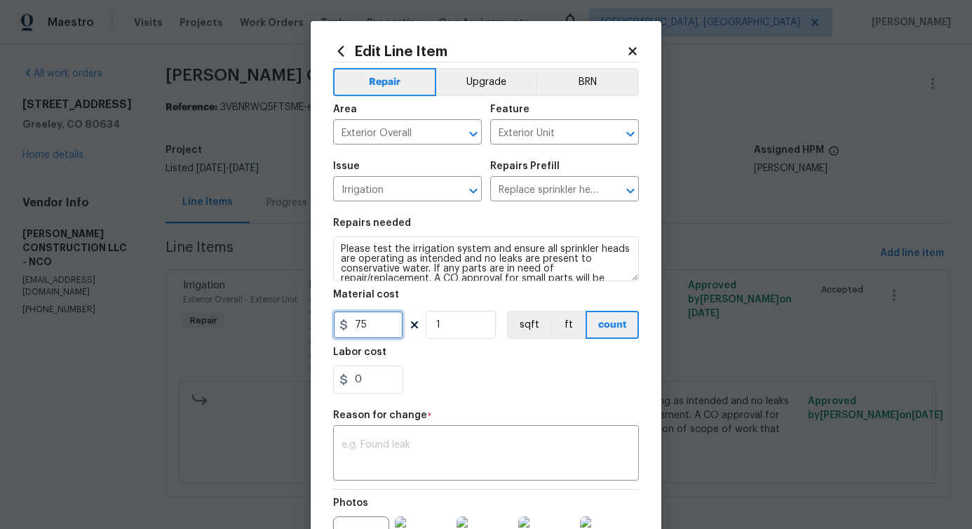
click at [361, 321] on input "75" at bounding box center [368, 325] width 70 height 28
type input "220"
click at [477, 457] on textarea at bounding box center [486, 454] width 289 height 29
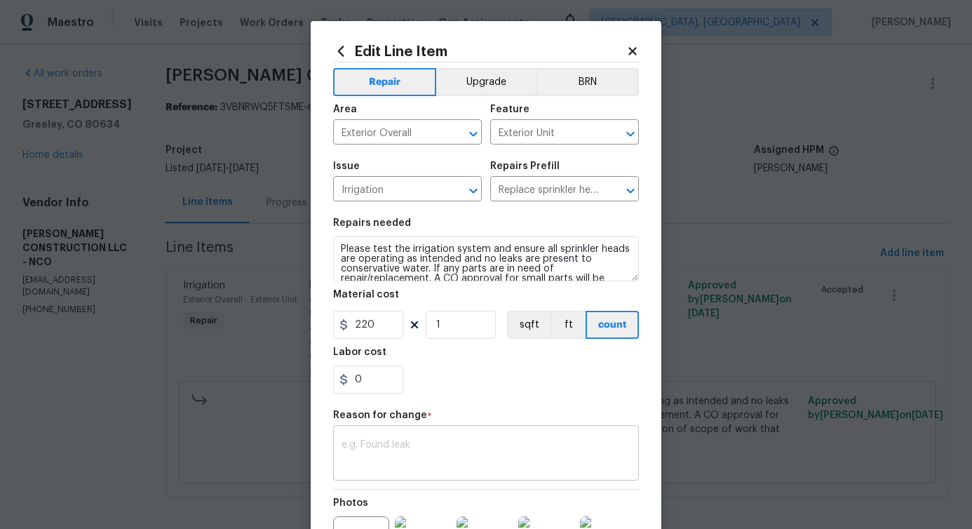
paste textarea "(PS) Updated per vendor's final cost."
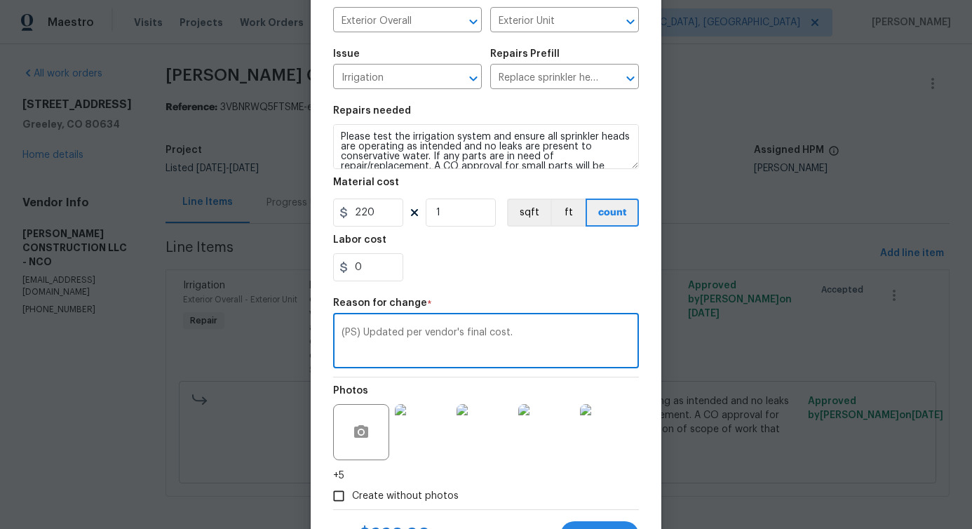
scroll to position [177, 0]
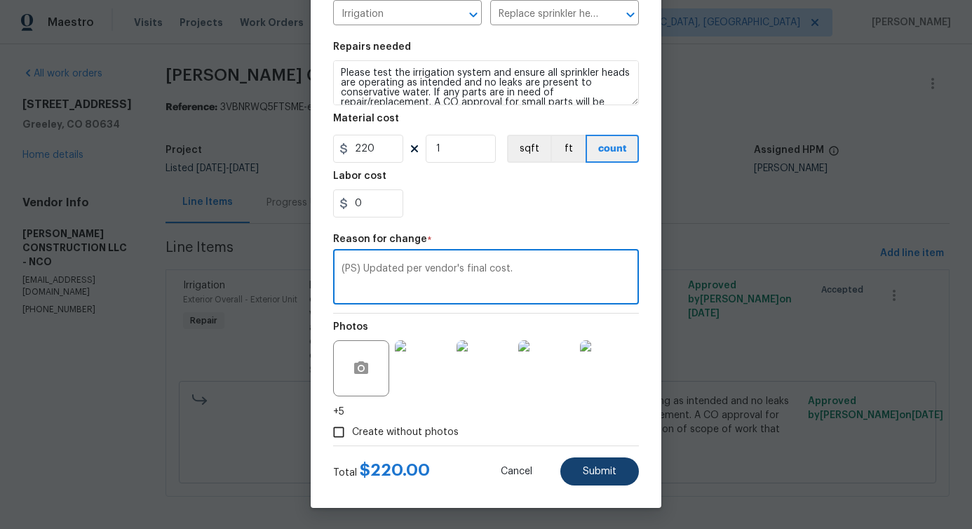
type textarea "(PS) Updated per vendor's final cost."
click at [595, 464] on button "Submit" at bounding box center [600, 471] width 79 height 28
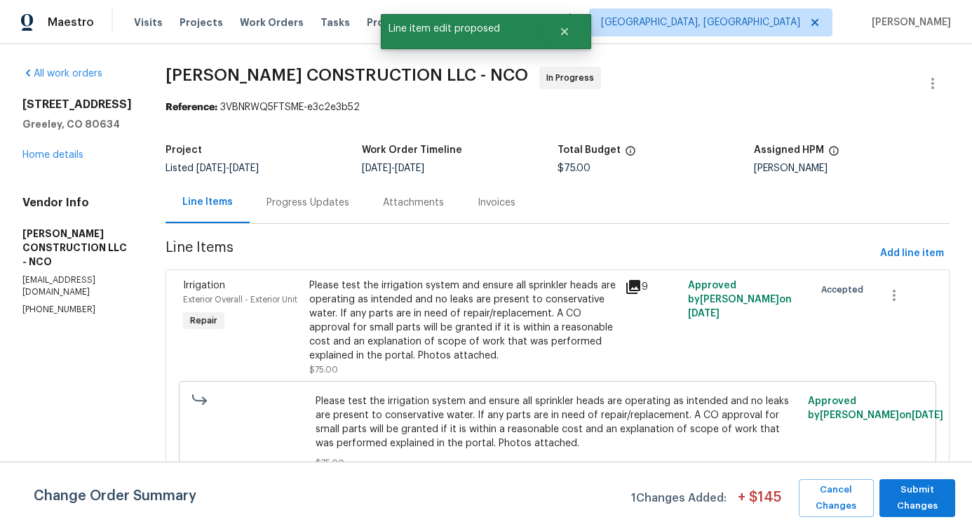
scroll to position [0, 0]
click at [905, 510] on span "Submit Changes" at bounding box center [918, 498] width 62 height 32
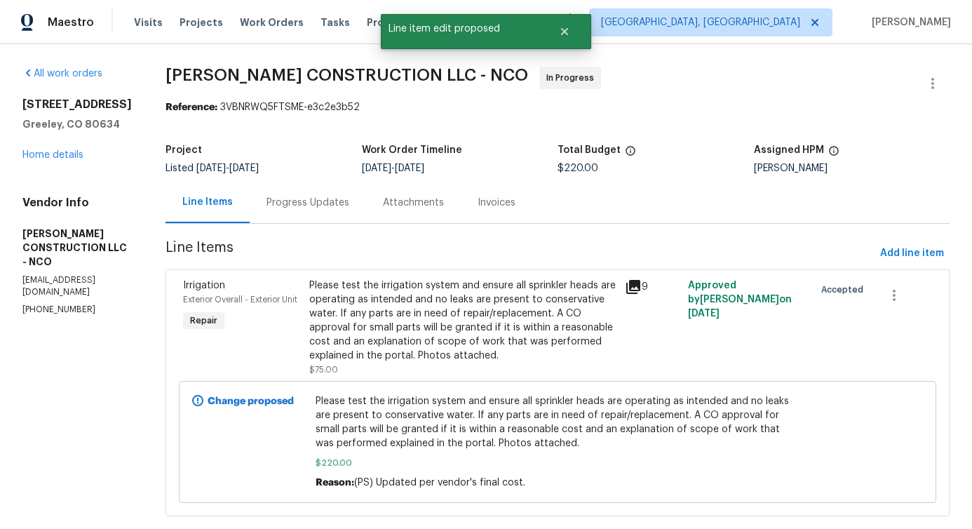
click at [305, 206] on div "Progress Updates" at bounding box center [308, 203] width 83 height 14
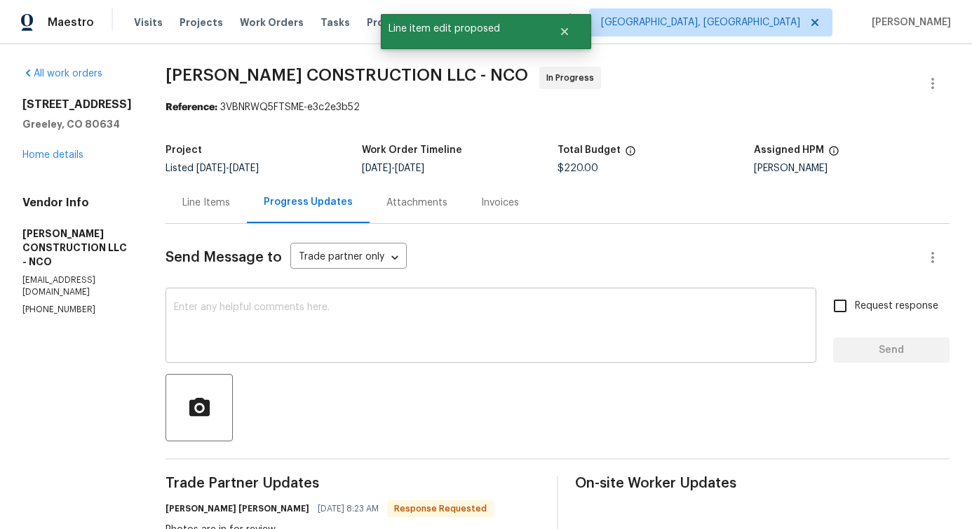
click at [338, 331] on textarea at bounding box center [491, 326] width 634 height 49
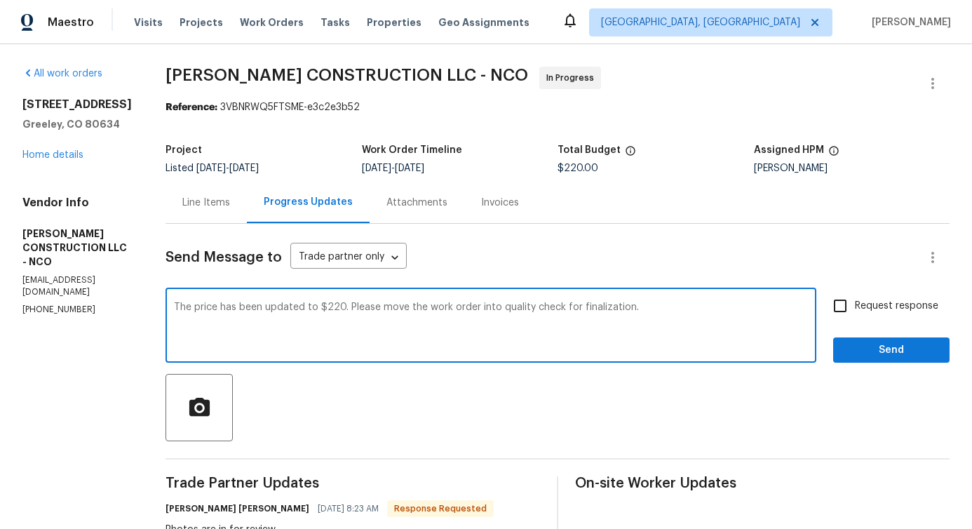
type textarea "The price has been updated to $220. Please move the work order into quality che…"
click at [861, 313] on span "Request response" at bounding box center [896, 306] width 83 height 15
click at [855, 313] on input "Request response" at bounding box center [840, 305] width 29 height 29
checkbox input "true"
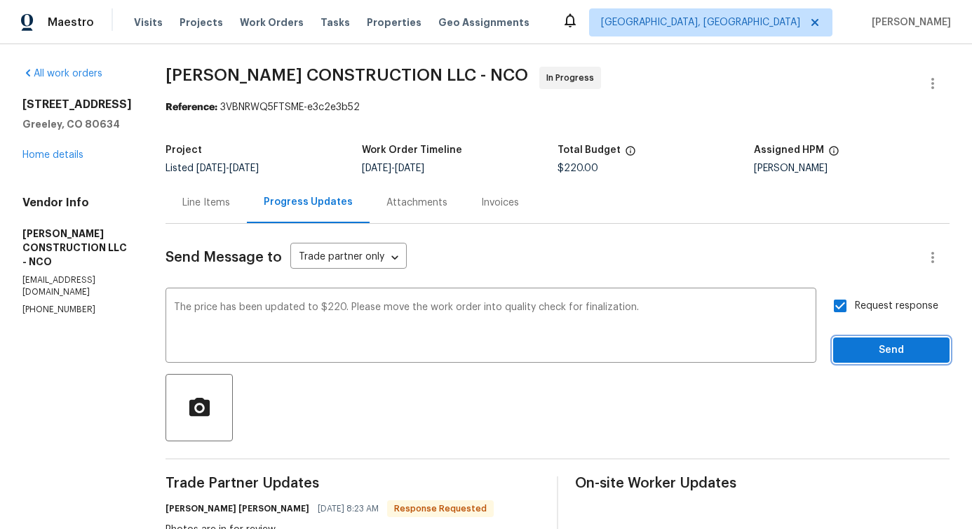
click at [868, 361] on button "Send" at bounding box center [892, 350] width 116 height 26
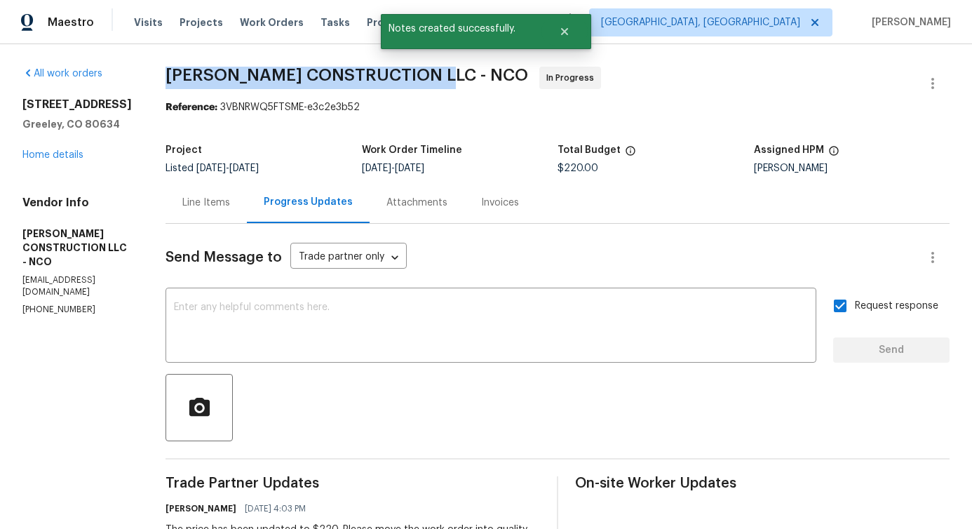
drag, startPoint x: 156, startPoint y: 73, endPoint x: 418, endPoint y: 72, distance: 261.7
click at [418, 72] on span "ESPINO'S CONSTRUCTION LLC - NCO" at bounding box center [347, 75] width 363 height 17
copy span "ESPINO'S CONSTRUCTION LLC -"
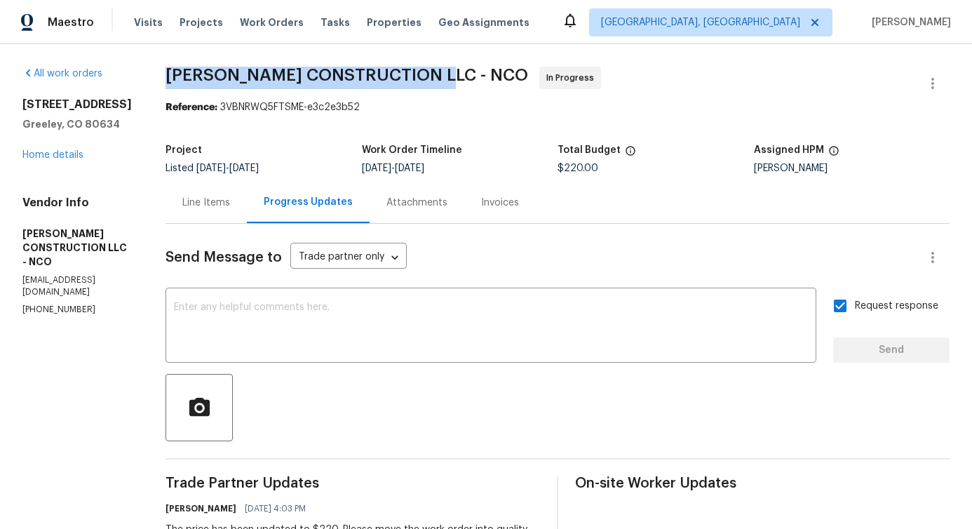
scroll to position [225, 0]
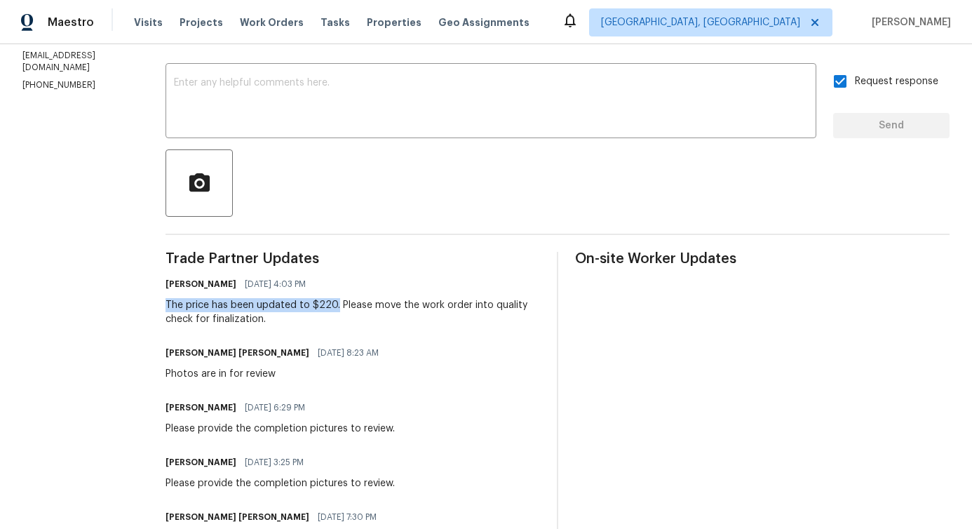
drag, startPoint x: 154, startPoint y: 304, endPoint x: 326, endPoint y: 306, distance: 171.9
click at [326, 306] on div "All work orders 5701 W 5th St Greeley, CO 80634 Home details Vendor Info ESPINO…" at bounding box center [486, 381] width 972 height 1123
copy div "The price has been updated to $220."
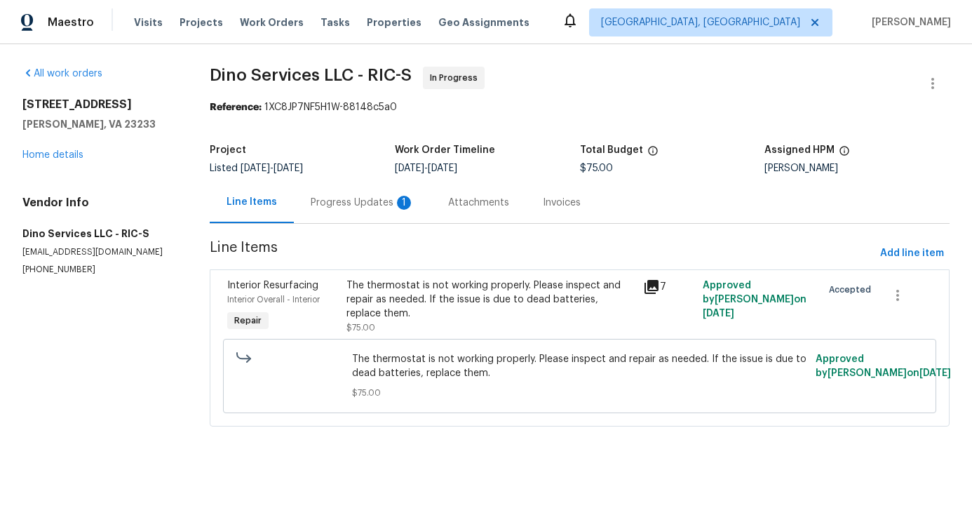
click at [362, 209] on div "Progress Updates 1" at bounding box center [363, 203] width 104 height 14
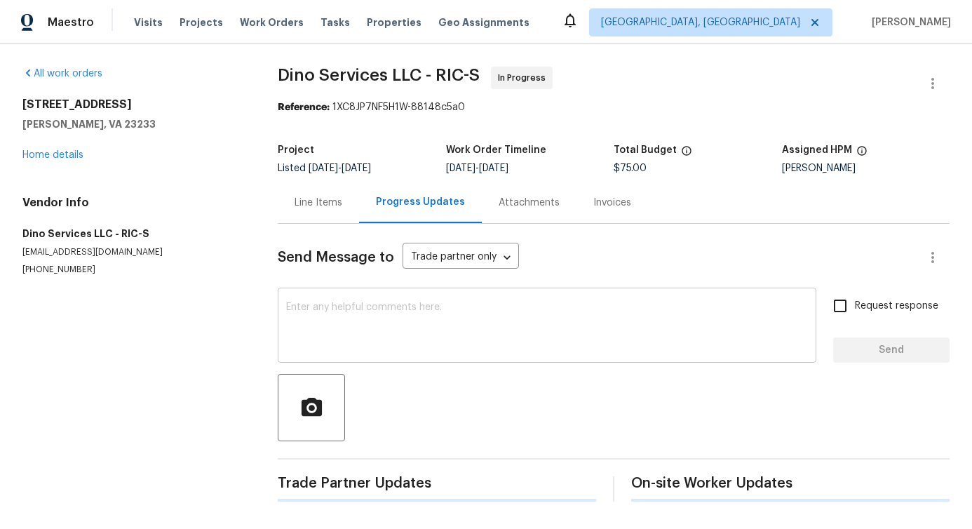
click at [359, 352] on textarea at bounding box center [547, 326] width 522 height 49
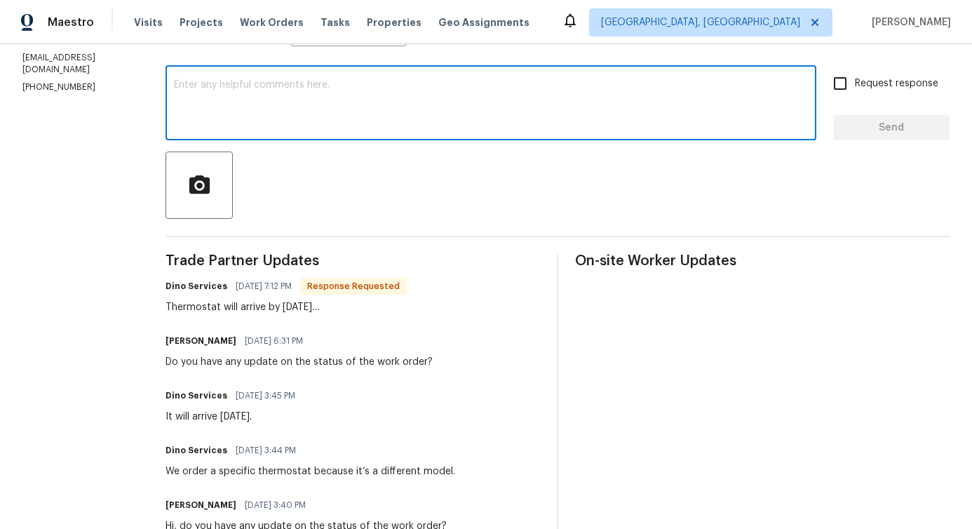
scroll to position [243, 0]
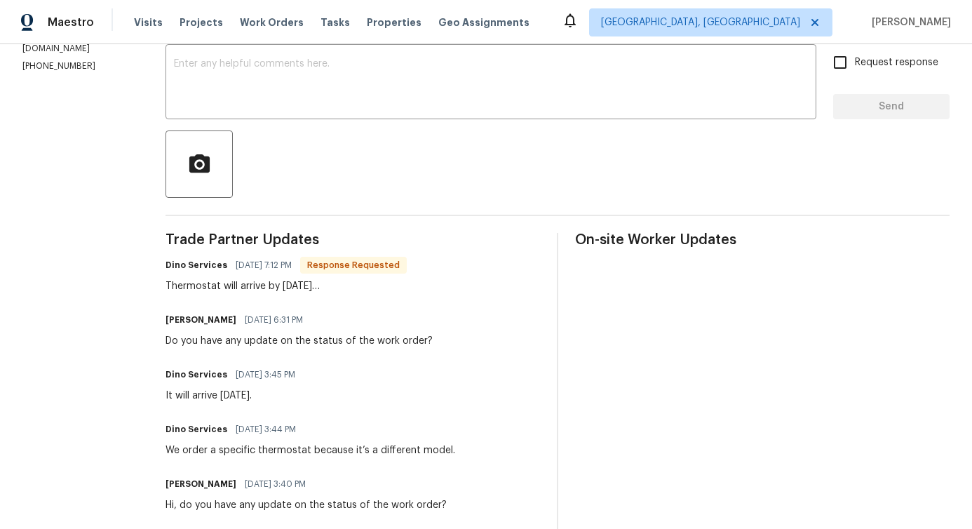
drag, startPoint x: 162, startPoint y: 289, endPoint x: 355, endPoint y: 290, distance: 192.9
click at [355, 290] on div "Thermostat will arrive by tomorrow…" at bounding box center [286, 286] width 241 height 14
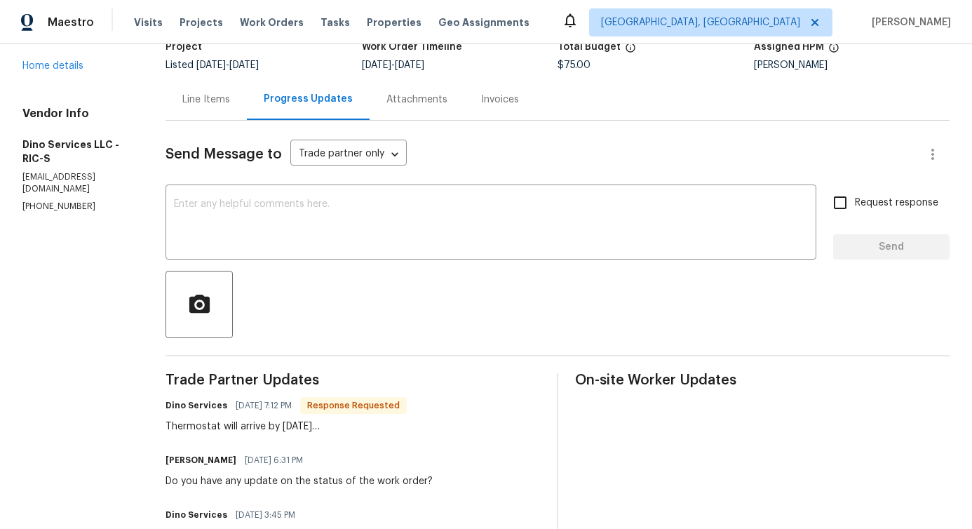
scroll to position [41, 0]
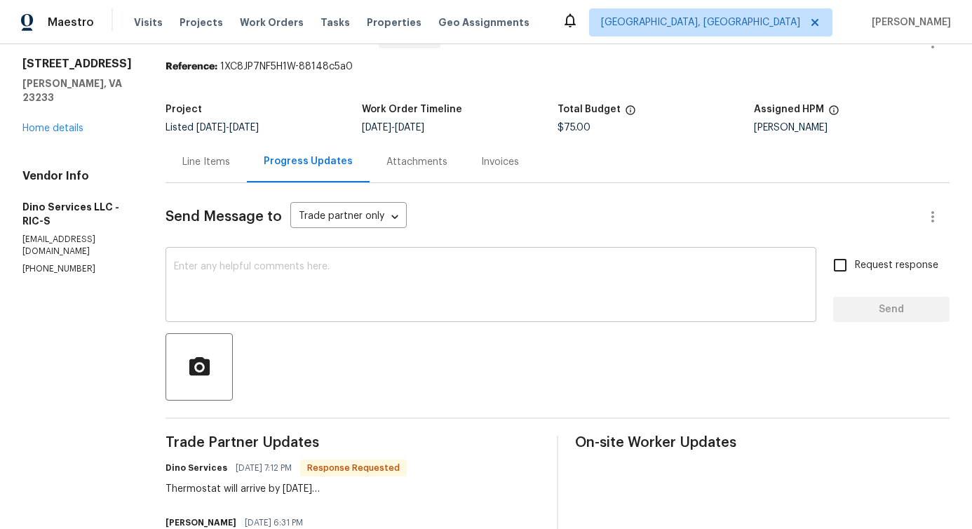
click at [589, 282] on textarea at bounding box center [491, 286] width 634 height 49
paste textarea "Would you kindly provide us with an update regarding the progress of the work o…"
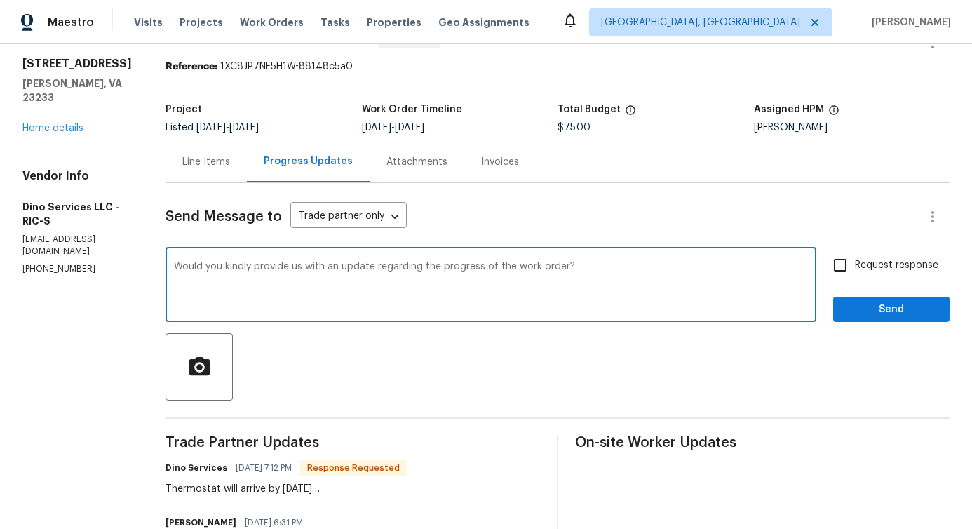
type textarea "Would you kindly provide us with an update regarding the progress of the work o…"
click at [873, 267] on span "Request response" at bounding box center [896, 265] width 83 height 15
click at [855, 267] on input "Request response" at bounding box center [840, 264] width 29 height 29
checkbox input "true"
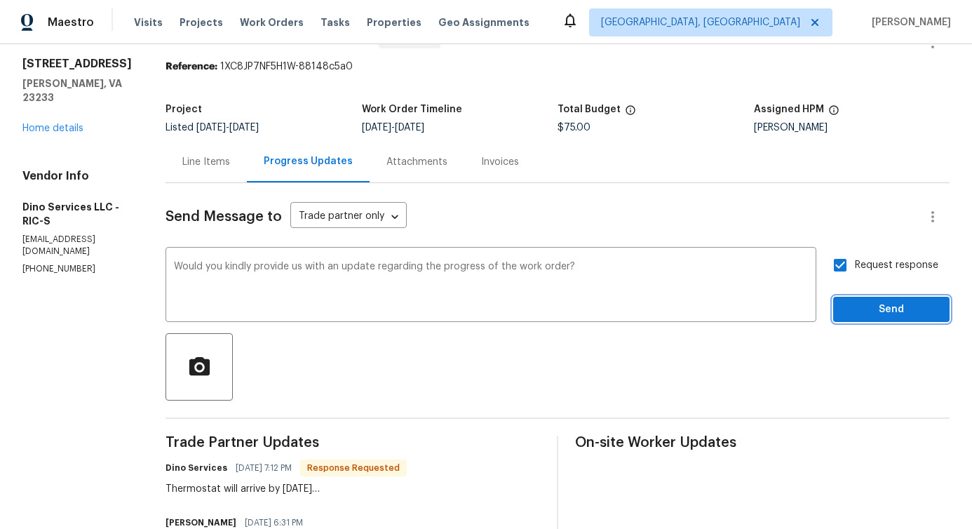
click at [870, 313] on span "Send" at bounding box center [892, 310] width 94 height 18
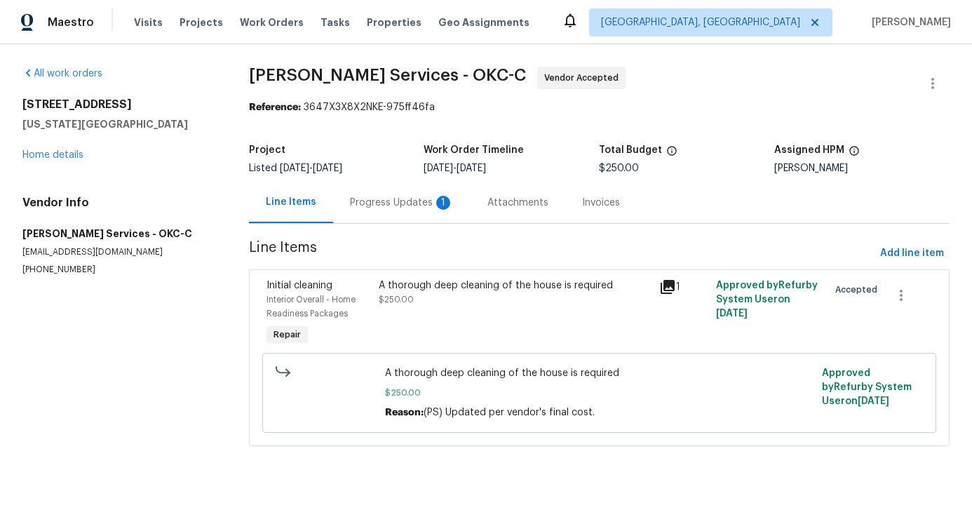
click at [377, 202] on div "Progress Updates 1" at bounding box center [402, 203] width 104 height 14
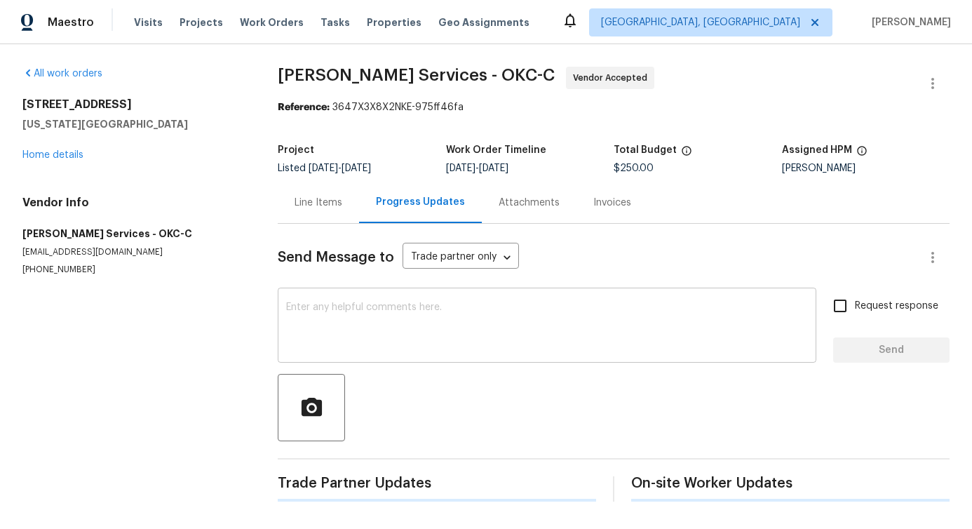
click at [394, 308] on textarea at bounding box center [547, 326] width 522 height 49
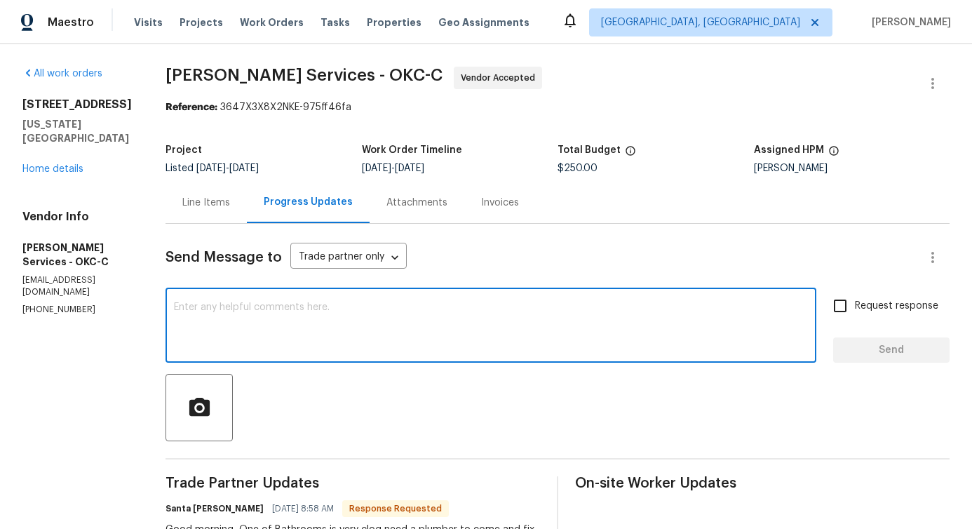
scroll to position [301, 0]
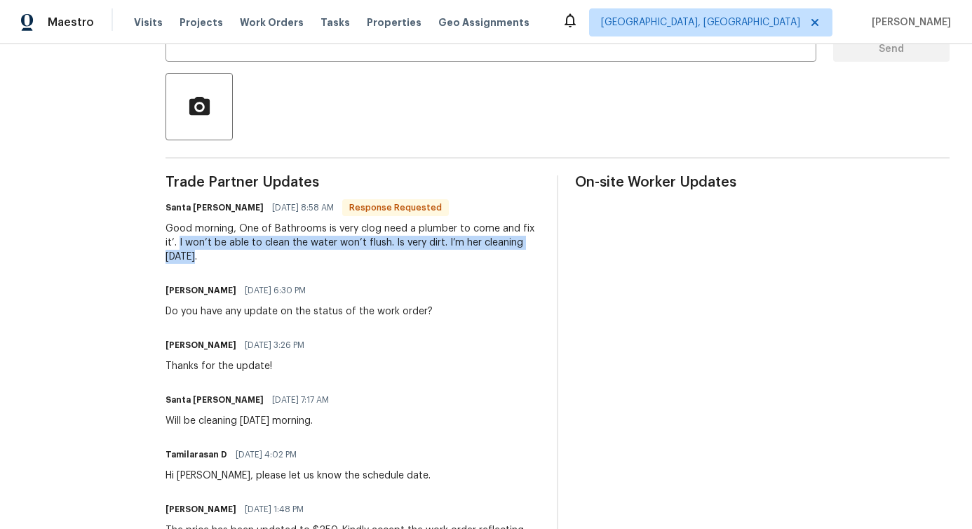
drag, startPoint x: 147, startPoint y: 238, endPoint x: 518, endPoint y: 250, distance: 371.4
click at [518, 250] on div "All work orders [STREET_ADDRESS][US_STATE] Home details Vendor Info [PERSON_NAM…" at bounding box center [486, 249] width 972 height 1013
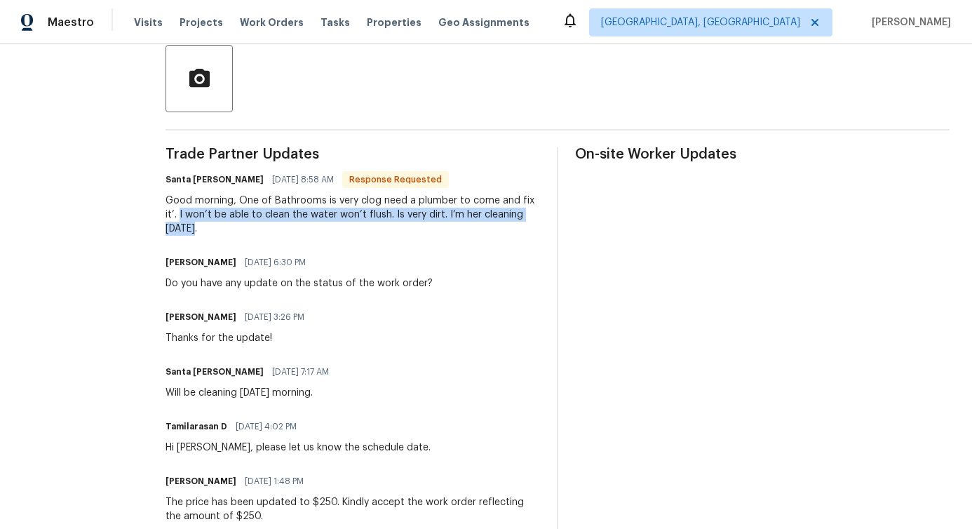
scroll to position [0, 0]
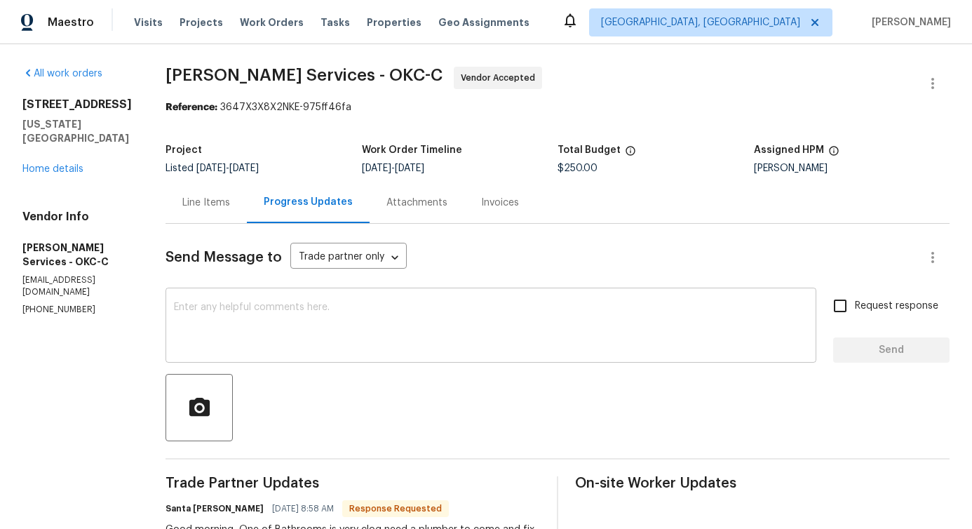
click at [347, 302] on textarea at bounding box center [491, 326] width 634 height 49
paste textarea "[STREET_ADDRESS]"
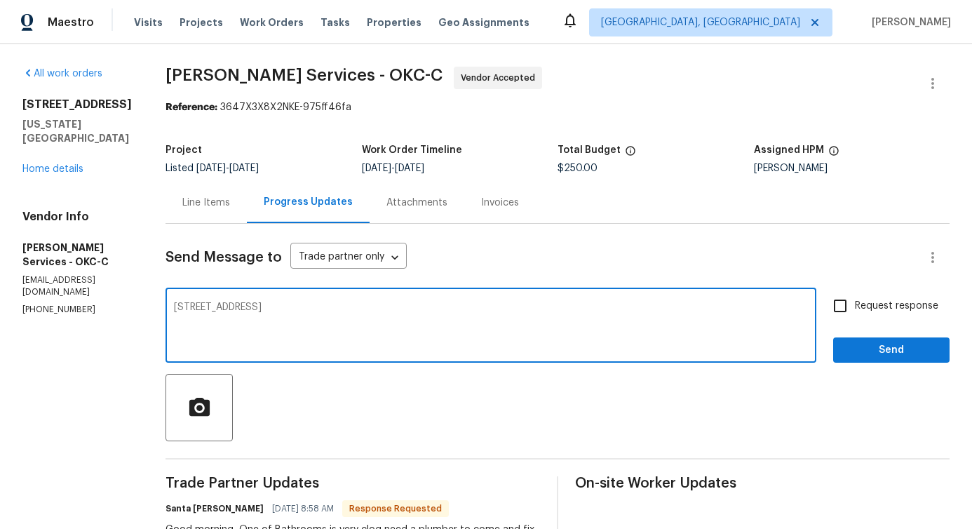
click at [270, 303] on textarea "[STREET_ADDRESS]" at bounding box center [491, 326] width 634 height 49
paste textarea "Would you kindly provide us with an update regarding the progress of the work o…"
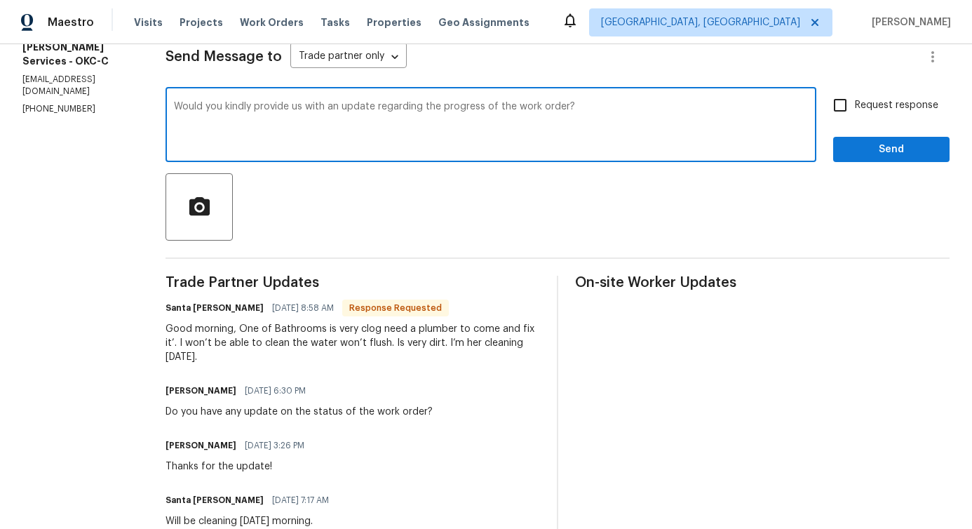
scroll to position [201, 0]
type textarea "Would you kindly provide us with an update regarding the progress of the work o…"
click at [831, 95] on input "Request response" at bounding box center [840, 104] width 29 height 29
checkbox input "true"
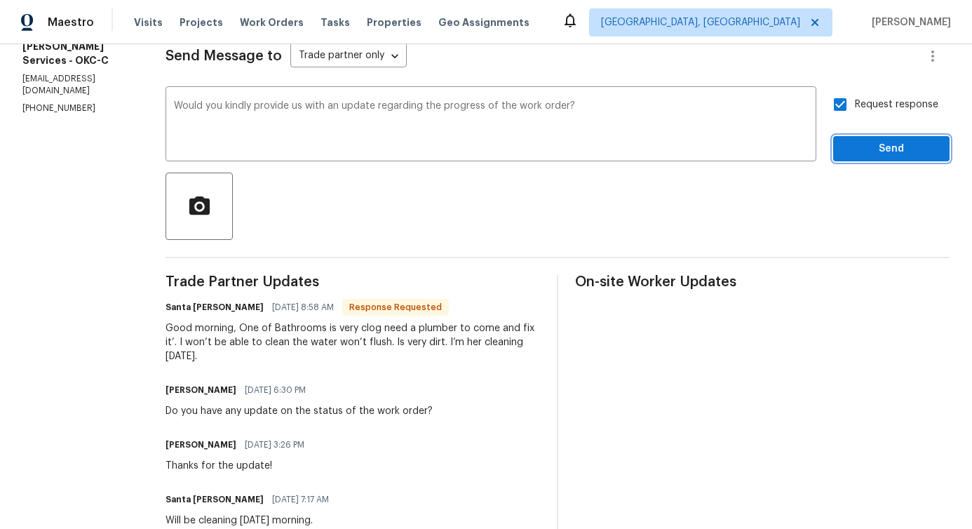
click at [874, 155] on span "Send" at bounding box center [892, 149] width 94 height 18
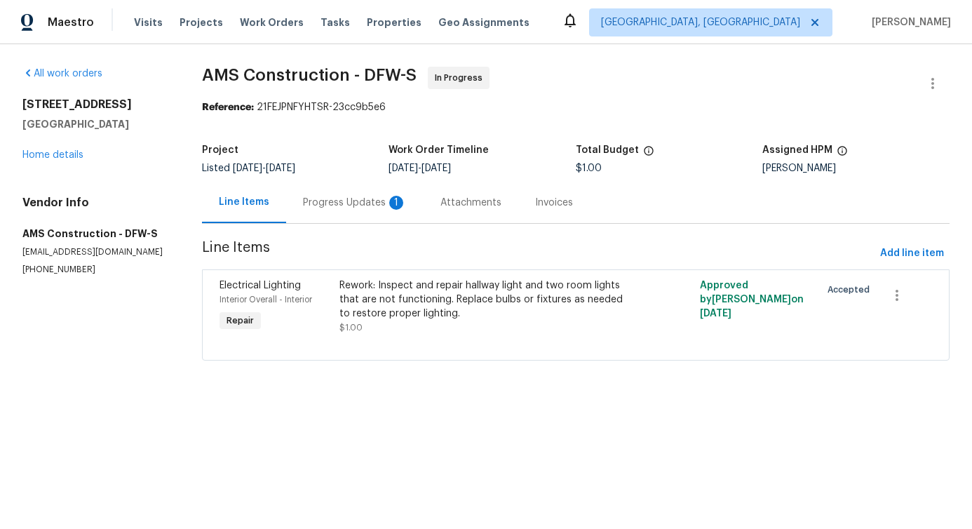
click at [340, 225] on section "AMS Construction - DFW-S In Progress Reference: 21FEJPNFYHTSR-23cc9b5e6 Project…" at bounding box center [576, 222] width 748 height 311
click at [342, 213] on div "Progress Updates 1" at bounding box center [355, 202] width 138 height 41
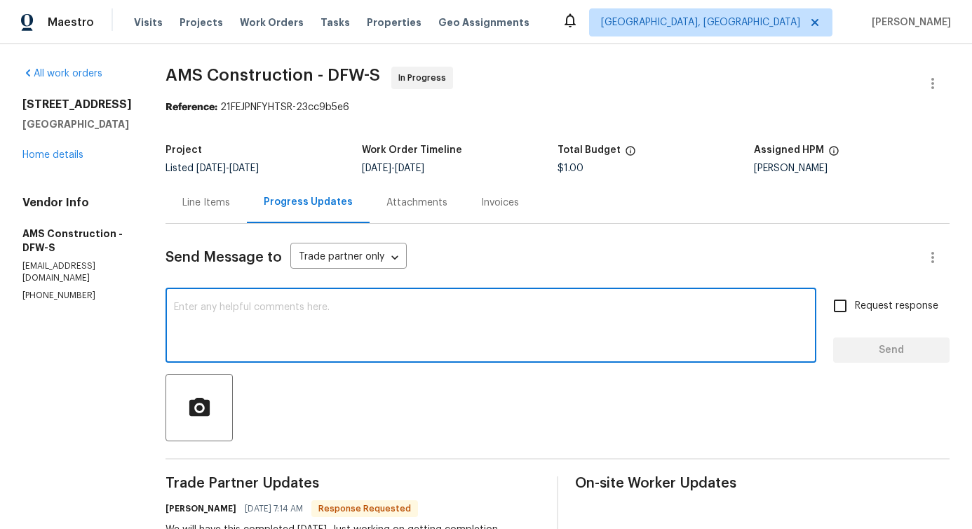
click at [380, 347] on textarea at bounding box center [491, 326] width 634 height 49
click at [189, 200] on div "Line Items" at bounding box center [206, 203] width 48 height 14
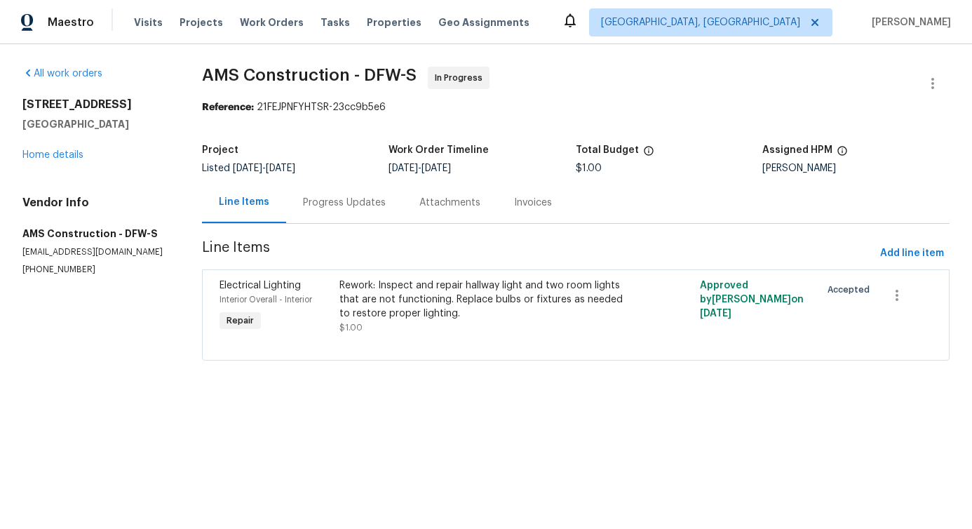
click at [356, 215] on div "Progress Updates" at bounding box center [344, 202] width 116 height 41
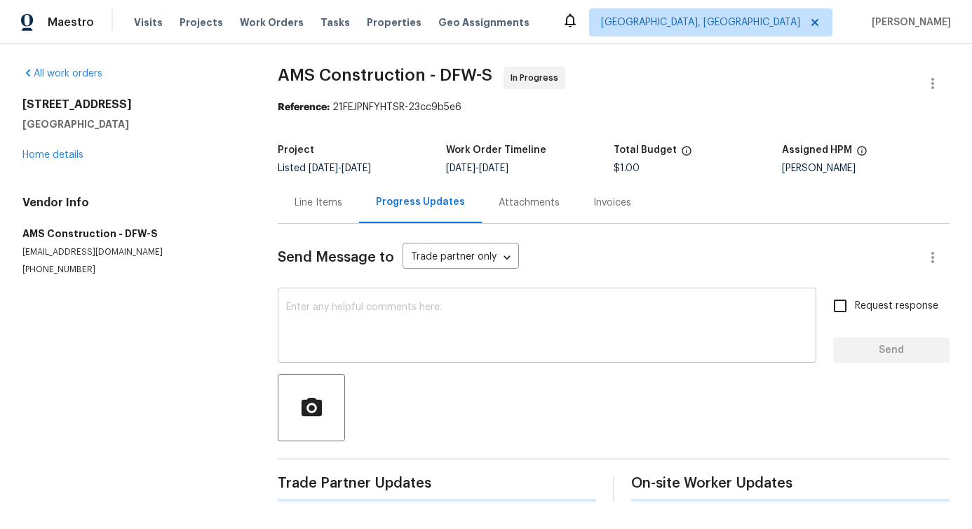
click at [354, 336] on textarea at bounding box center [547, 326] width 522 height 49
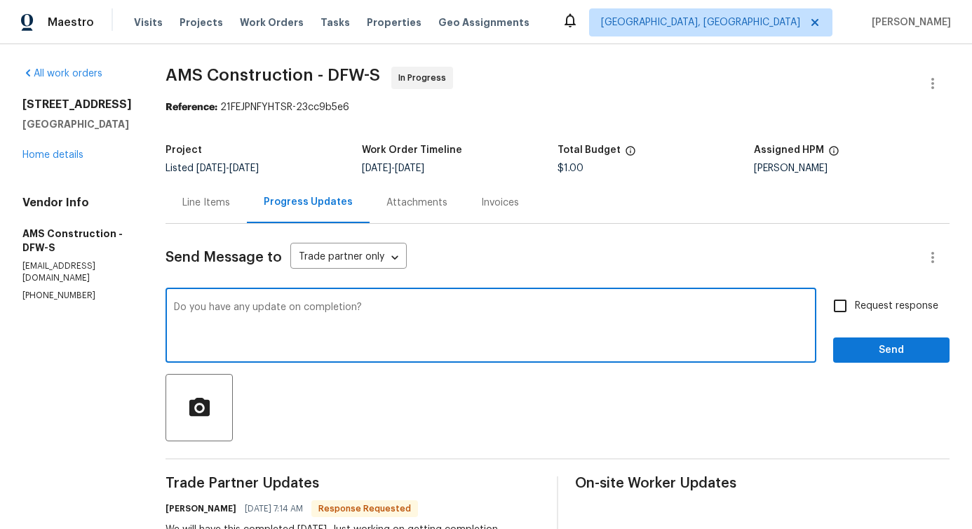
type textarea "Do you have any update on completion?"
click at [828, 304] on input "Request response" at bounding box center [840, 305] width 29 height 29
checkbox input "true"
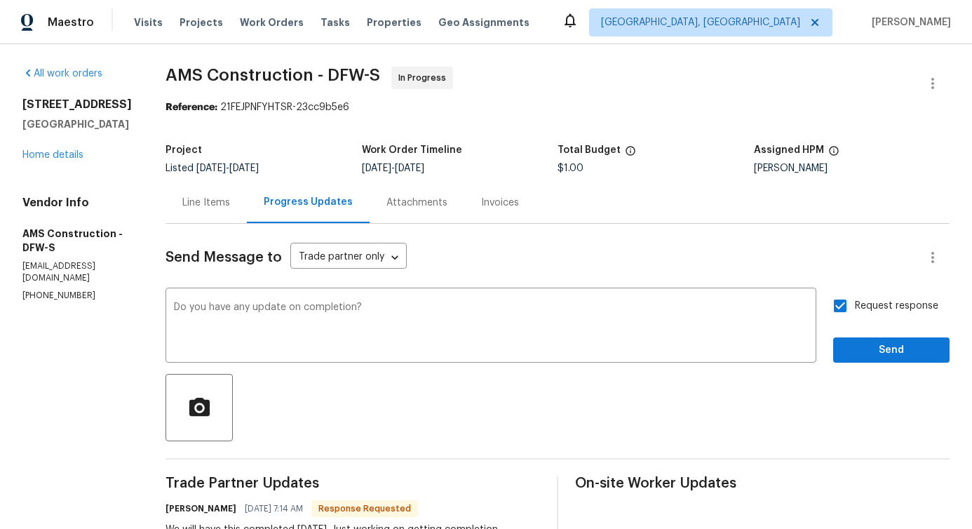
click at [856, 342] on span "Send" at bounding box center [892, 351] width 94 height 18
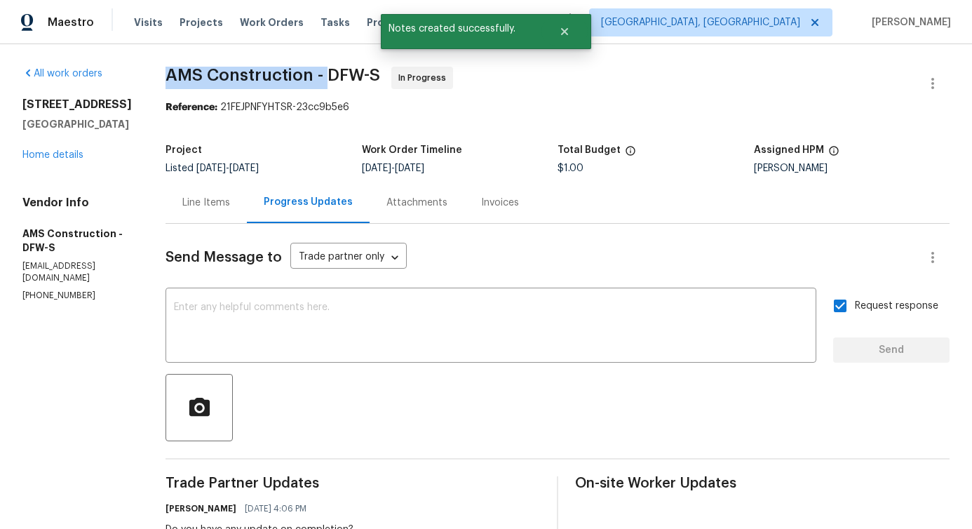
drag, startPoint x: 153, startPoint y: 73, endPoint x: 318, endPoint y: 79, distance: 165.0
copy span "AMS Construction -"
